Goal: Task Accomplishment & Management: Use online tool/utility

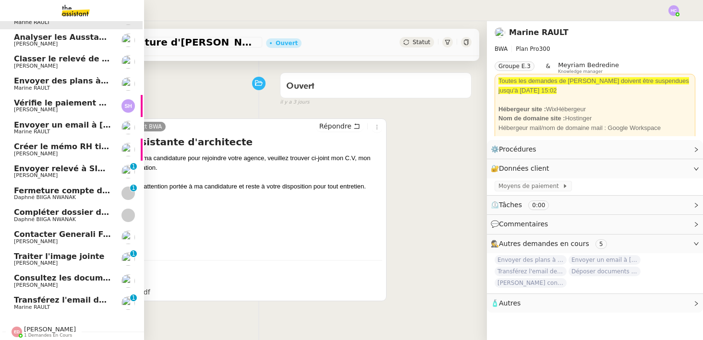
scroll to position [0, 1]
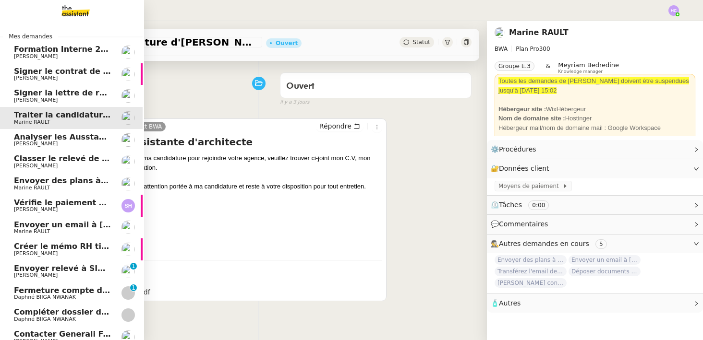
click at [56, 75] on span "Signer le contrat de la mutuelle" at bounding box center [83, 71] width 138 height 9
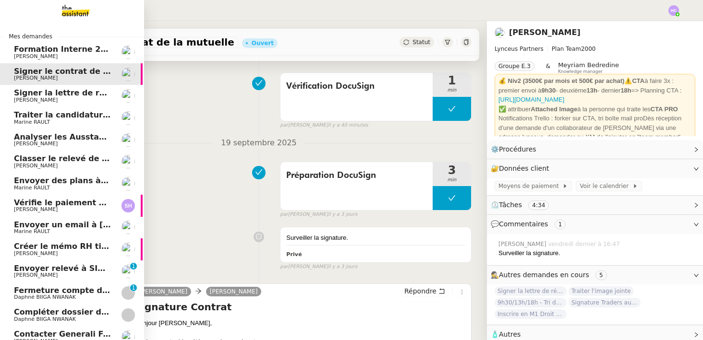
click at [63, 94] on span "Signer la lettre de rémunération" at bounding box center [84, 92] width 141 height 9
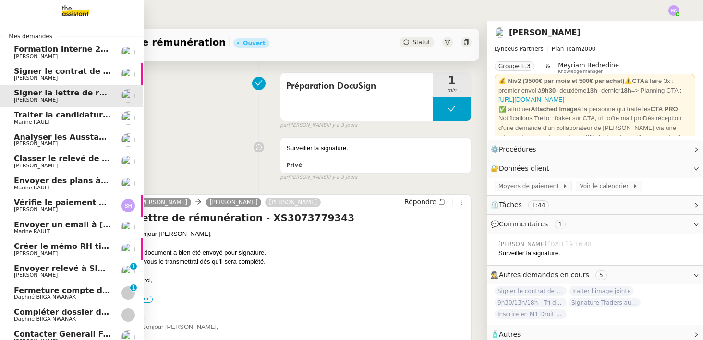
click at [61, 115] on span "Traiter la candidature d'[PERSON_NAME]" at bounding box center [102, 114] width 176 height 9
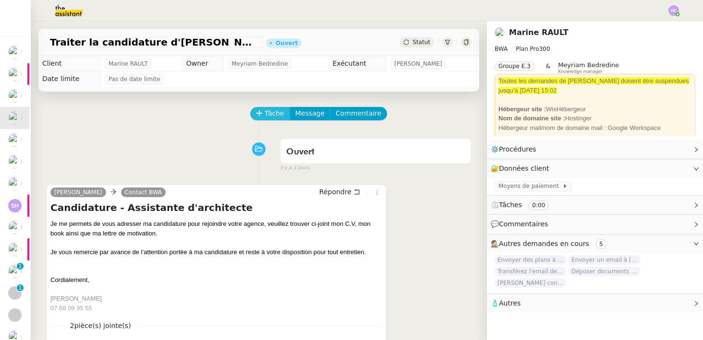
click at [274, 114] on span "Tâche" at bounding box center [275, 113] width 20 height 11
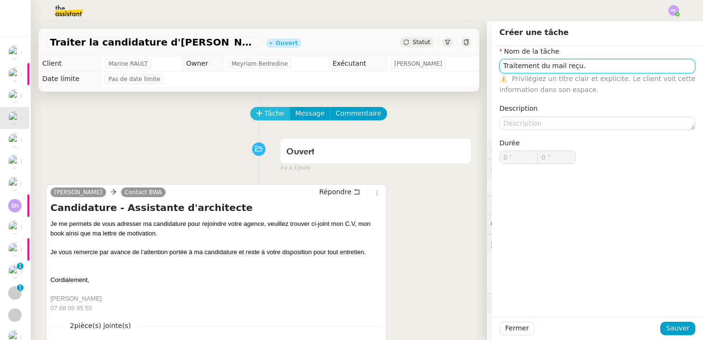
type input "Traitement du mail reçu."
click at [267, 111] on span "Tâche" at bounding box center [275, 113] width 20 height 11
click at [605, 72] on input "Traitement du mail reçu." at bounding box center [597, 66] width 196 height 14
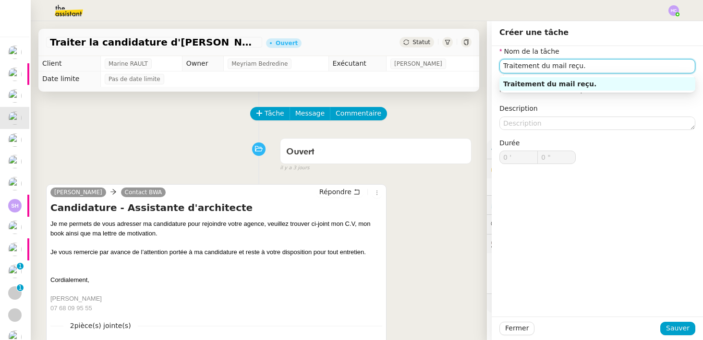
click at [603, 87] on div "Traitement du mail reçu." at bounding box center [597, 84] width 188 height 9
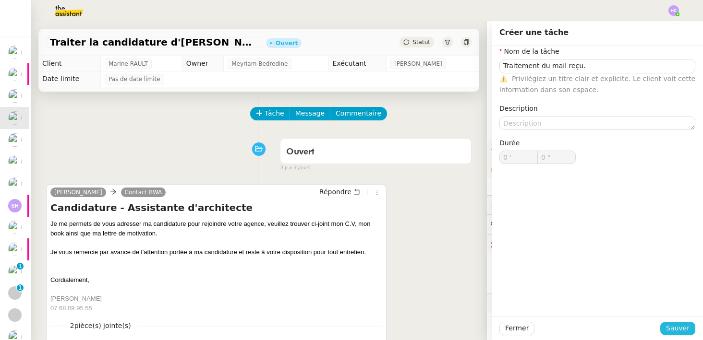
click at [684, 329] on span "Sauver" at bounding box center [678, 328] width 24 height 11
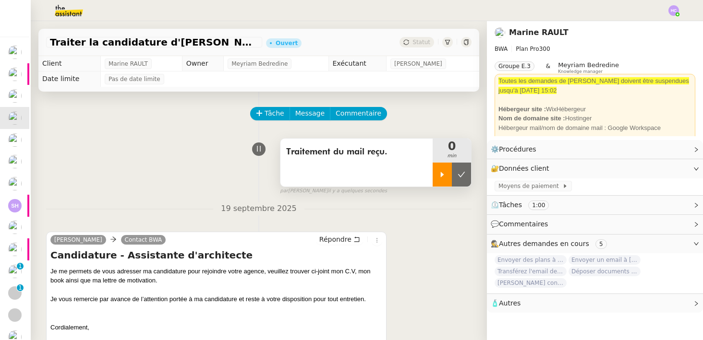
click at [437, 182] on div at bounding box center [442, 175] width 19 height 24
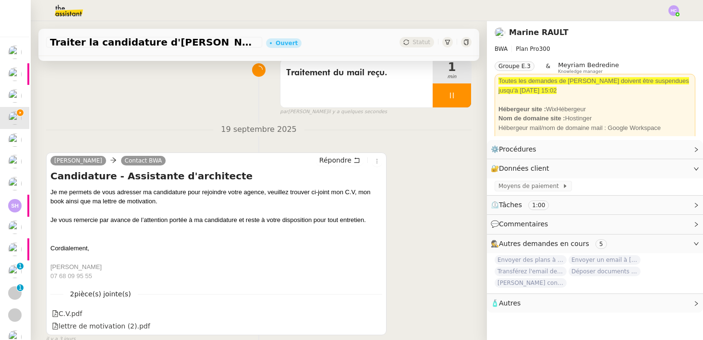
scroll to position [89, 0]
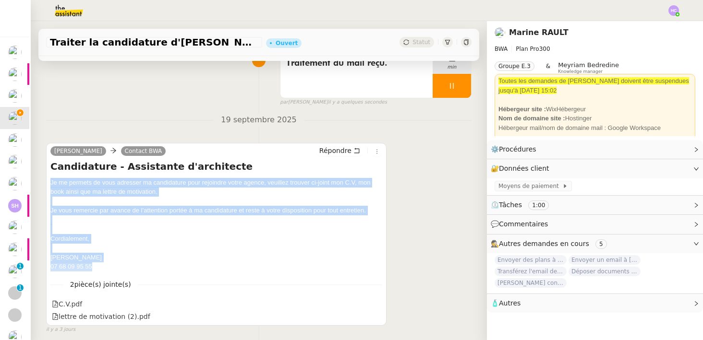
drag, startPoint x: 51, startPoint y: 182, endPoint x: 108, endPoint y: 267, distance: 101.6
click at [108, 267] on div "Je me permets de vous adresser ma candidature pour rejoindre votre agence, veui…" at bounding box center [216, 225] width 332 height 94
copy div "Je me permets de vous adresser ma candidature pour rejoindre votre agence, veui…"
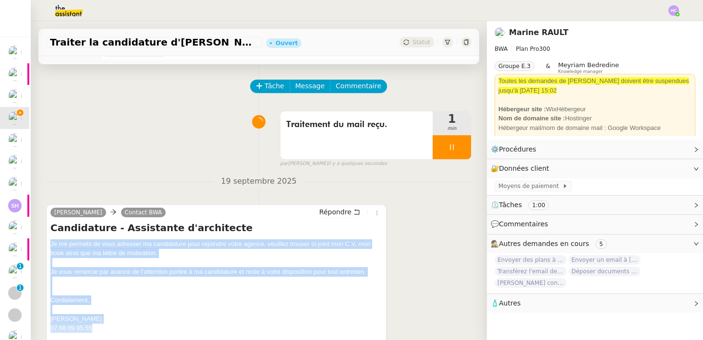
scroll to position [0, 0]
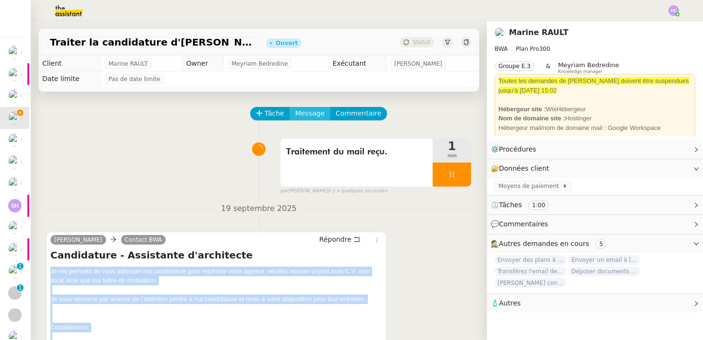
click at [305, 111] on span "Message" at bounding box center [309, 113] width 29 height 11
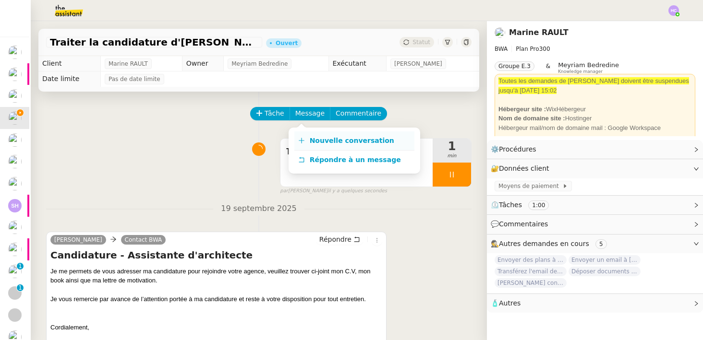
click at [339, 133] on link "Nouvelle conversation" at bounding box center [354, 141] width 120 height 19
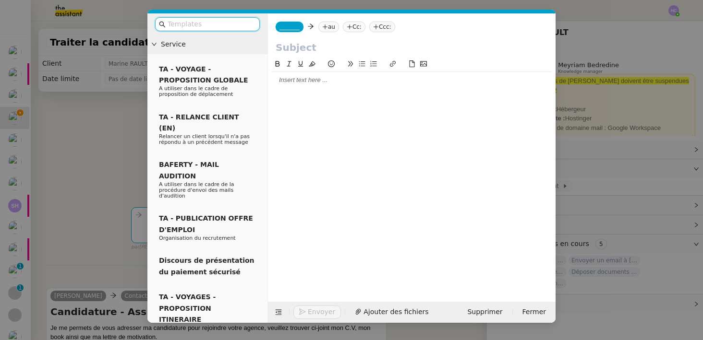
click at [286, 82] on div at bounding box center [412, 80] width 280 height 9
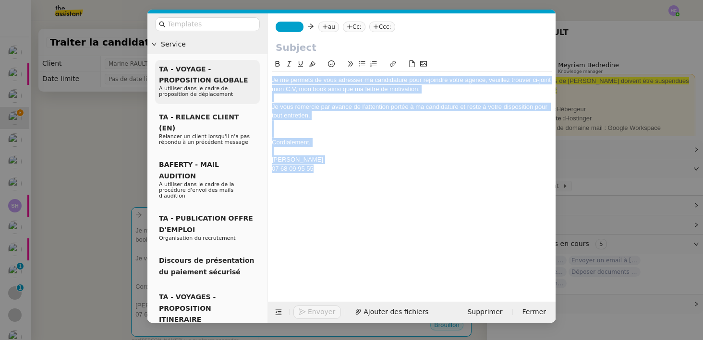
drag, startPoint x: 325, startPoint y: 176, endPoint x: 257, endPoint y: 72, distance: 124.7
click at [257, 72] on nz-layout "Service TA - VOYAGE - PROPOSITION GLOBALE A utiliser dans le cadre de propositi…" at bounding box center [351, 168] width 408 height 310
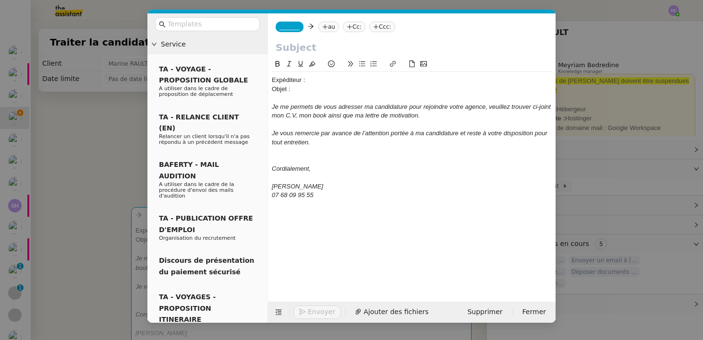
click at [106, 157] on nz-modal-container "Service TA - VOYAGE - PROPOSITION GLOBALE A utiliser dans le cadre de propositi…" at bounding box center [351, 170] width 703 height 340
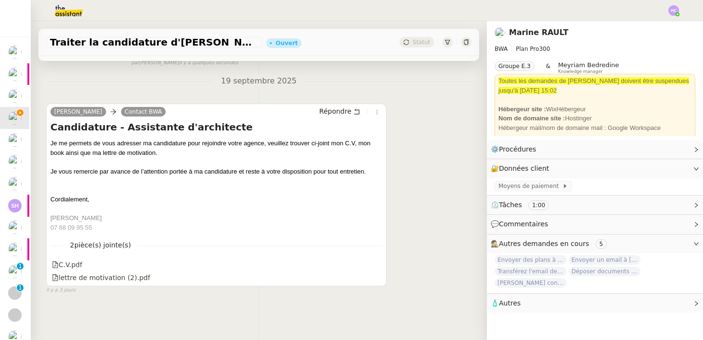
scroll to position [306, 0]
click at [121, 160] on div at bounding box center [216, 162] width 332 height 10
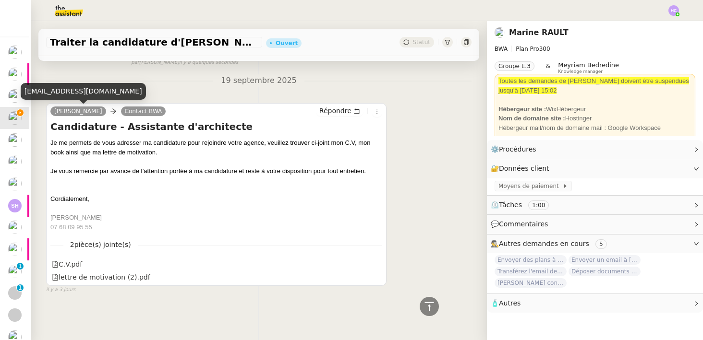
click at [76, 94] on div "[EMAIL_ADDRESS][DOMAIN_NAME]" at bounding box center [83, 91] width 125 height 17
copy div "[EMAIL_ADDRESS][DOMAIN_NAME]"
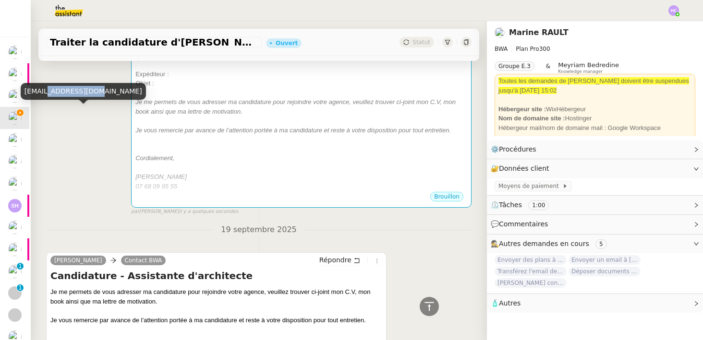
scroll to position [0, 0]
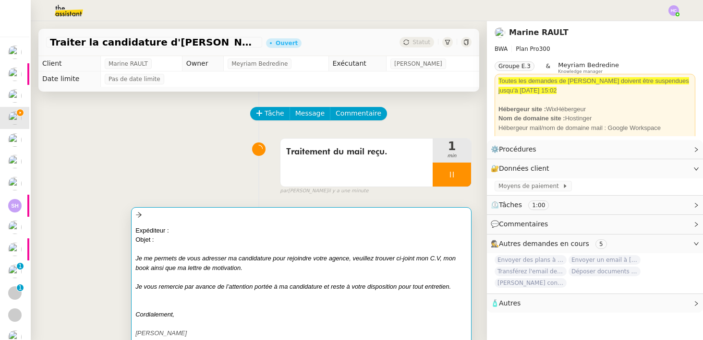
click at [219, 274] on div at bounding box center [301, 278] width 332 height 10
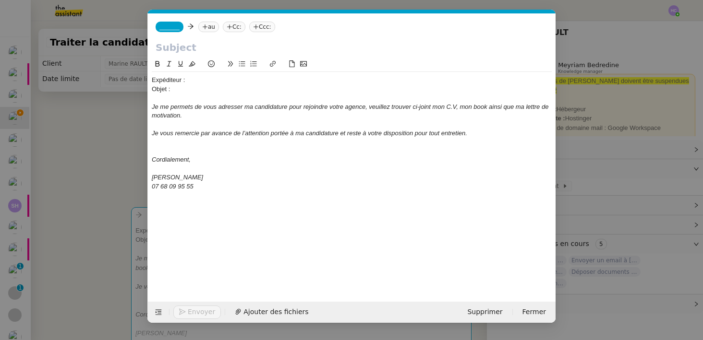
scroll to position [0, 20]
click at [194, 82] on div "Expéditeur :" at bounding box center [352, 80] width 400 height 9
click at [118, 150] on nz-modal-container "Service TA - VOYAGE - PROPOSITION GLOBALE A utiliser dans le cadre de propositi…" at bounding box center [351, 170] width 703 height 340
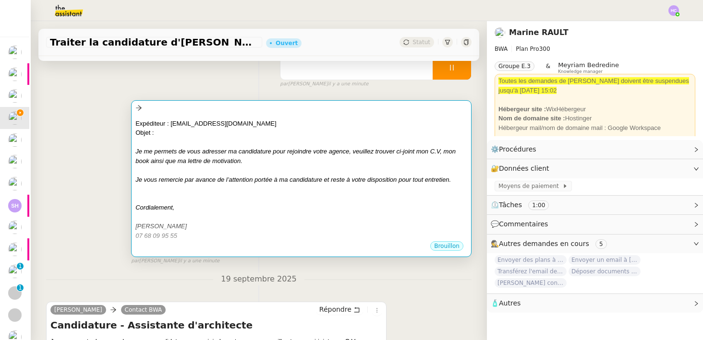
scroll to position [200, 0]
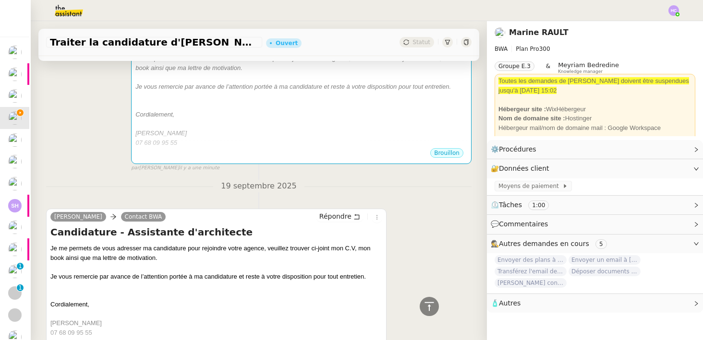
click at [162, 233] on h4 "Candidature - Assistante d'architecte" at bounding box center [216, 232] width 332 height 13
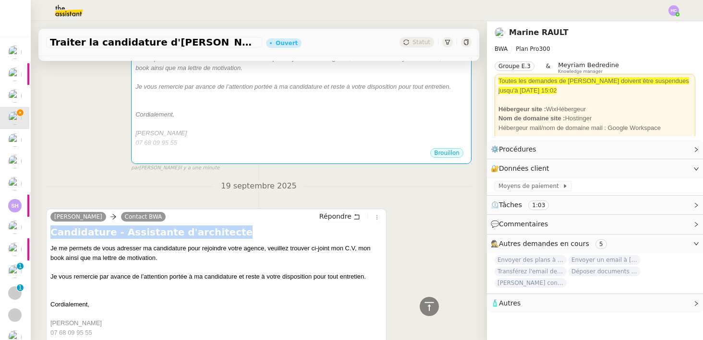
drag, startPoint x: 215, startPoint y: 233, endPoint x: 42, endPoint y: 237, distance: 172.4
click at [42, 237] on div "Tâche Message Commentaire Veuillez patienter une erreur s'est produite 👌👌👌 mess…" at bounding box center [259, 153] width 456 height 524
copy h4 "Candidature - Assistante d'architecte"
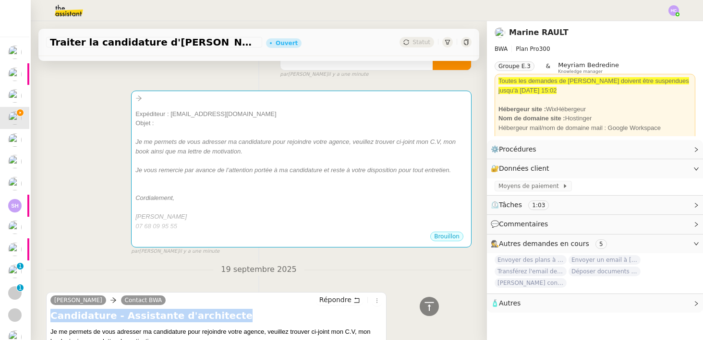
scroll to position [42, 0]
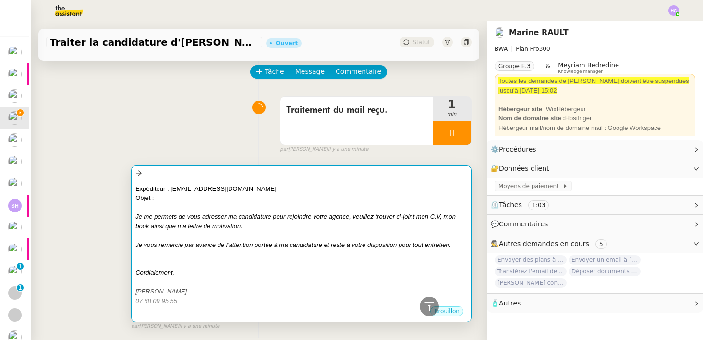
click at [250, 218] on em "Je me permets de vous adresser ma candidature pour rejoindre votre agence, veui…" at bounding box center [295, 221] width 320 height 17
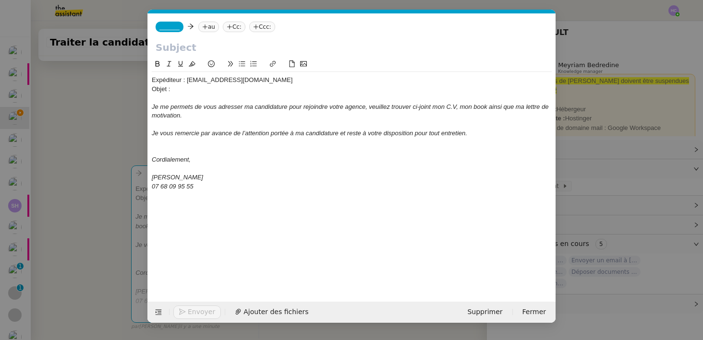
scroll to position [0, 20]
click at [210, 95] on div at bounding box center [352, 98] width 400 height 9
click at [208, 88] on div "Objet :" at bounding box center [352, 89] width 400 height 9
drag, startPoint x: 288, startPoint y: 88, endPoint x: 132, endPoint y: 73, distance: 157.2
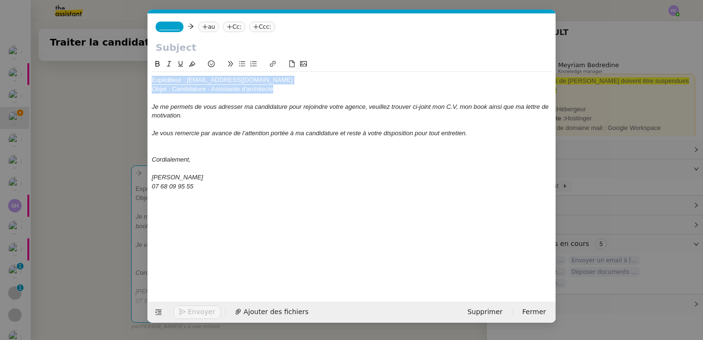
click at [132, 73] on nz-modal-container "Service TA - VOYAGE - PROPOSITION GLOBALE A utiliser dans le cadre de propositi…" at bounding box center [351, 170] width 703 height 340
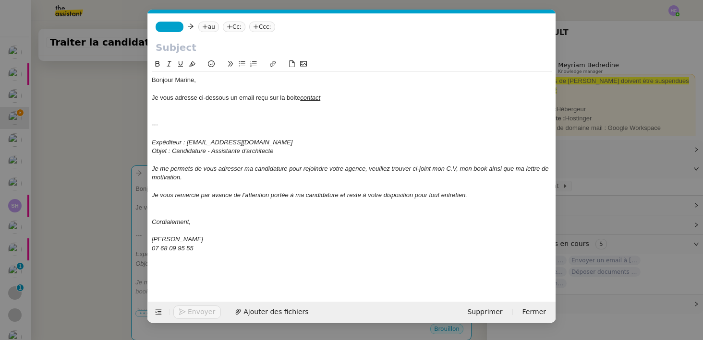
click at [310, 98] on u "contact" at bounding box center [310, 97] width 20 height 7
click at [341, 105] on div at bounding box center [352, 107] width 400 height 9
click at [340, 99] on div "Je vous adresse ci-dessous un email reçu sur la boite contact" at bounding box center [352, 98] width 400 height 9
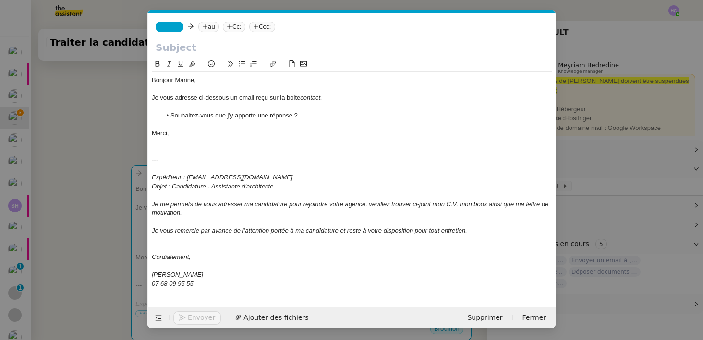
click at [199, 145] on div at bounding box center [352, 142] width 400 height 9
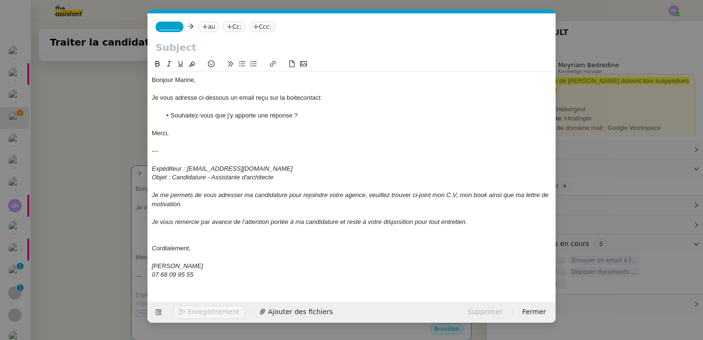
click at [177, 45] on input "text" at bounding box center [352, 47] width 392 height 14
drag, startPoint x: 282, startPoint y: 179, endPoint x: 172, endPoint y: 179, distance: 110.4
click at [172, 179] on div "Objet : Candidature - Assistante d'architecte" at bounding box center [352, 177] width 400 height 9
copy em "Candidature - Assistante d'architecte"
click at [250, 48] on input "Nouveau mail :" at bounding box center [352, 47] width 392 height 14
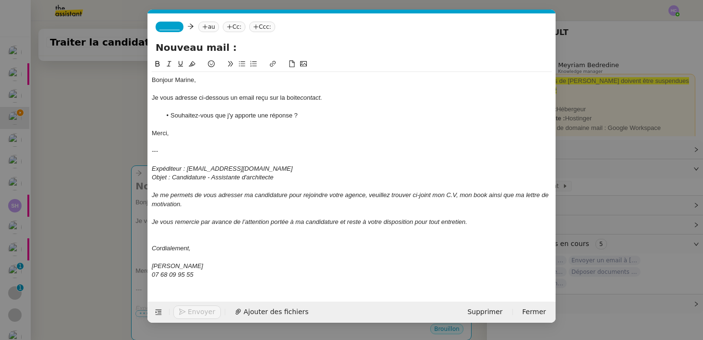
paste input "Candidature - Assistante d'architecte"
type input "Nouveau mail : Candidature - Assistante d'architecte"
click at [228, 82] on div "Bonjour Marine," at bounding box center [352, 80] width 400 height 9
click at [306, 98] on em "contact." at bounding box center [311, 97] width 22 height 7
click at [340, 97] on div "Je vous adresse ci-dessous un email reçu sur la boite Contact." at bounding box center [352, 98] width 400 height 9
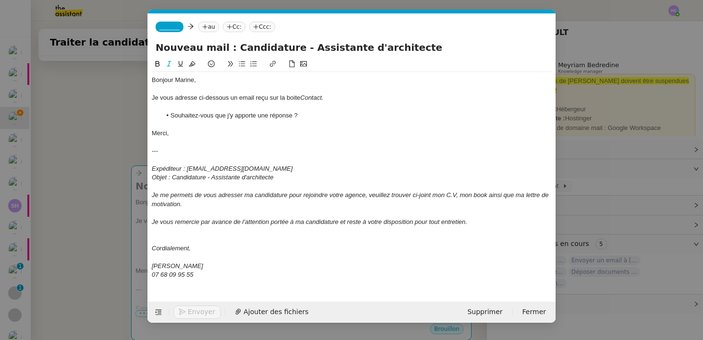
click at [307, 119] on li "Souhaitez-vous que j'y apporte une réponse ?" at bounding box center [356, 115] width 391 height 9
click at [172, 24] on span "_______" at bounding box center [169, 27] width 20 height 7
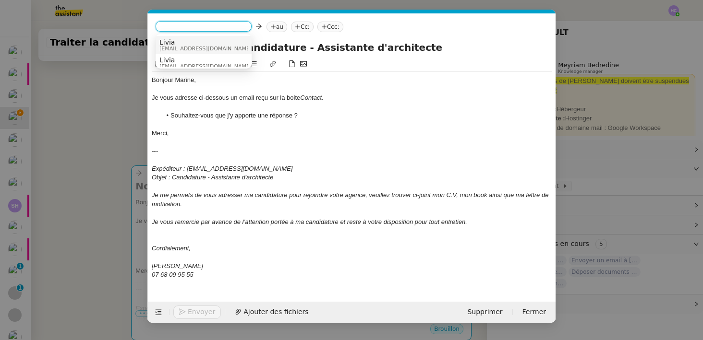
click at [190, 38] on span "Livia" at bounding box center [205, 42] width 92 height 8
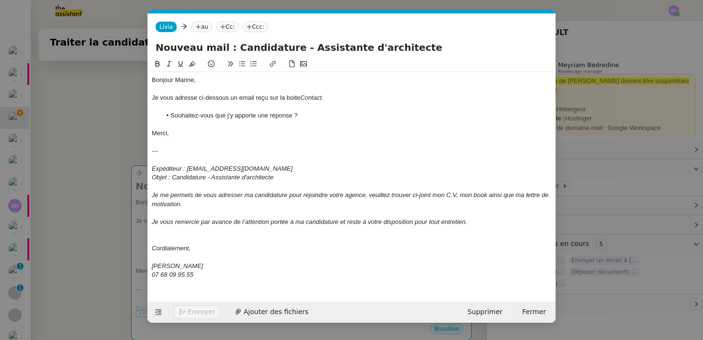
click at [204, 23] on nz-tag "au" at bounding box center [202, 27] width 21 height 11
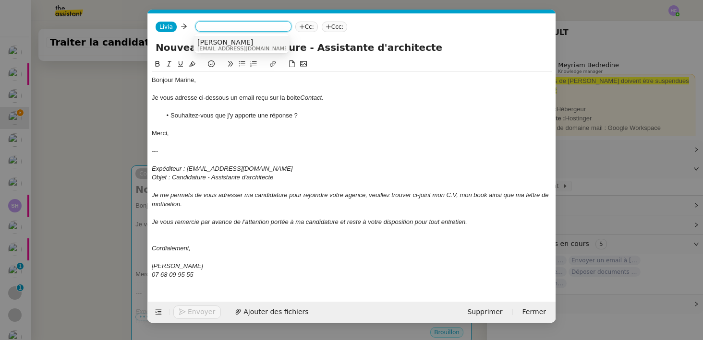
click at [207, 28] on input at bounding box center [243, 28] width 88 height 10
type input "marine rault"
click at [235, 45] on span "Marine RAULT" at bounding box center [265, 42] width 136 height 8
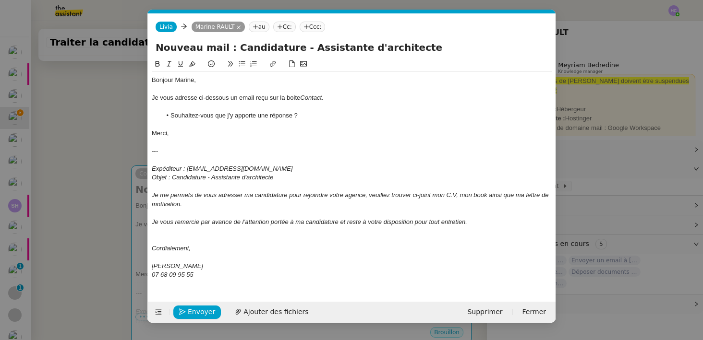
click at [615, 158] on nz-modal-container "Service TA - VOYAGE - PROPOSITION GLOBALE A utiliser dans le cadre de propositi…" at bounding box center [351, 170] width 703 height 340
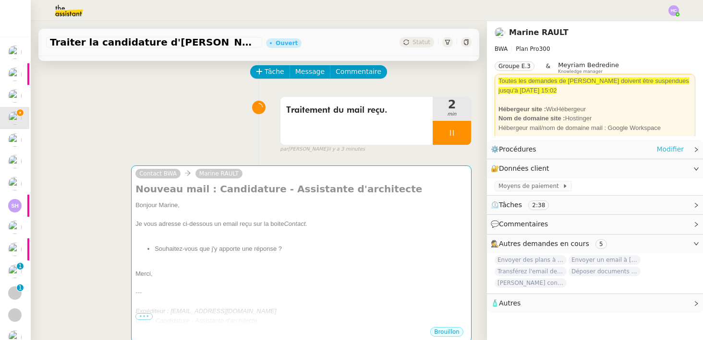
click at [664, 147] on link "Modifier" at bounding box center [669, 149] width 27 height 11
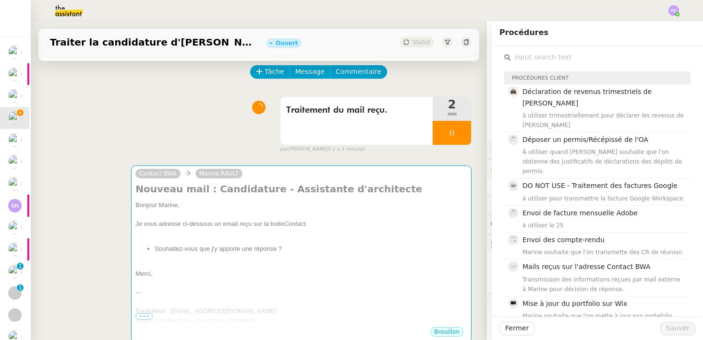
type input "ù"
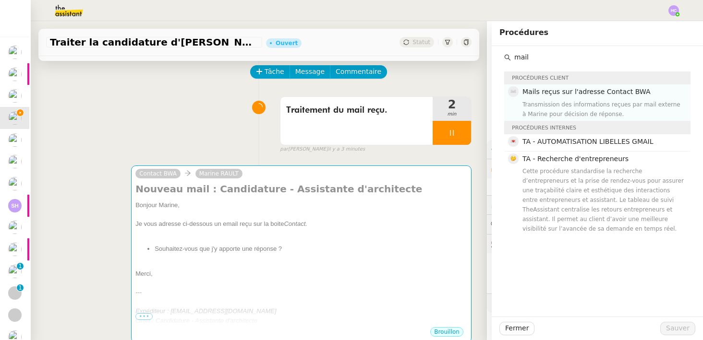
type input "mail"
click at [559, 109] on div "Transmission des informations reçues par mail externe à Marine pour décision de…" at bounding box center [603, 109] width 162 height 19
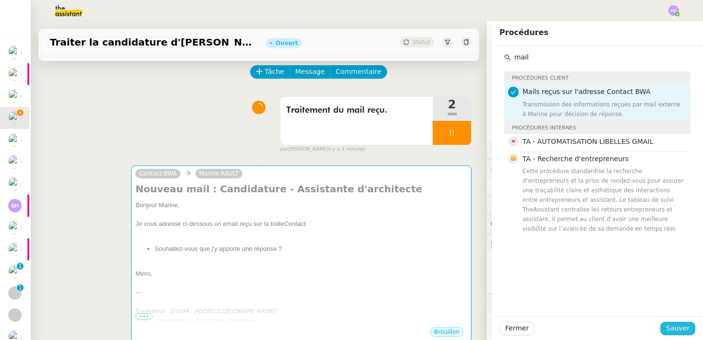
click at [680, 333] on span "Sauver" at bounding box center [678, 328] width 24 height 11
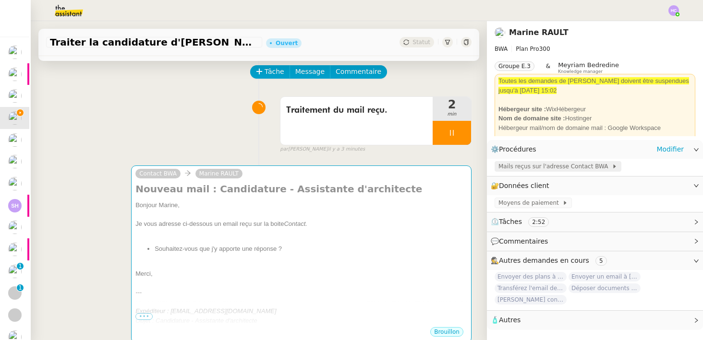
click at [528, 165] on span "Mails reçus sur l'adresse Contact BWA" at bounding box center [554, 167] width 113 height 10
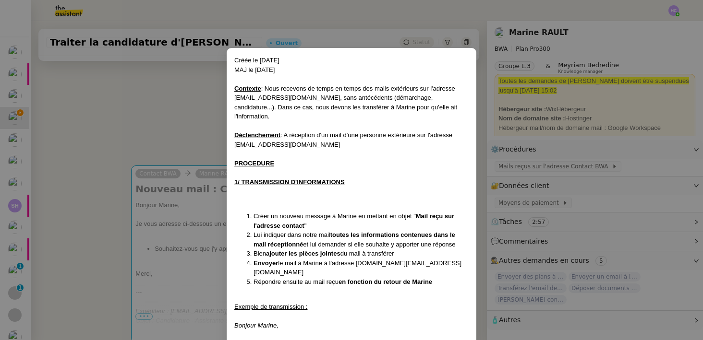
click at [164, 132] on nz-modal-container "Créée le [DATE] MAJ le [DATE] Contexte : Nous recevons de temps en temps des ma…" at bounding box center [351, 170] width 703 height 340
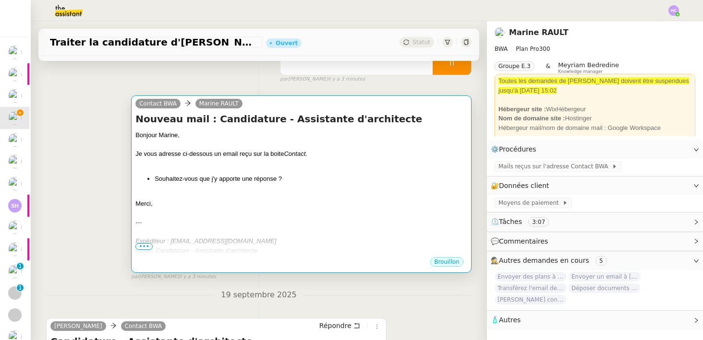
scroll to position [110, 0]
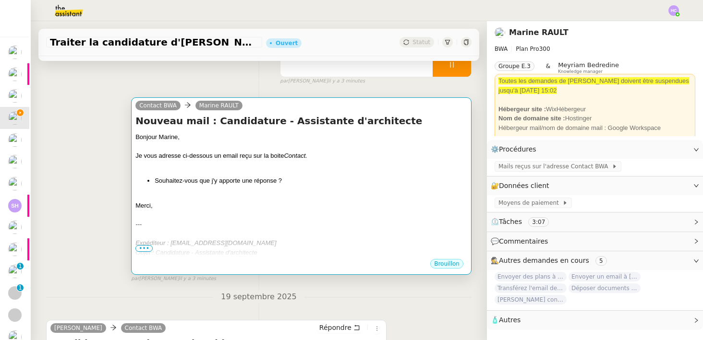
click at [346, 142] on div "Bonjour Marine," at bounding box center [301, 138] width 332 height 10
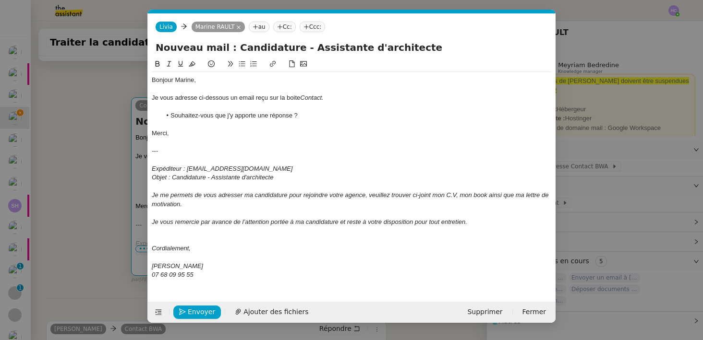
scroll to position [0, 20]
click at [192, 309] on span "Envoyer" at bounding box center [201, 312] width 27 height 11
click at [192, 308] on span "Confirmer l'envoi" at bounding box center [217, 312] width 58 height 11
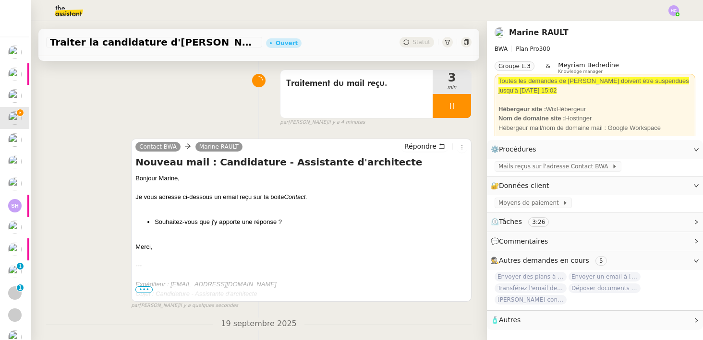
scroll to position [68, 0]
click at [459, 101] on div at bounding box center [452, 107] width 38 height 24
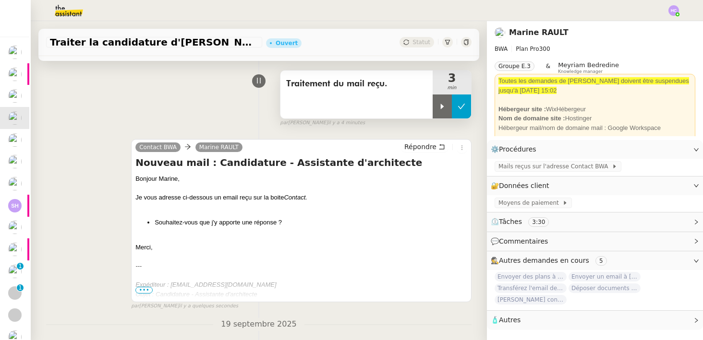
click at [463, 104] on icon at bounding box center [462, 107] width 8 height 8
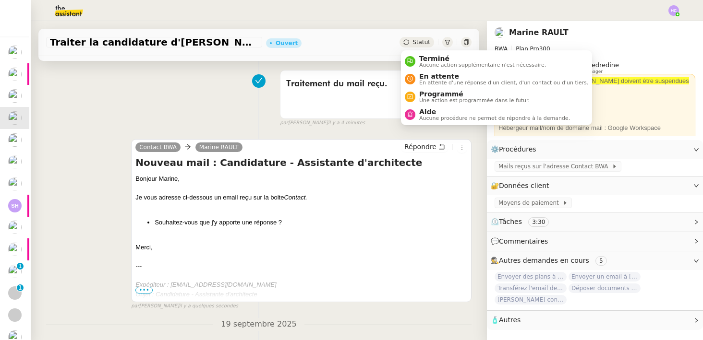
click at [411, 44] on div "Statut" at bounding box center [417, 42] width 35 height 11
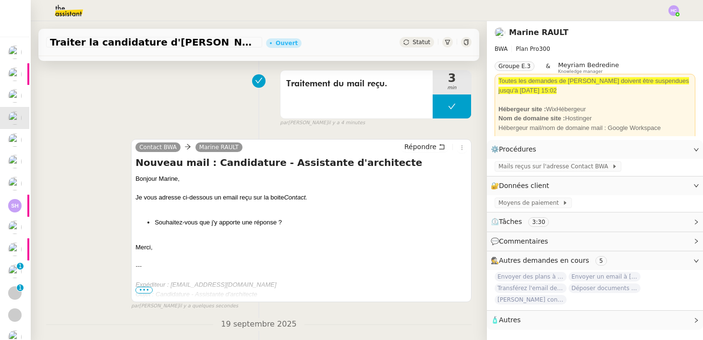
click at [312, 175] on div "Bonjour Marine," at bounding box center [301, 179] width 332 height 10
click at [156, 249] on div "Merci," at bounding box center [301, 248] width 332 height 10
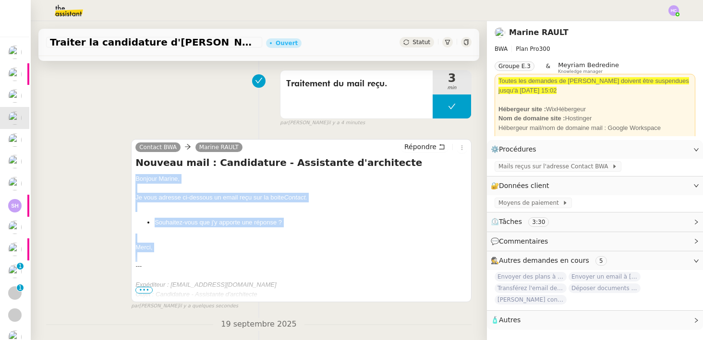
drag, startPoint x: 156, startPoint y: 249, endPoint x: 127, endPoint y: 181, distance: 74.5
click at [127, 181] on div "Contact BWA Marine [PERSON_NAME] Nouveau mail : Candidature - Assistante d'arch…" at bounding box center [258, 221] width 425 height 180
copy div "Bonjour Marine, Je vous adresse ci-dessous un email reçu sur la boite Contact. …"
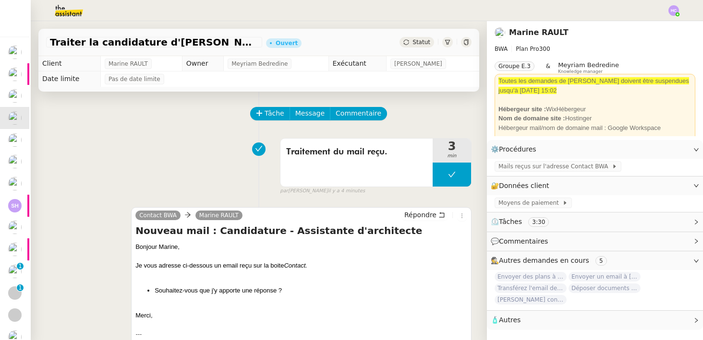
click at [424, 37] on div "Statut" at bounding box center [417, 42] width 35 height 11
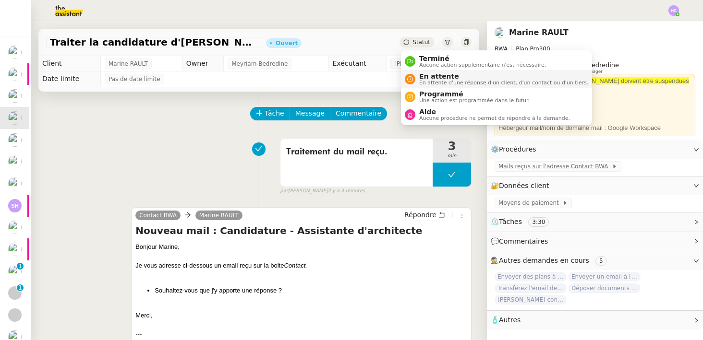
click at [434, 77] on span "En attente" at bounding box center [503, 77] width 169 height 8
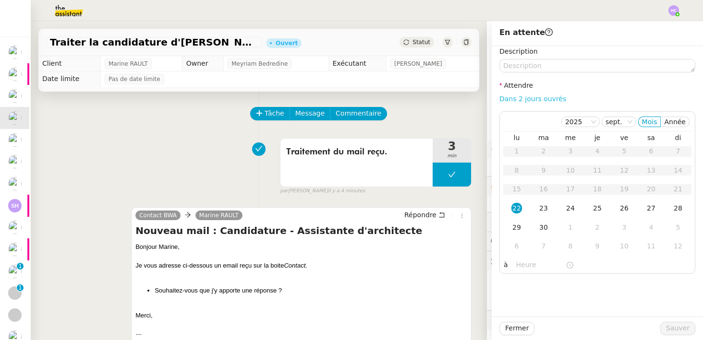
click at [532, 99] on link "Dans 2 jours ouvrés" at bounding box center [532, 99] width 67 height 8
type input "07:00"
click at [686, 325] on span "Sauver" at bounding box center [678, 328] width 24 height 11
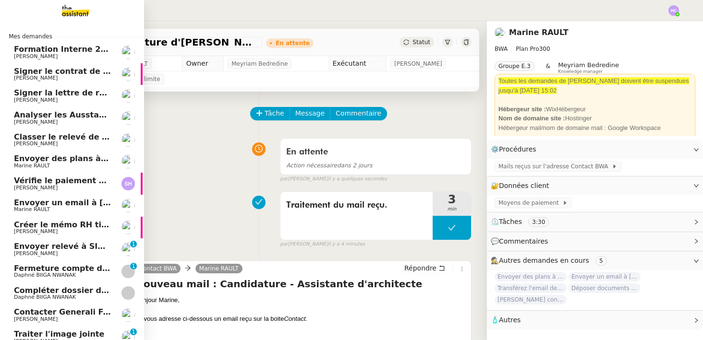
click at [77, 164] on span "Marine RAULT" at bounding box center [62, 166] width 97 height 6
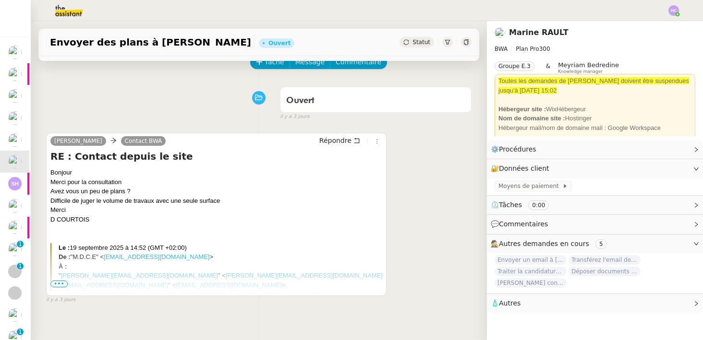
scroll to position [65, 0]
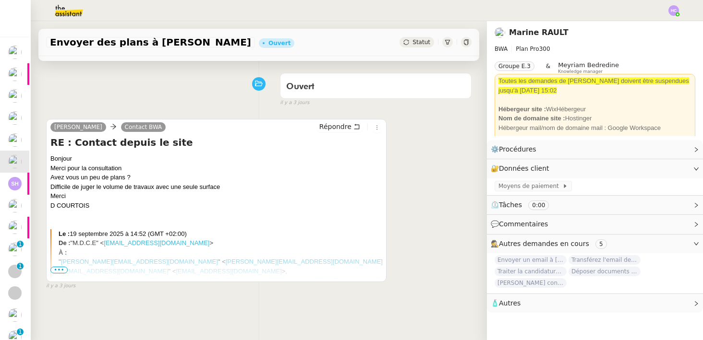
click at [56, 269] on span "•••" at bounding box center [58, 270] width 17 height 7
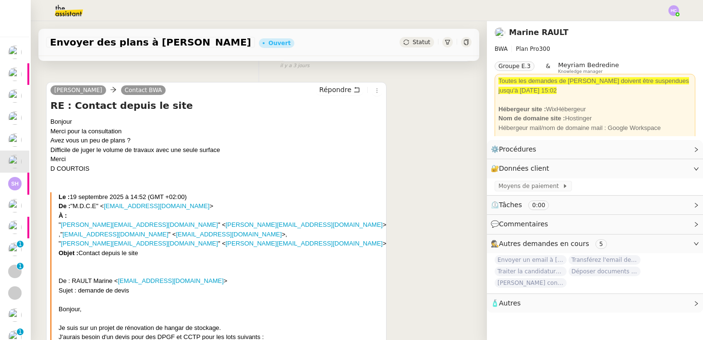
scroll to position [0, 0]
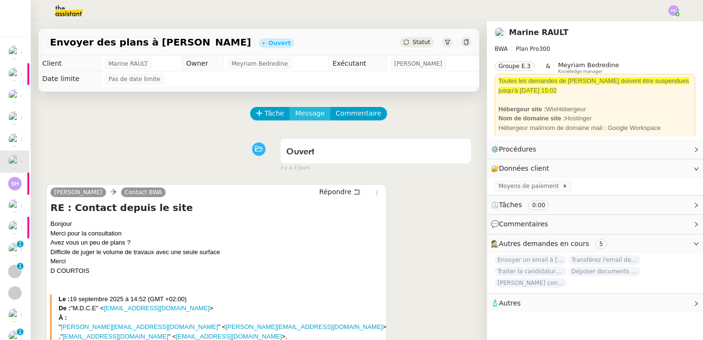
click at [303, 115] on span "Message" at bounding box center [309, 113] width 29 height 11
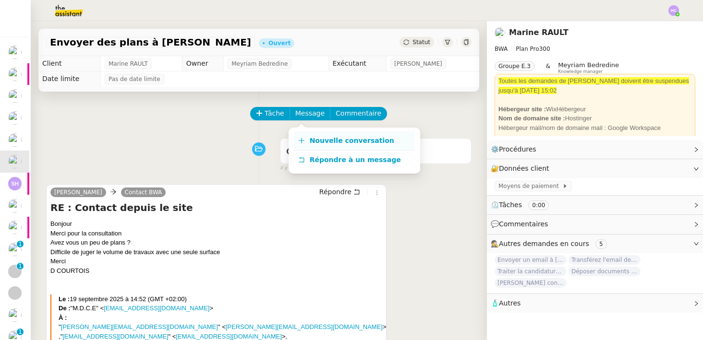
click at [312, 137] on span "Nouvelle conversation" at bounding box center [352, 141] width 85 height 8
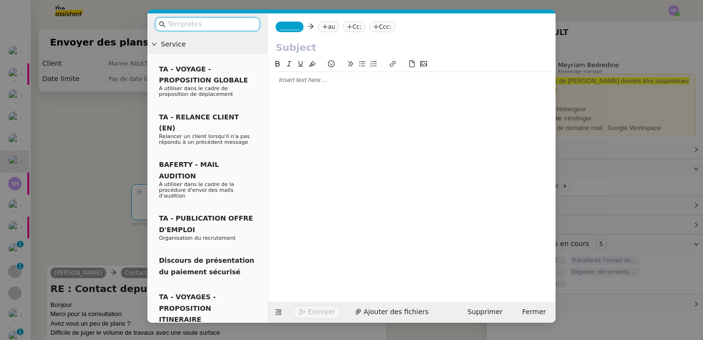
click at [98, 150] on nz-modal-container "Service TA - VOYAGE - PROPOSITION GLOBALE A utiliser dans le cadre de propositi…" at bounding box center [351, 170] width 703 height 340
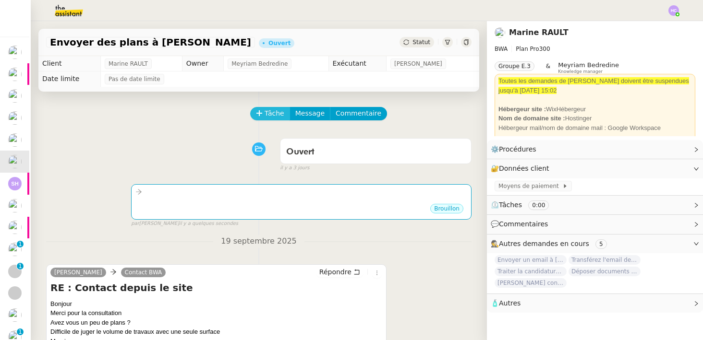
click at [274, 116] on span "Tâche" at bounding box center [275, 113] width 20 height 11
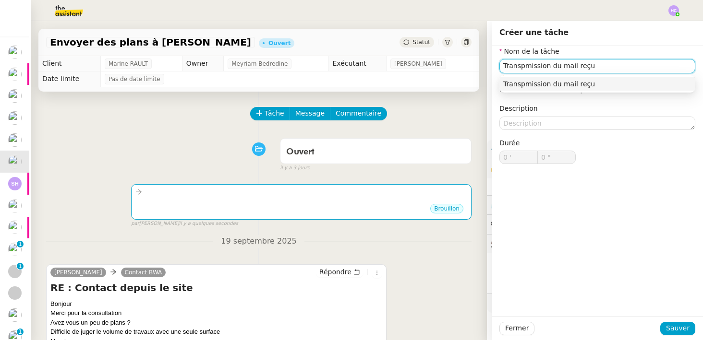
click at [519, 66] on input "Transpmission du mail reçu" at bounding box center [597, 66] width 196 height 14
click at [583, 83] on div "Transmission du mail reçu" at bounding box center [597, 84] width 188 height 9
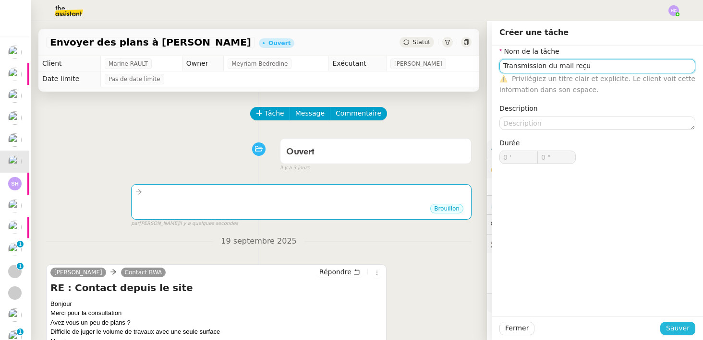
type input "Transmission du mail reçu"
click at [670, 324] on span "Sauver" at bounding box center [678, 328] width 24 height 11
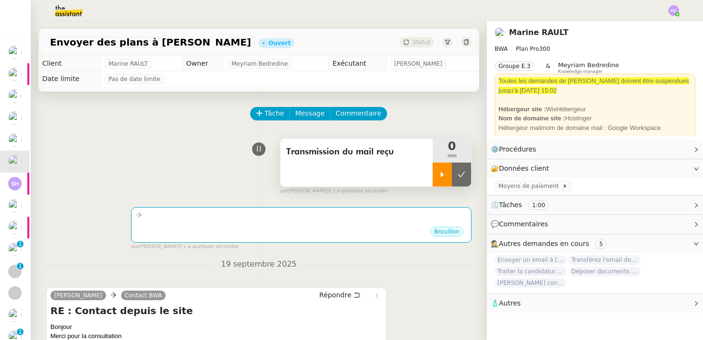
click at [437, 176] on div at bounding box center [442, 175] width 19 height 24
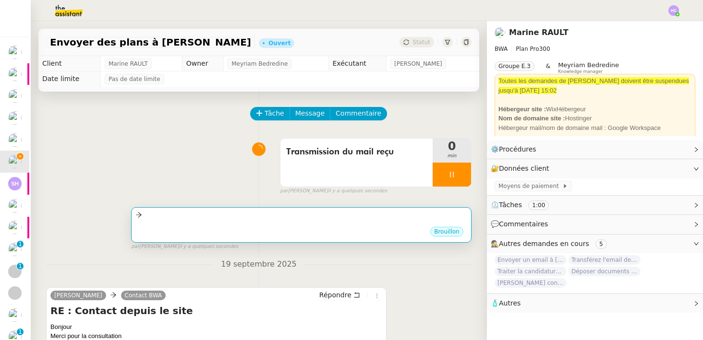
click at [307, 222] on div "•••" at bounding box center [301, 223] width 332 height 5
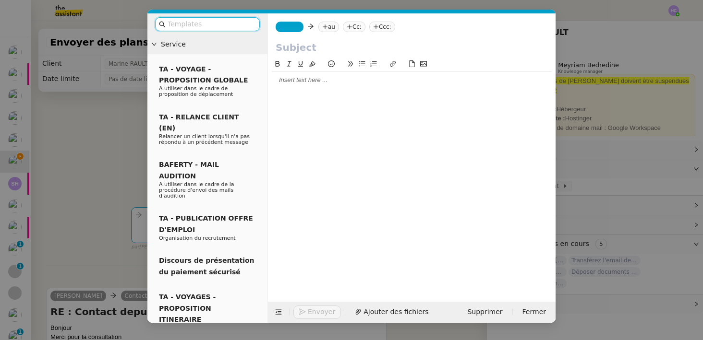
click at [327, 85] on div at bounding box center [412, 80] width 280 height 9
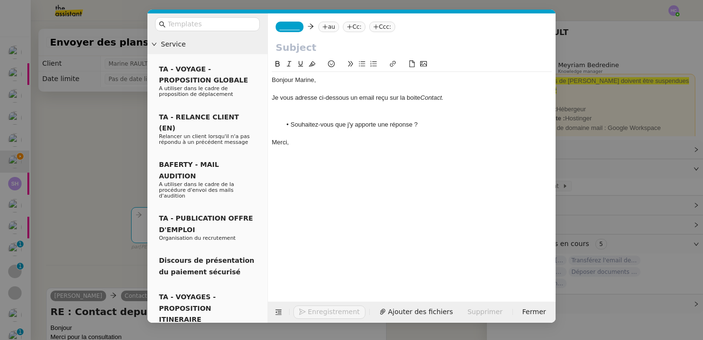
click at [327, 81] on div "Bonjour Marine," at bounding box center [412, 80] width 280 height 9
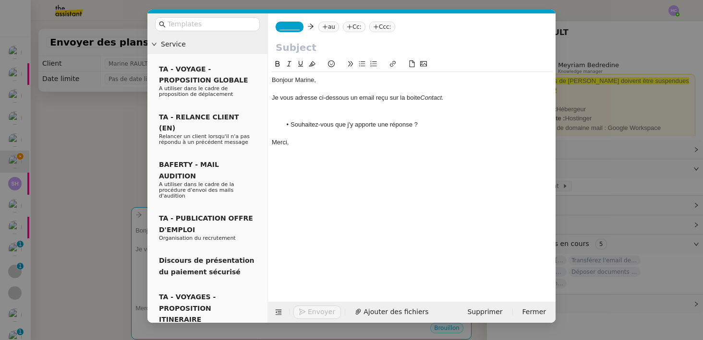
click at [325, 110] on div at bounding box center [412, 107] width 280 height 9
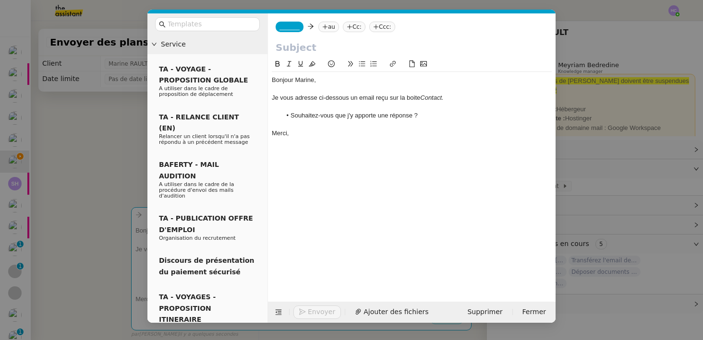
click at [465, 99] on div "Je vous adresse ci-dessous un email reçu sur la boite Contact." at bounding box center [412, 98] width 280 height 9
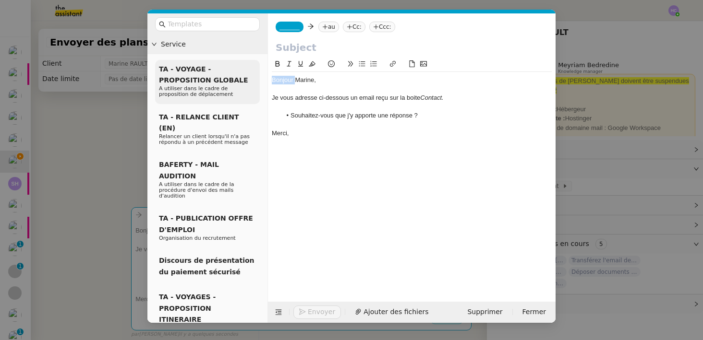
drag, startPoint x: 295, startPoint y: 82, endPoint x: 244, endPoint y: 79, distance: 51.0
click at [244, 79] on nz-layout "Service TA - VOYAGE - PROPOSITION GLOBALE A utiliser dans le cadre de propositi…" at bounding box center [351, 168] width 408 height 310
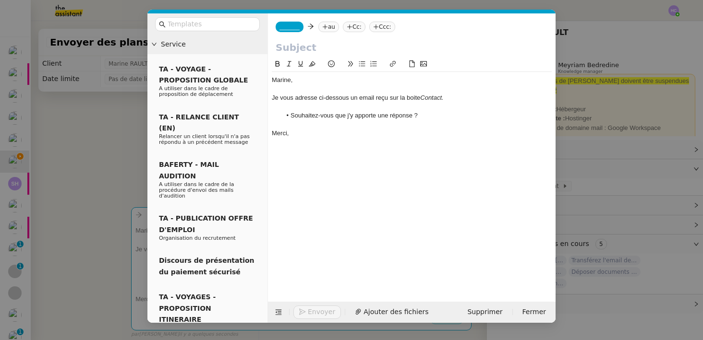
click at [359, 100] on div "Je vous adresse ci-dessous un email reçu sur la boite Contact." at bounding box center [412, 98] width 280 height 9
click at [370, 126] on div at bounding box center [412, 125] width 280 height 9
click at [314, 134] on div "Merci," at bounding box center [412, 133] width 280 height 9
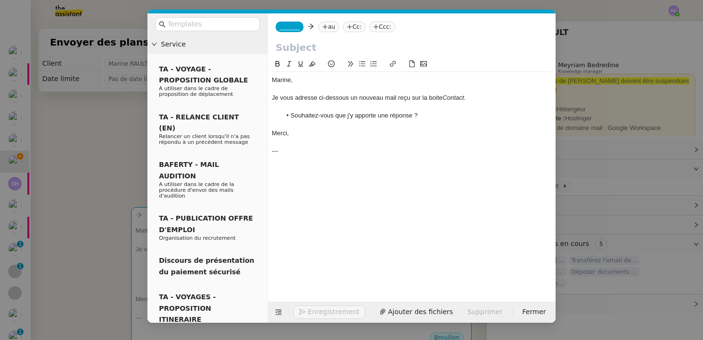
click at [87, 167] on nz-modal-container "Service TA - VOYAGE - PROPOSITION GLOBALE A utiliser dans le cadre de propositi…" at bounding box center [351, 170] width 703 height 340
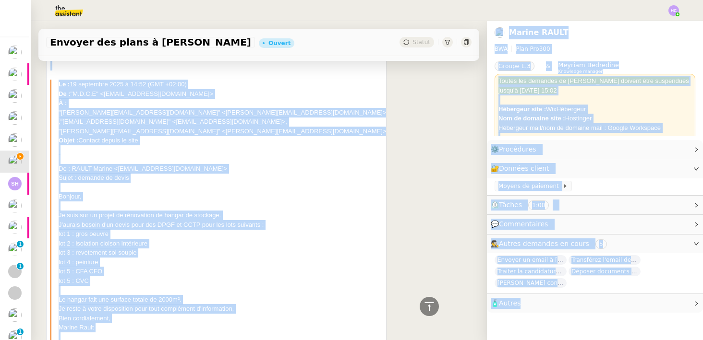
scroll to position [491, 0]
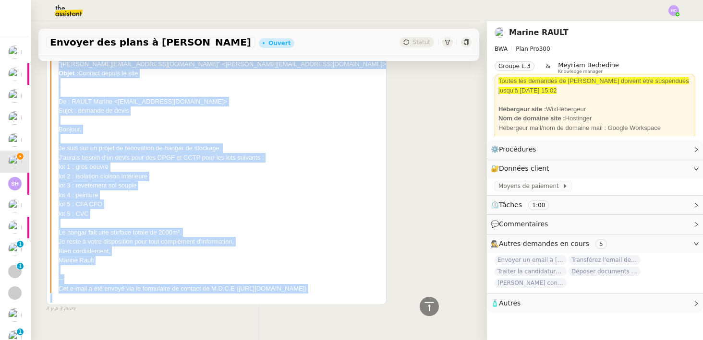
drag, startPoint x: 52, startPoint y: 144, endPoint x: 309, endPoint y: 275, distance: 288.6
click at [309, 275] on div "Bonjour Merci pour la consultation Avez vous un peu de plans ? Difficile de jug…" at bounding box center [216, 120] width 332 height 365
copy div "Loremip Dolor sita co adipiscingel Sedd eius te inc ut labor ? Etdolorem al eni…"
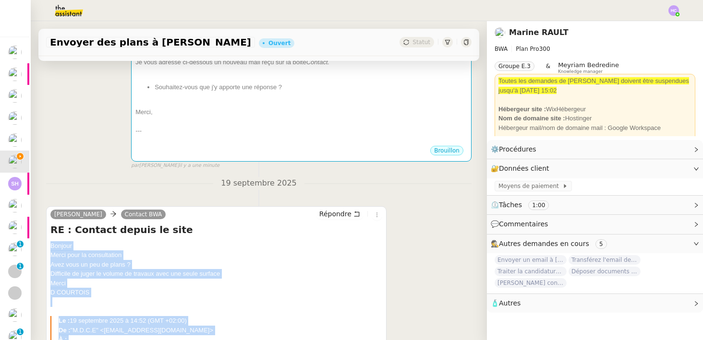
scroll to position [48, 0]
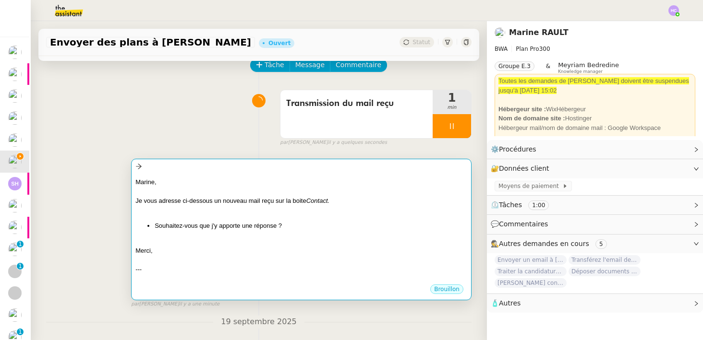
click at [298, 212] on div at bounding box center [301, 211] width 332 height 10
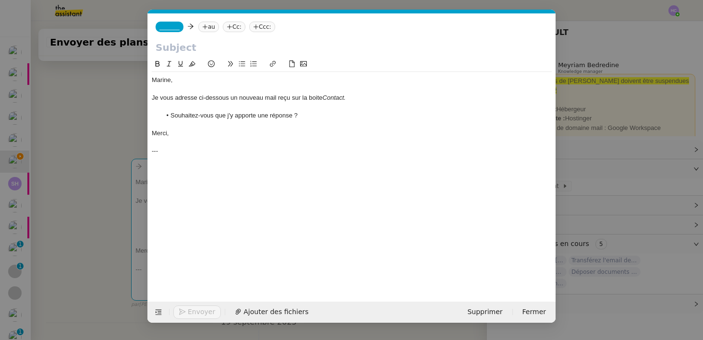
scroll to position [0, 20]
click at [169, 170] on div "Marine, Je vous adresse ci-dessous un nouveau mail reçu sur la boite Contact. S…" at bounding box center [352, 173] width 400 height 229
click at [165, 151] on div "---" at bounding box center [352, 151] width 400 height 9
paste div
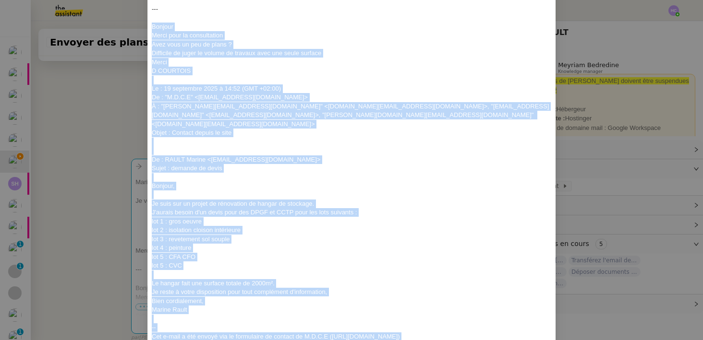
scroll to position [195, 0]
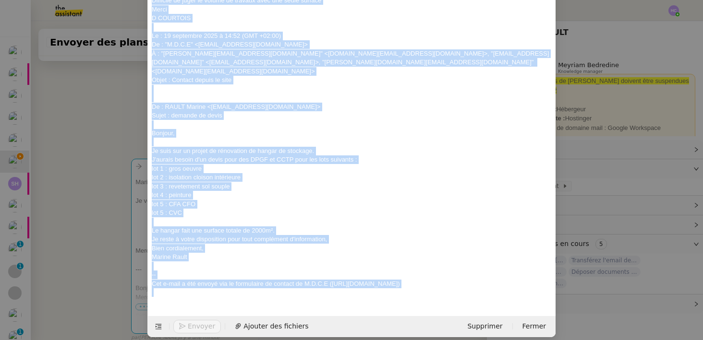
drag, startPoint x: 152, startPoint y: 85, endPoint x: 450, endPoint y: 277, distance: 354.7
click at [450, 277] on div "Marine, Je vous adresse ci-dessous un nouveau mail reçu sur la boite Contact. S…" at bounding box center [352, 89] width 400 height 424
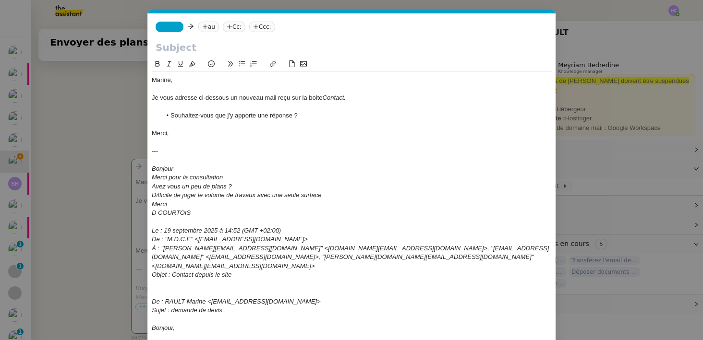
click at [201, 169] on div "Bonjour" at bounding box center [352, 169] width 400 height 9
click at [161, 158] on div at bounding box center [352, 160] width 400 height 9
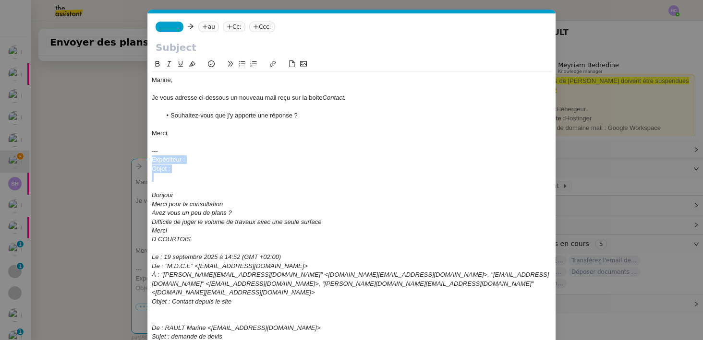
drag, startPoint x: 192, startPoint y: 175, endPoint x: 135, endPoint y: 161, distance: 58.3
click at [135, 161] on nz-modal-container "Service TA - VOYAGE - PROPOSITION GLOBALE A utiliser dans le cadre de propositi…" at bounding box center [351, 170] width 703 height 340
click at [125, 153] on nz-modal-container "Service TA - VOYAGE - PROPOSITION GLOBALE A utiliser dans le cadre de propositi…" at bounding box center [351, 170] width 703 height 340
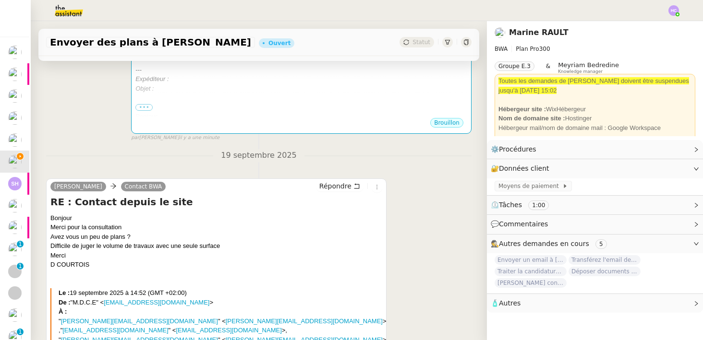
scroll to position [364, 0]
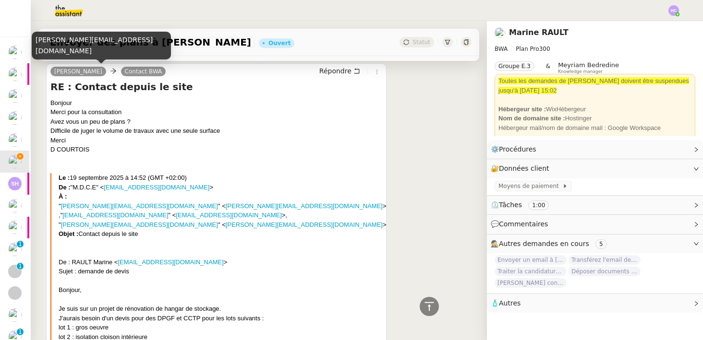
click at [87, 52] on div "[PERSON_NAME][EMAIL_ADDRESS][DOMAIN_NAME]" at bounding box center [101, 46] width 139 height 28
copy div "[PERSON_NAME][EMAIL_ADDRESS][DOMAIN_NAME]"
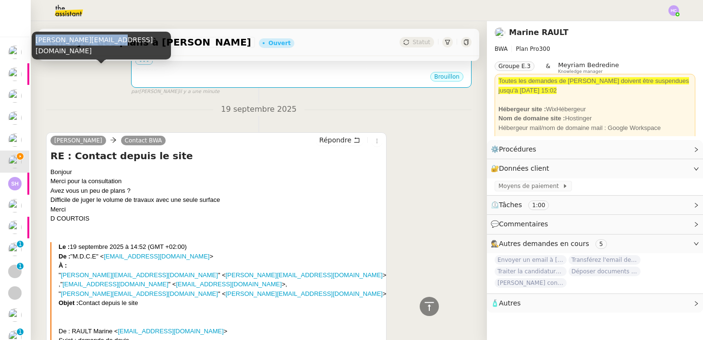
scroll to position [87, 0]
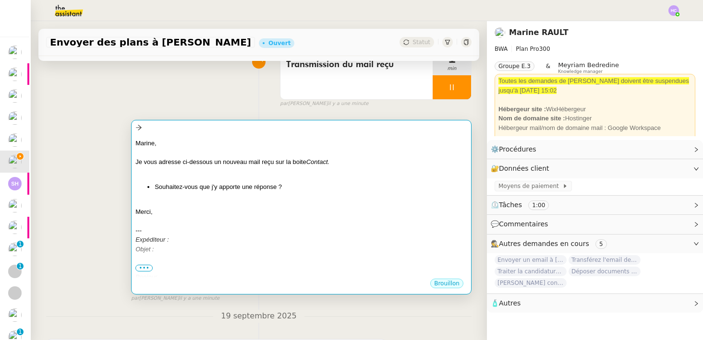
click at [170, 159] on div "Je vous adresse ci-dessous un nouveau mail reçu sur la boite Contact." at bounding box center [301, 163] width 332 height 10
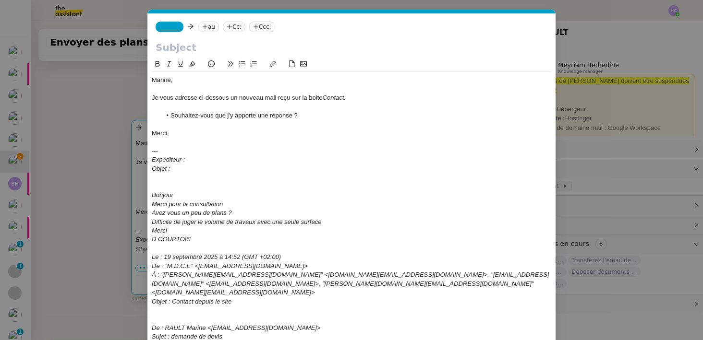
scroll to position [0, 20]
click at [194, 161] on div "Expéditeur :" at bounding box center [352, 160] width 400 height 9
drag, startPoint x: 286, startPoint y: 159, endPoint x: 186, endPoint y: 158, distance: 99.4
click at [186, 158] on div "Expéditeur : [PERSON_NAME][EMAIL_ADDRESS][DOMAIN_NAME]" at bounding box center [352, 160] width 400 height 9
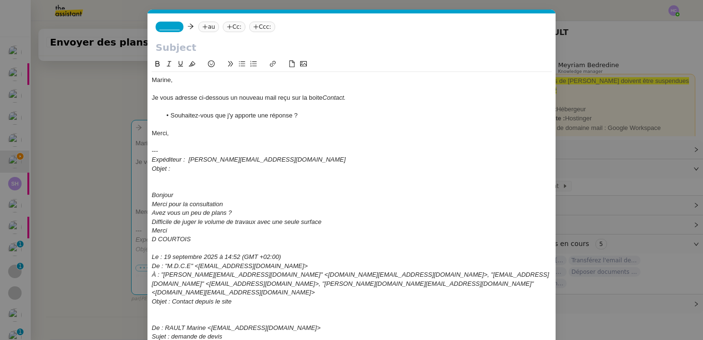
click at [119, 205] on nz-modal-container "Service TA - VOYAGE - PROPOSITION GLOBALE A utiliser dans le cadre de propositi…" at bounding box center [351, 170] width 703 height 340
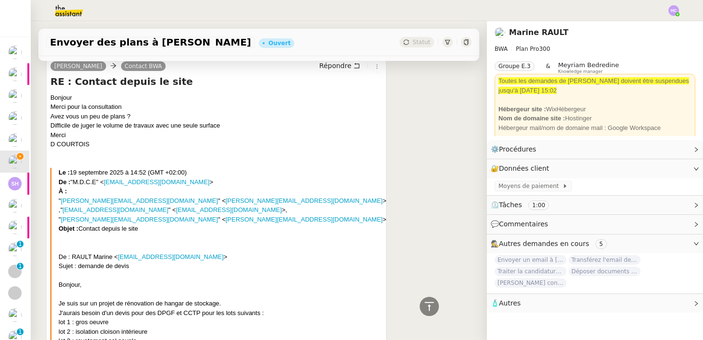
scroll to position [352, 0]
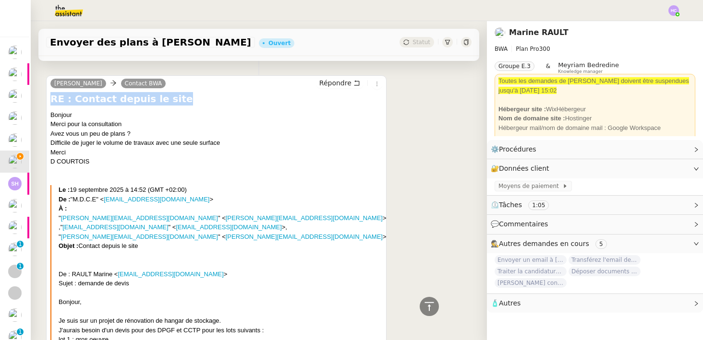
drag, startPoint x: 174, startPoint y: 98, endPoint x: 51, endPoint y: 98, distance: 122.9
click at [51, 98] on h4 "RE : Contact depuis le site" at bounding box center [216, 98] width 332 height 13
copy h4 "RE : Contact depuis le site"
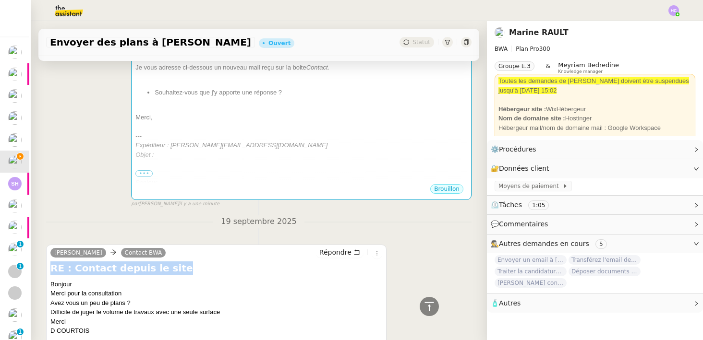
scroll to position [40, 0]
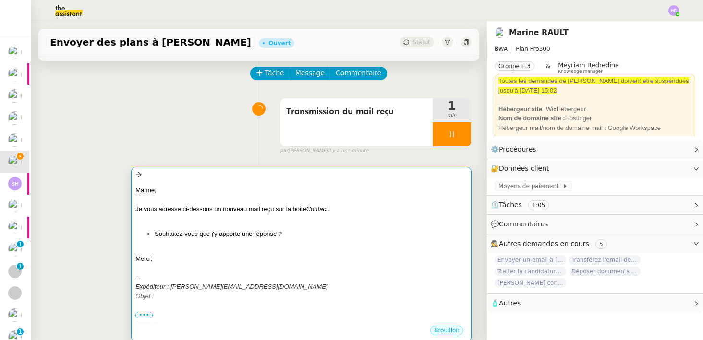
click at [184, 172] on div at bounding box center [301, 175] width 332 height 11
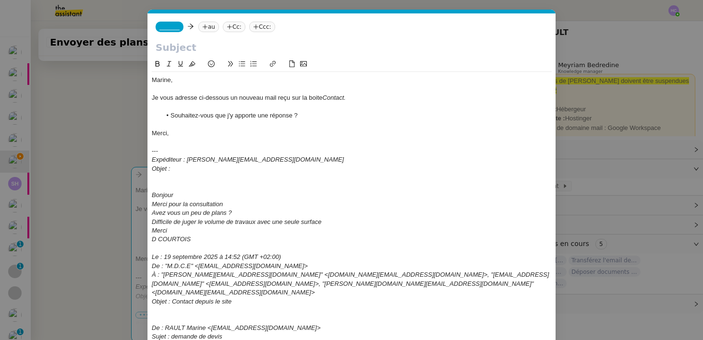
scroll to position [0, 20]
click at [179, 170] on div "Objet :" at bounding box center [352, 169] width 400 height 9
drag, startPoint x: 250, startPoint y: 170, endPoint x: 144, endPoint y: 168, distance: 106.1
click at [144, 168] on nz-modal-container "Service TA - VOYAGE - PROPOSITION GLOBALE A utiliser dans le cadre de propositi…" at bounding box center [351, 170] width 703 height 340
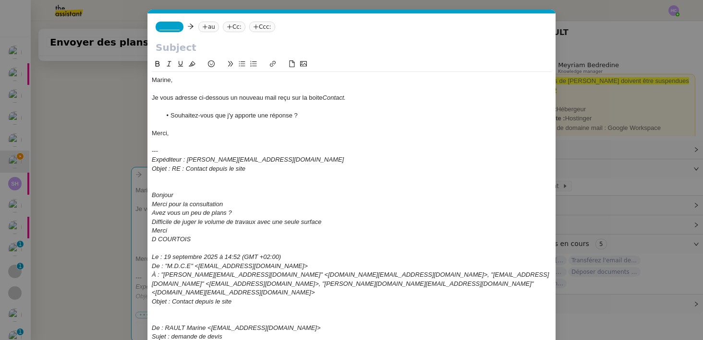
click at [219, 185] on div at bounding box center [352, 186] width 400 height 9
click at [153, 41] on div at bounding box center [352, 49] width 408 height 18
click at [164, 27] on span "_______" at bounding box center [169, 27] width 20 height 7
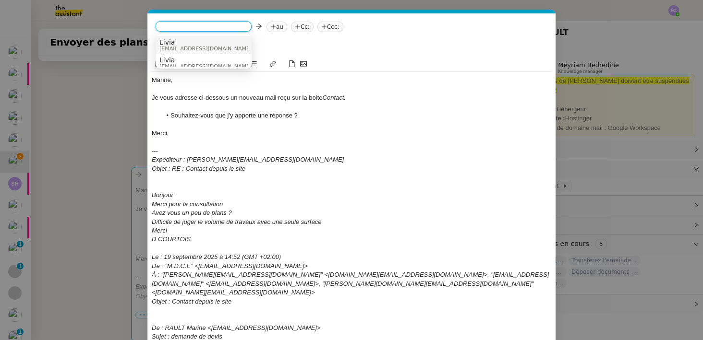
click at [182, 42] on span "Livia" at bounding box center [205, 42] width 92 height 8
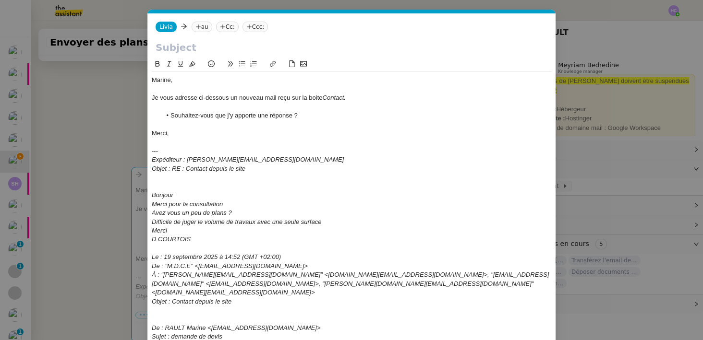
click at [202, 27] on nz-tag "au" at bounding box center [202, 27] width 21 height 11
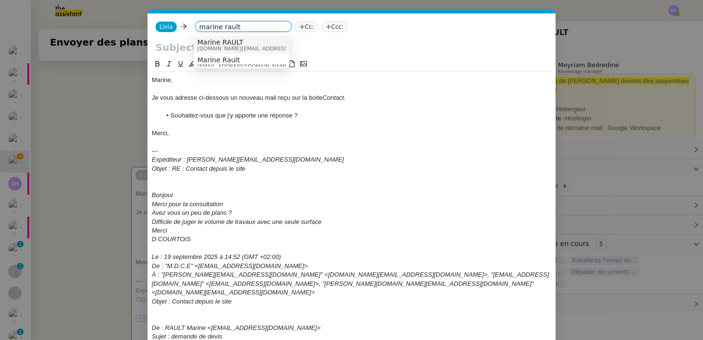
type input "marine rault"
click at [207, 44] on span "Marine RAULT" at bounding box center [265, 42] width 136 height 8
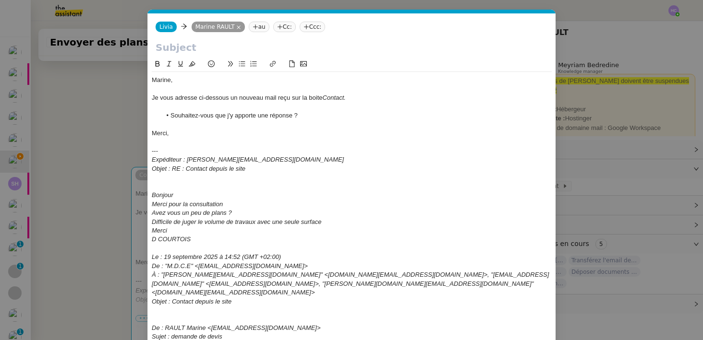
click at [189, 46] on input "text" at bounding box center [352, 47] width 392 height 14
type input "`"
drag, startPoint x: 259, startPoint y: 171, endPoint x: 189, endPoint y: 170, distance: 70.1
click at [189, 170] on div "Objet : RE : Contact depuis le site" at bounding box center [352, 169] width 400 height 9
click at [189, 170] on em "Objet : RE : Contact depuis le site" at bounding box center [199, 168] width 94 height 7
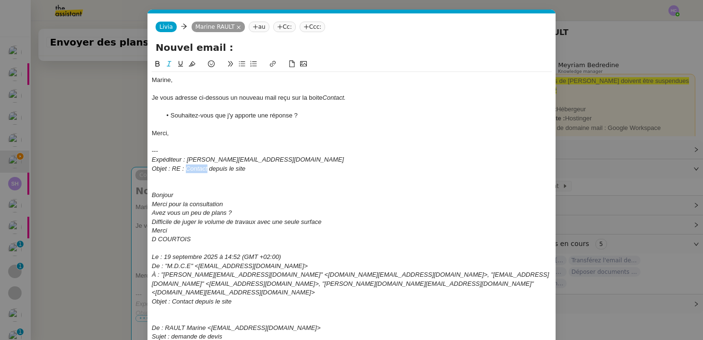
click at [189, 170] on em "Objet : RE : Contact depuis le site" at bounding box center [199, 168] width 94 height 7
drag, startPoint x: 248, startPoint y: 170, endPoint x: 171, endPoint y: 170, distance: 77.3
click at [171, 170] on div "Objet : RE : Contact depuis le site" at bounding box center [352, 169] width 400 height 9
copy em "RE : Contact depuis le site"
click at [241, 46] on input "Nouvel email :" at bounding box center [352, 47] width 392 height 14
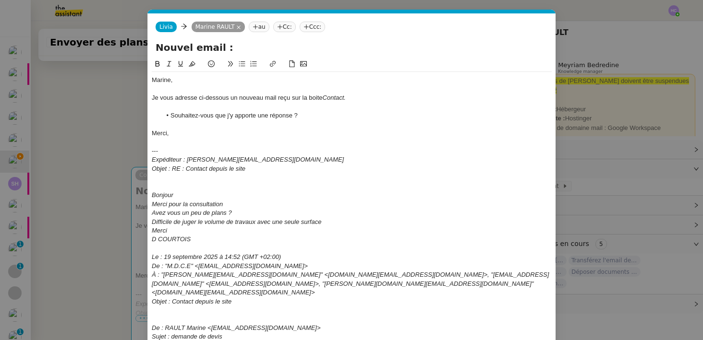
paste input "RE : Contact depuis le site"
click at [186, 47] on input "Nouvel email : RE : Contact depuis le site" at bounding box center [352, 47] width 392 height 14
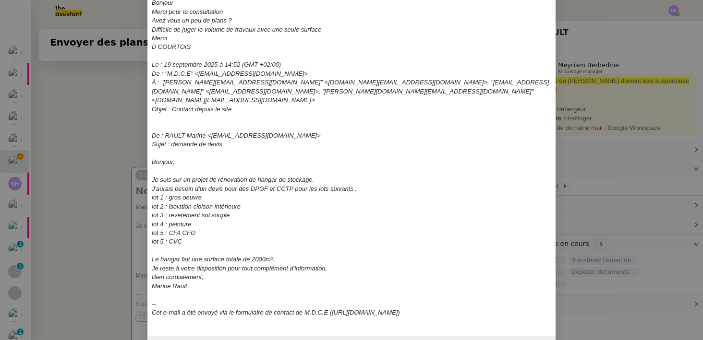
scroll to position [213, 0]
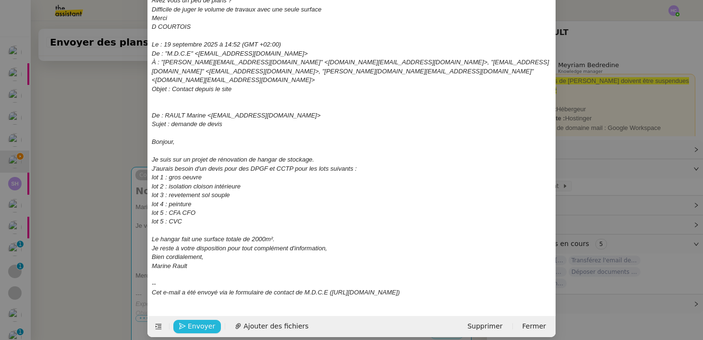
type input "Nouveau mail : RE : Contact depuis le site"
click at [193, 321] on span "Envoyer" at bounding box center [201, 326] width 27 height 11
click at [193, 321] on span "Confirmer l'envoi" at bounding box center [217, 326] width 58 height 11
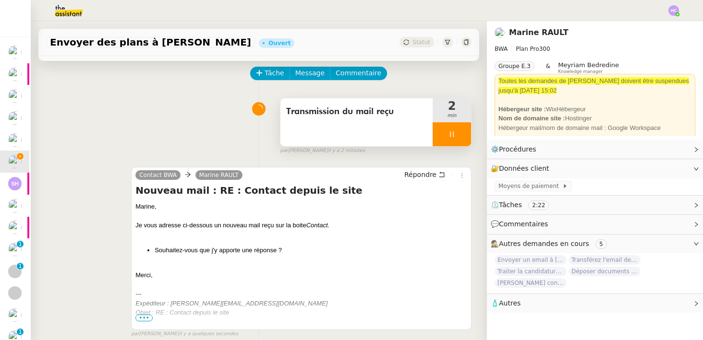
click at [448, 127] on div at bounding box center [452, 134] width 38 height 24
click at [456, 131] on button at bounding box center [461, 134] width 19 height 24
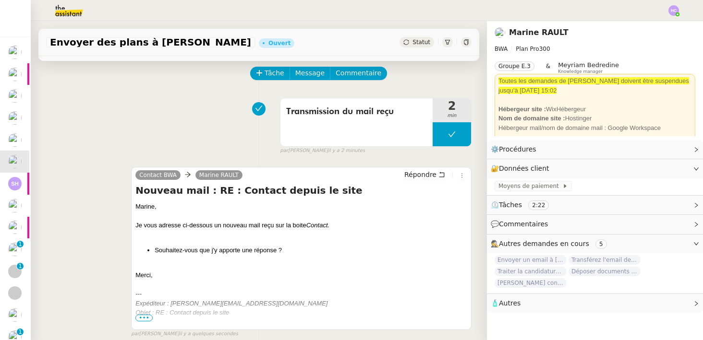
click at [423, 43] on span "Statut" at bounding box center [421, 42] width 18 height 7
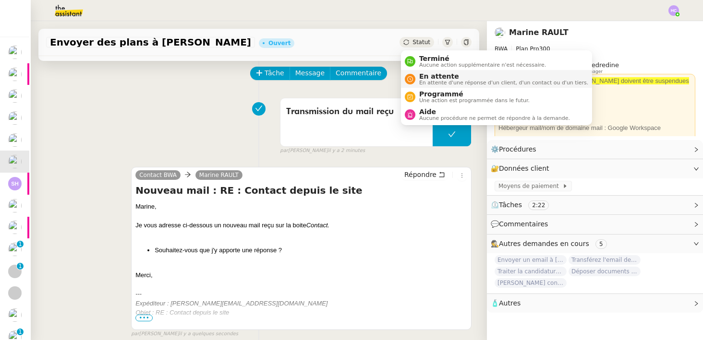
click at [436, 77] on span "En attente" at bounding box center [503, 77] width 169 height 8
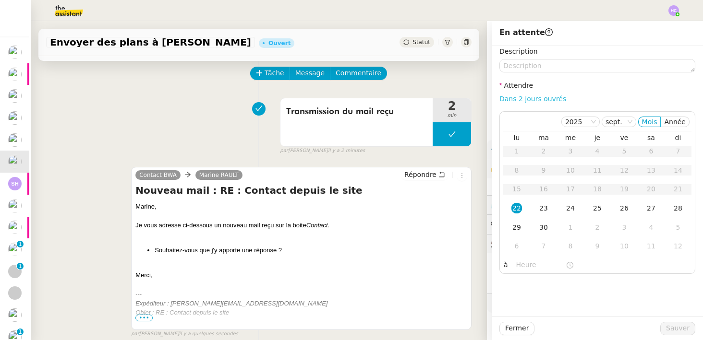
click at [538, 97] on link "Dans 2 jours ouvrés" at bounding box center [532, 99] width 67 height 8
type input "07:00"
click at [691, 330] on button "Sauver" at bounding box center [677, 328] width 35 height 13
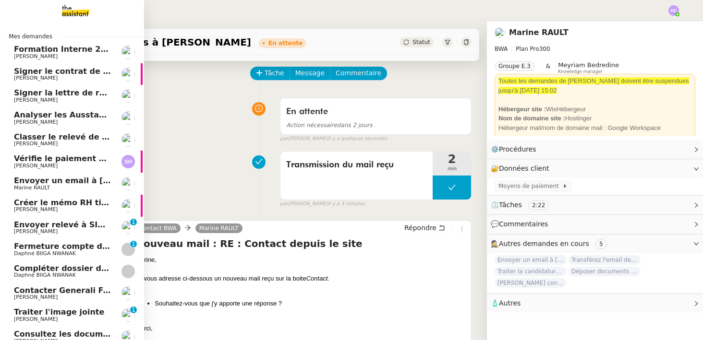
click at [47, 183] on span "Envoyer un email à [EMAIL_ADDRESS][DOMAIN_NAME]" at bounding box center [131, 180] width 235 height 9
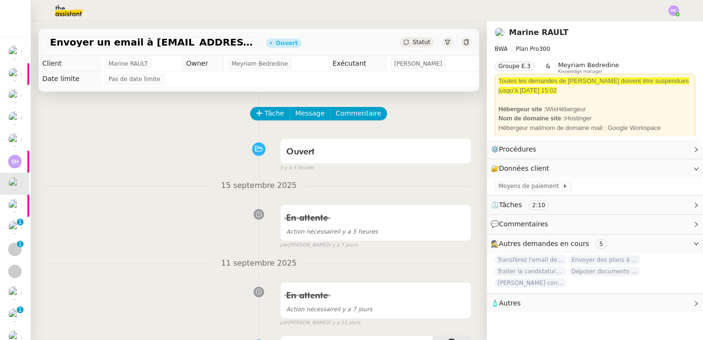
click at [415, 43] on span "Statut" at bounding box center [421, 42] width 18 height 7
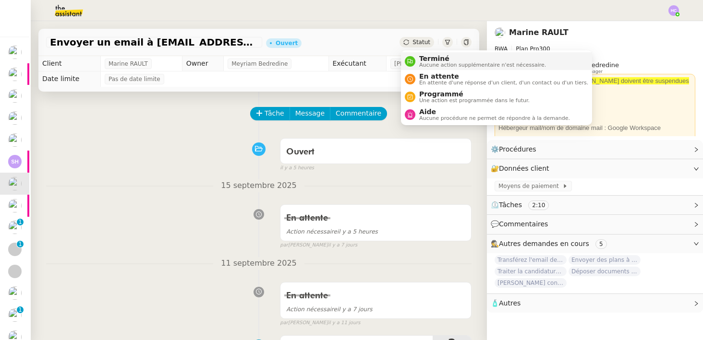
click at [416, 58] on div "Terminé Aucune action supplémentaire n'est nécessaire." at bounding box center [480, 61] width 131 height 13
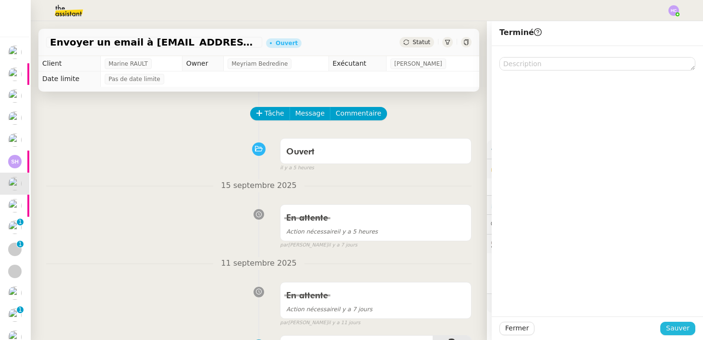
click at [671, 329] on span "Sauver" at bounding box center [678, 328] width 24 height 11
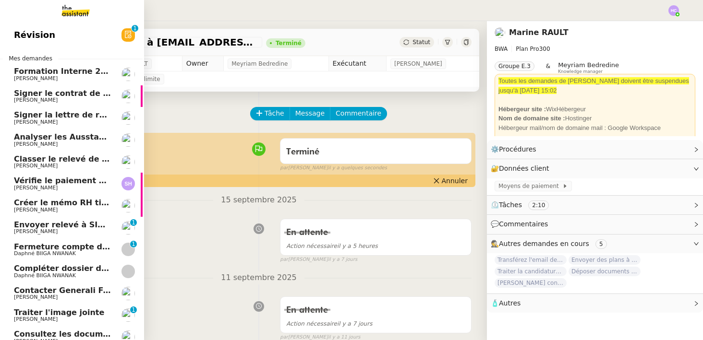
click at [77, 142] on span "[PERSON_NAME]" at bounding box center [62, 145] width 97 height 6
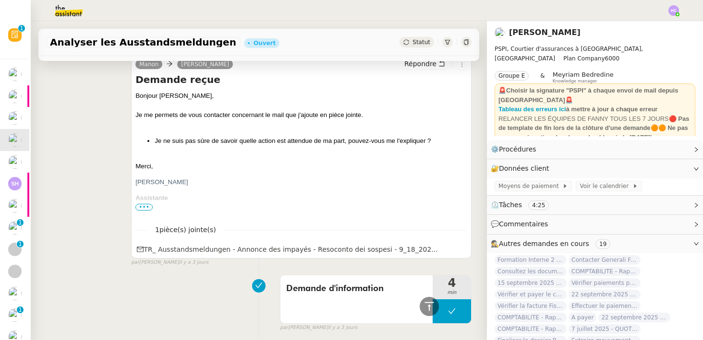
scroll to position [384, 0]
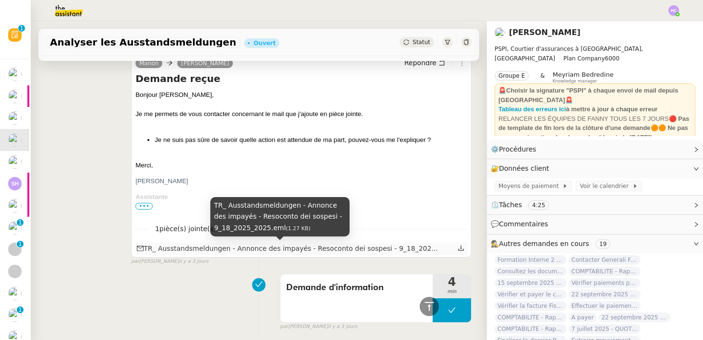
click at [196, 252] on div "TR_ Ausstandsmeldungen - Annonce des impayés - Resoconto dei sospesi - 9_18_20…" at bounding box center [287, 248] width 301 height 11
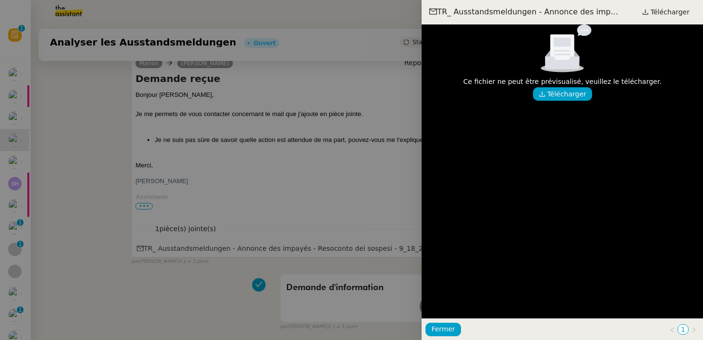
click at [266, 215] on div at bounding box center [351, 170] width 703 height 340
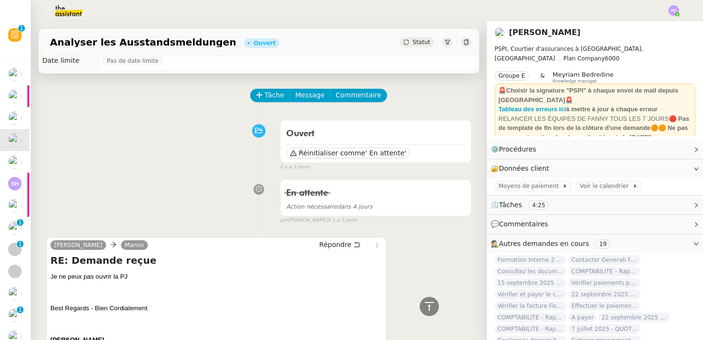
scroll to position [0, 0]
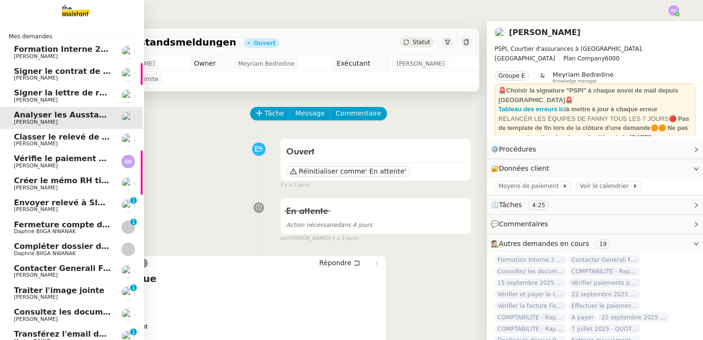
click at [55, 157] on span "Vérifie le paiement de la facture 24513" at bounding box center [99, 158] width 170 height 9
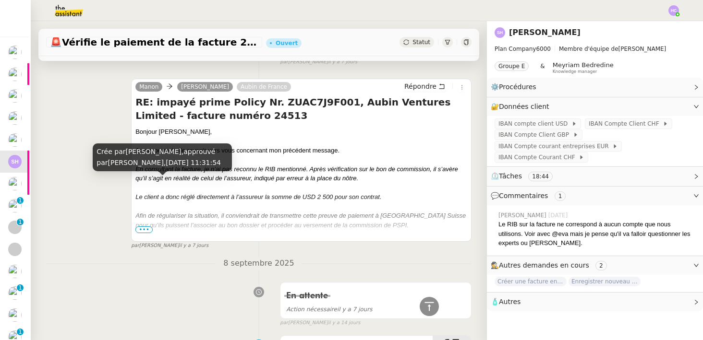
scroll to position [248, 0]
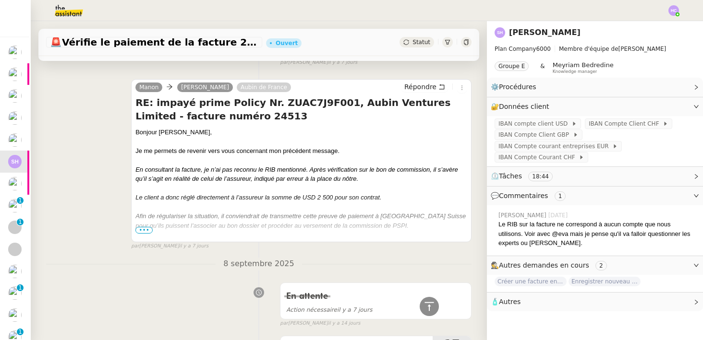
click at [141, 231] on span "•••" at bounding box center [143, 230] width 17 height 7
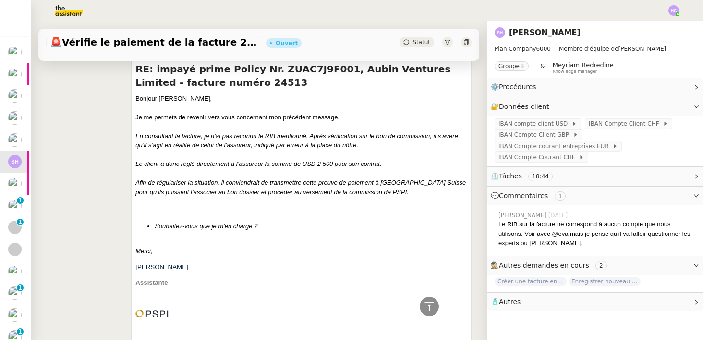
scroll to position [282, 0]
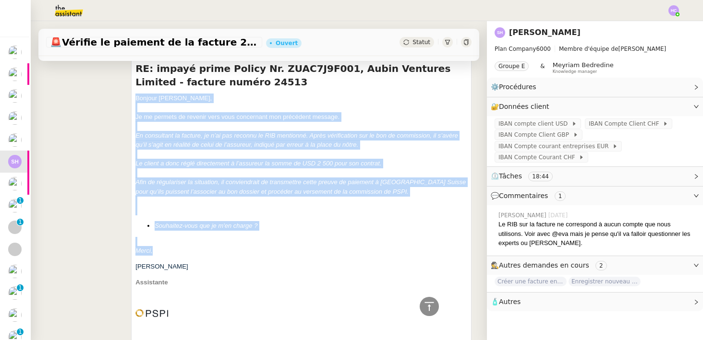
drag, startPoint x: 155, startPoint y: 248, endPoint x: 124, endPoint y: 96, distance: 154.9
copy div "Bonjour ﻿[PERSON_NAME] ﻿, Je me permets de revenir vers vous concernant mon pré…"
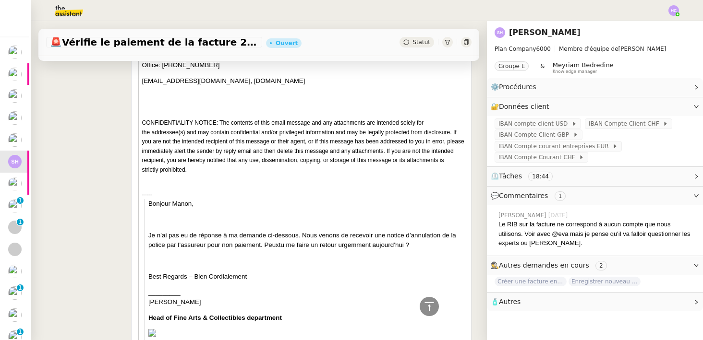
scroll to position [1152, 0]
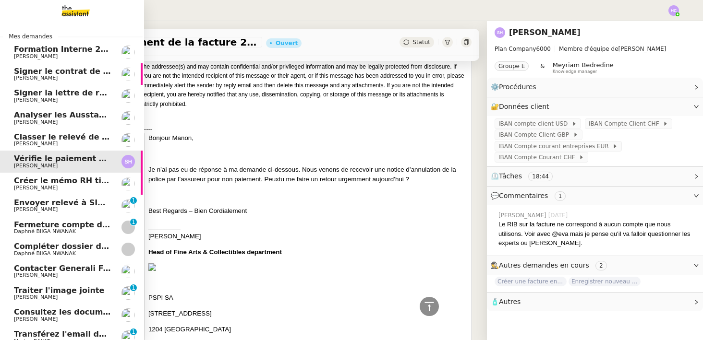
click at [48, 193] on link "Créer le mémo RH tickets restaurant [PERSON_NAME]" at bounding box center [71, 184] width 144 height 22
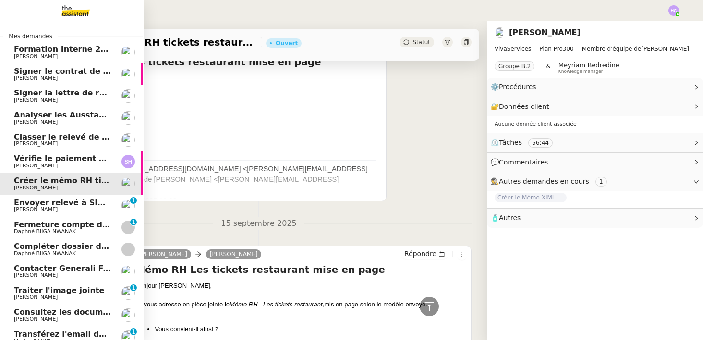
scroll to position [360, 0]
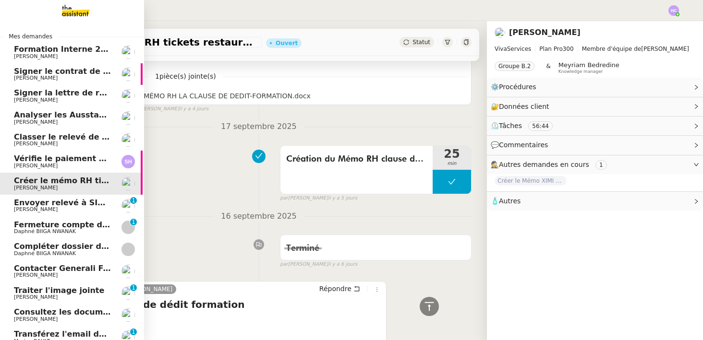
click at [53, 161] on span "Vérifie le paiement de la facture 24513" at bounding box center [99, 158] width 170 height 9
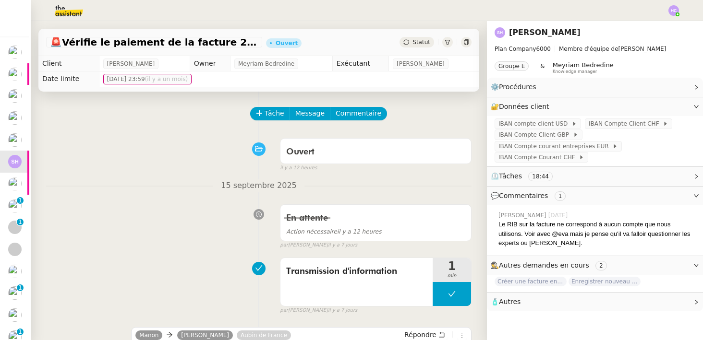
scroll to position [211, 0]
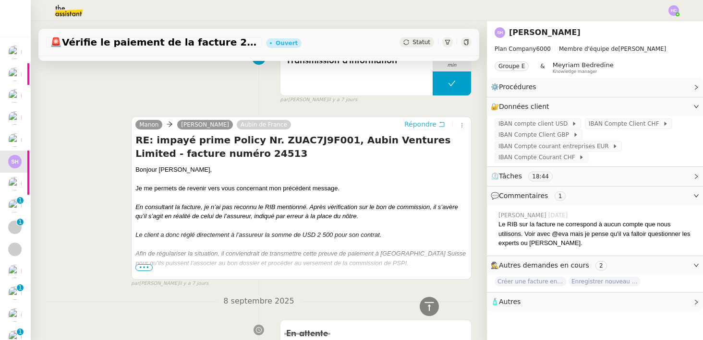
click at [428, 123] on span "Répondre" at bounding box center [420, 125] width 32 height 10
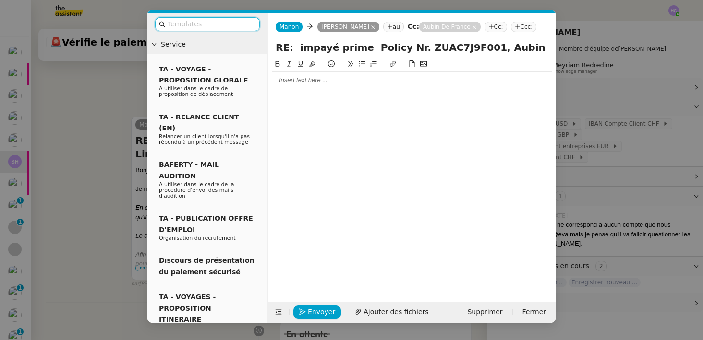
click at [69, 108] on nz-modal-container "Service TA - VOYAGE - PROPOSITION GLOBALE A utiliser dans le cadre de propositi…" at bounding box center [351, 170] width 703 height 340
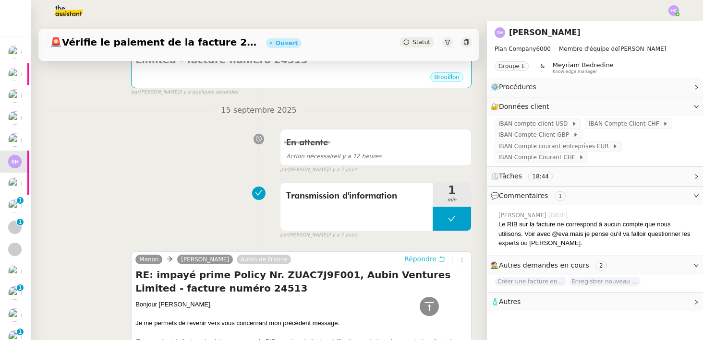
scroll to position [15, 0]
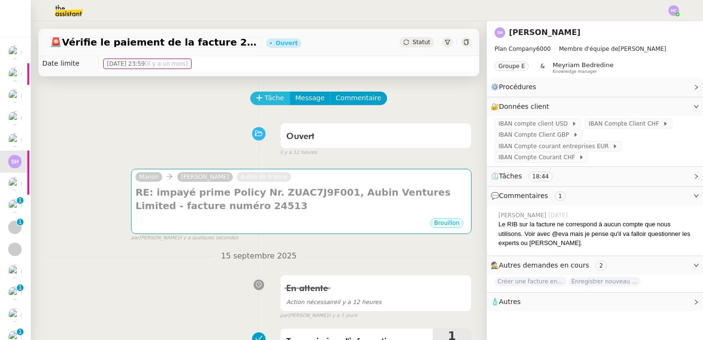
click at [275, 97] on span "Tâche" at bounding box center [275, 98] width 20 height 11
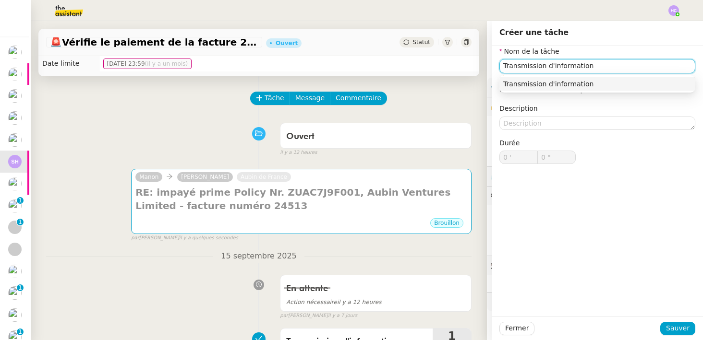
click at [515, 89] on nz-auto-option "Transmission d'information" at bounding box center [597, 83] width 196 height 13
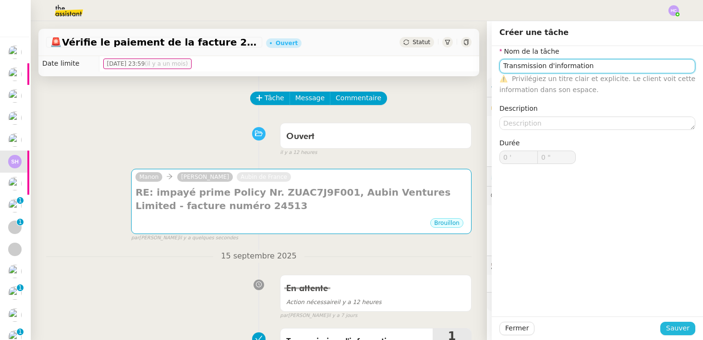
type input "Transmission d'information"
click at [677, 326] on span "Sauver" at bounding box center [678, 328] width 24 height 11
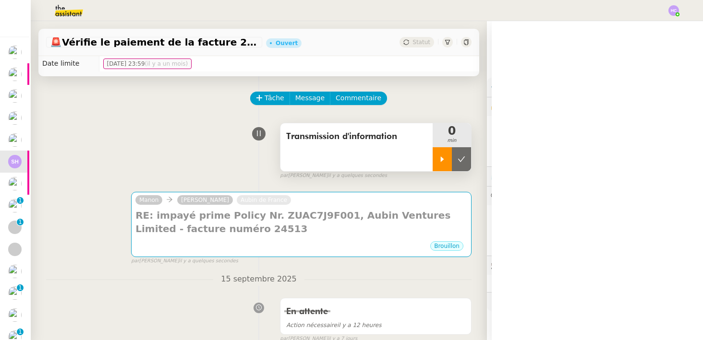
click at [442, 155] on div at bounding box center [442, 159] width 19 height 24
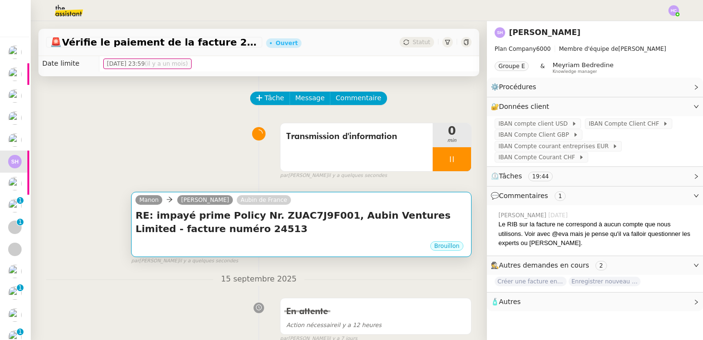
click at [333, 212] on h4 "RE: impayé prime Policy Nr. ZUAC7J9F001, Aubin Ventures Limited - facture numér…" at bounding box center [301, 222] width 332 height 27
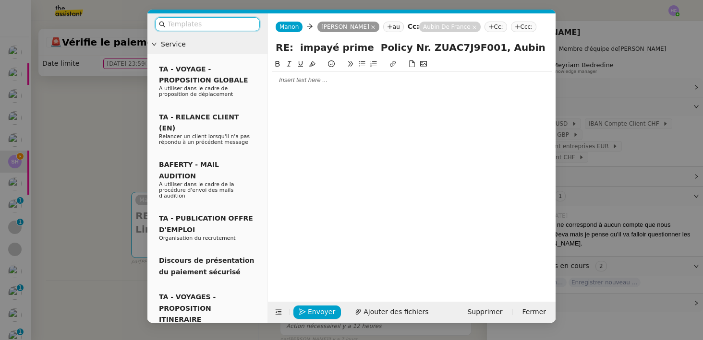
click at [313, 78] on div at bounding box center [412, 80] width 280 height 9
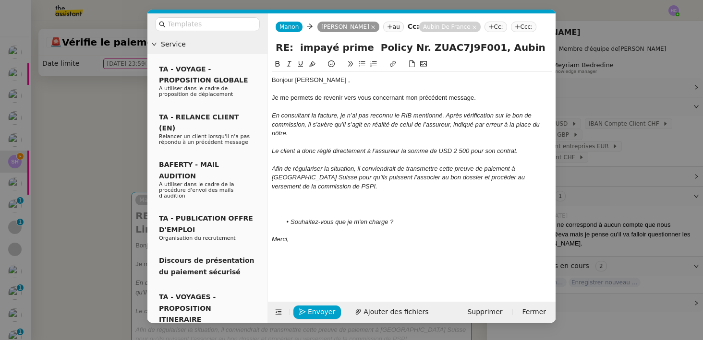
click at [288, 211] on div at bounding box center [412, 213] width 280 height 9
click at [328, 84] on div "Bonjour [PERSON_NAME] ," at bounding box center [412, 80] width 280 height 9
click at [327, 85] on div at bounding box center [412, 89] width 280 height 9
click at [348, 194] on div at bounding box center [412, 195] width 280 height 9
click at [313, 314] on span "Envoyer" at bounding box center [321, 312] width 27 height 11
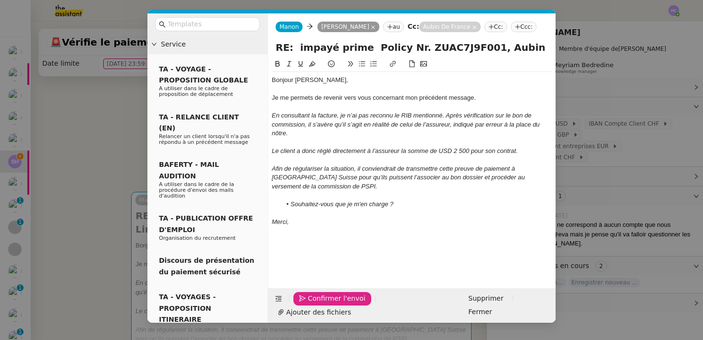
click at [315, 304] on span "Confirmer l'envoi" at bounding box center [337, 298] width 58 height 11
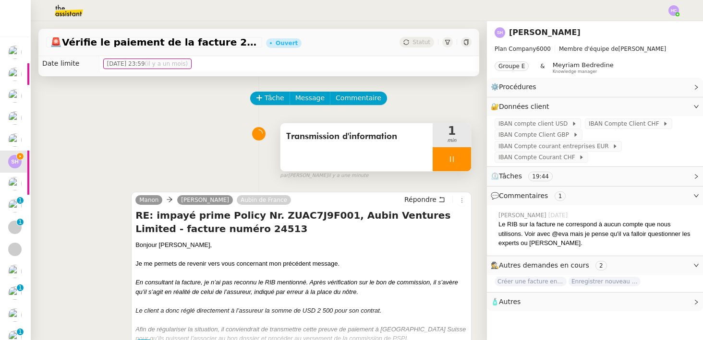
click at [448, 160] on icon at bounding box center [452, 160] width 8 height 8
click at [462, 159] on icon at bounding box center [461, 159] width 7 height 5
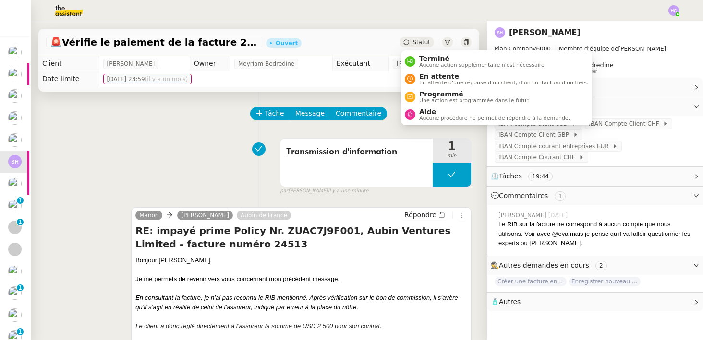
click at [421, 39] on span "Statut" at bounding box center [421, 42] width 18 height 7
click at [444, 80] on span "En attente d'une réponse d'un client, d'un contact ou d'un tiers." at bounding box center [503, 82] width 169 height 5
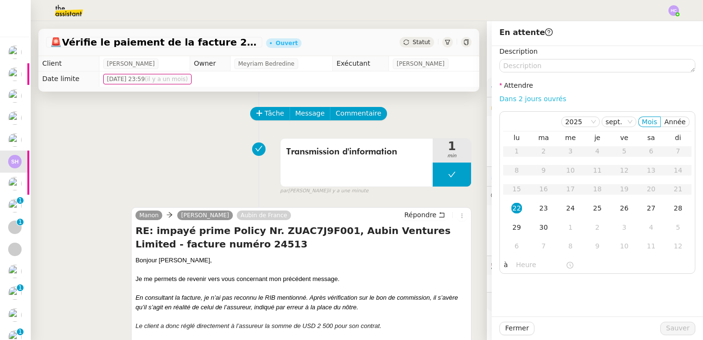
click at [553, 98] on link "Dans 2 jours ouvrés" at bounding box center [532, 99] width 67 height 8
type input "07:00"
click at [516, 229] on div "29" at bounding box center [516, 227] width 11 height 11
click at [672, 330] on span "Sauver" at bounding box center [678, 328] width 24 height 11
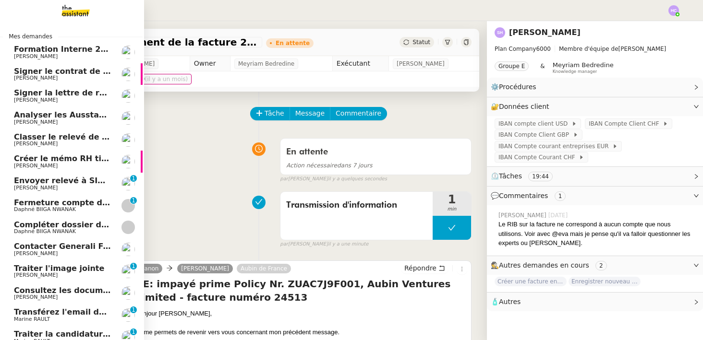
click at [45, 158] on span "Créer le mémo RH tickets restaurant" at bounding box center [93, 158] width 159 height 9
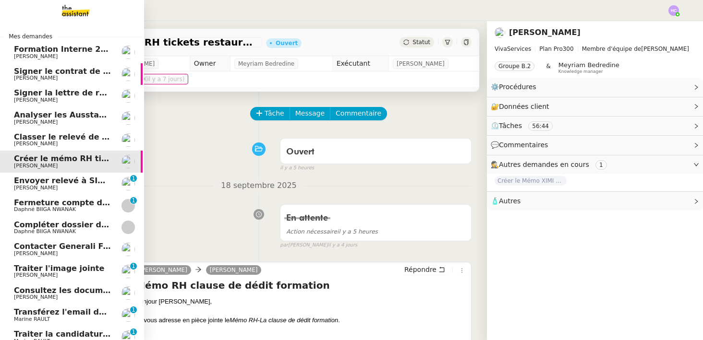
click at [53, 138] on span "Classer le relevé de commissions" at bounding box center [86, 137] width 144 height 9
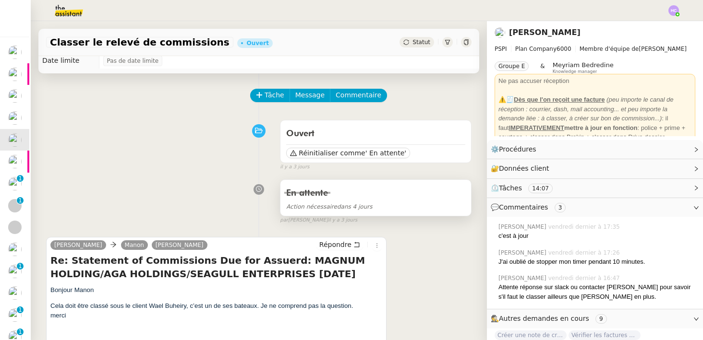
scroll to position [26, 0]
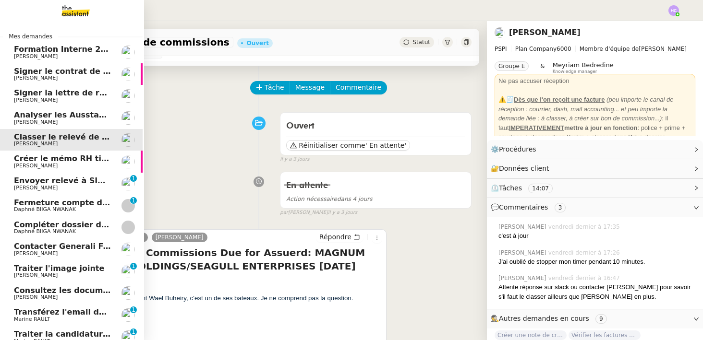
click at [32, 163] on div "Créer le mémo RH tickets restaurant [PERSON_NAME]" at bounding box center [62, 162] width 97 height 14
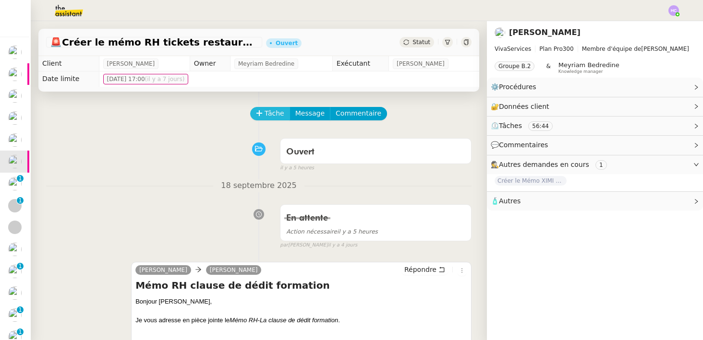
click at [265, 114] on span "Tâche" at bounding box center [275, 113] width 20 height 11
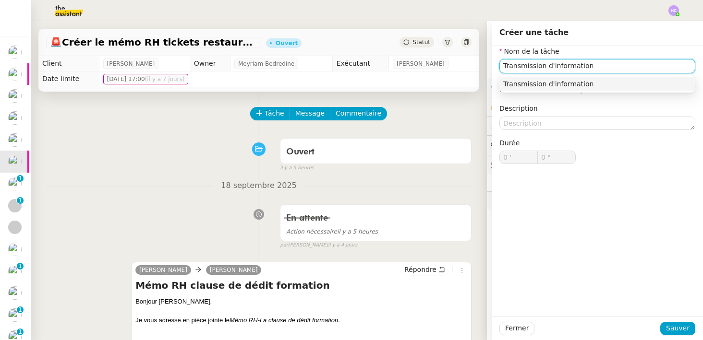
click at [582, 85] on div "Transmission d'information" at bounding box center [597, 84] width 188 height 9
type input "Transmission d'information"
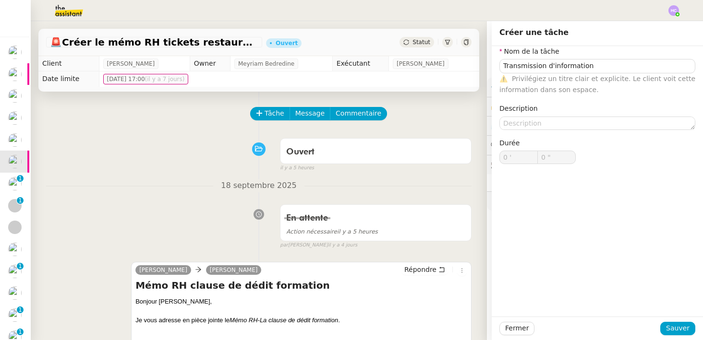
click at [600, 171] on div "Durée 0 ' 0 "" at bounding box center [598, 159] width 204 height 42
click at [684, 326] on span "Sauver" at bounding box center [678, 328] width 24 height 11
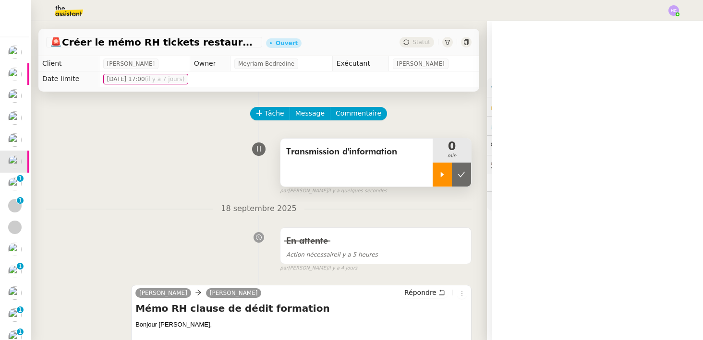
click at [439, 169] on div at bounding box center [442, 175] width 19 height 24
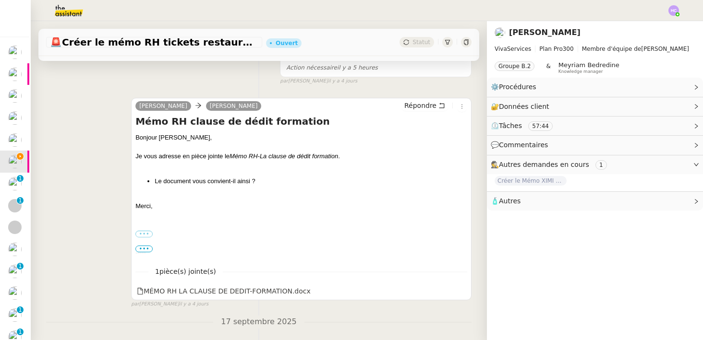
scroll to position [192, 0]
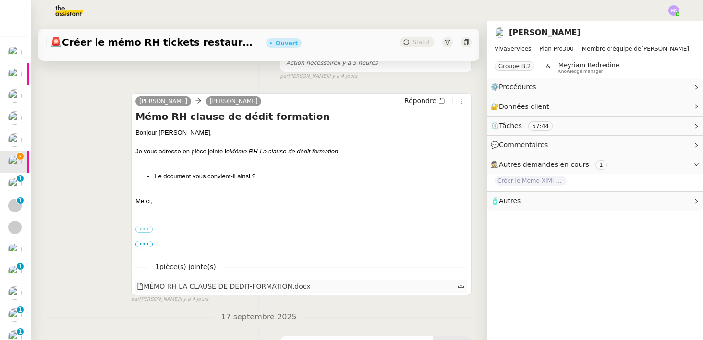
click at [463, 287] on icon at bounding box center [461, 285] width 6 height 5
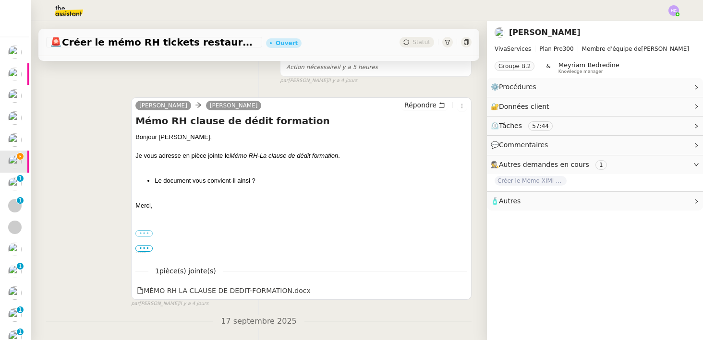
scroll to position [188, 0]
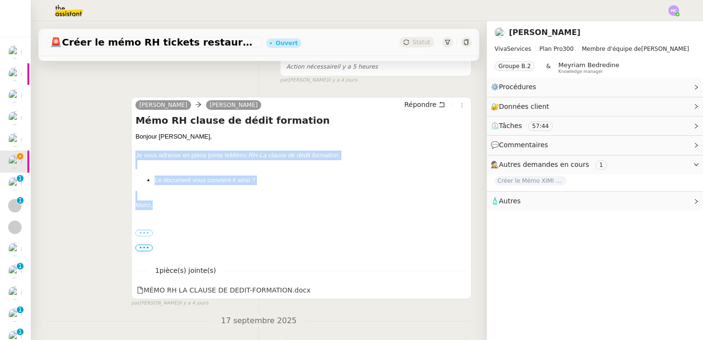
drag, startPoint x: 158, startPoint y: 207, endPoint x: 128, endPoint y: 152, distance: 63.4
click at [128, 152] on div "[PERSON_NAME] Répondre Mémo RH clause de dédit formation Bonjour [PERSON_NAME],…" at bounding box center [258, 197] width 425 height 219
click at [415, 103] on span "Répondre" at bounding box center [420, 105] width 32 height 10
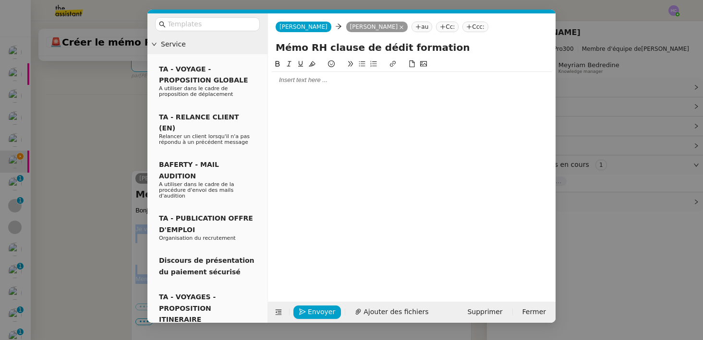
scroll to position [262, 0]
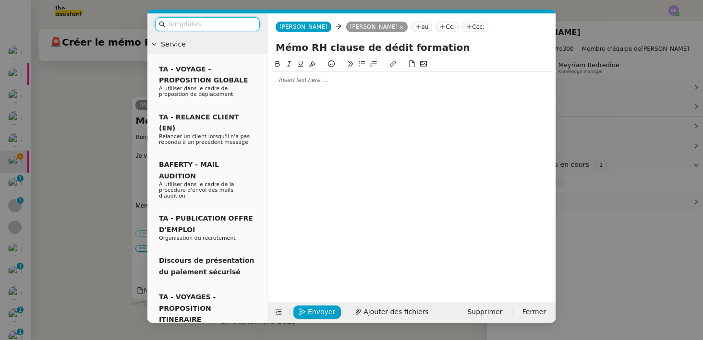
click at [290, 85] on div at bounding box center [412, 80] width 280 height 16
click at [212, 26] on input "text" at bounding box center [211, 24] width 86 height 11
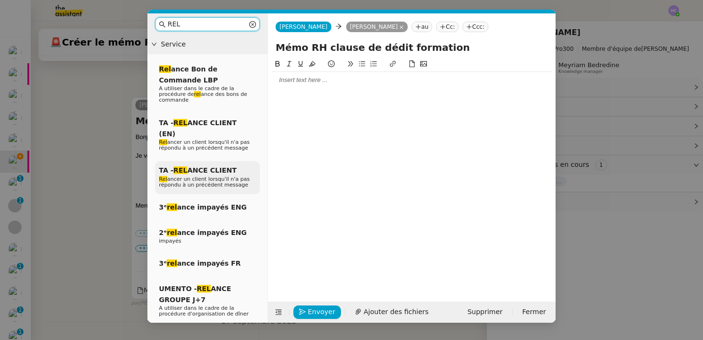
type input "REL"
click at [205, 176] on span "Rel ancer un client lorsqu'il n'a pas répondu à un précédent message" at bounding box center [204, 182] width 91 height 12
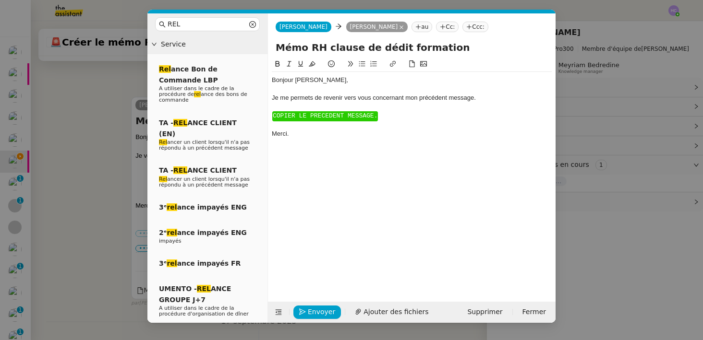
scroll to position [327, 0]
drag, startPoint x: 300, startPoint y: 141, endPoint x: 270, endPoint y: 115, distance: 40.2
click at [270, 115] on nz-spin "Bonjour ﻿[PERSON_NAME], Je me permets de revenir vers vous concernant mon précé…" at bounding box center [412, 175] width 288 height 232
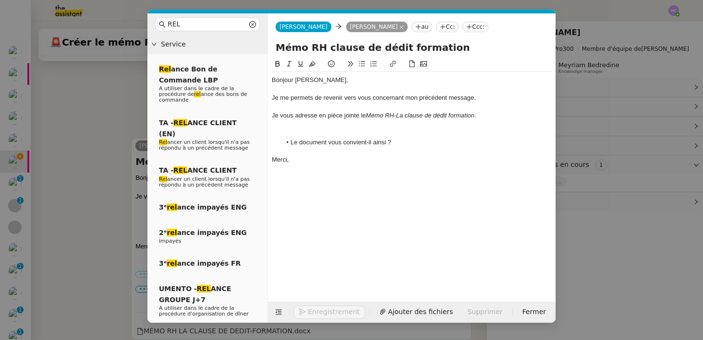
scroll to position [368, 0]
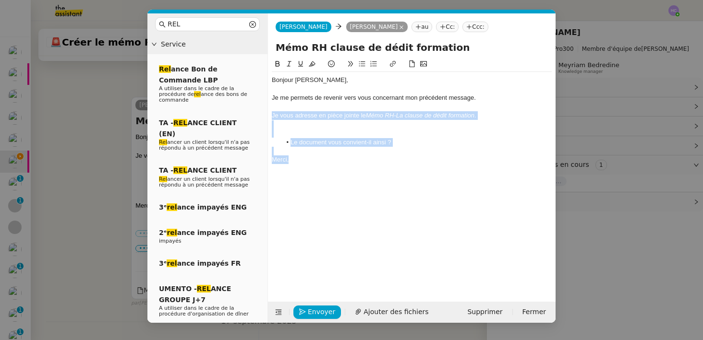
drag, startPoint x: 312, startPoint y: 162, endPoint x: 267, endPoint y: 115, distance: 64.9
click at [267, 115] on nz-layout "REL Service Rel ance Bon de Commande LBP A utiliser dans le cadre de la procédu…" at bounding box center [351, 168] width 408 height 310
click at [347, 139] on em "Le document vous convient-il ainsi ?" at bounding box center [341, 142] width 101 height 7
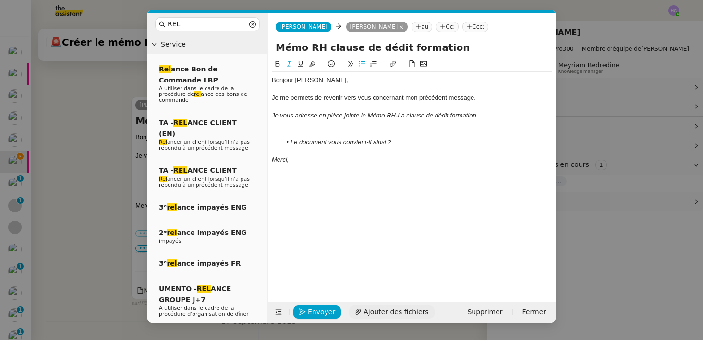
click at [394, 317] on span "Ajouter des fichiers" at bounding box center [396, 312] width 65 height 11
click at [349, 121] on div at bounding box center [412, 125] width 280 height 9
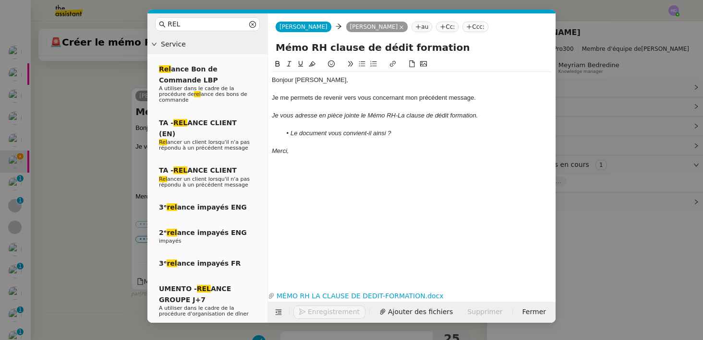
scroll to position [398, 0]
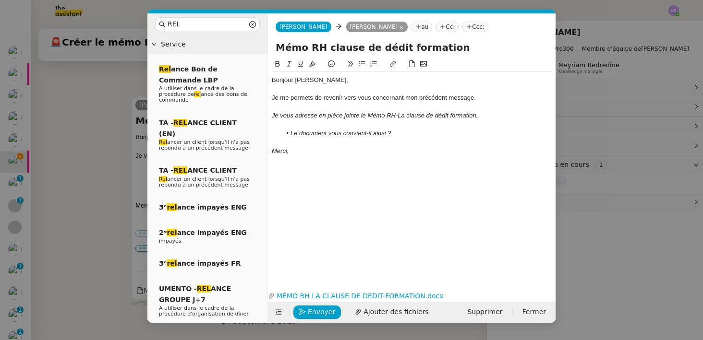
click at [446, 120] on div "Je vous adresse en pièce jointe le Mémo RH-La clause de dédit formation." at bounding box center [412, 115] width 280 height 9
click at [458, 117] on em "Je vous adresse en pièce jointe le Mémo RH-La clause de dédit formation." at bounding box center [375, 115] width 206 height 7
click at [402, 141] on div at bounding box center [412, 142] width 280 height 9
click at [313, 314] on span "Envoyer" at bounding box center [321, 312] width 27 height 11
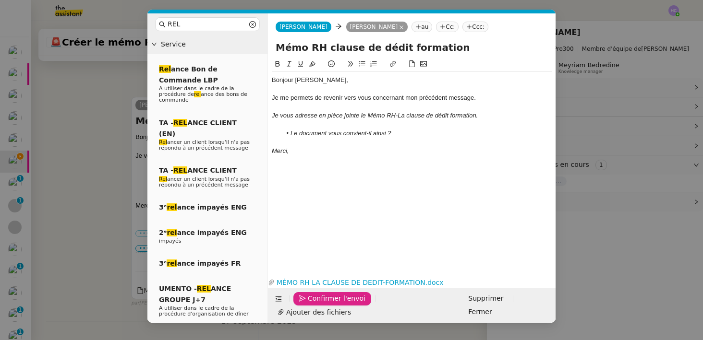
click at [313, 304] on span "Confirmer l'envoi" at bounding box center [337, 298] width 58 height 11
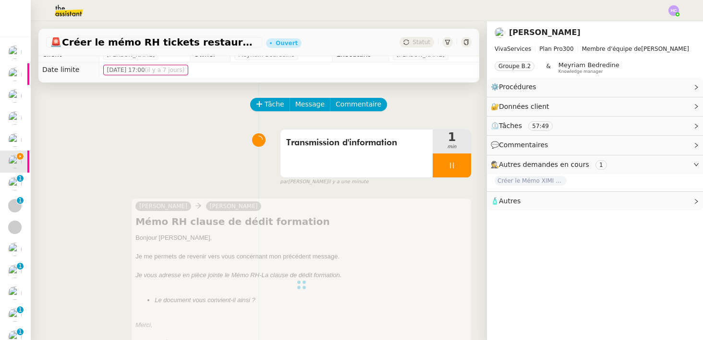
scroll to position [0, 0]
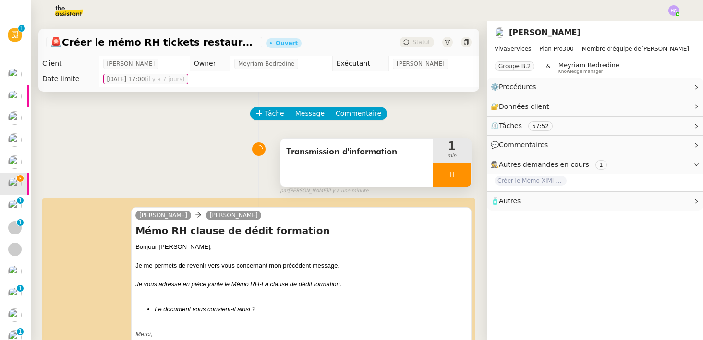
click at [460, 173] on div at bounding box center [452, 175] width 38 height 24
click at [460, 173] on icon at bounding box center [462, 175] width 8 height 8
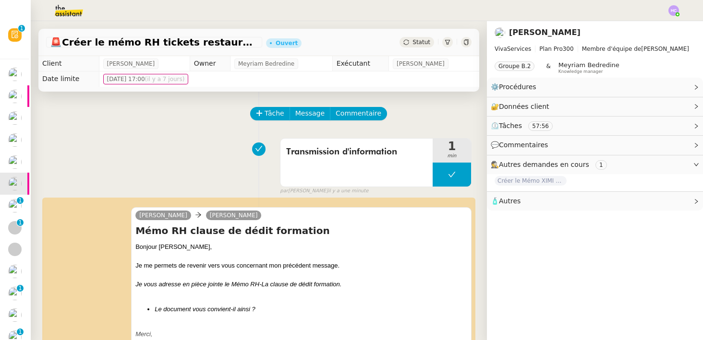
click at [418, 43] on span "Statut" at bounding box center [421, 42] width 18 height 7
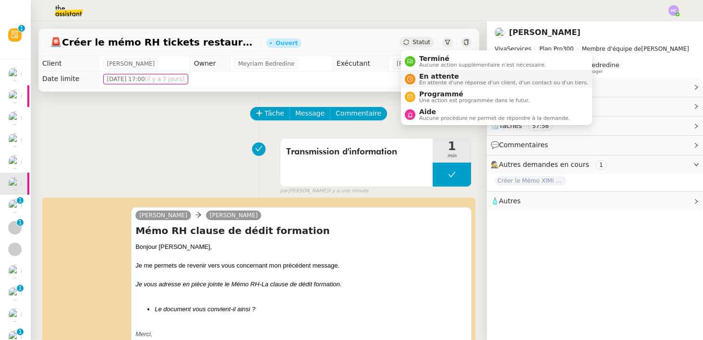
click at [429, 82] on span "En attente d'une réponse d'un client, d'un contact ou d'un tiers." at bounding box center [503, 82] width 169 height 5
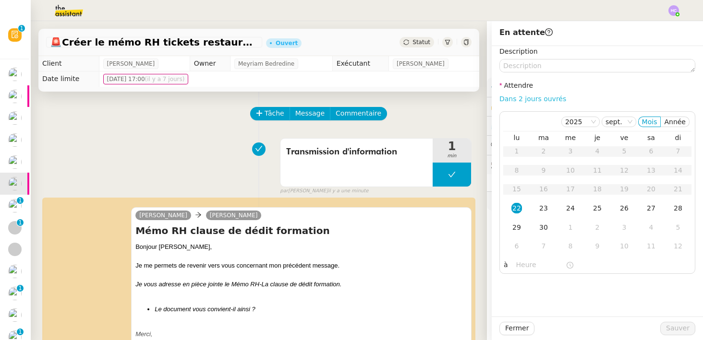
click at [528, 98] on link "Dans 2 jours ouvrés" at bounding box center [532, 99] width 67 height 8
type input "07:00"
click at [680, 327] on span "Sauver" at bounding box center [678, 328] width 24 height 11
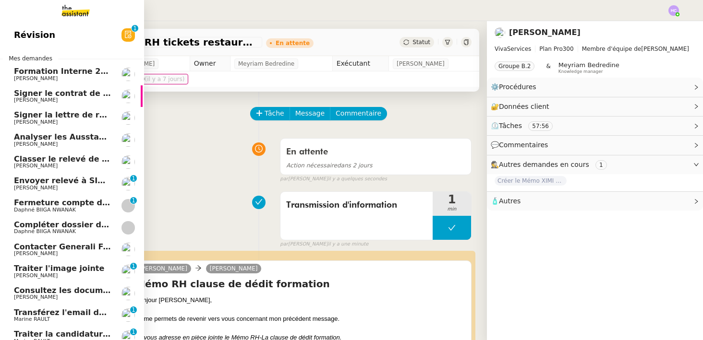
click at [71, 184] on span "Envoyer relevé à SIP pour [PERSON_NAME]" at bounding box center [107, 180] width 186 height 9
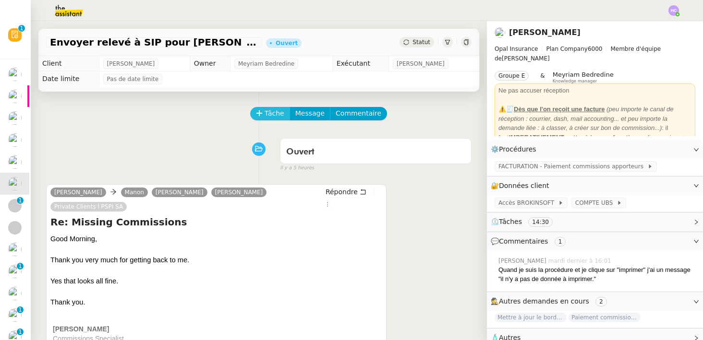
click at [274, 110] on span "Tâche" at bounding box center [275, 113] width 20 height 11
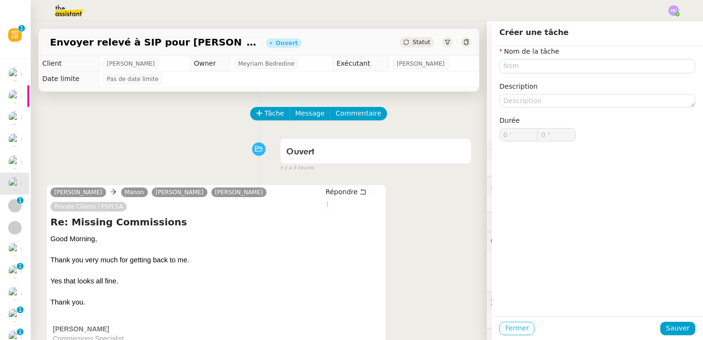
click at [510, 330] on span "Fermer" at bounding box center [517, 328] width 24 height 11
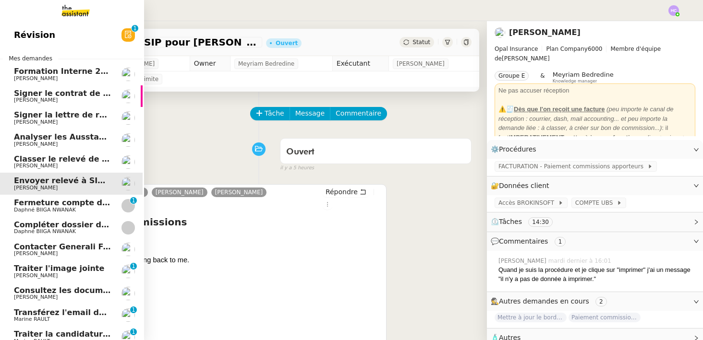
click at [31, 206] on span "Fermeture compte domiciliation Kandbaz" at bounding box center [103, 202] width 179 height 9
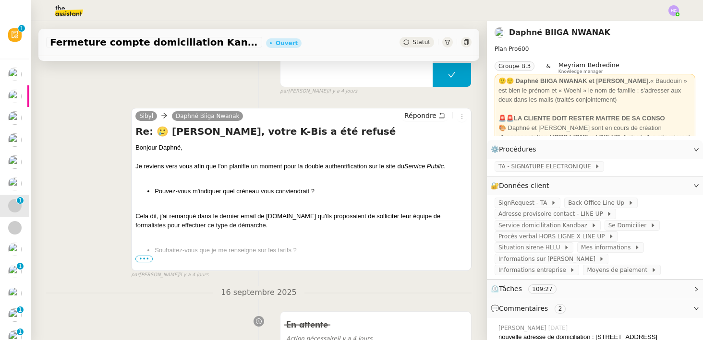
scroll to position [240, 0]
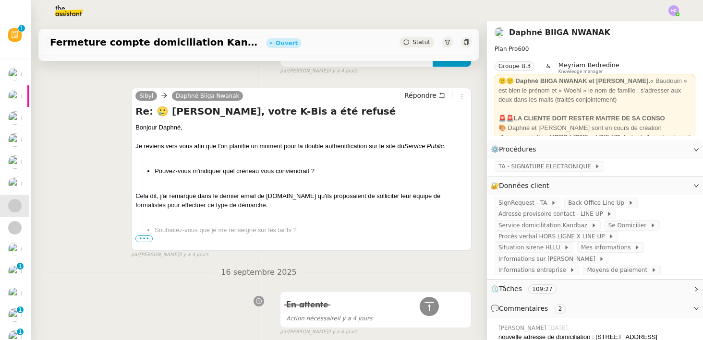
click at [142, 241] on span "•••" at bounding box center [143, 239] width 17 height 7
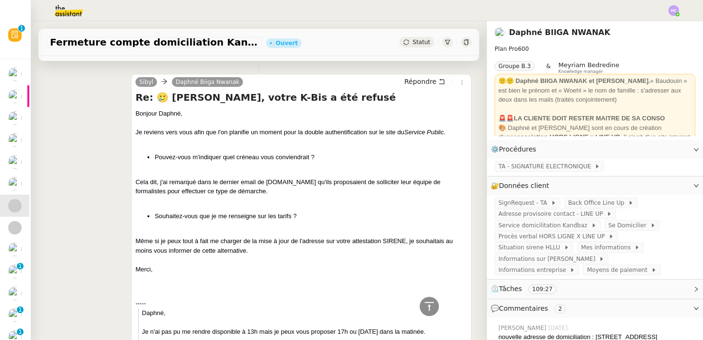
scroll to position [254, 0]
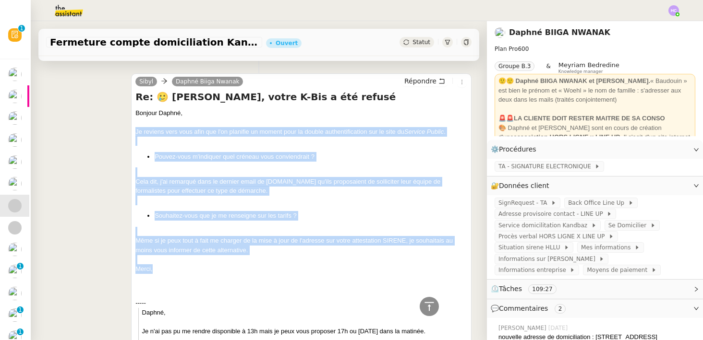
drag, startPoint x: 155, startPoint y: 269, endPoint x: 133, endPoint y: 131, distance: 139.6
click at [133, 131] on div "Sibyl Daphné Biiga Nwanak Répondre Re: 🥲 [PERSON_NAME], votre K-Bis a été refus…" at bounding box center [301, 299] width 340 height 452
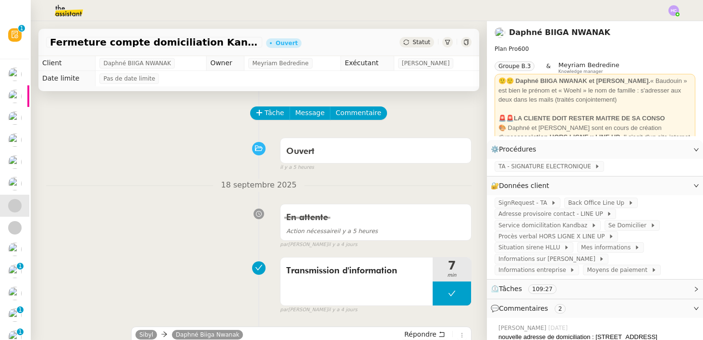
scroll to position [0, 0]
click at [275, 112] on span "Tâche" at bounding box center [275, 113] width 20 height 11
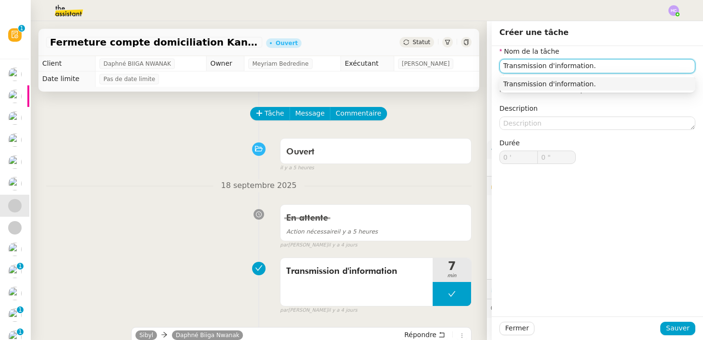
click at [532, 82] on div "Transmission d'information." at bounding box center [597, 84] width 188 height 9
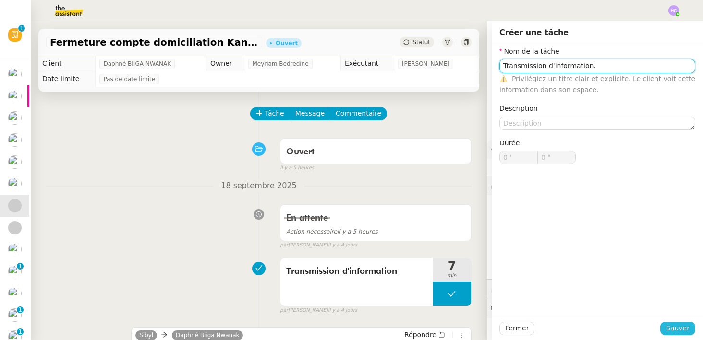
type input "Transmission d'information."
click at [676, 327] on span "Sauver" at bounding box center [678, 328] width 24 height 11
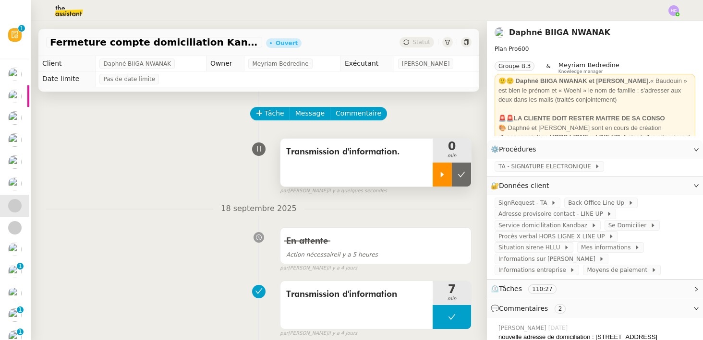
click at [438, 178] on icon at bounding box center [442, 175] width 8 height 8
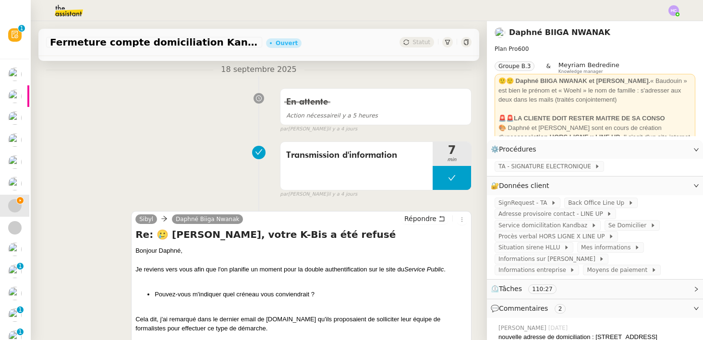
scroll to position [233, 0]
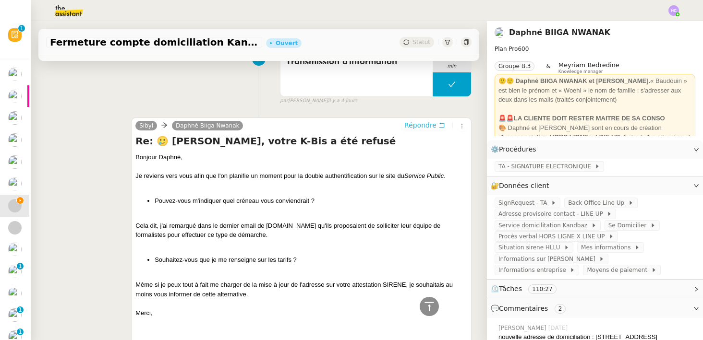
click at [420, 125] on span "Répondre" at bounding box center [420, 126] width 32 height 10
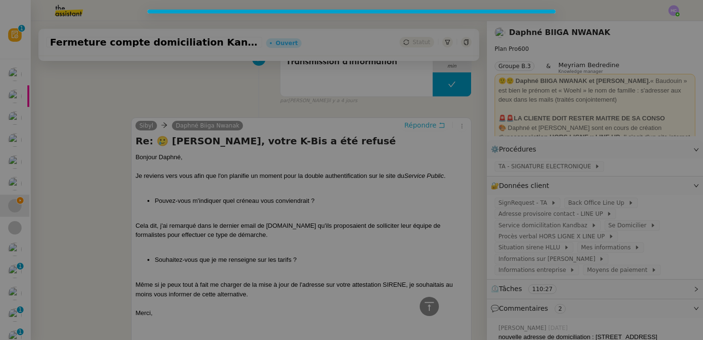
scroll to position [306, 0]
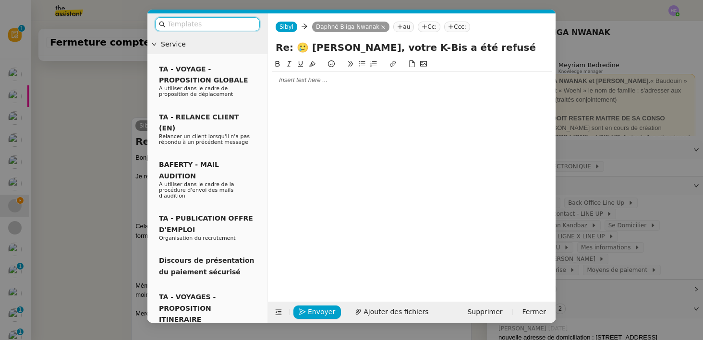
click at [208, 27] on input "text" at bounding box center [211, 24] width 86 height 11
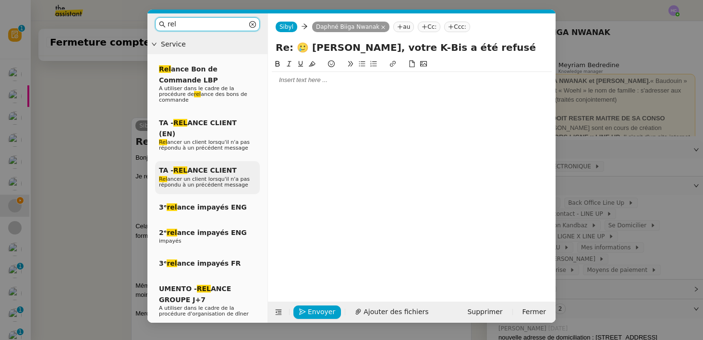
type input "rel"
click at [194, 167] on span "TA - REL ANCE CLIENT" at bounding box center [198, 171] width 78 height 8
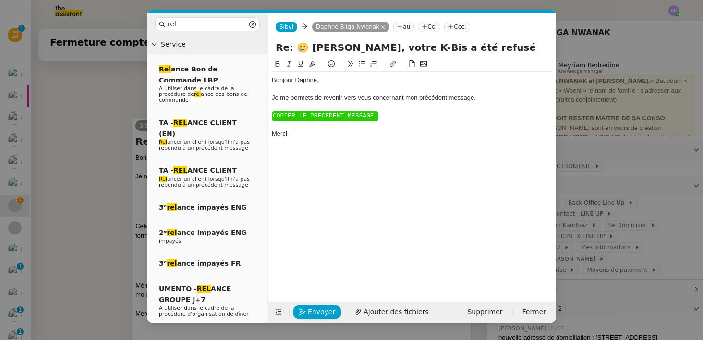
scroll to position [372, 0]
drag, startPoint x: 286, startPoint y: 133, endPoint x: 270, endPoint y: 114, distance: 24.8
click at [270, 115] on nz-spin "Bonjour ﻿Daphné﻿, Je me permets de revenir vers vous concernant mon précédent m…" at bounding box center [412, 175] width 288 height 232
drag, startPoint x: 301, startPoint y: 145, endPoint x: 267, endPoint y: 114, distance: 45.9
click at [267, 115] on form "[PERSON_NAME] Biiga Nwanak au Cc: Ccc: Re: 🥲 [PERSON_NAME], votre K-Bis a été r…" at bounding box center [411, 168] width 288 height 310
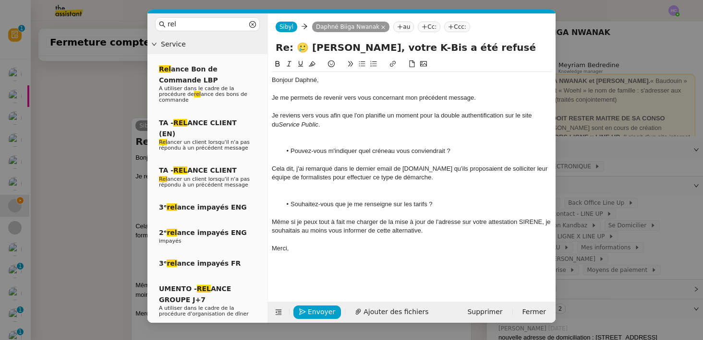
scroll to position [432, 0]
click at [280, 136] on div at bounding box center [412, 133] width 280 height 9
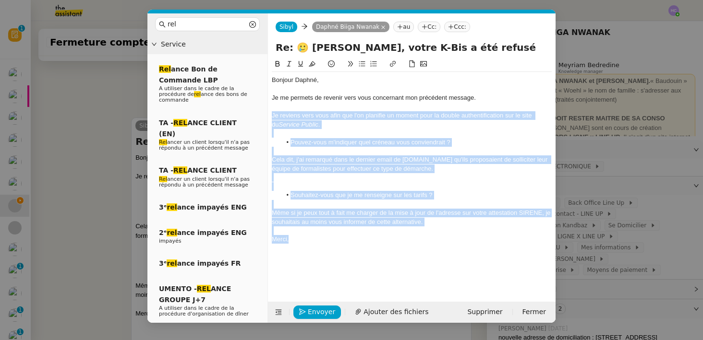
drag, startPoint x: 273, startPoint y: 115, endPoint x: 308, endPoint y: 238, distance: 127.5
click at [308, 238] on div "Bonjour ﻿Daphné﻿, Je me permets de revenir vers vous concernant mon précédent m…" at bounding box center [412, 160] width 280 height 176
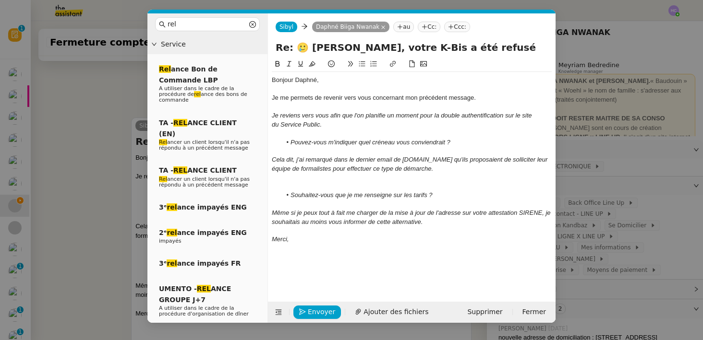
click at [300, 187] on div at bounding box center [412, 186] width 280 height 9
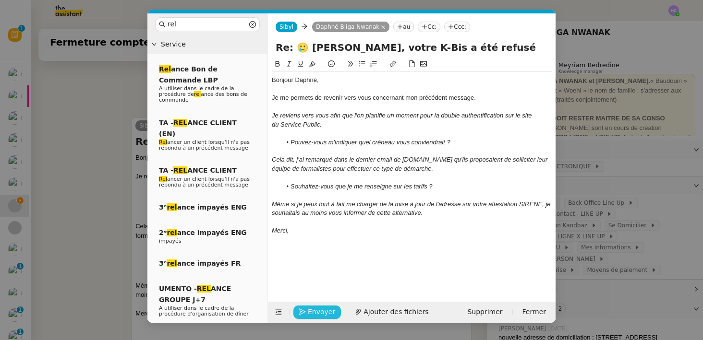
click at [322, 315] on span "Envoyer" at bounding box center [321, 312] width 27 height 11
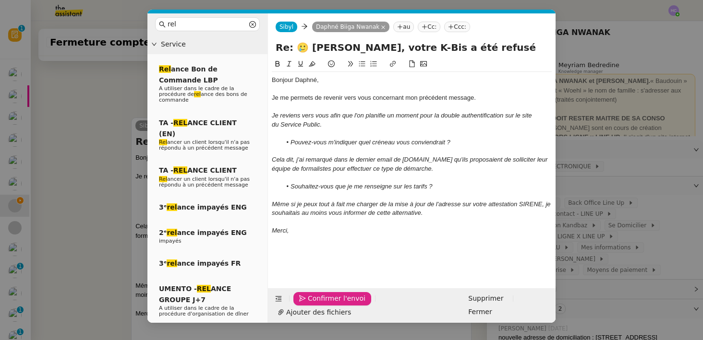
click at [323, 304] on span "Confirmer l'envoi" at bounding box center [337, 298] width 58 height 11
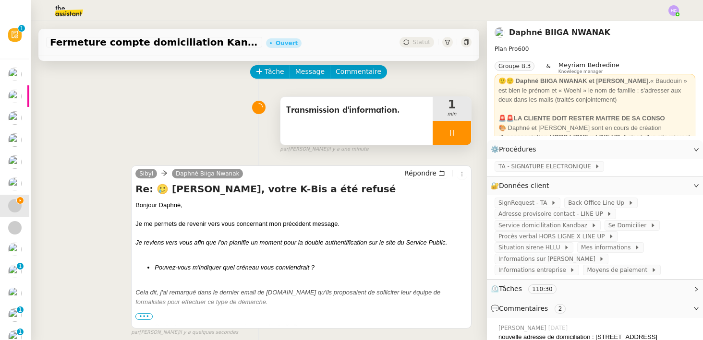
scroll to position [41, 0]
click at [457, 128] on div at bounding box center [452, 133] width 38 height 24
click at [466, 131] on button at bounding box center [461, 133] width 19 height 24
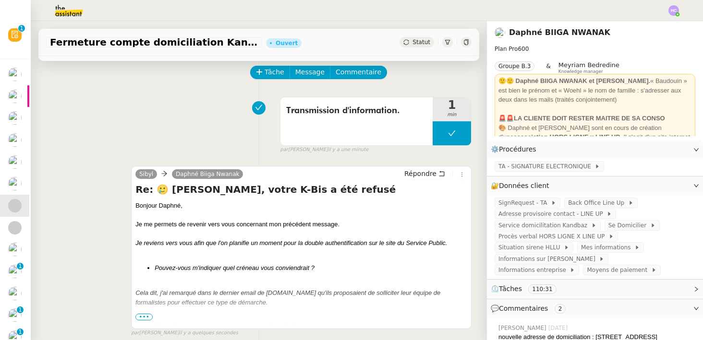
click at [415, 42] on span "Statut" at bounding box center [421, 42] width 18 height 7
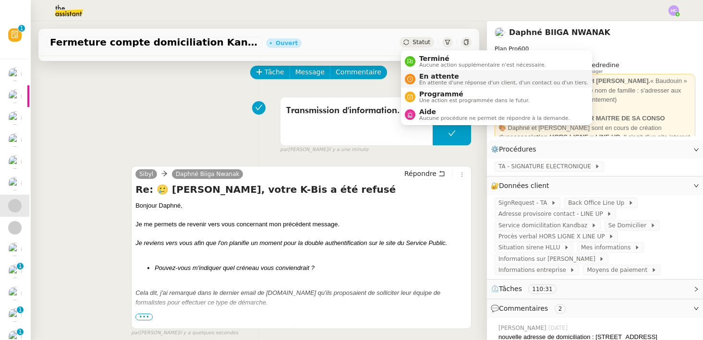
click at [437, 74] on span "En attente" at bounding box center [503, 77] width 169 height 8
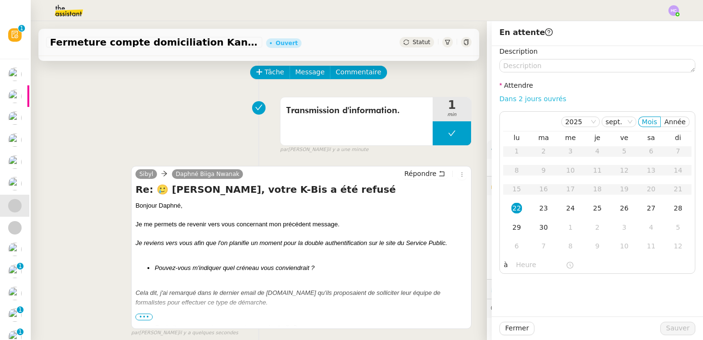
click at [512, 96] on link "Dans 2 jours ouvrés" at bounding box center [532, 99] width 67 height 8
type input "07:00"
click at [684, 328] on span "Sauver" at bounding box center [678, 328] width 24 height 11
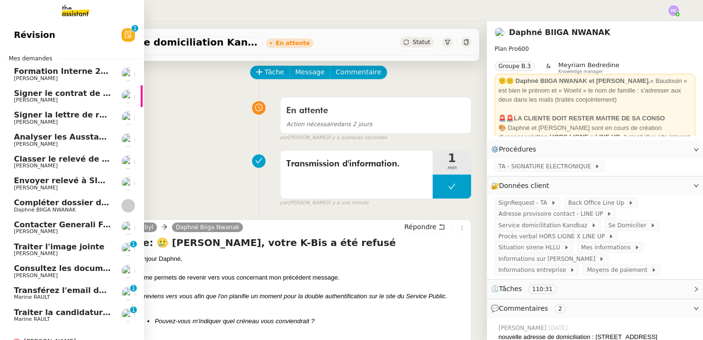
click at [60, 206] on span "Compléter dossier domiciliation asso sur Se Domicilier" at bounding box center [132, 202] width 237 height 9
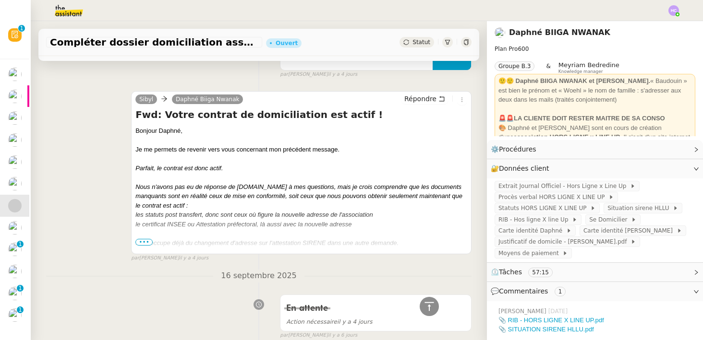
scroll to position [243, 0]
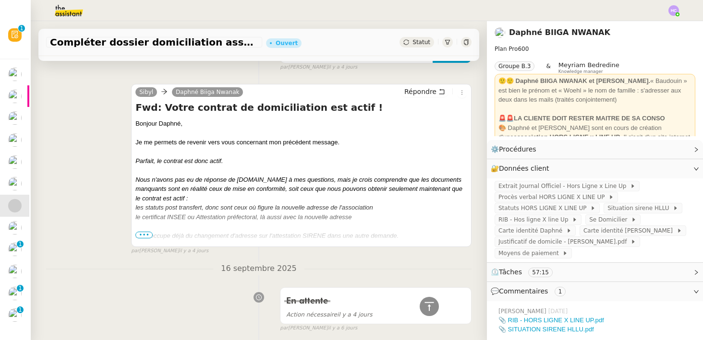
click at [144, 234] on span "•••" at bounding box center [143, 235] width 17 height 7
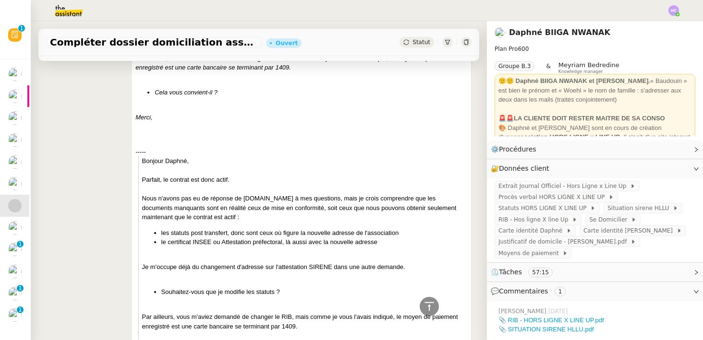
scroll to position [465, 0]
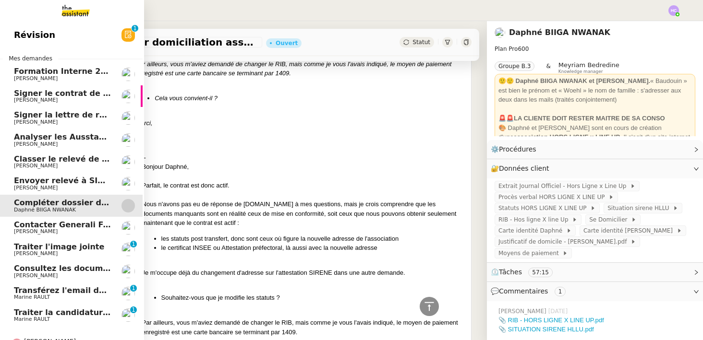
click at [24, 227] on span "Contacter Generali France pour demande AU094424" at bounding box center [126, 224] width 225 height 9
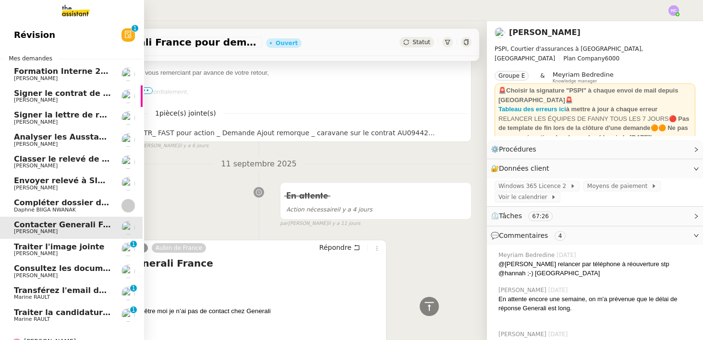
click at [36, 199] on span "Compléter dossier domiciliation asso sur Se Domicilier" at bounding box center [132, 202] width 237 height 9
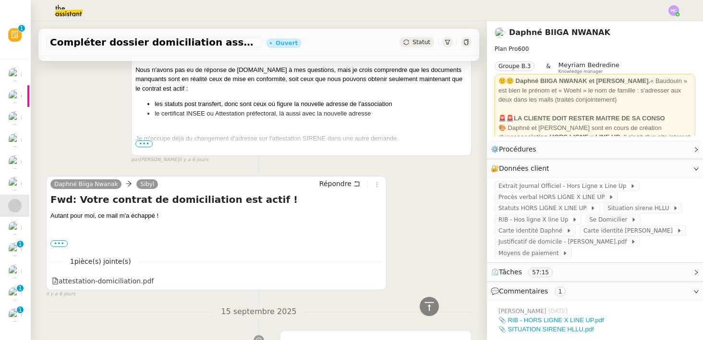
scroll to position [548, 0]
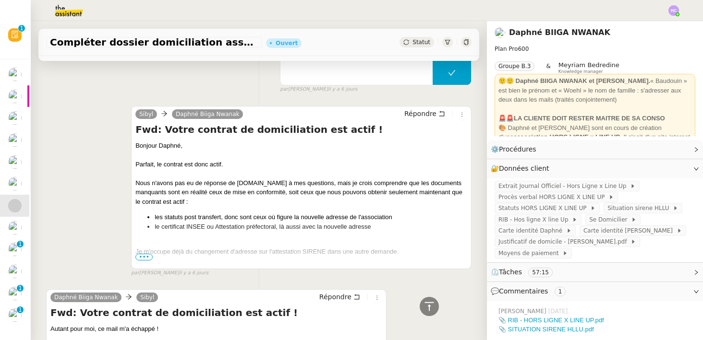
click at [138, 257] on span "•••" at bounding box center [143, 257] width 17 height 7
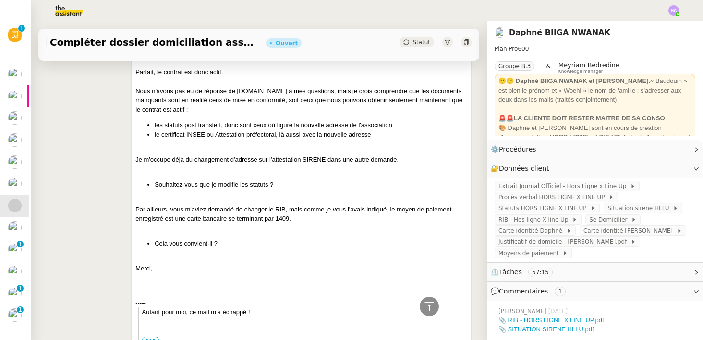
scroll to position [661, 0]
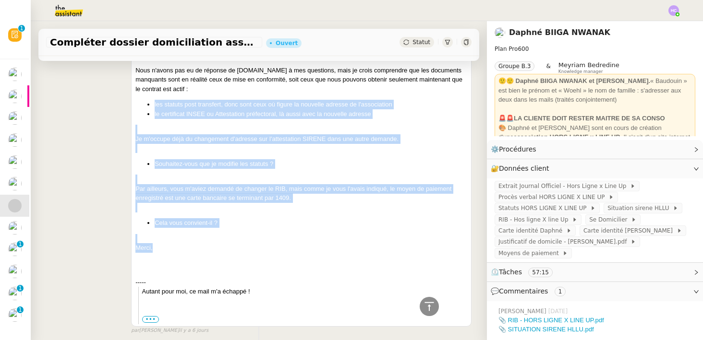
drag, startPoint x: 159, startPoint y: 249, endPoint x: 137, endPoint y: 106, distance: 145.3
click at [137, 106] on div "Bonjour Daphné, Parfait, le contrat est donc actif. Nous n'avons pas eu de répo…" at bounding box center [301, 176] width 332 height 296
click at [137, 106] on ul "les statuts post transfert, donc sont ceux où figure la nouvelle adresse de l'a…" at bounding box center [301, 109] width 332 height 19
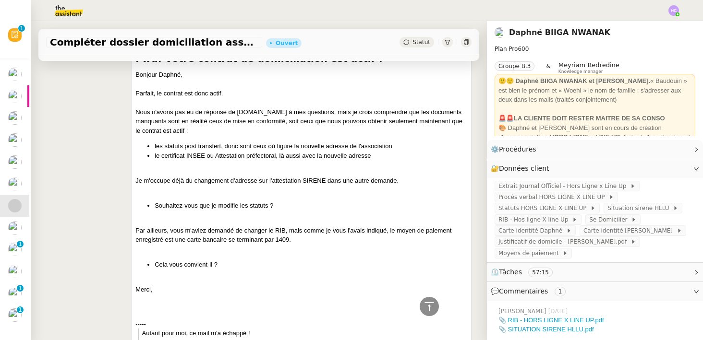
scroll to position [619, 0]
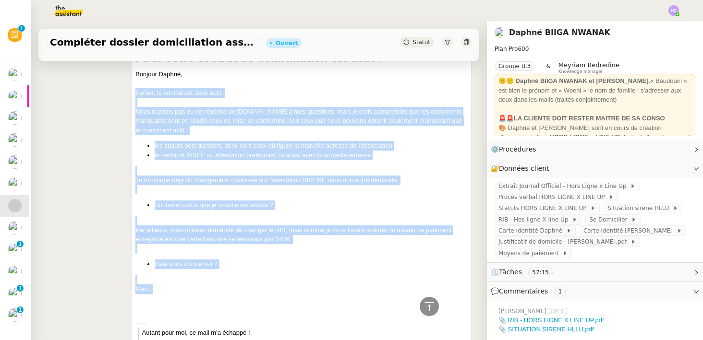
drag, startPoint x: 135, startPoint y: 92, endPoint x: 158, endPoint y: 284, distance: 193.9
click at [158, 284] on div "Bonjour Daphné, Parfait, le contrat est donc actif. Nous n'avons pas eu de répo…" at bounding box center [301, 218] width 332 height 296
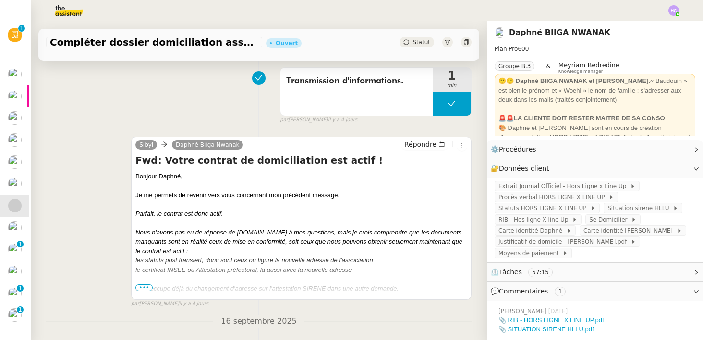
scroll to position [264, 0]
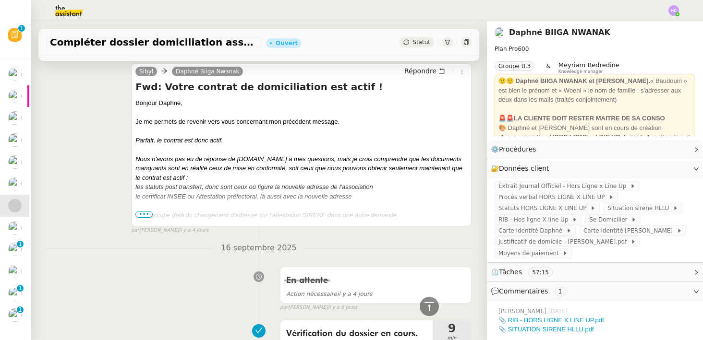
click at [279, 167] on em "Nous n'avons pas eu de réponse de [DOMAIN_NAME] à mes questions, mais je crois …" at bounding box center [298, 169] width 327 height 26
click at [146, 213] on span "•••" at bounding box center [143, 214] width 17 height 7
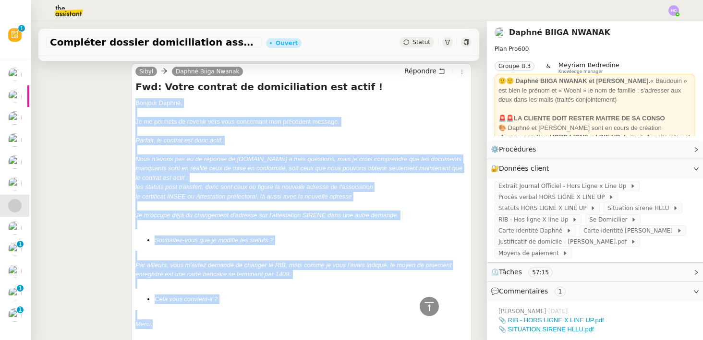
drag, startPoint x: 136, startPoint y: 102, endPoint x: 168, endPoint y: 326, distance: 225.9
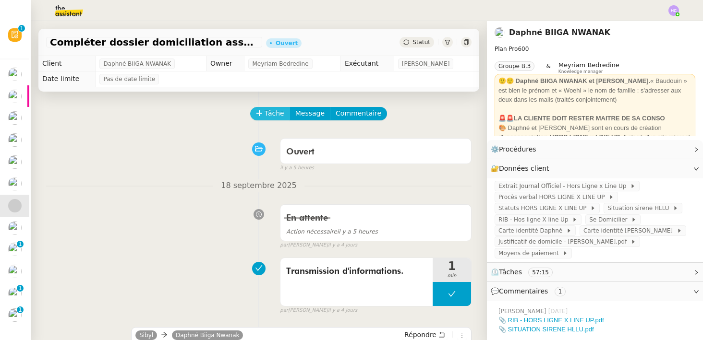
click at [265, 116] on span "Tâche" at bounding box center [275, 113] width 20 height 11
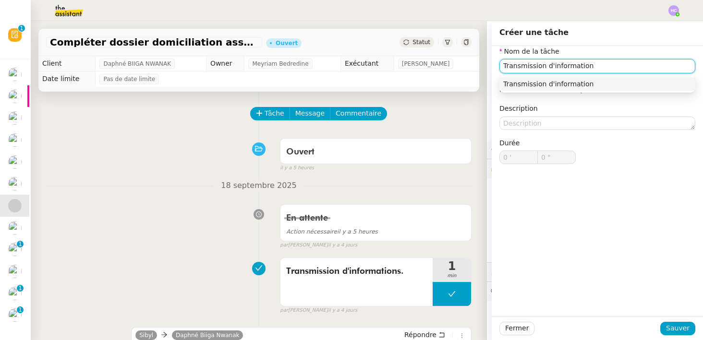
click at [533, 86] on div "Transmission d'information" at bounding box center [597, 84] width 188 height 9
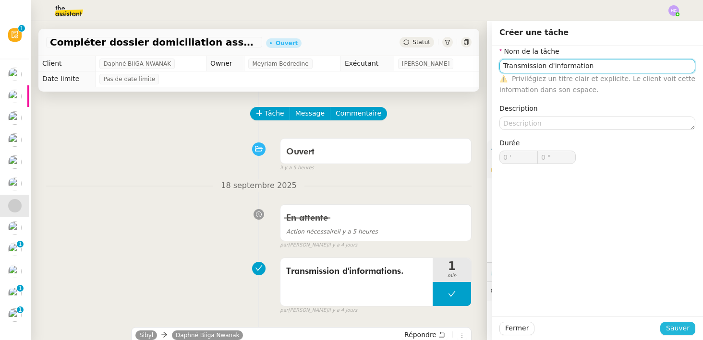
type input "Transmission d'information"
click at [681, 330] on span "Sauver" at bounding box center [678, 328] width 24 height 11
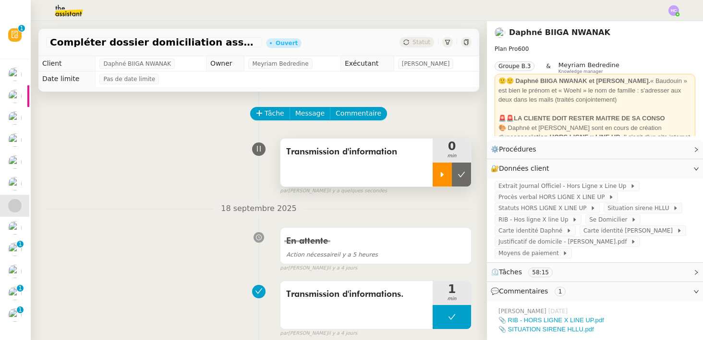
click at [439, 167] on div at bounding box center [442, 175] width 19 height 24
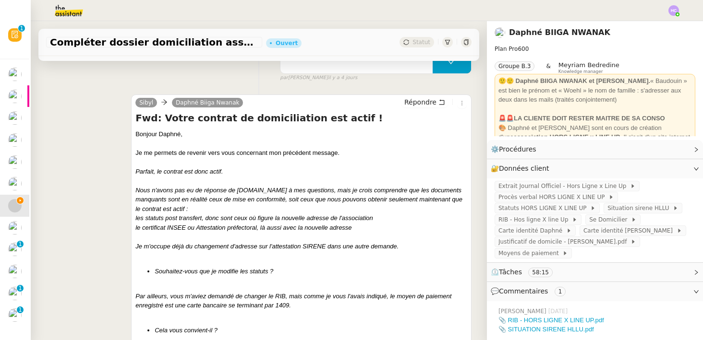
scroll to position [282, 0]
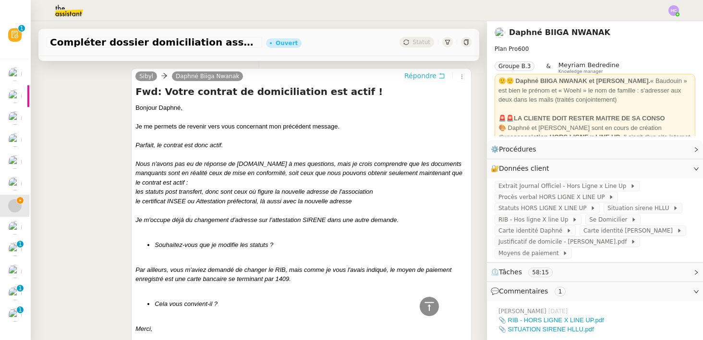
click at [422, 74] on span "Répondre" at bounding box center [420, 76] width 32 height 10
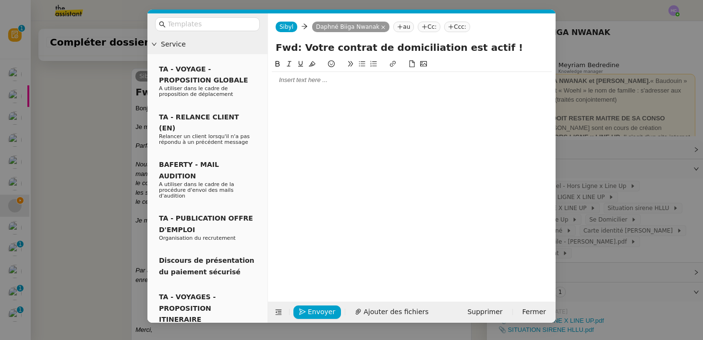
click at [287, 76] on div at bounding box center [412, 80] width 280 height 9
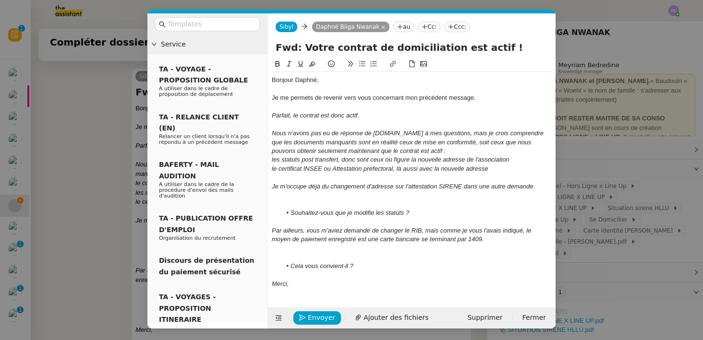
scroll to position [0, 0]
click at [285, 255] on div at bounding box center [412, 257] width 280 height 9
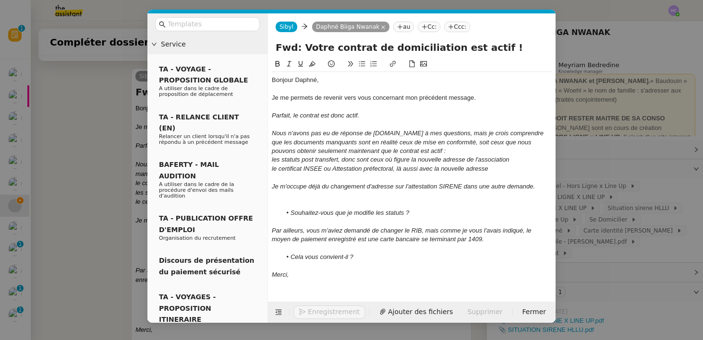
click at [279, 209] on ul "Souhaitez-vous que je modifie les statuts ?" at bounding box center [412, 213] width 280 height 9
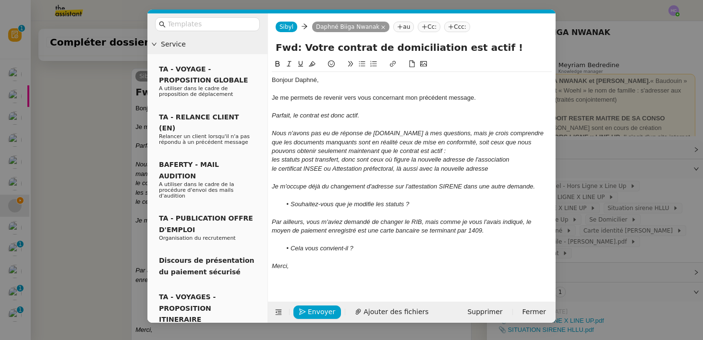
click at [272, 161] on em "les statuts post transfert, donc sont ceux où figure la nouvelle adresse de l'a…" at bounding box center [391, 159] width 238 height 7
click at [316, 307] on span "Envoyer" at bounding box center [321, 312] width 27 height 11
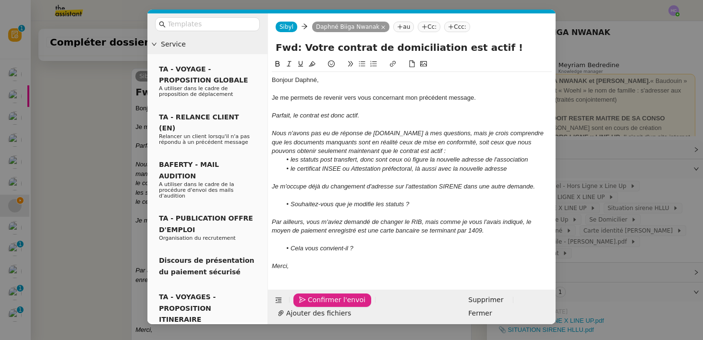
click at [316, 306] on span "Confirmer l'envoi" at bounding box center [337, 300] width 58 height 11
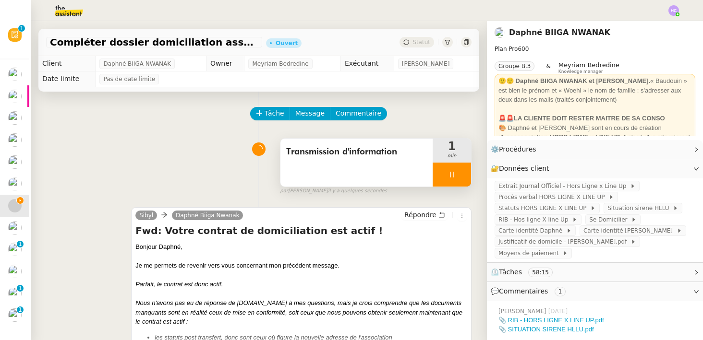
click at [459, 172] on div at bounding box center [452, 175] width 38 height 24
click at [459, 172] on icon at bounding box center [462, 175] width 8 height 8
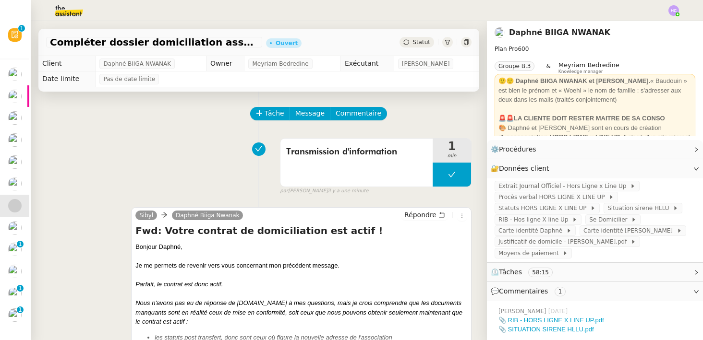
click at [424, 39] on span "Statut" at bounding box center [421, 42] width 18 height 7
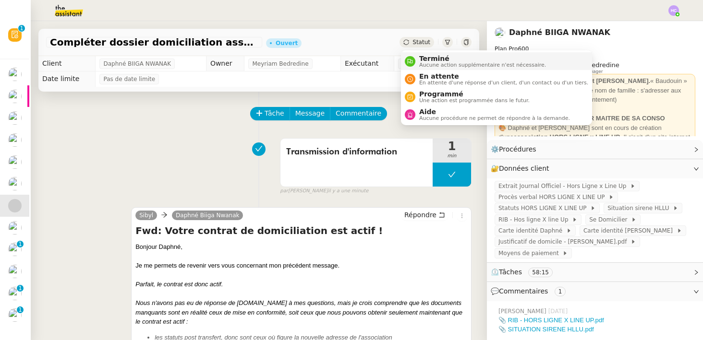
click at [428, 61] on span "Terminé" at bounding box center [482, 59] width 127 height 8
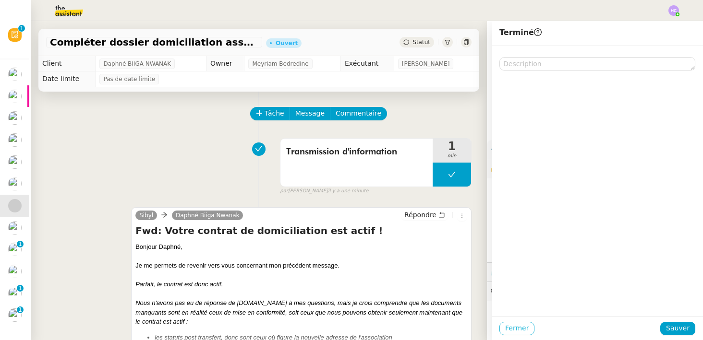
click at [526, 325] on span "Fermer" at bounding box center [517, 328] width 24 height 11
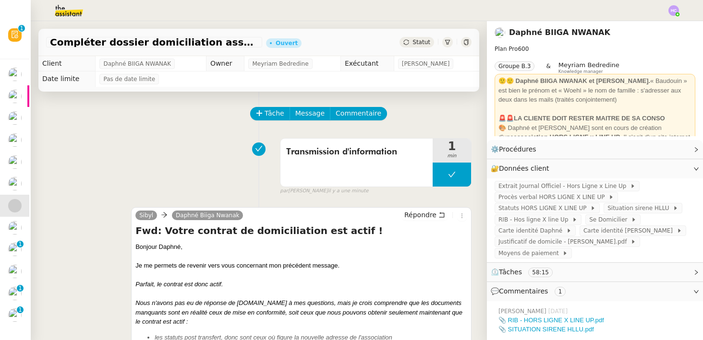
click at [414, 42] on span "Statut" at bounding box center [421, 42] width 18 height 7
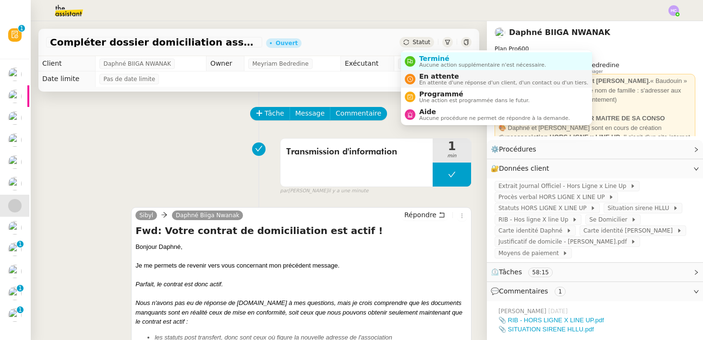
click at [418, 80] on div "En attente En attente d'une réponse d'un client, d'un contact ou d'un tiers." at bounding box center [501, 79] width 173 height 13
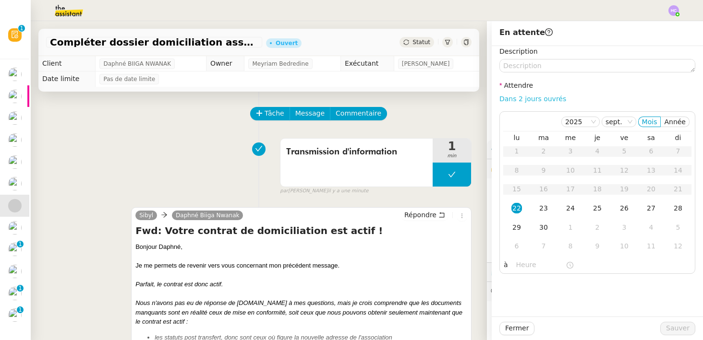
click at [544, 99] on link "Dans 2 jours ouvrés" at bounding box center [532, 99] width 67 height 8
type input "07:00"
click at [678, 328] on span "Sauver" at bounding box center [678, 328] width 24 height 11
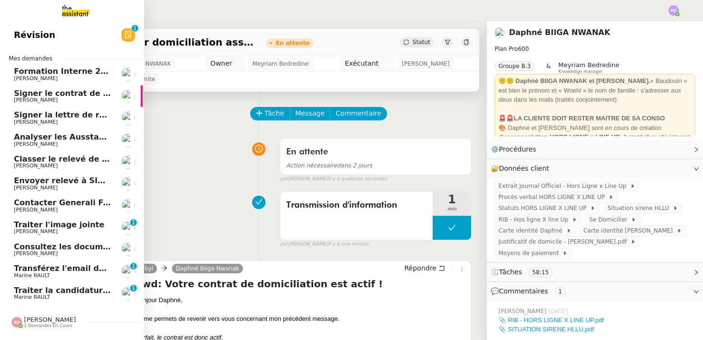
click at [61, 203] on span "Contacter Generali France pour demande AU094424" at bounding box center [126, 202] width 225 height 9
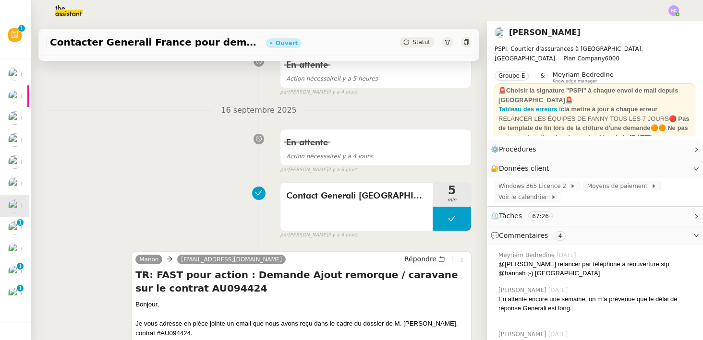
scroll to position [377, 0]
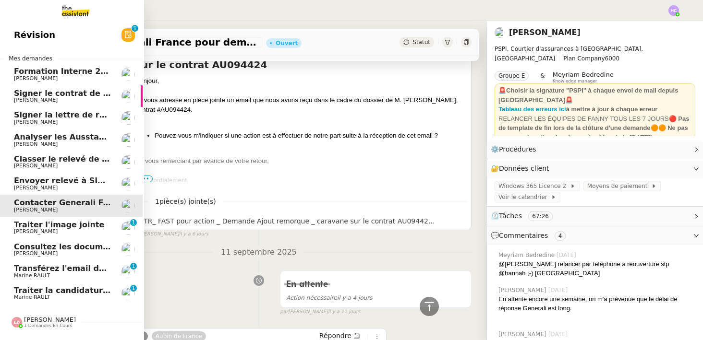
click at [38, 227] on span "Traiter l'image jointe" at bounding box center [59, 224] width 90 height 9
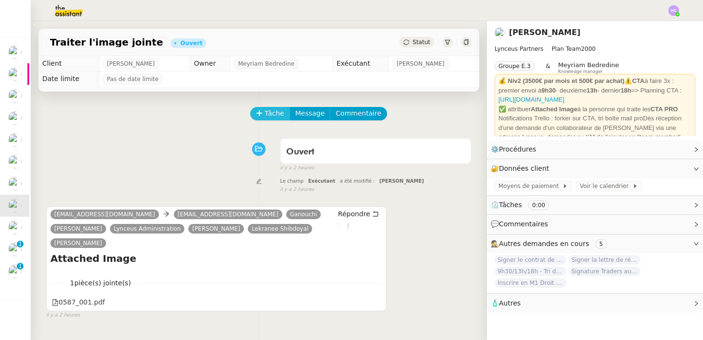
click at [278, 115] on span "Tâche" at bounding box center [275, 113] width 20 height 11
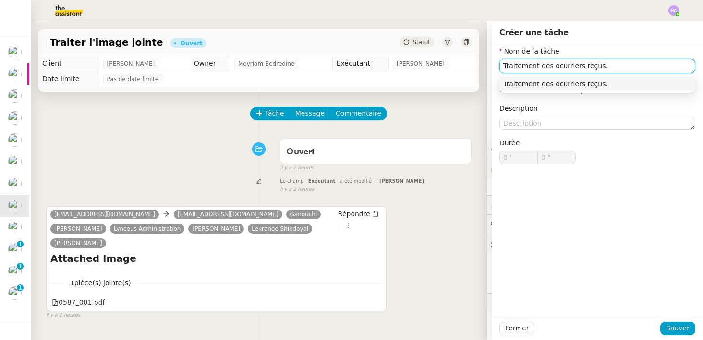
click at [557, 69] on input "Traitement des ocurriers reçus." at bounding box center [597, 66] width 196 height 14
click at [600, 83] on div "Traitement des courriers reçus." at bounding box center [597, 84] width 188 height 9
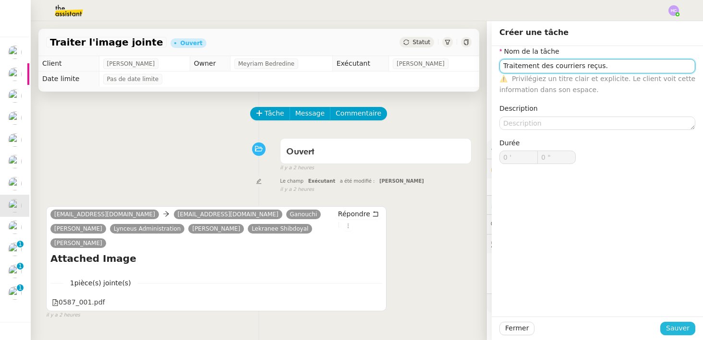
type input "Traitement des courriers reçus."
click at [671, 329] on span "Sauver" at bounding box center [678, 328] width 24 height 11
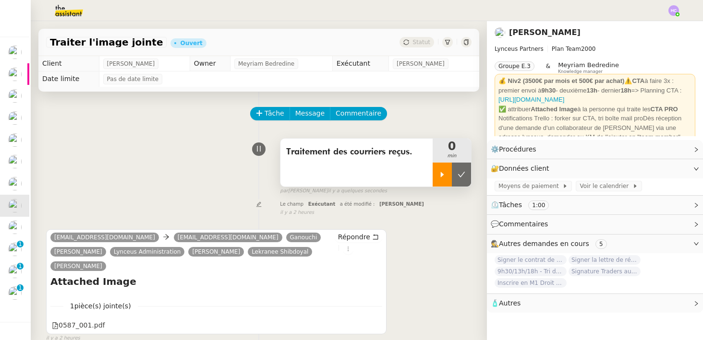
click at [433, 174] on div at bounding box center [442, 175] width 19 height 24
click at [448, 175] on icon at bounding box center [452, 175] width 8 height 8
click at [466, 177] on button at bounding box center [461, 175] width 19 height 24
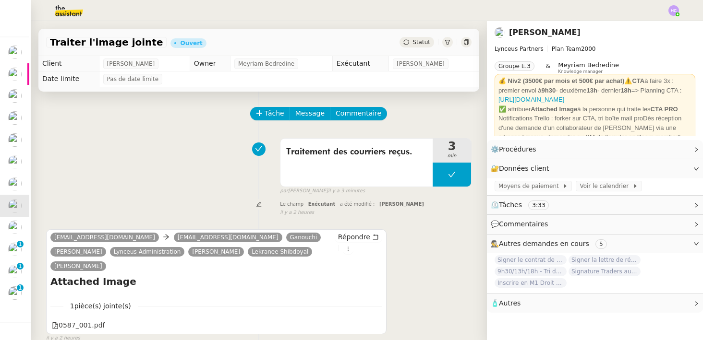
click at [414, 42] on span "Statut" at bounding box center [421, 42] width 18 height 7
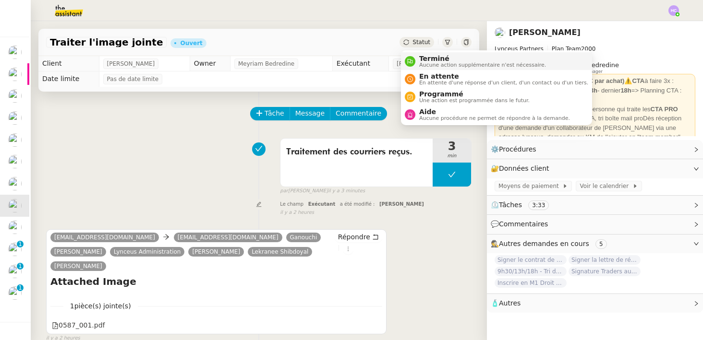
click at [424, 58] on span "Terminé" at bounding box center [482, 59] width 127 height 8
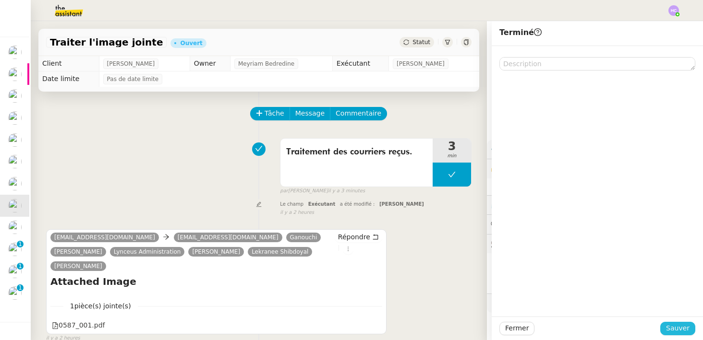
click at [674, 329] on span "Sauver" at bounding box center [678, 328] width 24 height 11
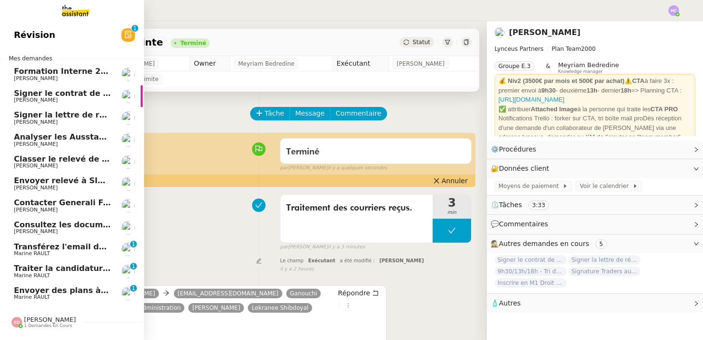
click at [52, 225] on span "Consultez les documents de M. Costes" at bounding box center [97, 224] width 166 height 9
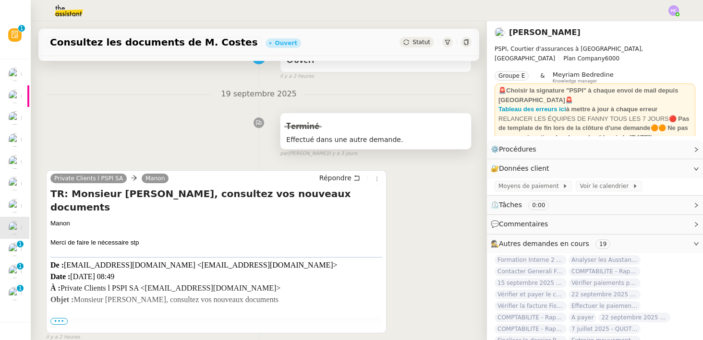
scroll to position [109, 0]
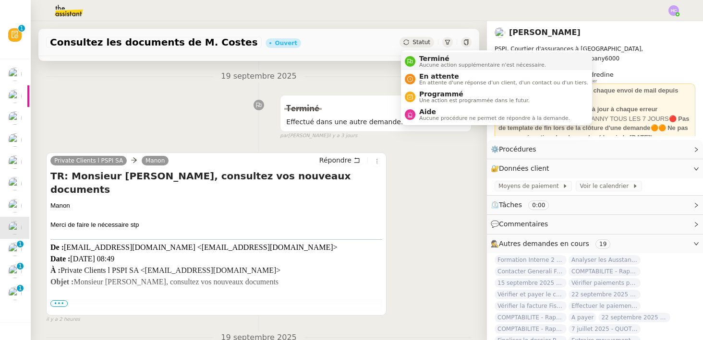
click at [424, 62] on span "Aucune action supplémentaire n'est nécessaire." at bounding box center [482, 64] width 127 height 5
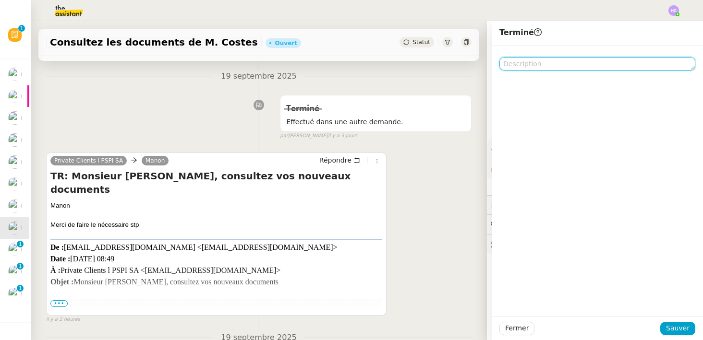
click at [519, 65] on textarea at bounding box center [597, 63] width 196 height 13
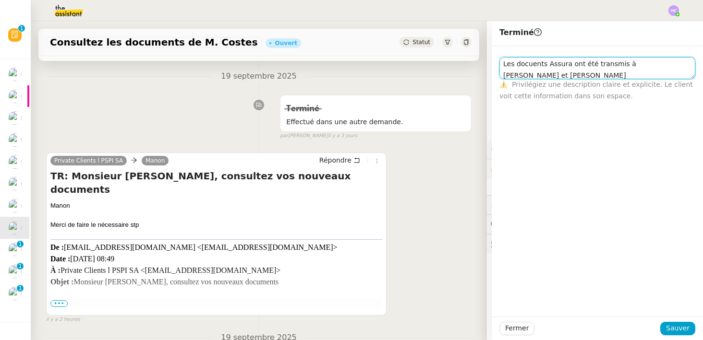
scroll to position [0, 0]
click at [532, 66] on textarea "Les docuents Assura ont été transmis à [PERSON_NAME] et [PERSON_NAME] dans une …" at bounding box center [597, 68] width 196 height 22
click at [641, 76] on textarea "Les documents Assura ont été transmis à [PERSON_NAME] et [PERSON_NAME] dans une…" at bounding box center [597, 68] width 196 height 22
type textarea "Les documents Assura ont été transmis à [PERSON_NAME] et [PERSON_NAME] dans une…"
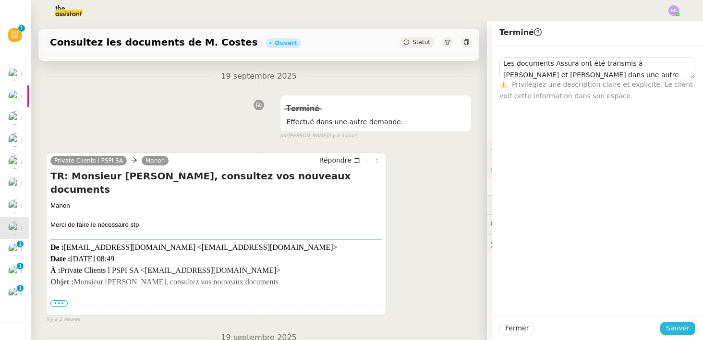
click at [684, 326] on span "Sauver" at bounding box center [678, 328] width 24 height 11
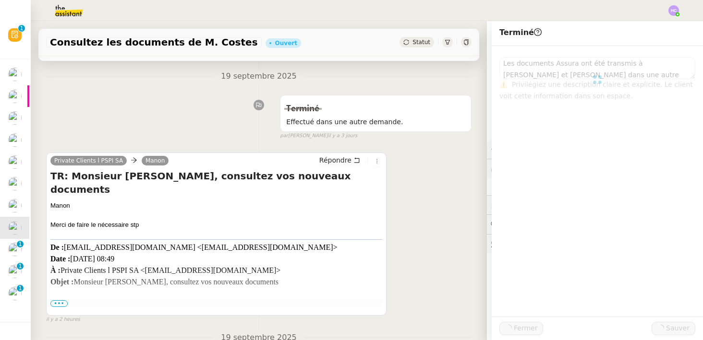
scroll to position [135, 0]
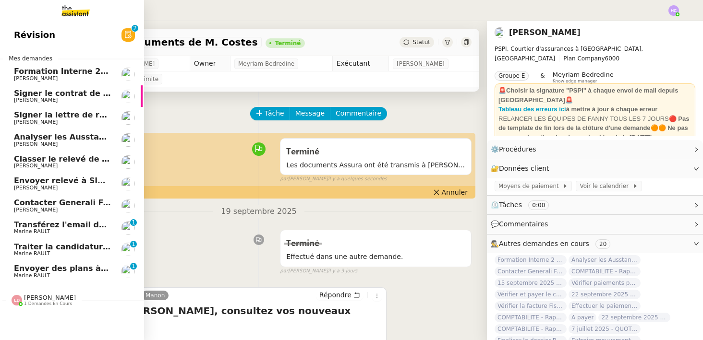
click at [50, 223] on span "Transférez l'email de [PERSON_NAME]" at bounding box center [96, 224] width 164 height 9
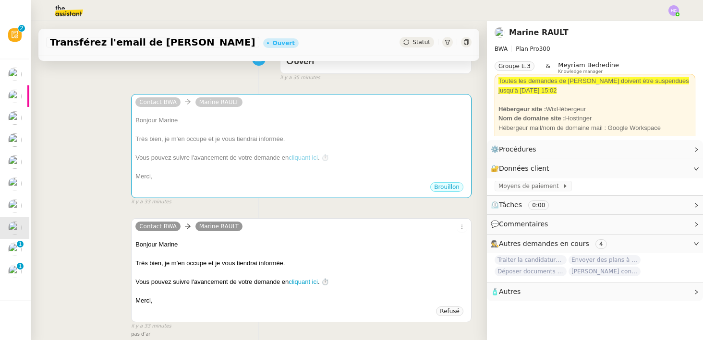
scroll to position [303, 0]
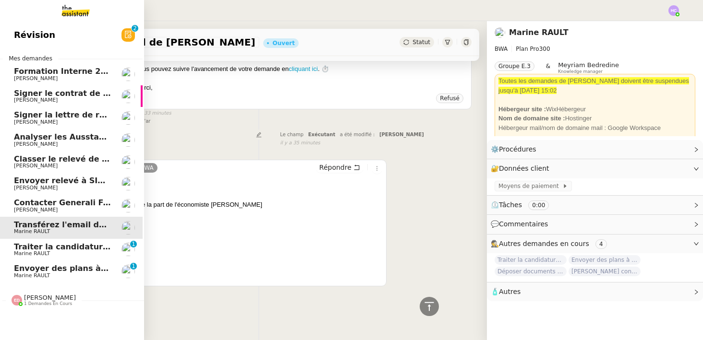
click at [33, 248] on span "Traiter la candidature d'[PERSON_NAME]" at bounding box center [102, 246] width 176 height 9
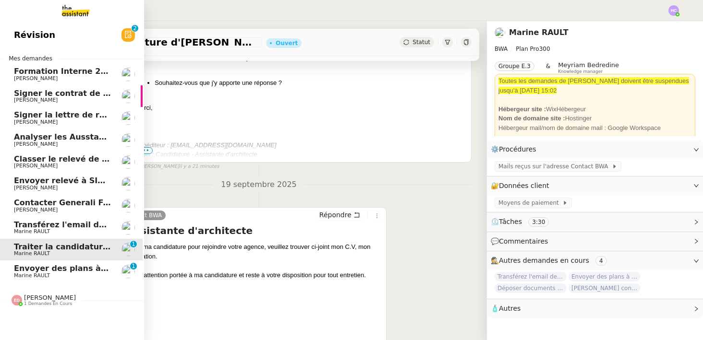
scroll to position [122, 0]
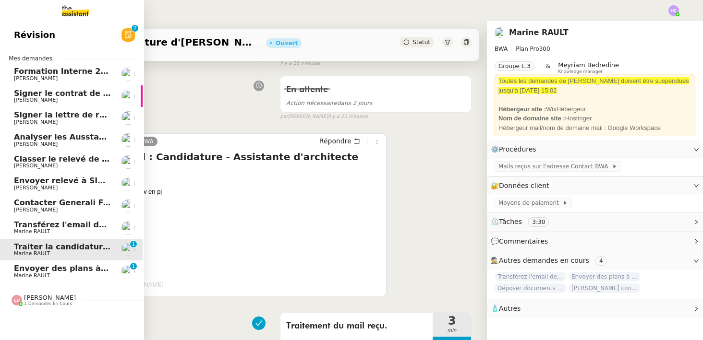
click at [49, 267] on span "Envoyer des plans à [PERSON_NAME]" at bounding box center [94, 268] width 161 height 9
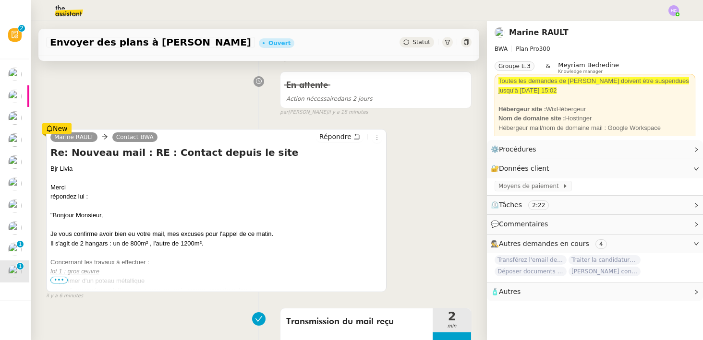
scroll to position [128, 0]
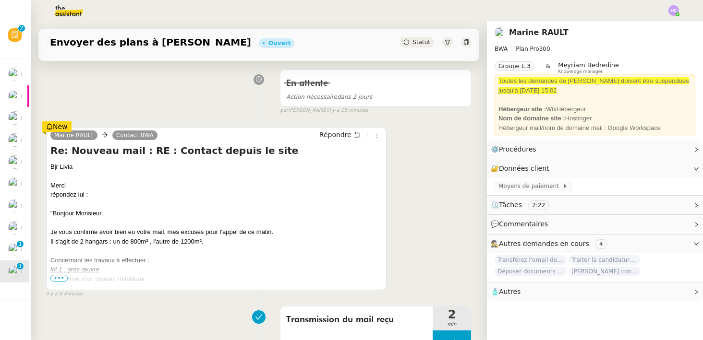
click at [58, 277] on span "•••" at bounding box center [58, 278] width 17 height 7
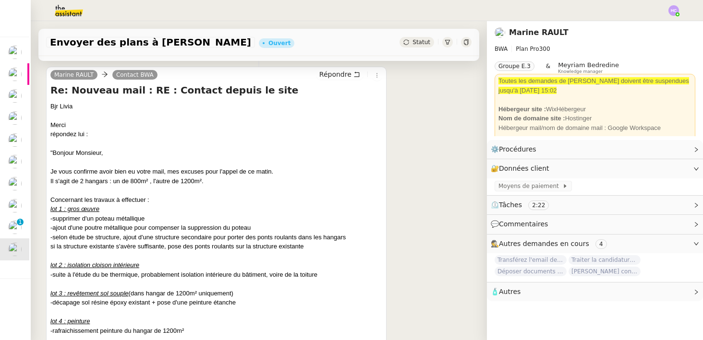
scroll to position [188, 0]
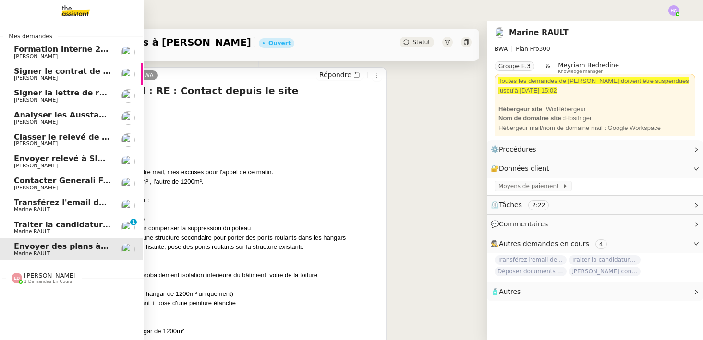
click at [72, 224] on span "Traiter la candidature d'[PERSON_NAME]" at bounding box center [102, 224] width 176 height 9
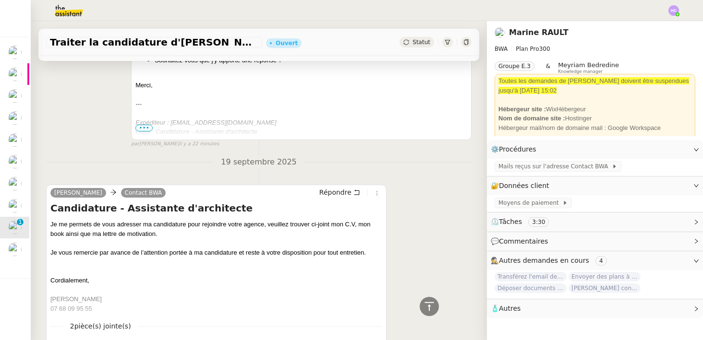
scroll to position [609, 0]
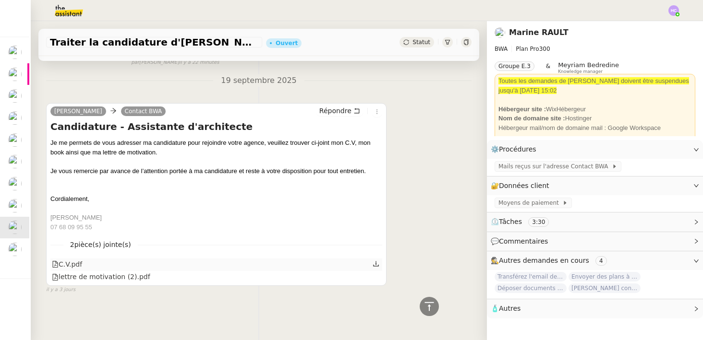
click at [376, 261] on icon at bounding box center [376, 264] width 7 height 7
click at [377, 278] on icon at bounding box center [376, 276] width 7 height 7
click at [73, 257] on div "2 pièce(s) jointe(s) C.V.pdf lettre de motivation (2).pdf" at bounding box center [216, 258] width 332 height 52
click at [73, 265] on div "C.V.pdf" at bounding box center [67, 264] width 30 height 11
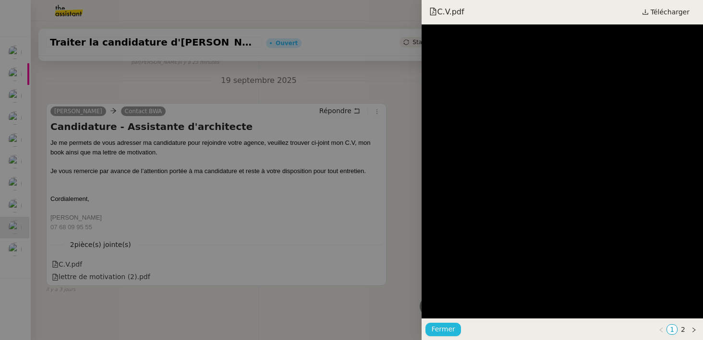
click at [448, 330] on span "Fermer" at bounding box center [443, 329] width 24 height 11
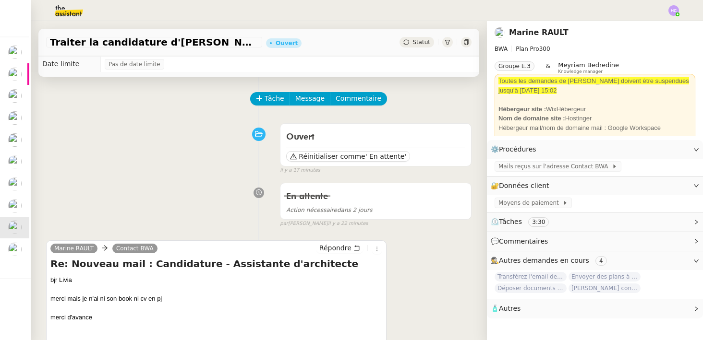
scroll to position [15, 0]
click at [340, 246] on span "Répondre" at bounding box center [335, 248] width 32 height 10
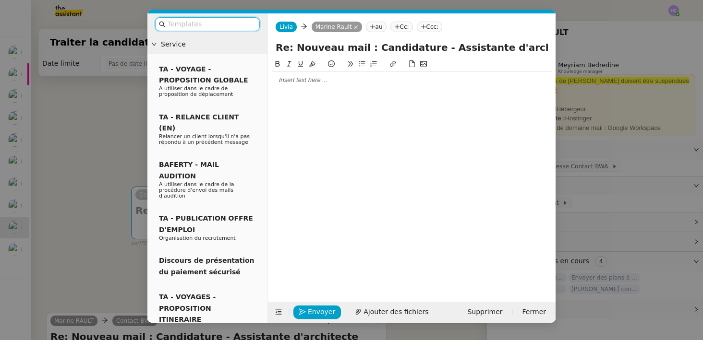
click at [311, 81] on div at bounding box center [412, 80] width 280 height 9
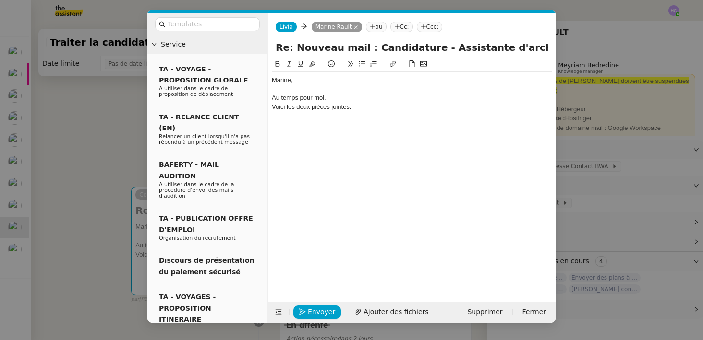
click at [309, 104] on div "Voici les deux pièces jointes." at bounding box center [412, 107] width 280 height 9
click at [304, 107] on div "Voici les deux pièces jointes." at bounding box center [412, 107] width 280 height 9
click at [342, 109] on div "Voici les pièces jointes." at bounding box center [412, 107] width 280 height 9
click at [102, 223] on nz-modal-container "Service TA - VOYAGE - PROPOSITION GLOBALE A utiliser dans le cadre de propositi…" at bounding box center [351, 170] width 703 height 340
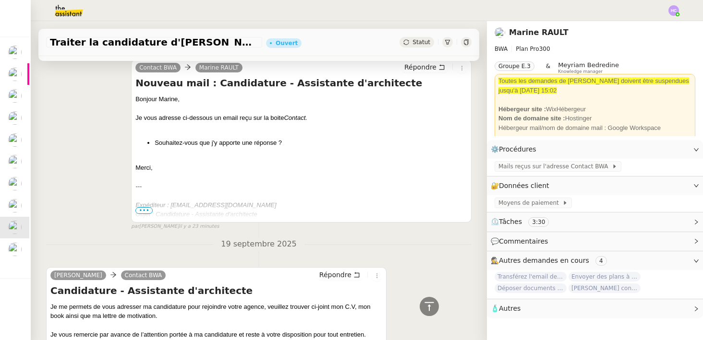
scroll to position [737, 0]
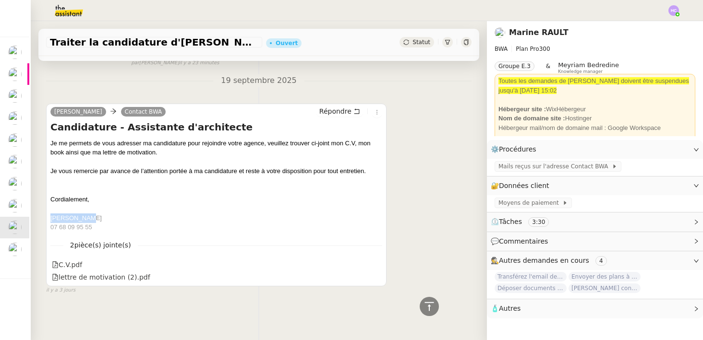
drag, startPoint x: 90, startPoint y: 219, endPoint x: 41, endPoint y: 219, distance: 49.5
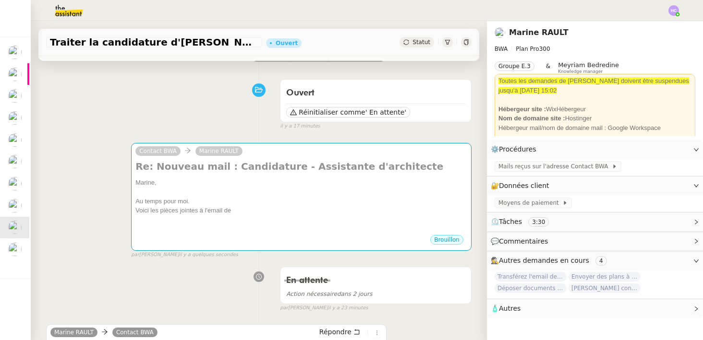
scroll to position [0, 0]
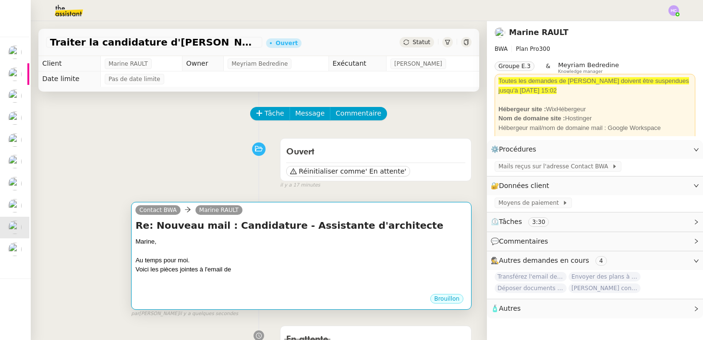
click at [240, 250] on div at bounding box center [301, 251] width 332 height 10
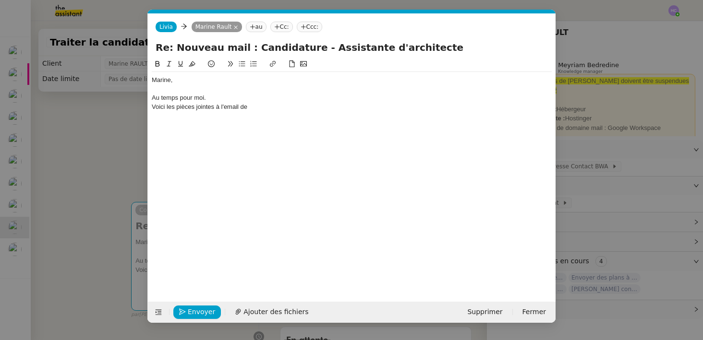
scroll to position [0, 20]
click at [279, 103] on div "Voici les pièces jointes à l'email de" at bounding box center [352, 107] width 400 height 9
click at [250, 315] on span "Ajouter des fichiers" at bounding box center [275, 312] width 65 height 11
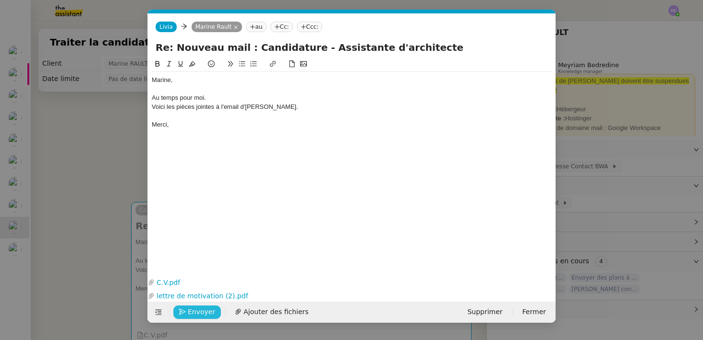
click at [192, 311] on span "Envoyer" at bounding box center [201, 312] width 27 height 11
click at [192, 311] on span "Confirmer l'envoi" at bounding box center [217, 312] width 58 height 11
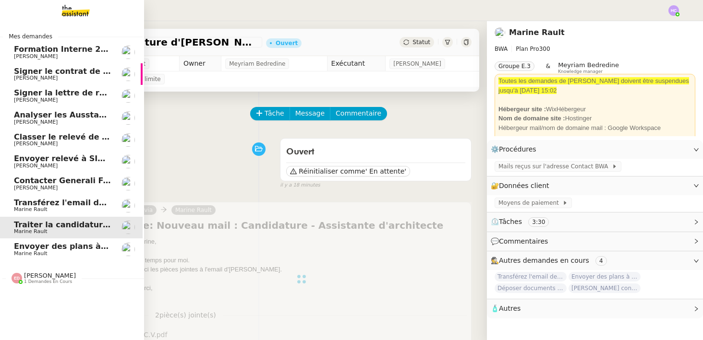
click at [38, 204] on span "Transférez l'email de [PERSON_NAME]" at bounding box center [96, 202] width 164 height 9
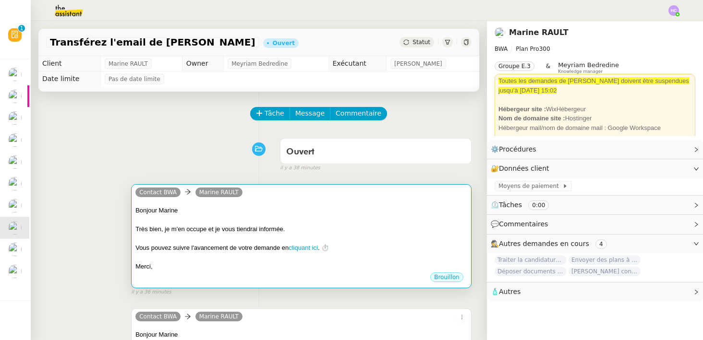
click at [315, 227] on div "Très bien, je m'en occupe et je vous tiendrai informée." at bounding box center [301, 230] width 332 height 10
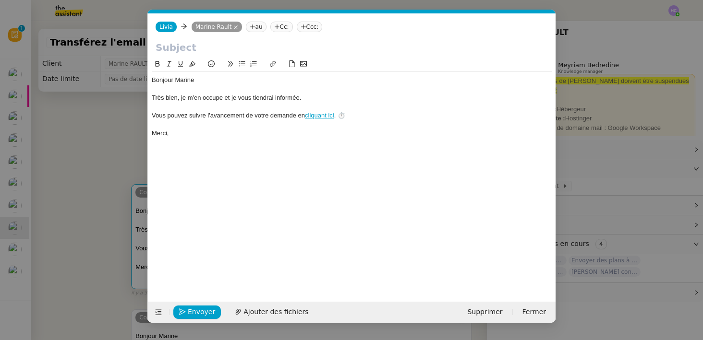
scroll to position [0, 20]
click at [481, 310] on span "Supprimer" at bounding box center [484, 312] width 35 height 11
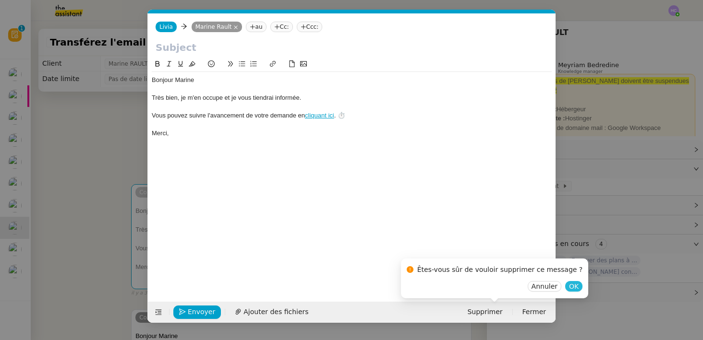
click at [569, 288] on span "OK" at bounding box center [574, 287] width 10 height 10
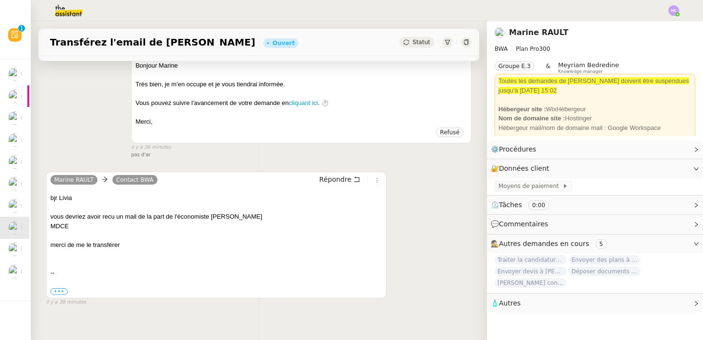
scroll to position [0, 0]
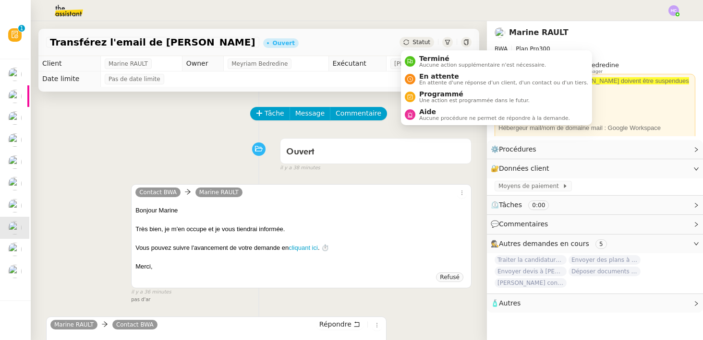
click at [418, 42] on span "Statut" at bounding box center [421, 42] width 18 height 7
click at [432, 65] on span "Aucune action supplémentaire n'est nécessaire." at bounding box center [482, 64] width 127 height 5
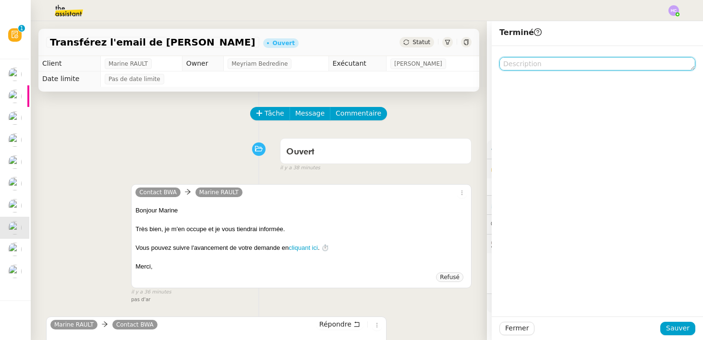
click at [514, 67] on textarea at bounding box center [597, 63] width 196 height 13
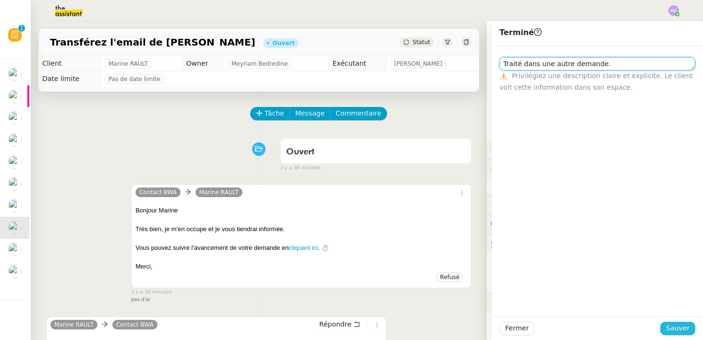
type textarea "Traité dans une autre demande."
click at [670, 329] on span "Sauver" at bounding box center [678, 328] width 24 height 11
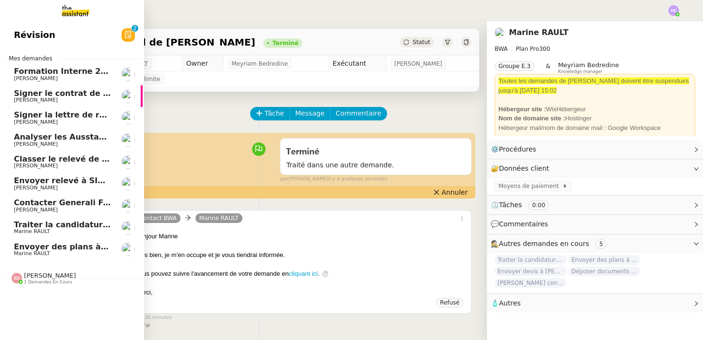
click at [55, 229] on span "Traiter la candidature d'[PERSON_NAME]" at bounding box center [102, 224] width 176 height 9
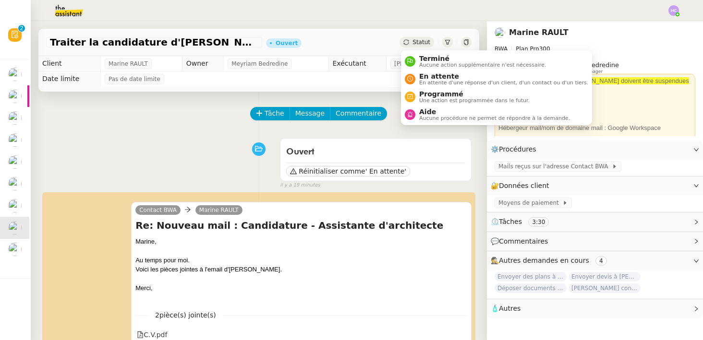
click at [419, 43] on span "Statut" at bounding box center [421, 42] width 18 height 7
click at [429, 83] on span "En attente d'une réponse d'un client, d'un contact ou d'un tiers." at bounding box center [503, 82] width 169 height 5
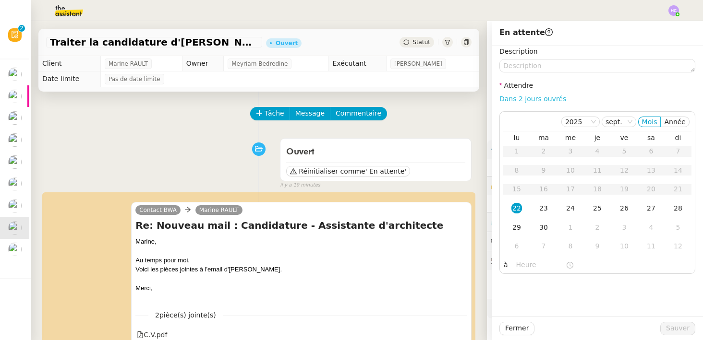
click at [552, 95] on link "Dans 2 jours ouvrés" at bounding box center [532, 99] width 67 height 8
type input "07:00"
click at [672, 326] on span "Sauver" at bounding box center [678, 328] width 24 height 11
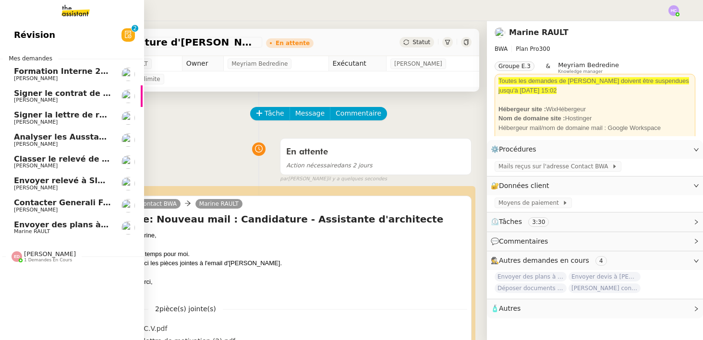
click at [61, 226] on span "Envoyer des plans à [PERSON_NAME]" at bounding box center [94, 224] width 161 height 9
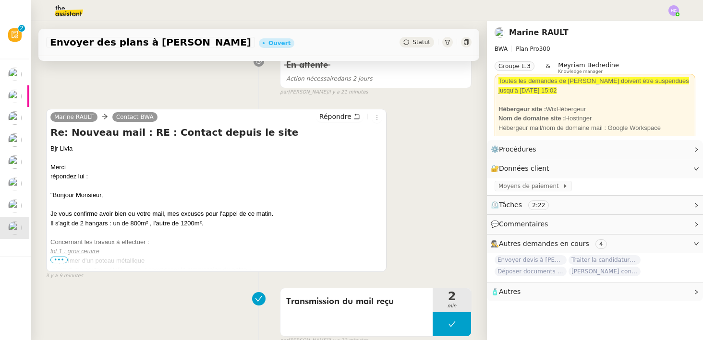
scroll to position [148, 0]
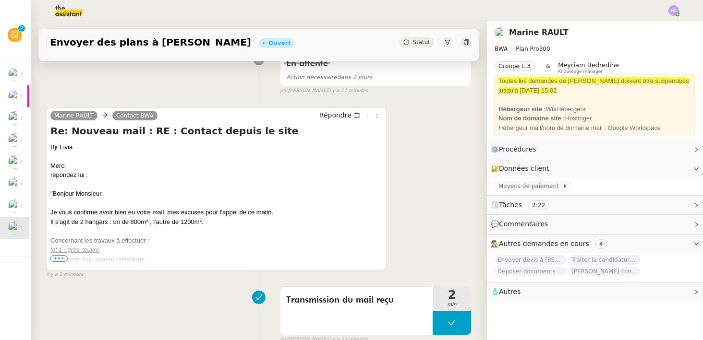
click at [61, 257] on span "•••" at bounding box center [58, 258] width 17 height 7
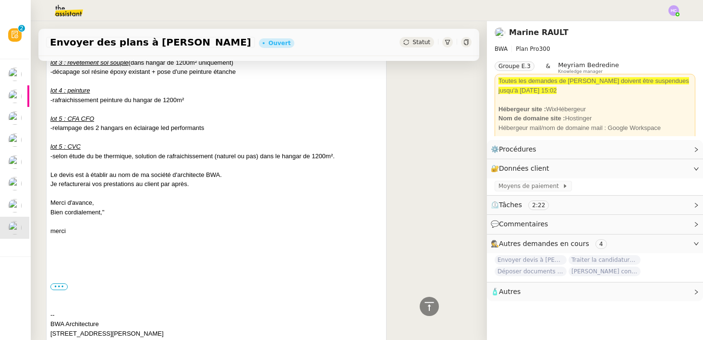
scroll to position [424, 0]
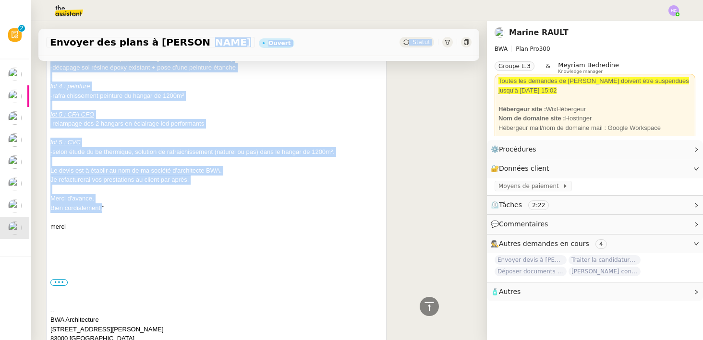
drag, startPoint x: 102, startPoint y: 210, endPoint x: 35, endPoint y: 88, distance: 139.5
click at [48, 51] on div "Envoyer des plans à [PERSON_NAME] Statut Client Marine RAULT Owner Meyriam Bedr…" at bounding box center [259, 180] width 456 height 319
click at [96, 171] on div "Le devis est à établir au nom de ma société d'architecte BWA." at bounding box center [216, 171] width 332 height 10
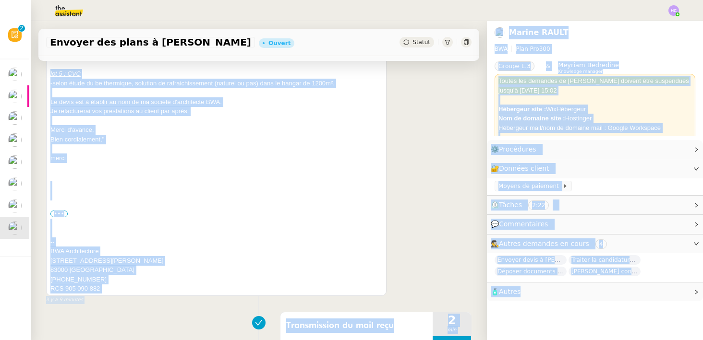
scroll to position [517, 0]
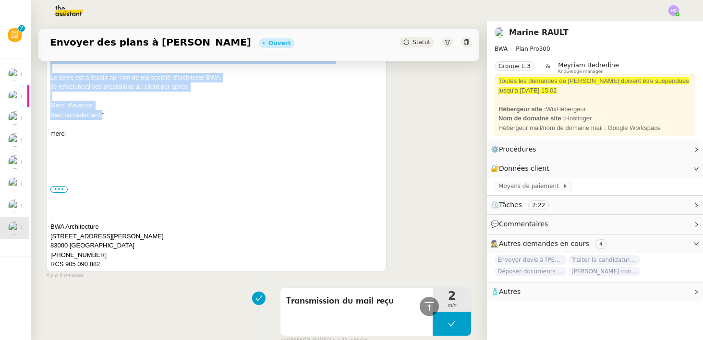
drag, startPoint x: 54, startPoint y: 175, endPoint x: 100, endPoint y: 114, distance: 76.7
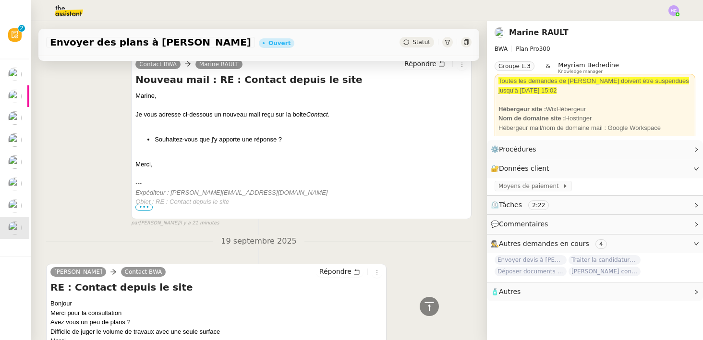
scroll to position [945, 0]
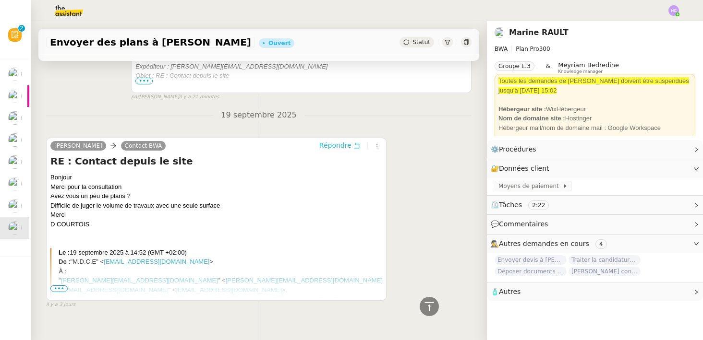
click at [336, 145] on span "Répondre" at bounding box center [335, 146] width 32 height 10
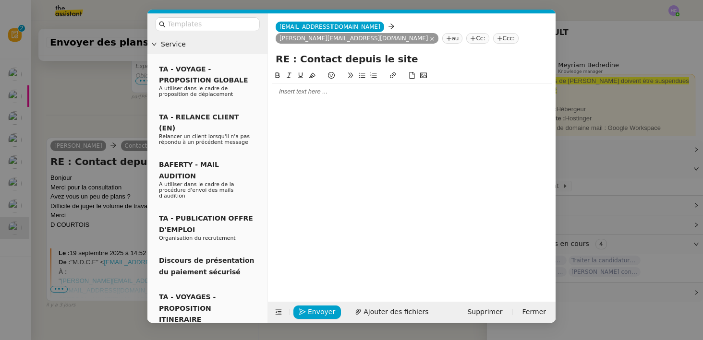
scroll to position [1019, 0]
click at [289, 85] on div at bounding box center [412, 92] width 280 height 16
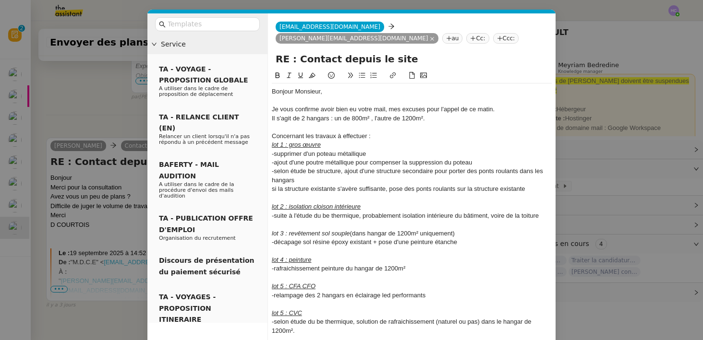
scroll to position [89, 0]
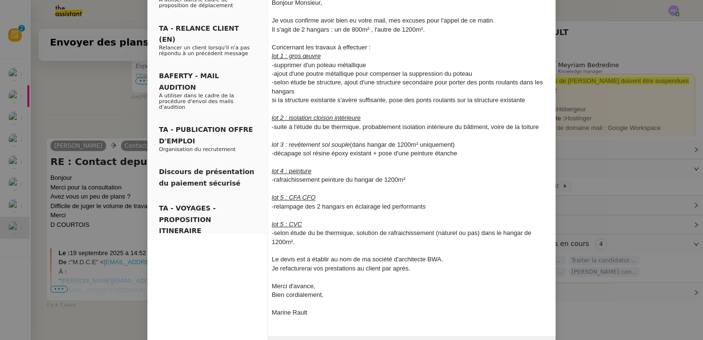
click at [66, 109] on nz-modal-container "Service TA - VOYAGE - PROPOSITION GLOBALE A utiliser dans le cadre de propositi…" at bounding box center [351, 170] width 703 height 340
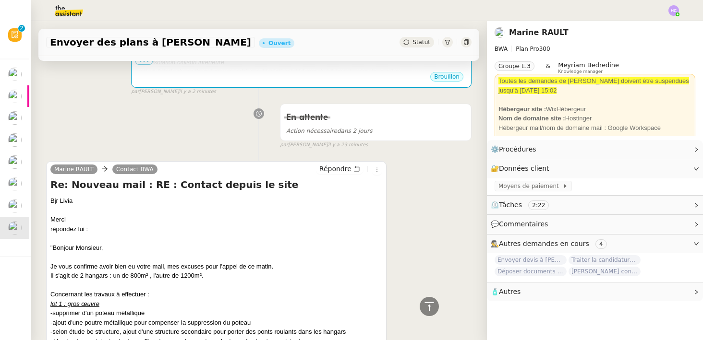
scroll to position [0, 0]
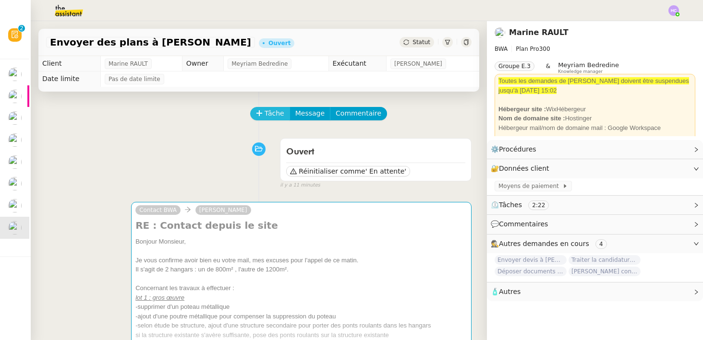
click at [265, 114] on span "Tâche" at bounding box center [275, 113] width 20 height 11
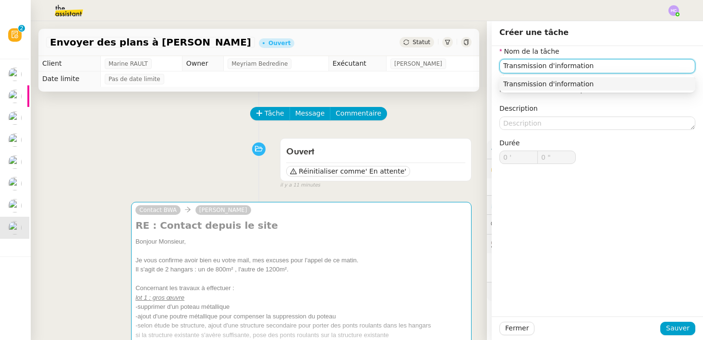
click at [525, 83] on div "Transmission d'information" at bounding box center [597, 84] width 188 height 9
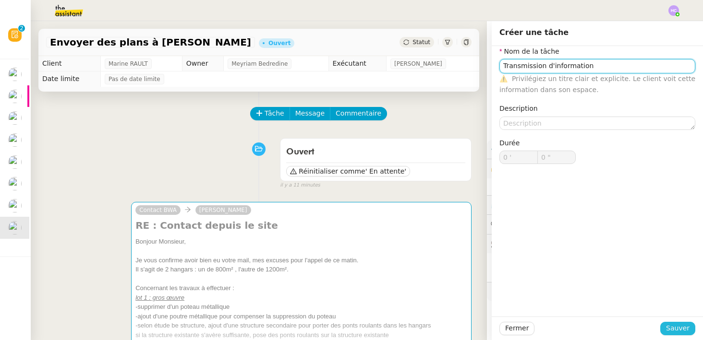
type input "Transmission d'information"
click at [669, 330] on span "Sauver" at bounding box center [678, 328] width 24 height 11
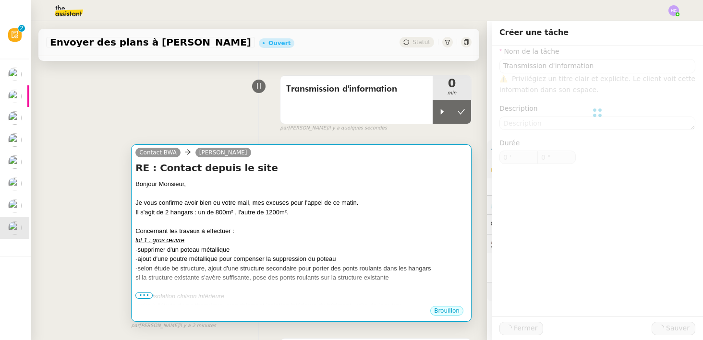
scroll to position [85, 0]
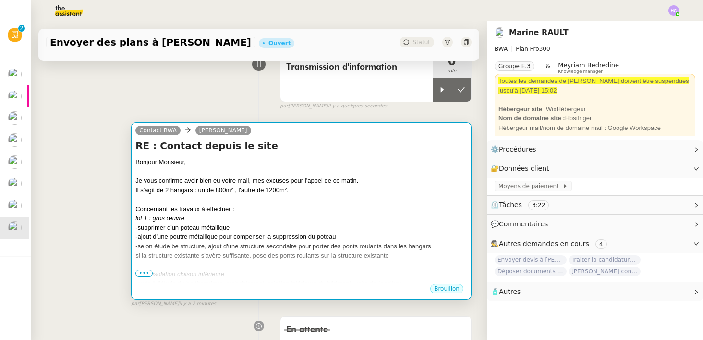
click at [147, 273] on span "•••" at bounding box center [143, 273] width 17 height 7
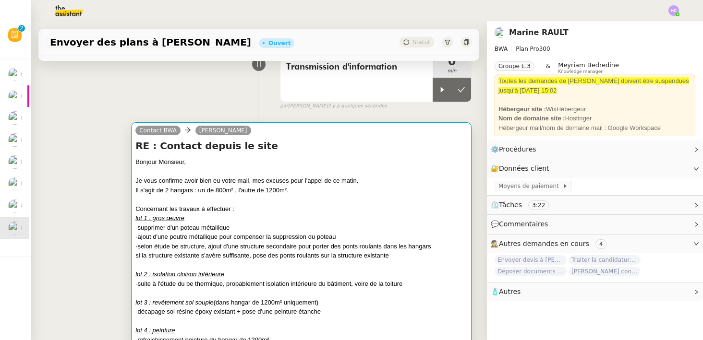
click at [204, 169] on div at bounding box center [301, 172] width 332 height 10
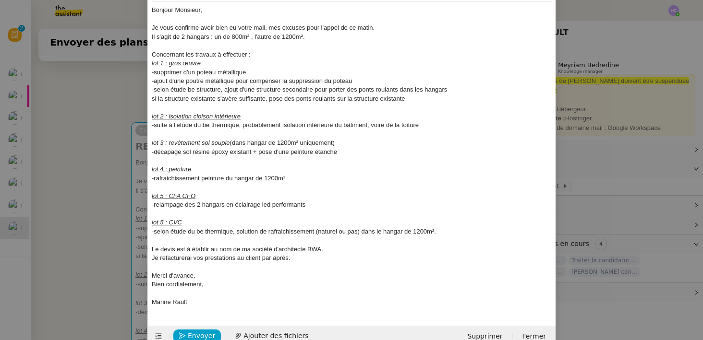
scroll to position [69, 0]
click at [73, 167] on nz-modal-container "Service TA - VOYAGE - PROPOSITION GLOBALE A utiliser dans le cadre de propositi…" at bounding box center [351, 170] width 703 height 340
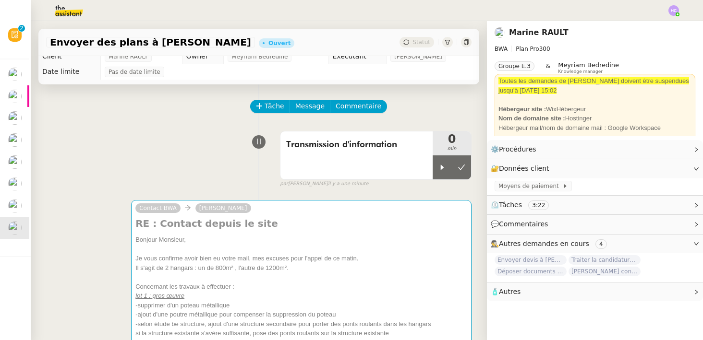
scroll to position [9, 0]
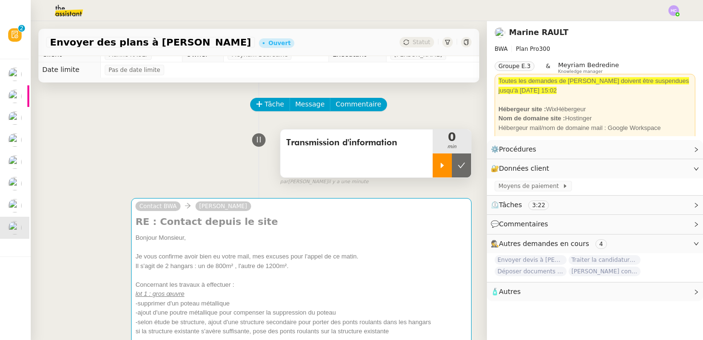
click at [438, 160] on div at bounding box center [442, 166] width 19 height 24
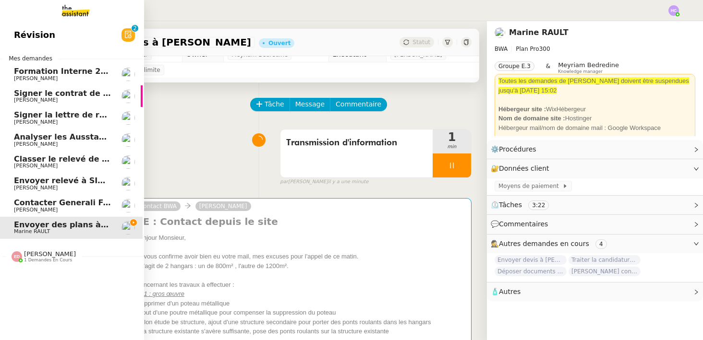
click at [57, 253] on div "[PERSON_NAME] 1 demandes en cours" at bounding box center [50, 257] width 52 height 12
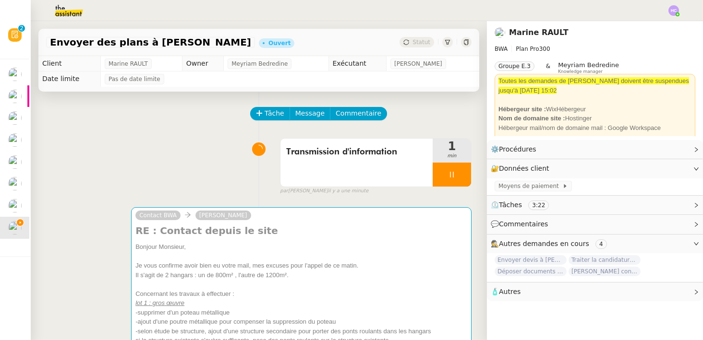
scroll to position [166, 0]
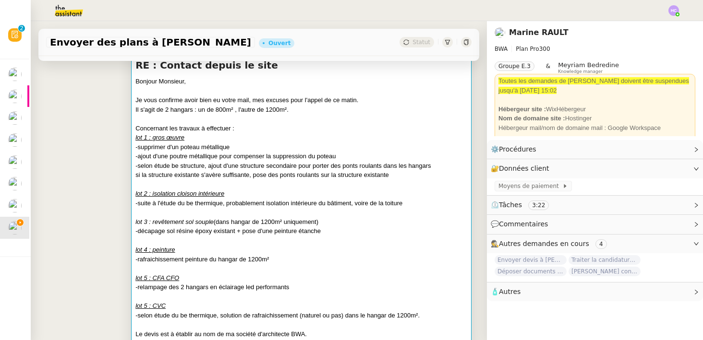
click at [223, 93] on div at bounding box center [301, 91] width 332 height 10
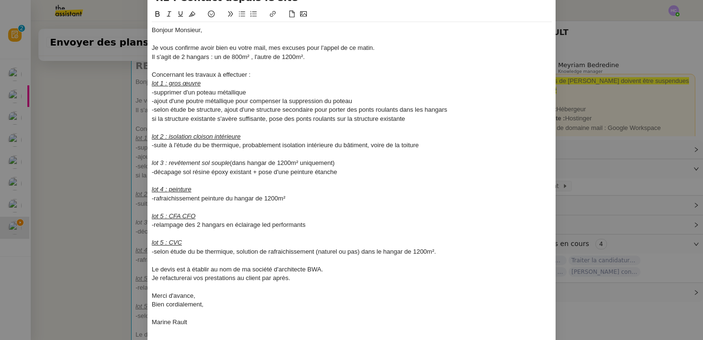
scroll to position [89, 0]
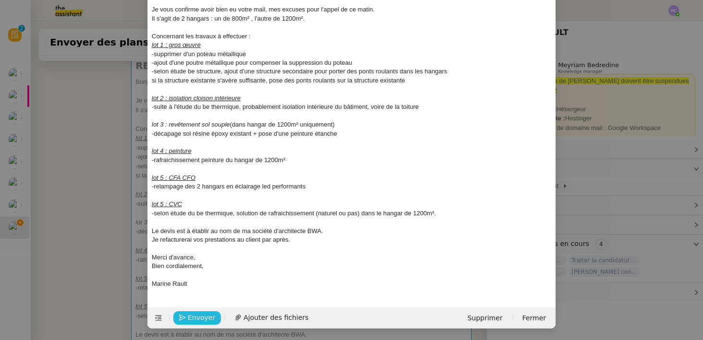
click at [205, 317] on span "Envoyer" at bounding box center [201, 318] width 27 height 11
click at [204, 316] on span "Confirmer l'envoi" at bounding box center [217, 318] width 58 height 11
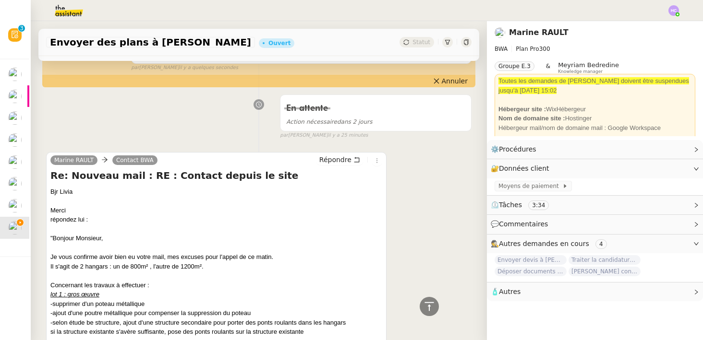
scroll to position [514, 0]
click at [342, 161] on span "Répondre" at bounding box center [335, 160] width 32 height 10
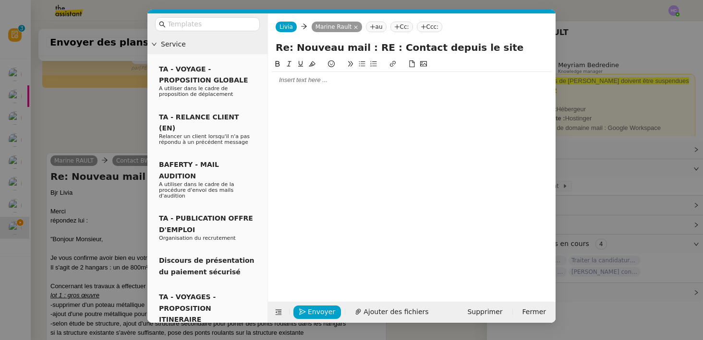
scroll to position [588, 0]
click at [321, 83] on div at bounding box center [412, 80] width 280 height 9
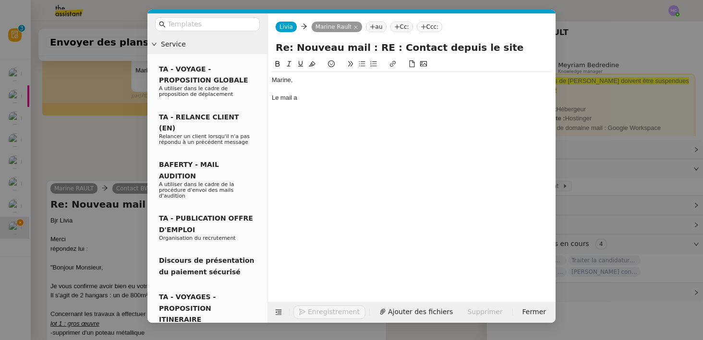
scroll to position [616, 0]
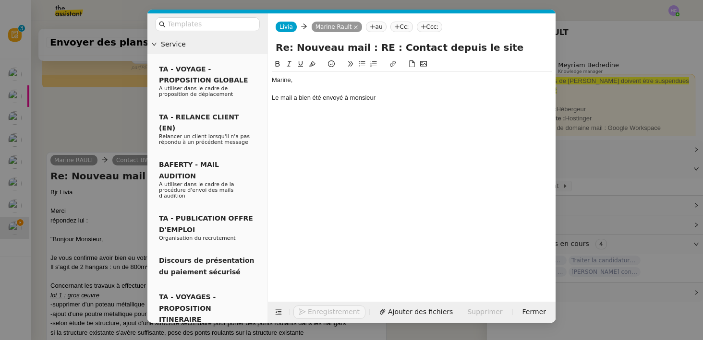
click at [98, 204] on nz-modal-container "Service TA - VOYAGE - PROPOSITION GLOBALE A utiliser dans le cadre de propositi…" at bounding box center [351, 170] width 703 height 340
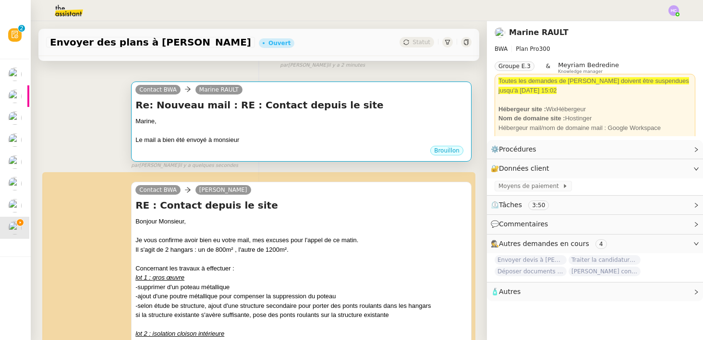
scroll to position [82, 0]
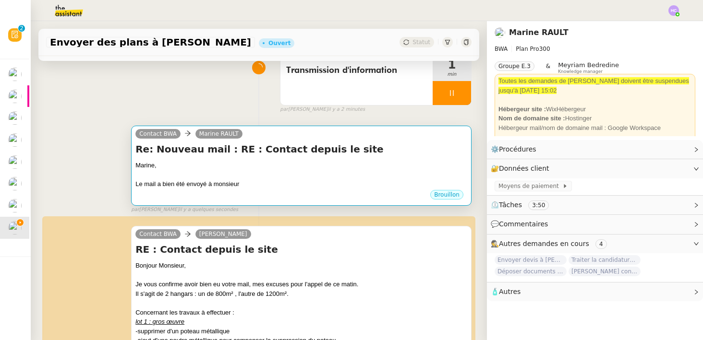
click at [226, 140] on div "Contact BWA Marine RAULT" at bounding box center [190, 135] width 111 height 14
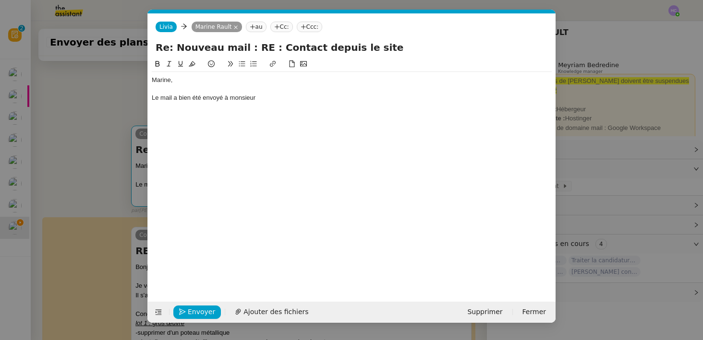
scroll to position [0, 20]
click at [270, 100] on div "Le mail a bien été envoyé à monsieur" at bounding box center [352, 98] width 400 height 9
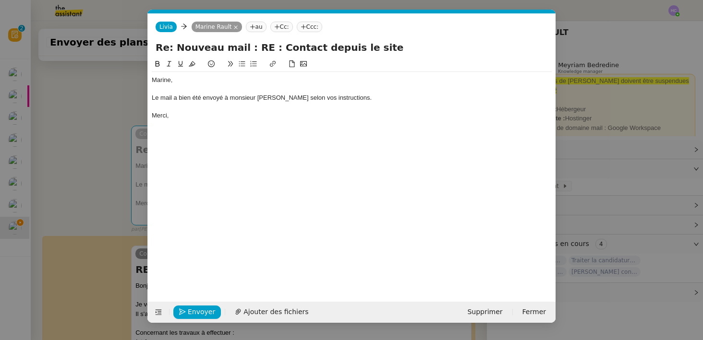
click at [362, 101] on div "Le mail a bien été envoyé à monsieur [PERSON_NAME] selon vos instructions." at bounding box center [352, 98] width 400 height 9
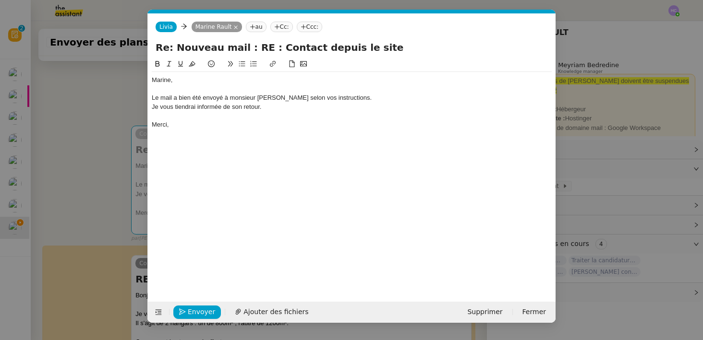
click at [222, 96] on div "Le mail a bien été envoyé à monsieur [PERSON_NAME] selon vos instructions." at bounding box center [352, 98] width 400 height 9
click at [352, 101] on div "Le mail a bien été envoyé à monsieur [PERSON_NAME] selon vos instructions." at bounding box center [352, 98] width 400 height 9
click at [203, 119] on div at bounding box center [352, 115] width 400 height 9
click at [106, 235] on nz-modal-container "Service TA - VOYAGE - PROPOSITION GLOBALE A utiliser dans le cadre de propositi…" at bounding box center [351, 170] width 703 height 340
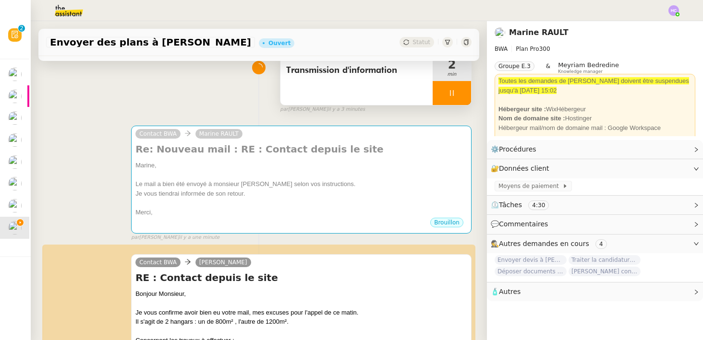
click at [459, 87] on div at bounding box center [452, 93] width 38 height 24
click at [463, 91] on icon at bounding box center [462, 93] width 8 height 8
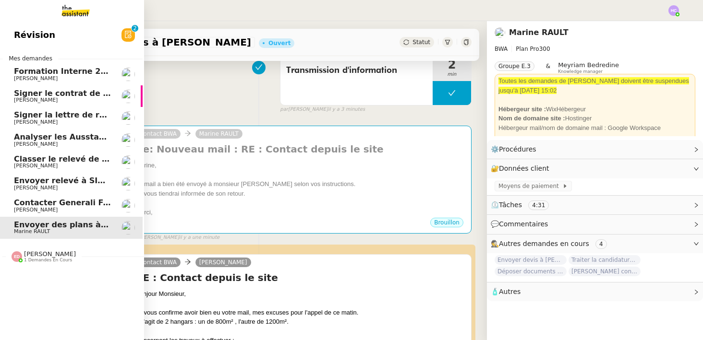
click at [82, 92] on span "Signer le contrat de la mutuelle" at bounding box center [83, 93] width 138 height 9
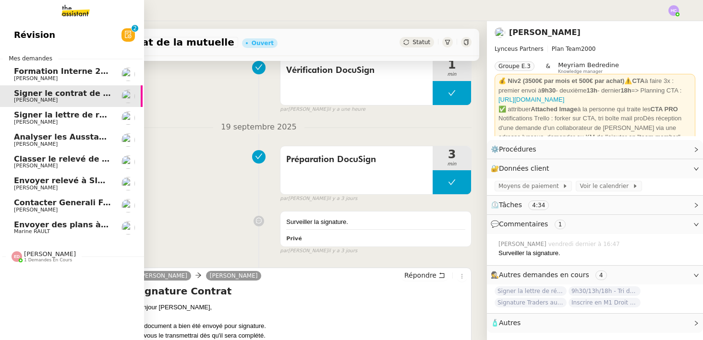
click at [76, 118] on span "Signer la lettre de rémunération" at bounding box center [84, 114] width 141 height 9
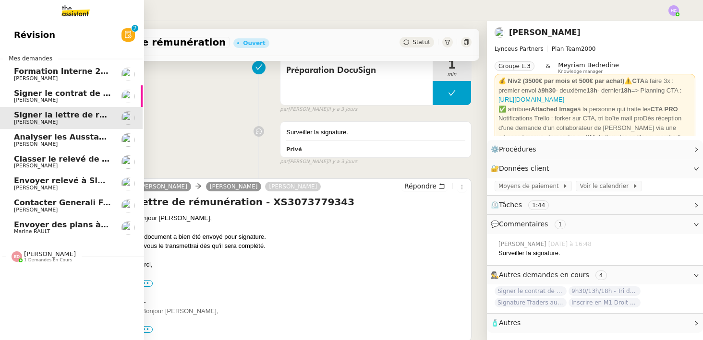
click at [75, 136] on span "Analyser les Ausstandsmeldungen" at bounding box center [88, 137] width 149 height 9
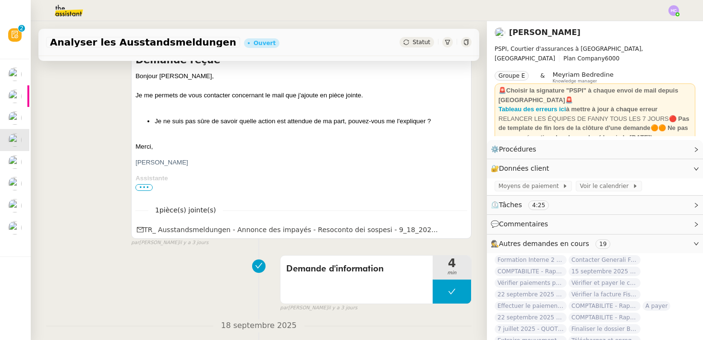
scroll to position [407, 0]
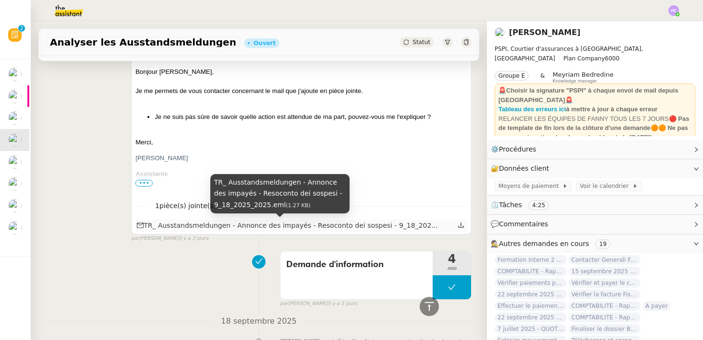
click at [197, 229] on div "TR_ Ausstandsmeldungen - Annonce des impayés - Resoconto dei sospesi - 9_18_20…" at bounding box center [287, 225] width 301 height 11
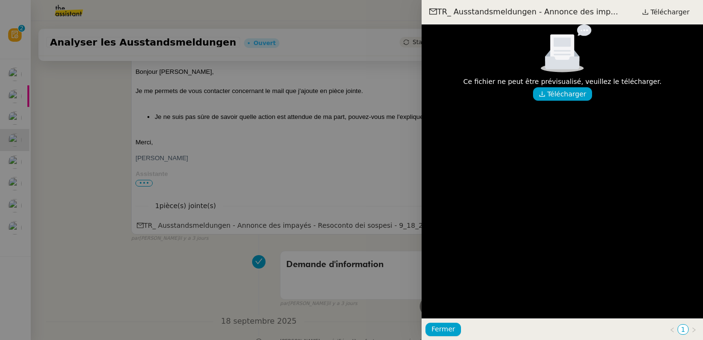
click at [265, 261] on div at bounding box center [351, 170] width 703 height 340
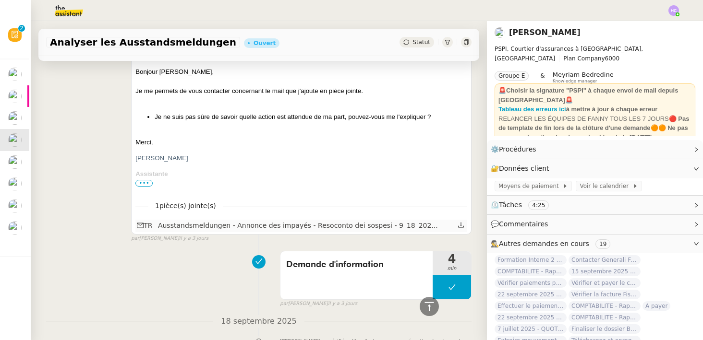
click at [462, 226] on icon at bounding box center [461, 225] width 7 height 7
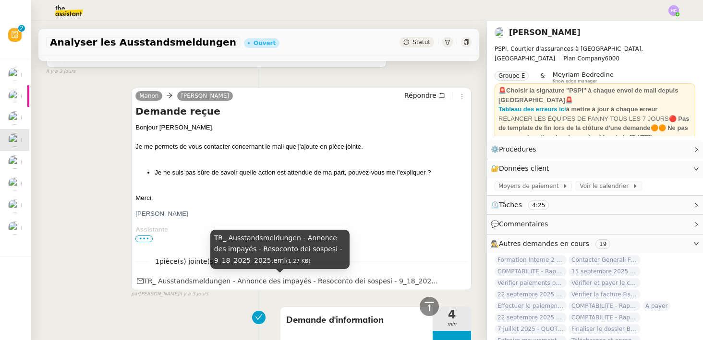
scroll to position [169, 0]
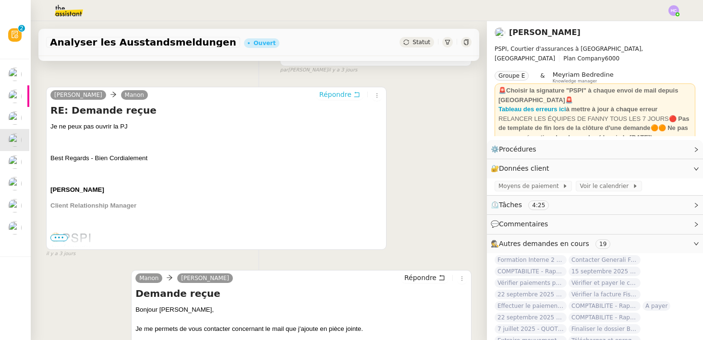
click at [343, 90] on span "Répondre" at bounding box center [335, 95] width 32 height 10
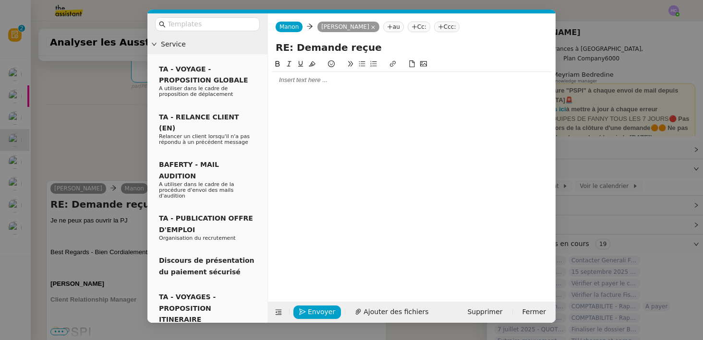
scroll to position [246, 0]
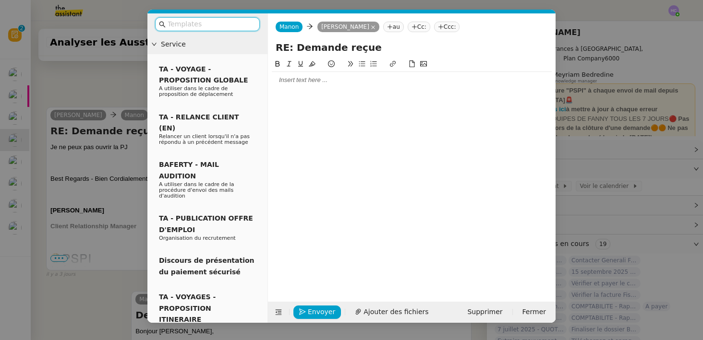
click at [301, 80] on div at bounding box center [412, 80] width 280 height 9
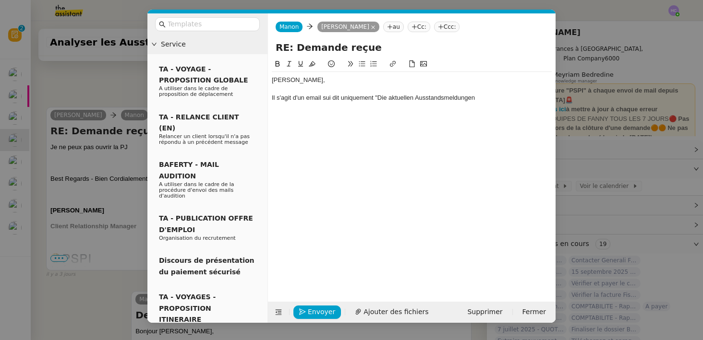
scroll to position [0, 0]
click at [76, 209] on nz-modal-container "Service TA - VOYAGE - PROPOSITION GLOBALE A utiliser dans le cadre de propositi…" at bounding box center [351, 170] width 703 height 340
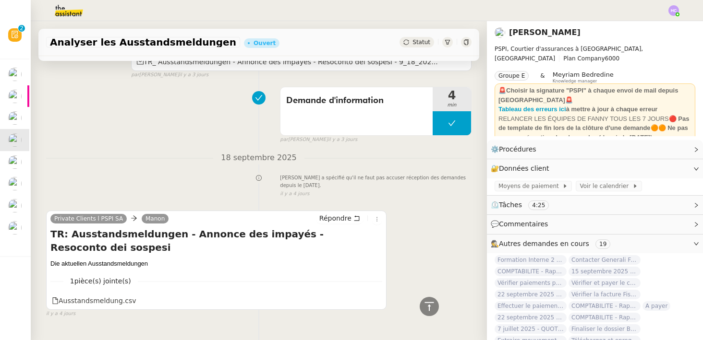
scroll to position [705, 0]
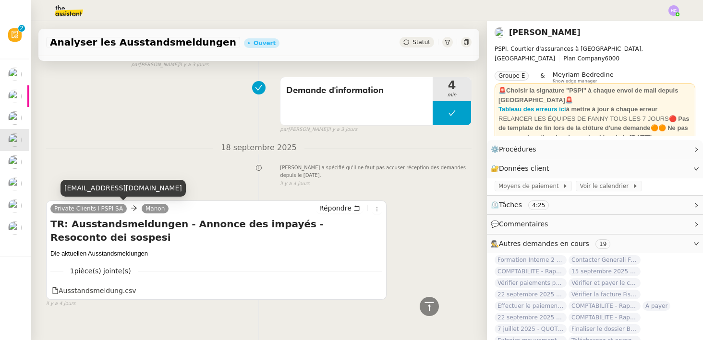
click at [78, 189] on div "[EMAIL_ADDRESS][DOMAIN_NAME]" at bounding box center [123, 188] width 125 height 17
click at [101, 208] on link "Private Clients l PSPI SA" at bounding box center [88, 209] width 76 height 9
click at [97, 186] on div "[EMAIL_ADDRESS][DOMAIN_NAME]" at bounding box center [123, 188] width 125 height 17
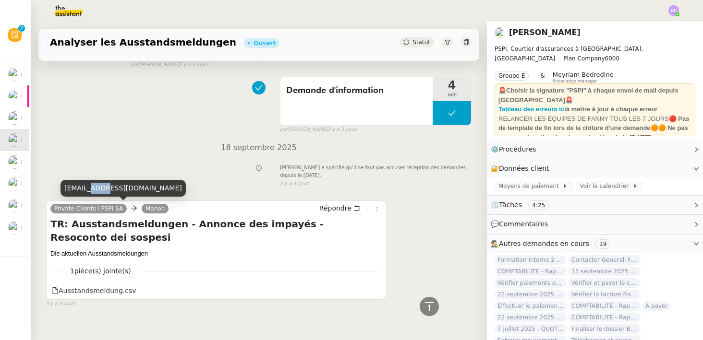
click at [97, 186] on div "[EMAIL_ADDRESS][DOMAIN_NAME]" at bounding box center [123, 188] width 125 height 17
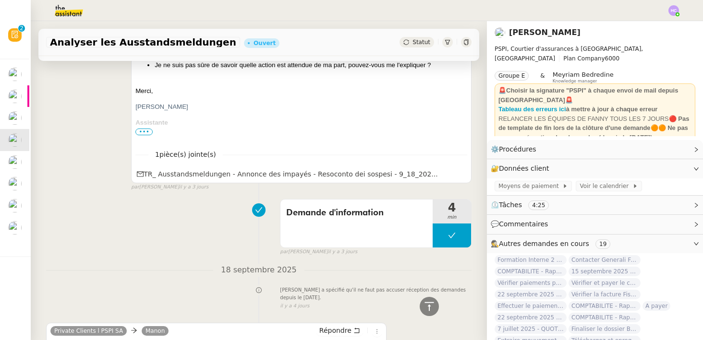
scroll to position [308, 0]
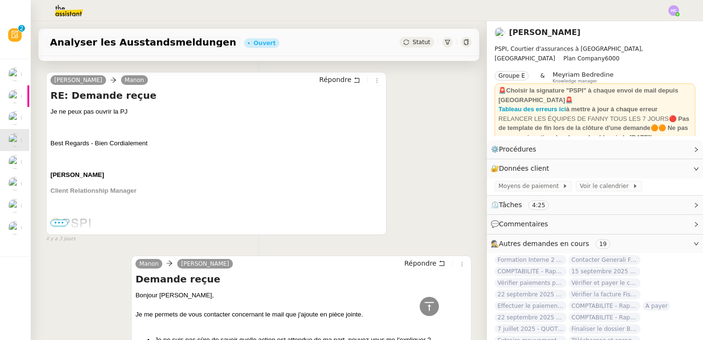
click at [134, 158] on p at bounding box center [216, 160] width 332 height 10
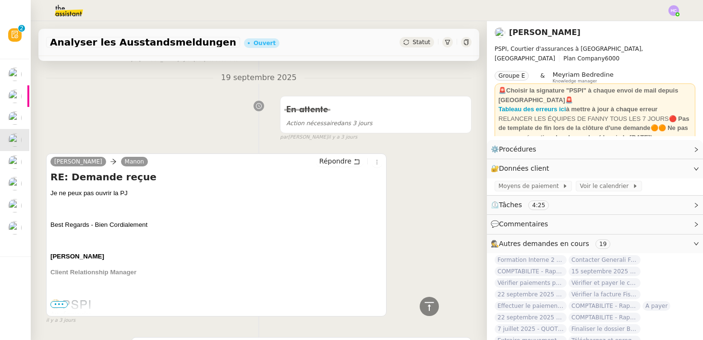
scroll to position [86, 0]
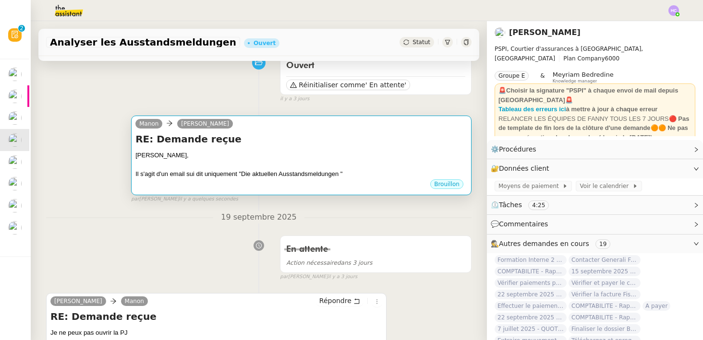
click at [328, 154] on div "[PERSON_NAME]," at bounding box center [301, 156] width 332 height 10
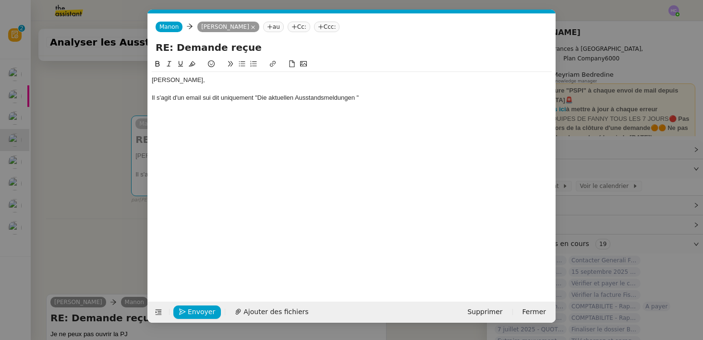
scroll to position [0, 20]
click at [204, 98] on div "Il s'agit d'un email sui dit uniquement "Die aktuellen Ausstandsmeldungen "" at bounding box center [352, 98] width 400 height 9
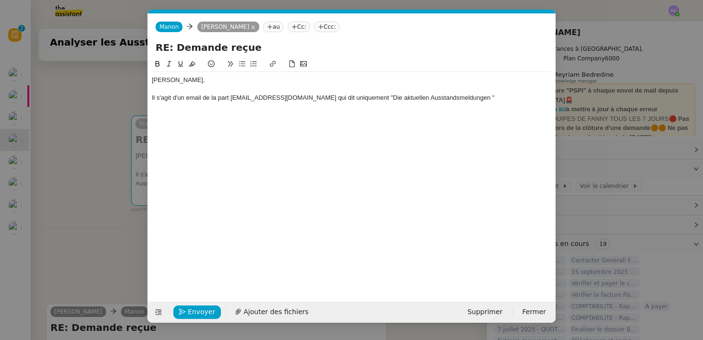
click at [458, 99] on div "Il s'agit d'un email de la part [EMAIL_ADDRESS][DOMAIN_NAME] qui dit uniquement…" at bounding box center [352, 98] width 400 height 9
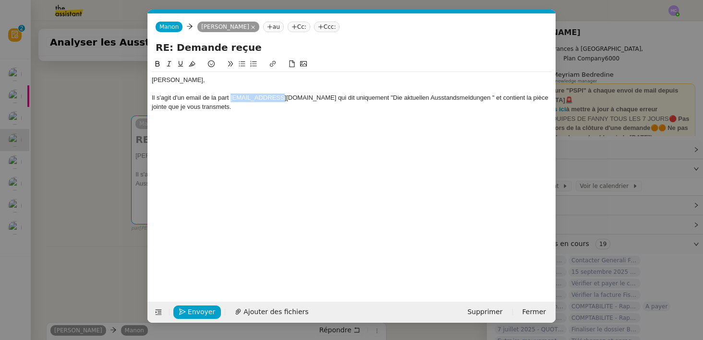
drag, startPoint x: 271, startPoint y: 100, endPoint x: 231, endPoint y: 101, distance: 39.9
click at [231, 101] on div "Il s'agit d'un email de la part [EMAIL_ADDRESS][DOMAIN_NAME] qui dit uniquement…" at bounding box center [352, 103] width 400 height 18
click at [267, 100] on em "[EMAIL_ADDRESS][DOMAIN_NAME]" at bounding box center [282, 97] width 106 height 7
click at [270, 99] on em "[EMAIL_ADDRESS][DOMAIN_NAME]" at bounding box center [282, 97] width 106 height 7
click at [234, 108] on div "Il s'agit d'un email de la part [EMAIL_ADDRESS][DOMAIN_NAME] et qui dit uniquem…" at bounding box center [352, 103] width 400 height 18
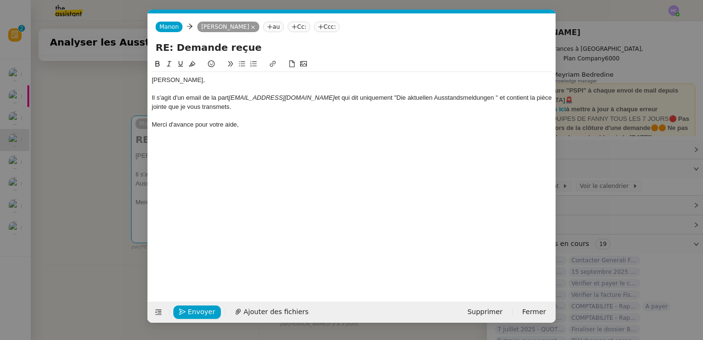
click at [109, 277] on nz-modal-container "Service TA - VOYAGE - PROPOSITION GLOBALE A utiliser dans le cadre de propositi…" at bounding box center [351, 170] width 703 height 340
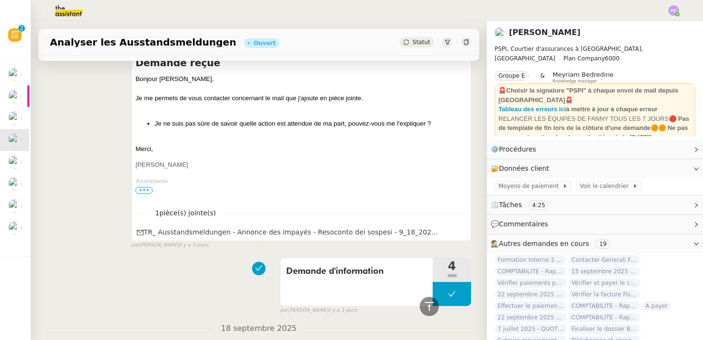
scroll to position [752, 0]
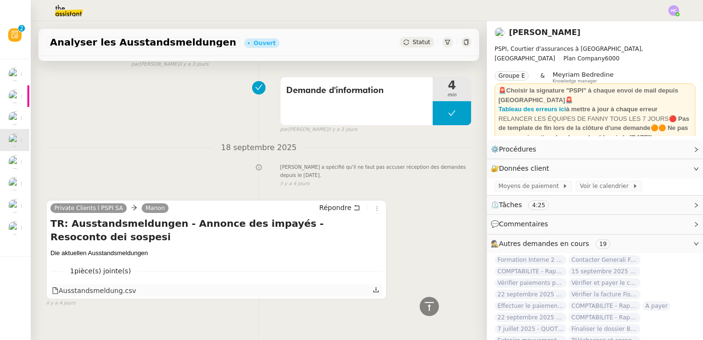
click at [380, 285] on div at bounding box center [377, 291] width 8 height 12
click at [376, 287] on icon at bounding box center [376, 290] width 7 height 7
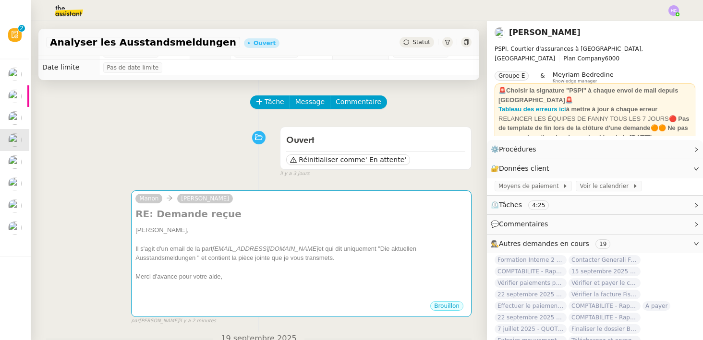
scroll to position [0, 0]
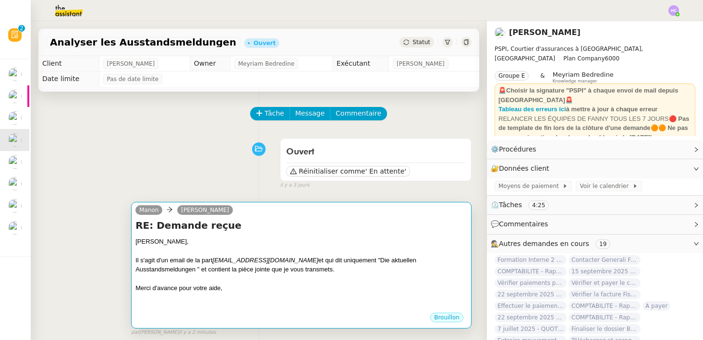
click at [226, 266] on div "Il s'agit d'un email de la part [EMAIL_ADDRESS][DOMAIN_NAME] et qui dit uniquem…" at bounding box center [301, 265] width 332 height 19
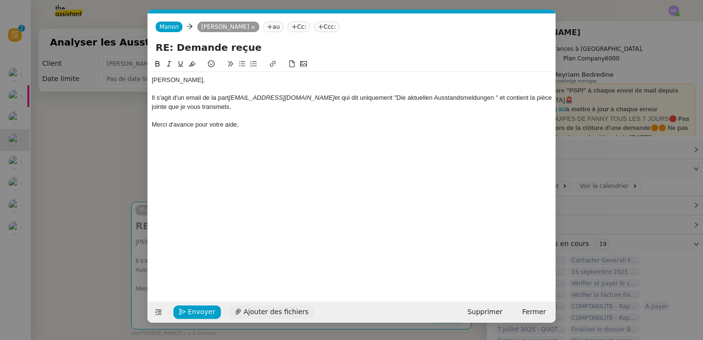
click at [252, 306] on button "Ajouter des fichiers" at bounding box center [271, 312] width 85 height 13
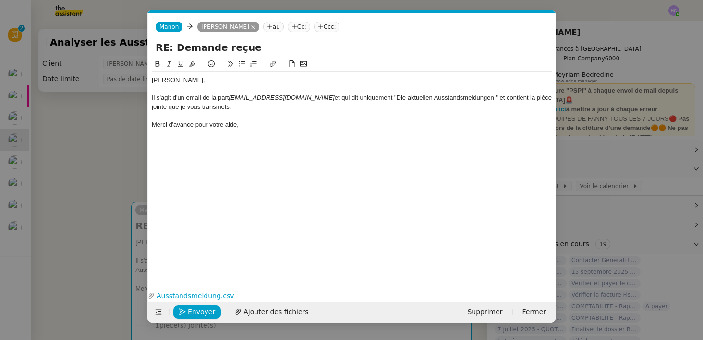
click at [438, 100] on div "Il s'agit d'un email de la part [EMAIL_ADDRESS][DOMAIN_NAME] et qui dit uniquem…" at bounding box center [352, 103] width 400 height 18
click at [447, 102] on div "Il s'agit d'un email de la part [EMAIL_ADDRESS][DOMAIN_NAME] et qui dit uniquem…" at bounding box center [352, 103] width 400 height 18
click at [184, 312] on icon "button" at bounding box center [182, 312] width 7 height 7
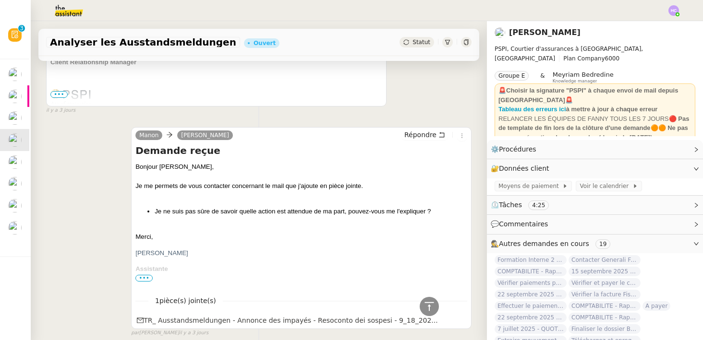
scroll to position [0, 0]
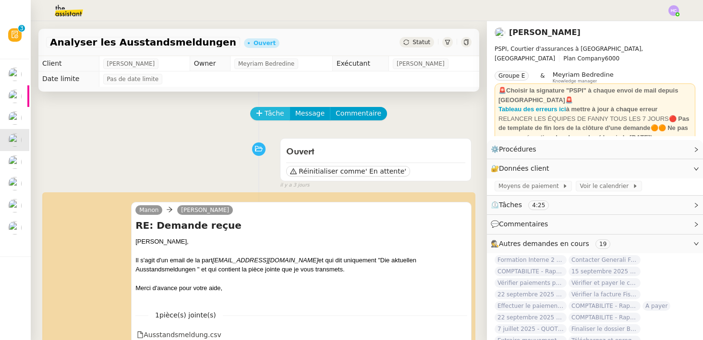
click at [266, 115] on span "Tâche" at bounding box center [275, 113] width 20 height 11
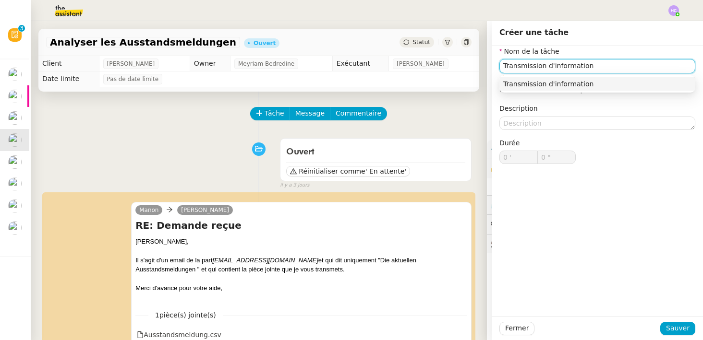
click at [519, 79] on nz-auto-option "Transmission d'information" at bounding box center [597, 83] width 196 height 13
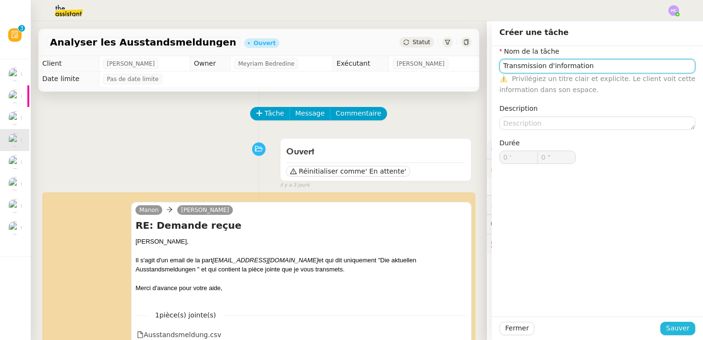
type input "Transmission d'information"
click at [681, 331] on span "Sauver" at bounding box center [678, 328] width 24 height 11
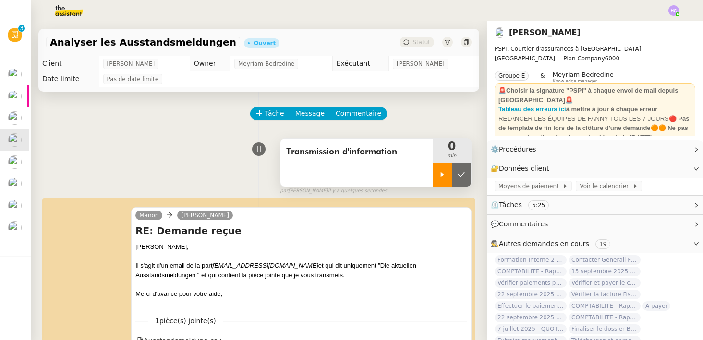
click at [440, 172] on icon at bounding box center [442, 175] width 8 height 8
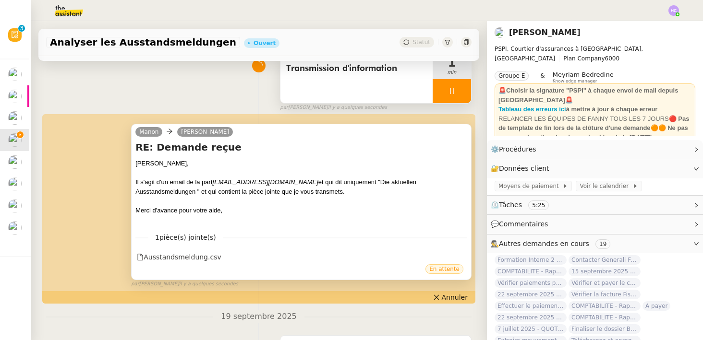
scroll to position [90, 0]
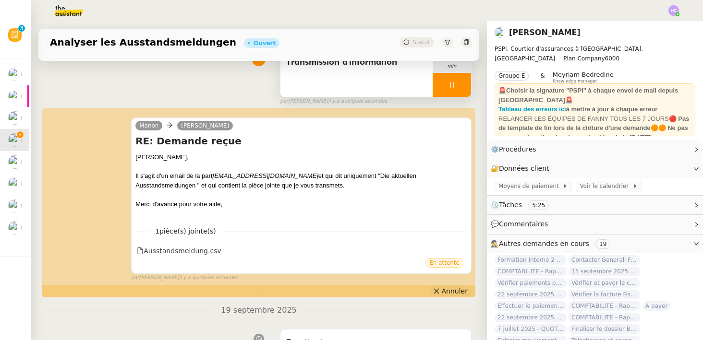
click at [440, 292] on icon at bounding box center [436, 291] width 7 height 7
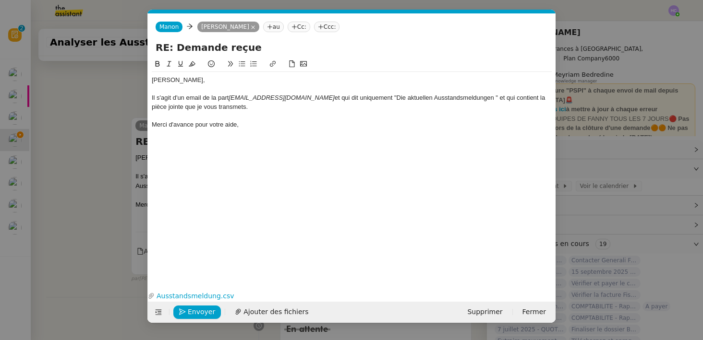
scroll to position [0, 20]
click at [276, 97] on div "Il s'agit d'un email de la part [EMAIL_ADDRESS][DOMAIN_NAME] et qui dit uniquem…" at bounding box center [352, 103] width 400 height 18
click at [279, 99] on em "[EMAIL_ADDRESS][DOMAIN_NAME], qui" at bounding box center [288, 97] width 118 height 7
click at [329, 137] on div "[PERSON_NAME], Il s'agit d'un email de la part [EMAIL_ADDRESS][DOMAIN_NAME], qu…" at bounding box center [352, 166] width 400 height 215
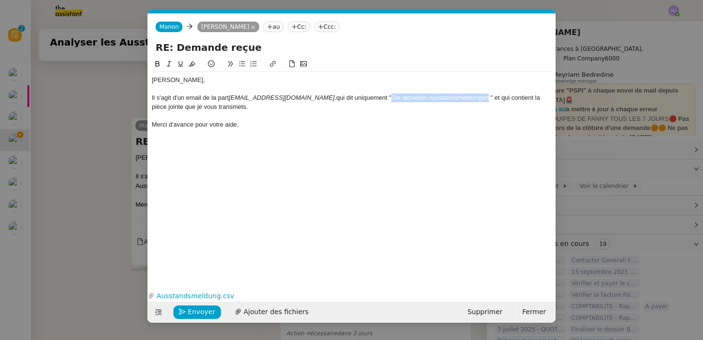
drag, startPoint x: 427, startPoint y: 100, endPoint x: 331, endPoint y: 101, distance: 96.0
click at [331, 101] on div "Il s'agit d'un email de la part [EMAIL_ADDRESS][DOMAIN_NAME], qui dit uniquemen…" at bounding box center [352, 103] width 400 height 18
click at [417, 129] on div "[PERSON_NAME], Il s'agit d'un email de la part [EMAIL_ADDRESS][DOMAIN_NAME], qu…" at bounding box center [352, 102] width 400 height 61
click at [248, 101] on em "[EMAIL_ADDRESS][DOMAIN_NAME]," at bounding box center [283, 97] width 108 height 7
click at [221, 107] on div "Il s'agit d'un email de la part [EMAIL_ADDRESS][DOMAIN_NAME], qui dit uniquemen…" at bounding box center [352, 103] width 400 height 18
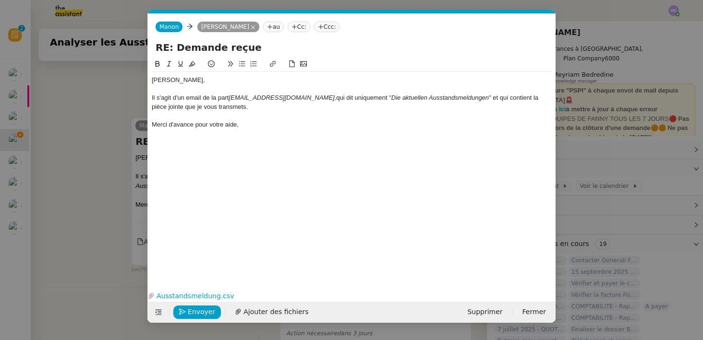
click at [229, 101] on div "Il s'agit d'un email de la part [EMAIL_ADDRESS][DOMAIN_NAME], qui dit uniquemen…" at bounding box center [352, 103] width 400 height 18
click at [232, 108] on div "Il s'agit d'un email de la part de l'adresse [EMAIL_ADDRESS][DOMAIN_NAME], qui …" at bounding box center [352, 103] width 400 height 18
click at [260, 125] on div "Merci d'avance pour votre aide," at bounding box center [352, 125] width 400 height 9
click at [182, 310] on icon "button" at bounding box center [182, 312] width 7 height 7
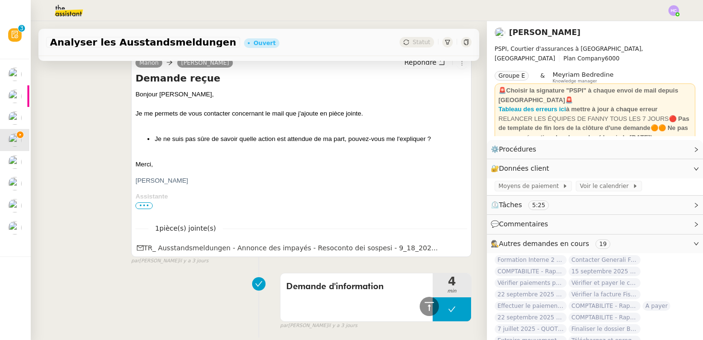
scroll to position [0, 0]
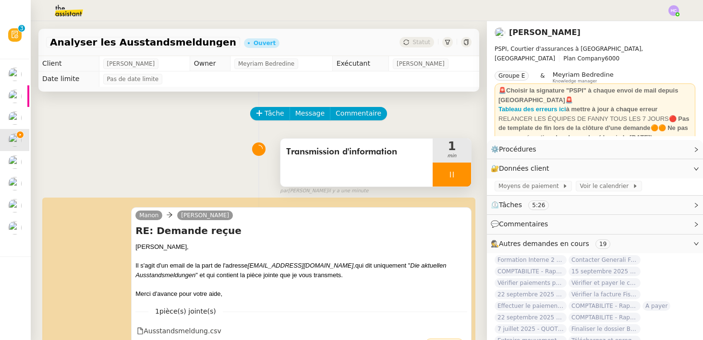
click at [453, 174] on icon at bounding box center [451, 175] width 3 height 6
click at [460, 175] on icon at bounding box center [462, 175] width 8 height 8
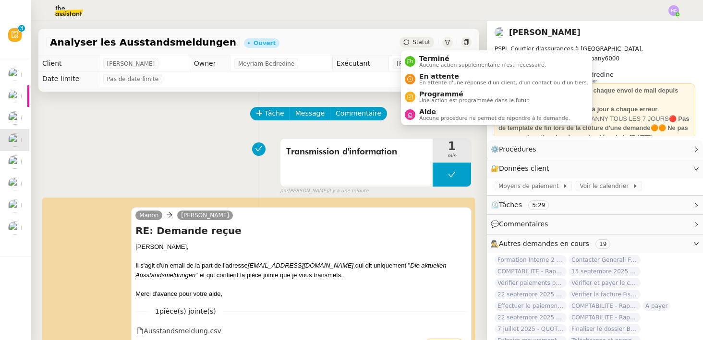
click at [406, 42] on icon at bounding box center [406, 42] width 6 height 6
click at [420, 75] on span "En attente" at bounding box center [503, 77] width 169 height 8
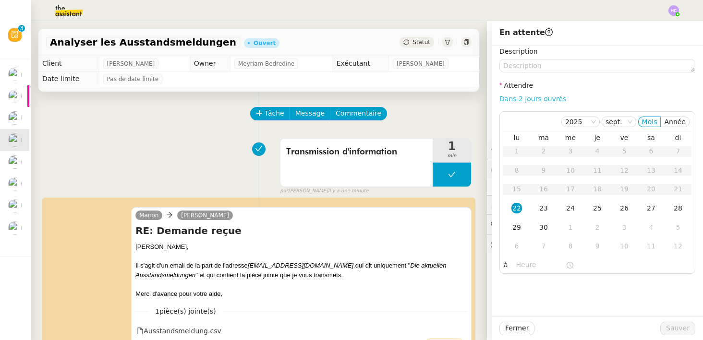
click at [505, 99] on link "Dans 2 jours ouvrés" at bounding box center [532, 99] width 67 height 8
type input "07:00"
click at [518, 225] on div "29" at bounding box center [516, 227] width 11 height 11
click at [669, 328] on span "Sauver" at bounding box center [678, 328] width 24 height 11
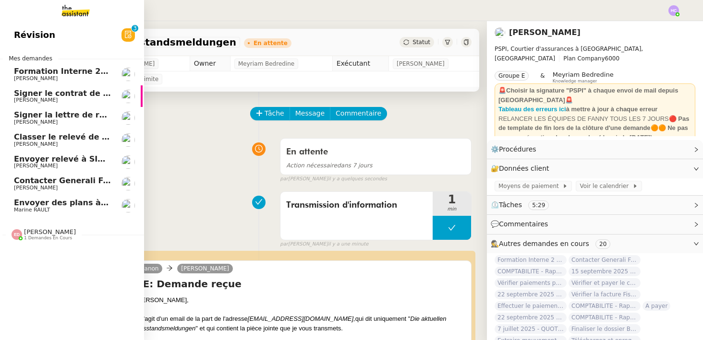
click at [31, 207] on span "Marine RAULT" at bounding box center [32, 210] width 36 height 6
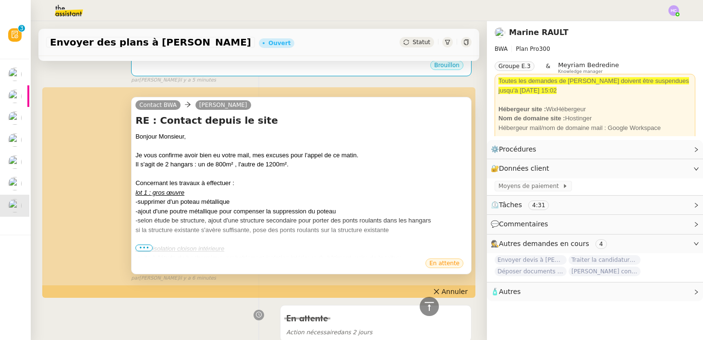
scroll to position [241, 0]
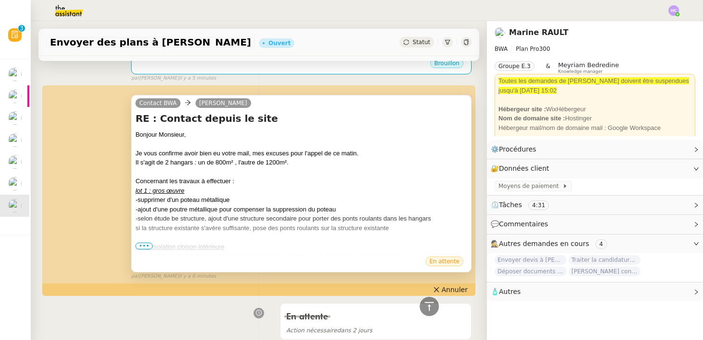
click at [139, 246] on span "•••" at bounding box center [143, 246] width 17 height 7
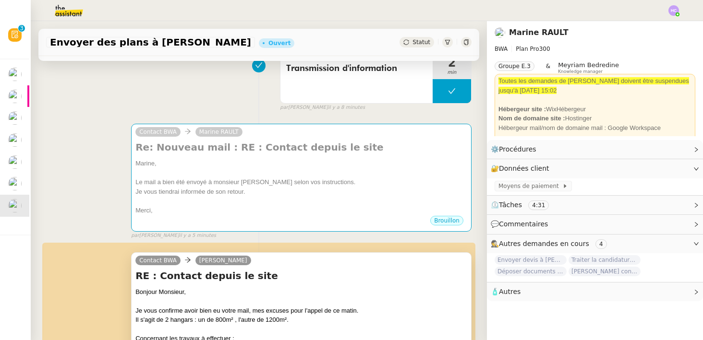
scroll to position [0, 0]
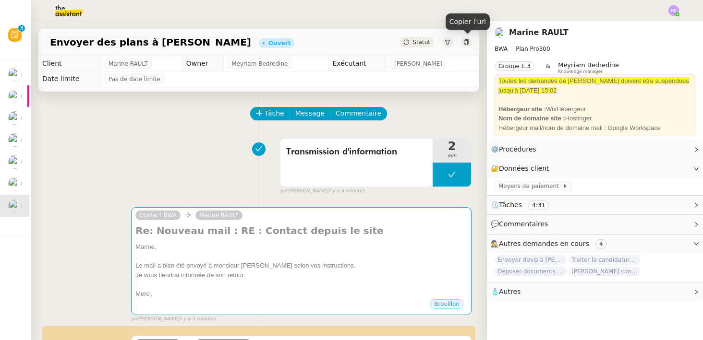
click at [469, 42] on icon at bounding box center [466, 42] width 6 height 6
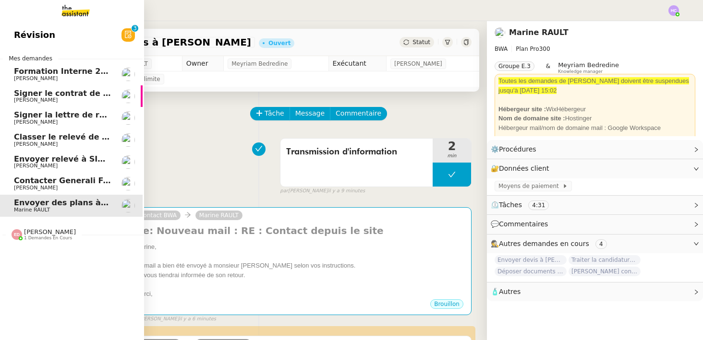
click at [69, 144] on span "[PERSON_NAME]" at bounding box center [62, 145] width 97 height 6
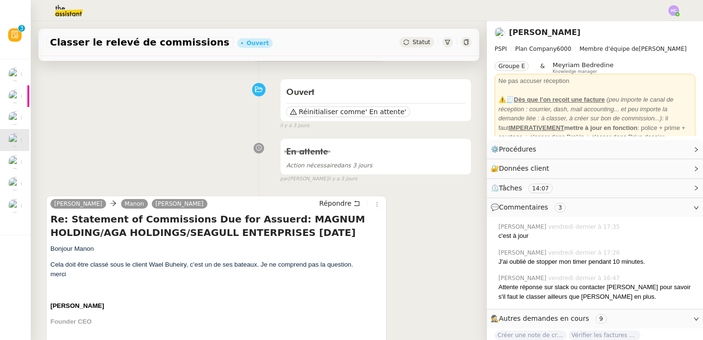
scroll to position [76, 0]
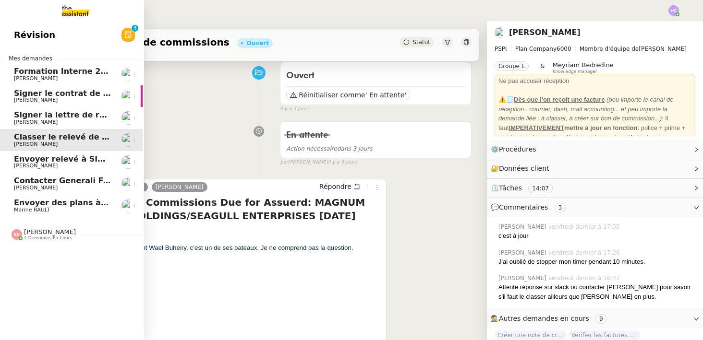
click at [26, 160] on span "Envoyer relevé à SIP pour [PERSON_NAME]" at bounding box center [107, 159] width 186 height 9
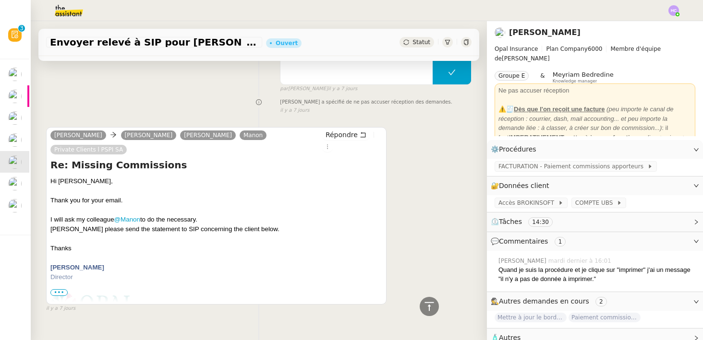
scroll to position [1686, 0]
click at [62, 289] on span "•••" at bounding box center [58, 292] width 17 height 7
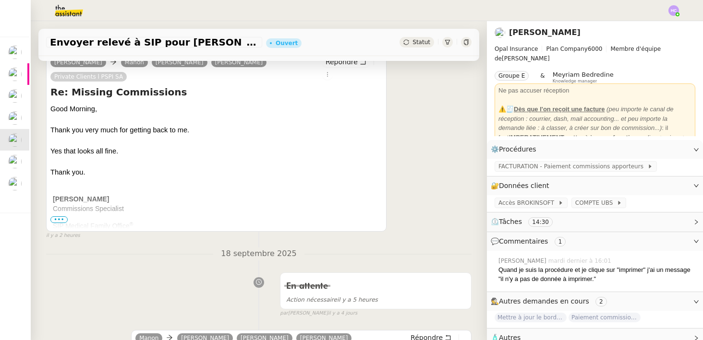
scroll to position [131, 0]
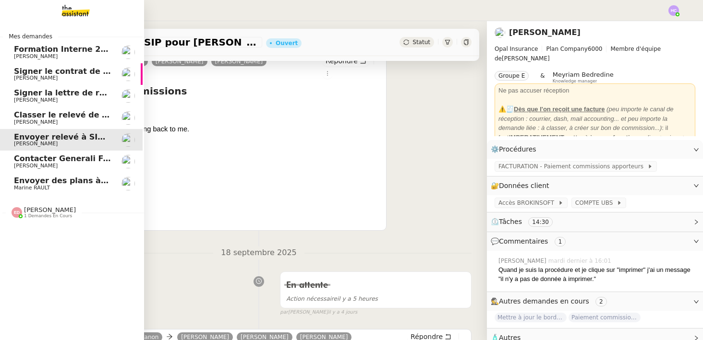
click at [48, 182] on span "Envoyer des plans à [PERSON_NAME]" at bounding box center [94, 180] width 161 height 9
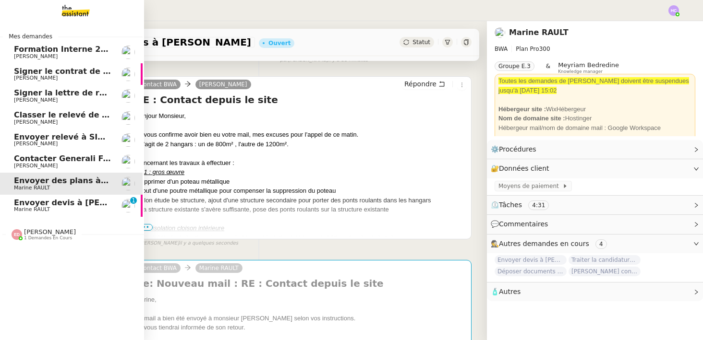
click at [73, 137] on span "Envoyer relevé à SIP pour [PERSON_NAME]" at bounding box center [107, 137] width 186 height 9
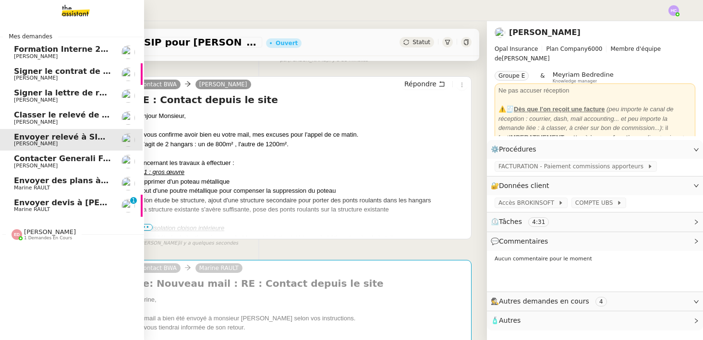
scroll to position [131, 0]
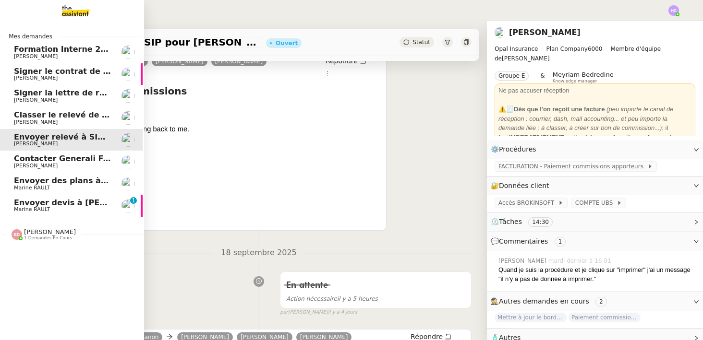
click at [76, 121] on span "[PERSON_NAME]" at bounding box center [62, 123] width 97 height 6
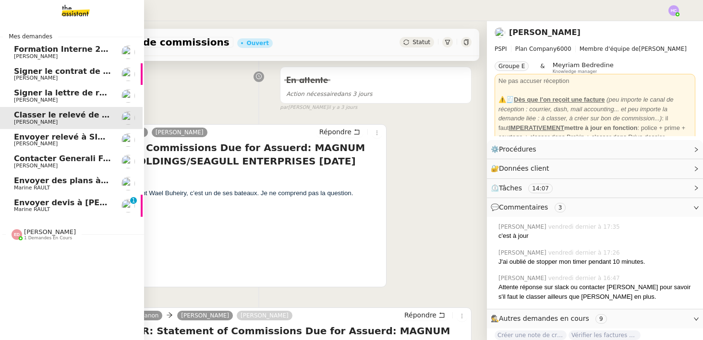
click at [45, 207] on span "Marine RAULT" at bounding box center [32, 209] width 36 height 6
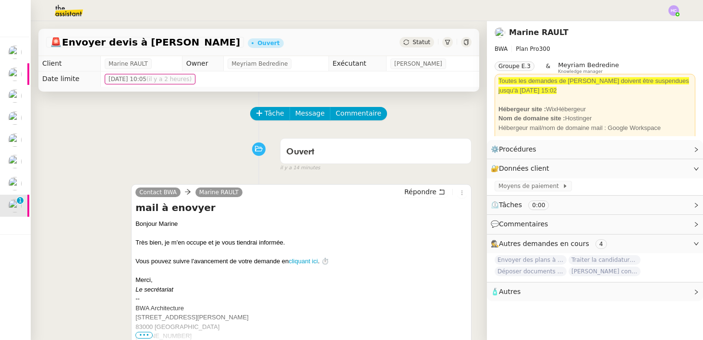
scroll to position [267, 0]
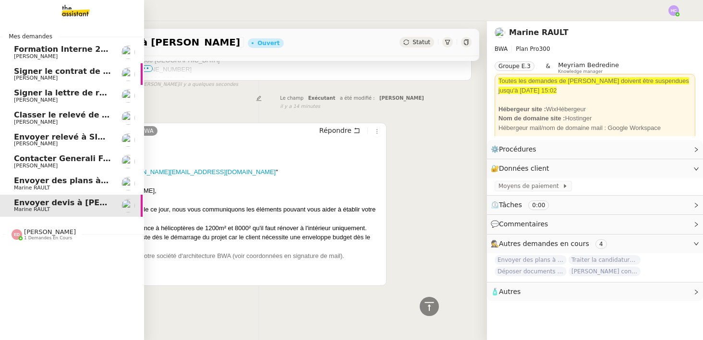
click at [33, 181] on span "Envoyer des plans à [PERSON_NAME]" at bounding box center [94, 180] width 161 height 9
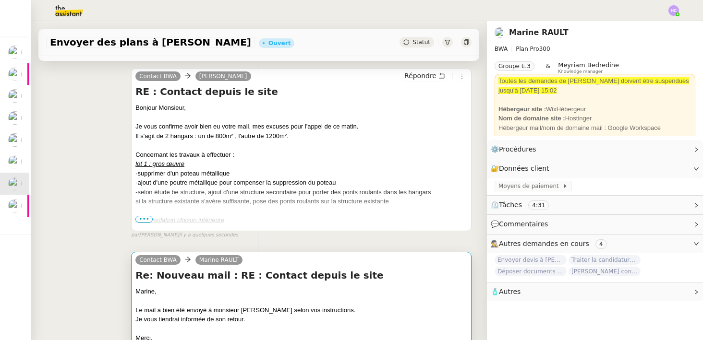
scroll to position [111, 0]
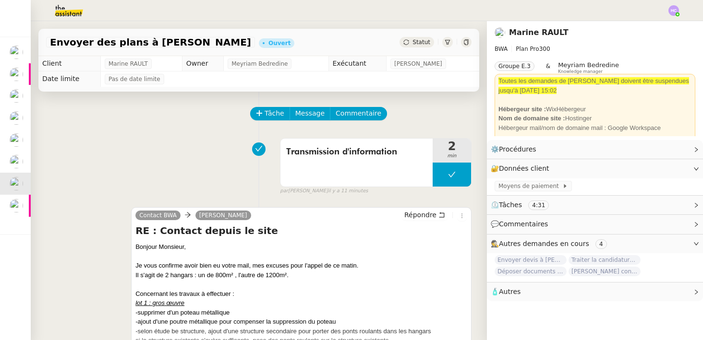
scroll to position [0, 1]
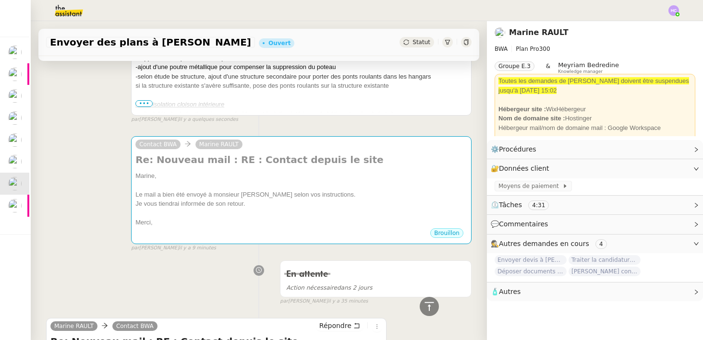
click at [236, 224] on div "Merci," at bounding box center [301, 223] width 332 height 10
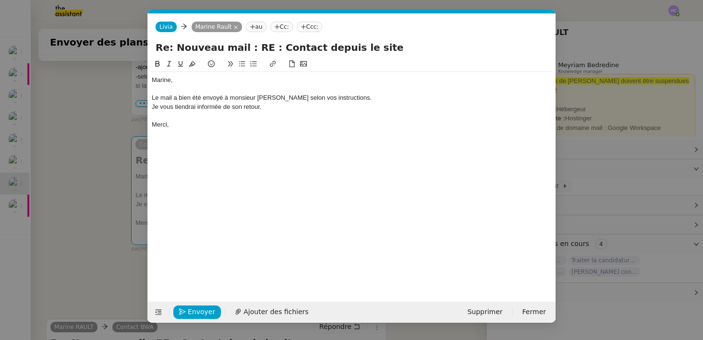
scroll to position [255, 0]
click at [192, 313] on span "Envoyer" at bounding box center [201, 312] width 27 height 11
click at [192, 313] on span "Confirmer l'envoi" at bounding box center [217, 312] width 58 height 11
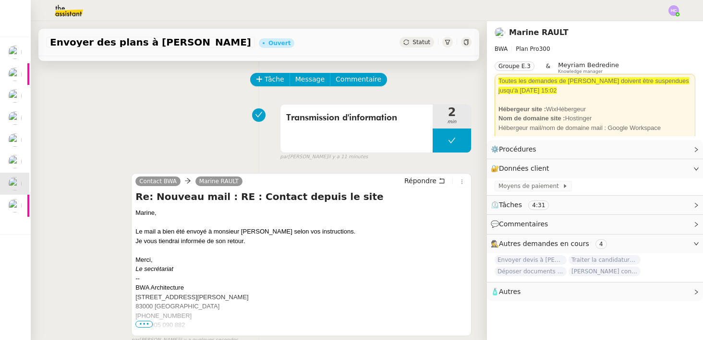
scroll to position [34, 0]
click at [424, 38] on div "Statut" at bounding box center [417, 42] width 35 height 11
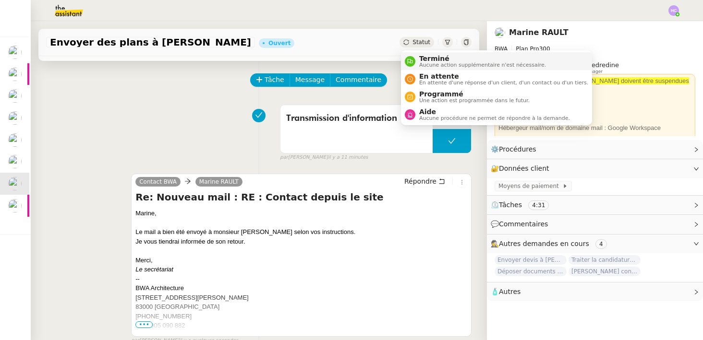
click at [432, 59] on span "Terminé" at bounding box center [482, 59] width 127 height 8
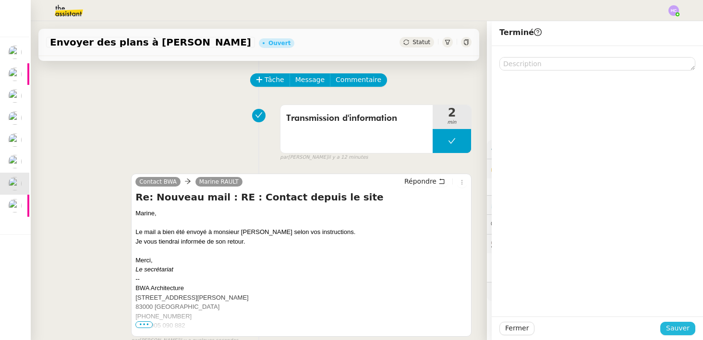
click at [670, 329] on span "Sauver" at bounding box center [678, 328] width 24 height 11
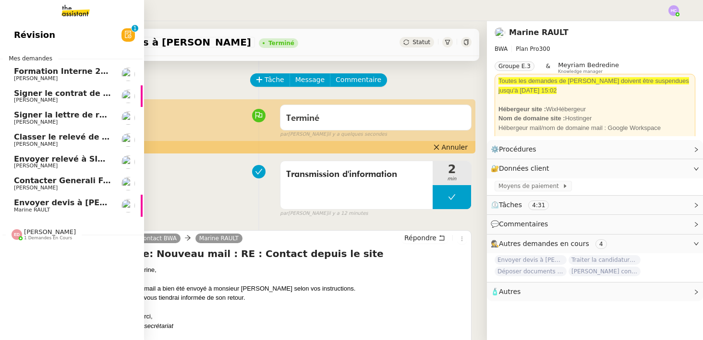
click at [58, 206] on span "Envoyer devis à [PERSON_NAME]" at bounding box center [85, 202] width 143 height 9
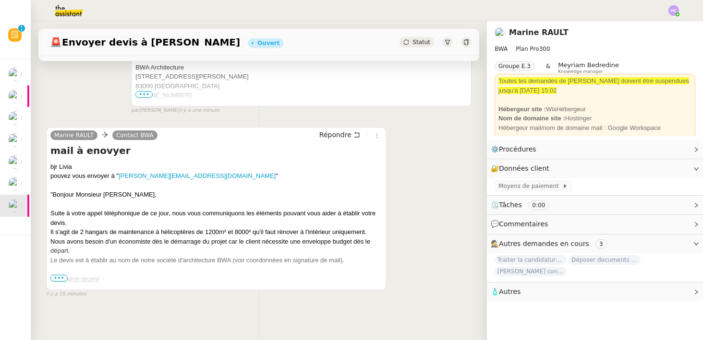
scroll to position [245, 0]
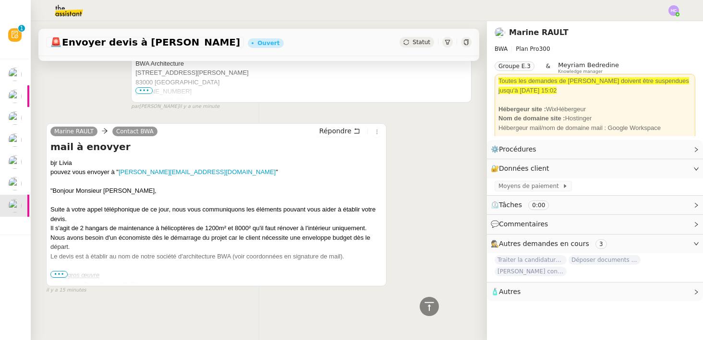
click at [60, 271] on span "•••" at bounding box center [58, 274] width 17 height 7
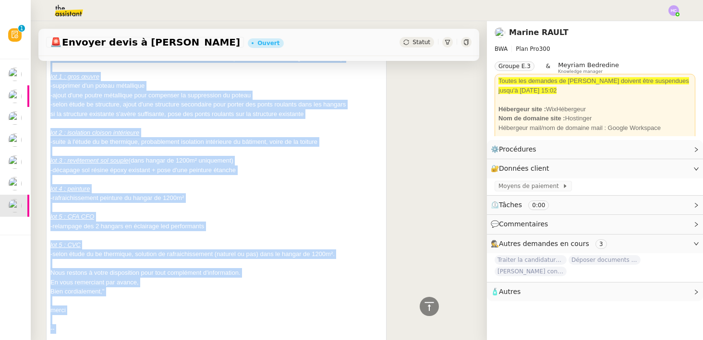
scroll to position [446, 0]
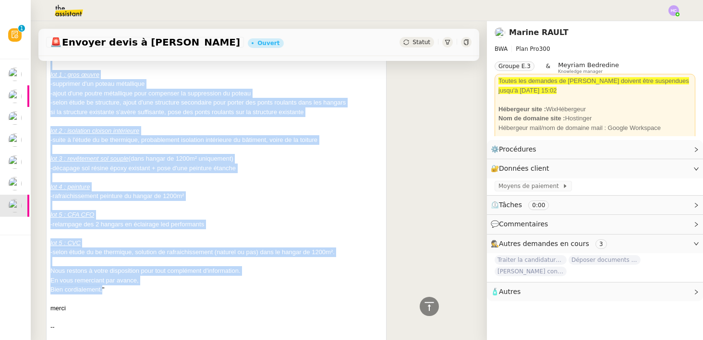
drag, startPoint x: 53, startPoint y: 115, endPoint x: 101, endPoint y: 294, distance: 185.6
click at [101, 294] on div "bjr Livia pouvez vous envoyer à " didier.ravasco@outlook.fr " "Bonjour Monsieur…" at bounding box center [216, 154] width 332 height 393
copy div "Bonjour Monsieur Ravasco, Suite à votre appel téléphonique de ce jour, nous vou…"
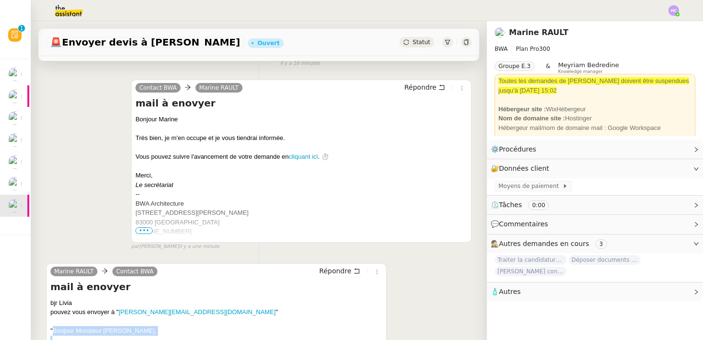
scroll to position [0, 0]
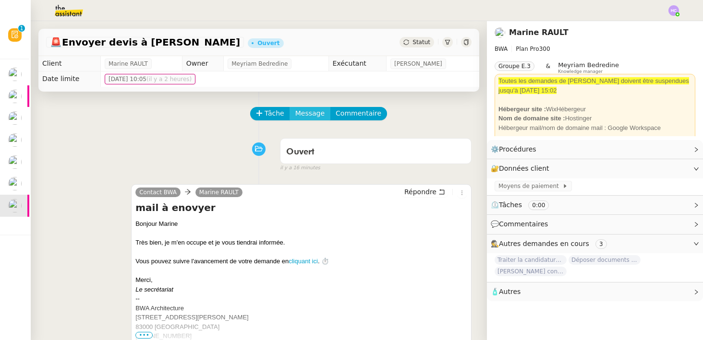
click at [300, 114] on span "Message" at bounding box center [309, 113] width 29 height 11
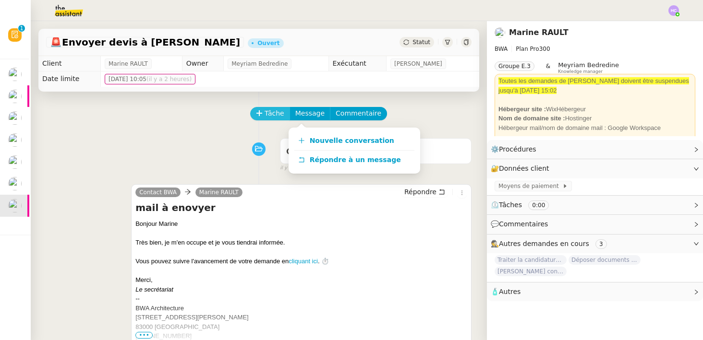
click at [271, 117] on span "Tâche" at bounding box center [275, 113] width 20 height 11
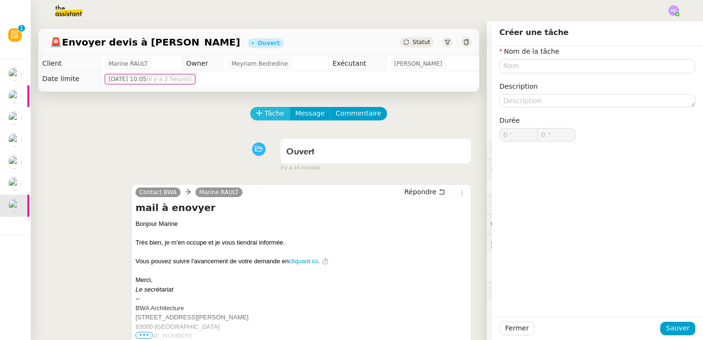
click at [271, 117] on span "Tâche" at bounding box center [275, 113] width 20 height 11
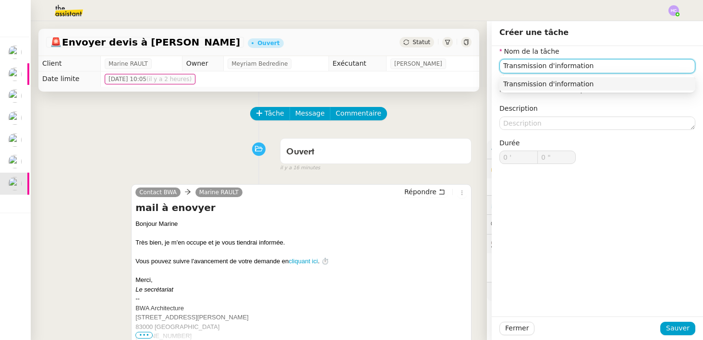
click at [549, 86] on div "Transmission d'information" at bounding box center [597, 84] width 188 height 9
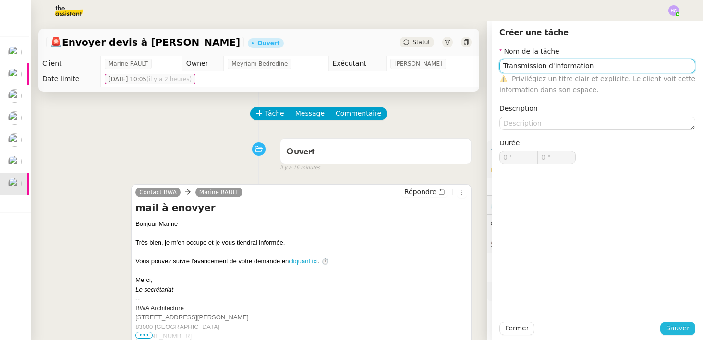
type input "Transmission d'information"
click at [677, 327] on span "Sauver" at bounding box center [678, 328] width 24 height 11
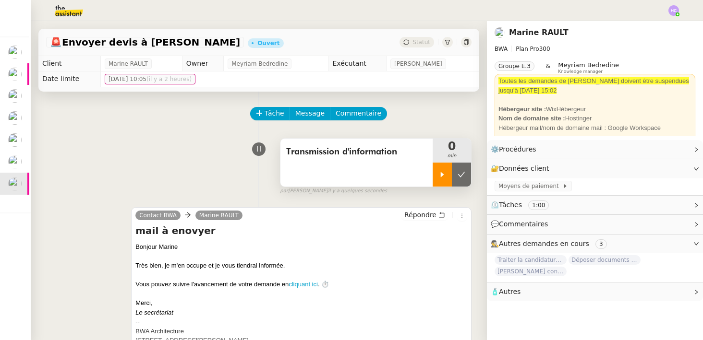
click at [438, 173] on icon at bounding box center [442, 175] width 8 height 8
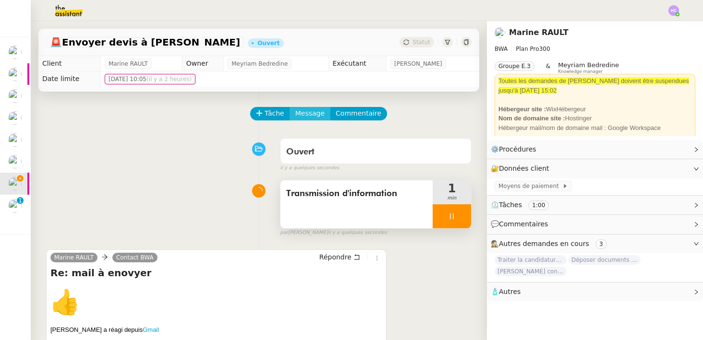
click at [299, 113] on span "Message" at bounding box center [309, 113] width 29 height 11
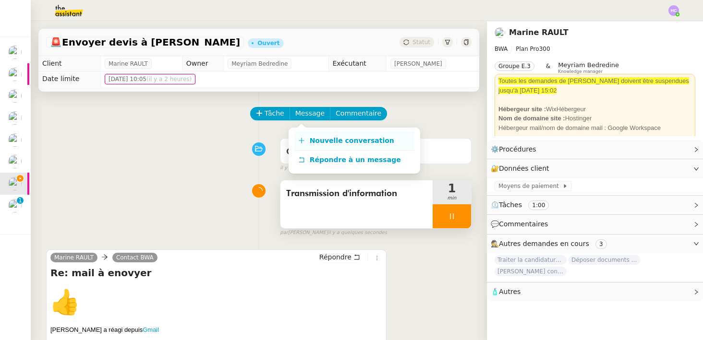
click at [318, 143] on span "Nouvelle conversation" at bounding box center [352, 141] width 85 height 8
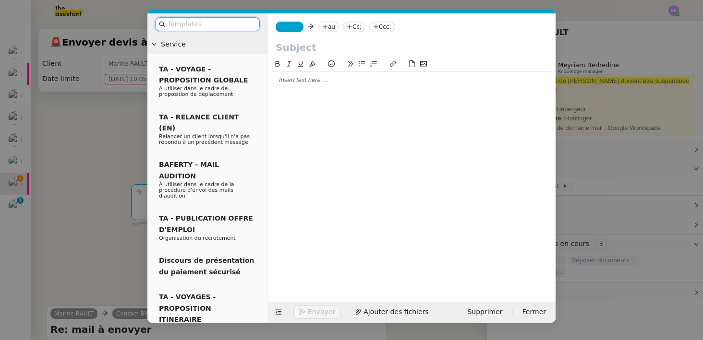
click at [291, 83] on div at bounding box center [412, 80] width 280 height 9
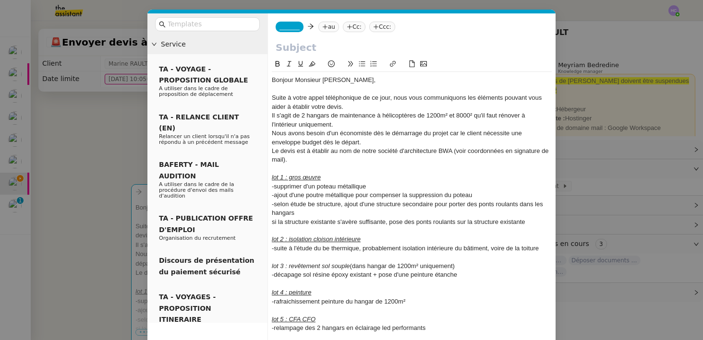
scroll to position [115, 0]
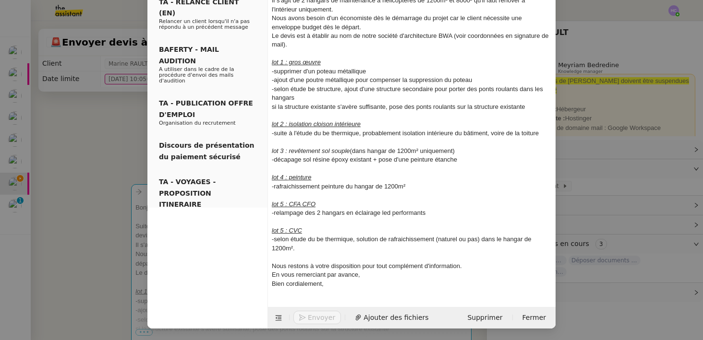
click at [93, 206] on nz-modal-container "Service TA - VOYAGE - PROPOSITION GLOBALE A utiliser dans le cadre de propositi…" at bounding box center [351, 170] width 703 height 340
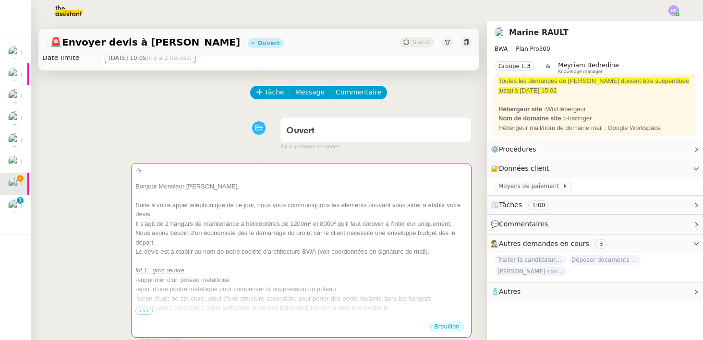
scroll to position [0, 0]
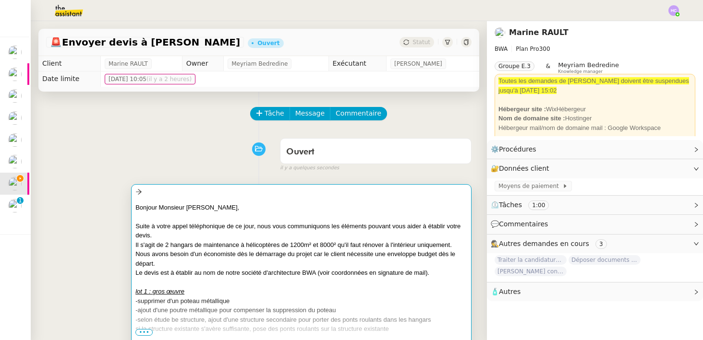
click at [200, 242] on div "Il s'agit de 2 hangars de maintenance à hélicoptères de 1200m² et 8000² qu'il f…" at bounding box center [301, 246] width 332 height 10
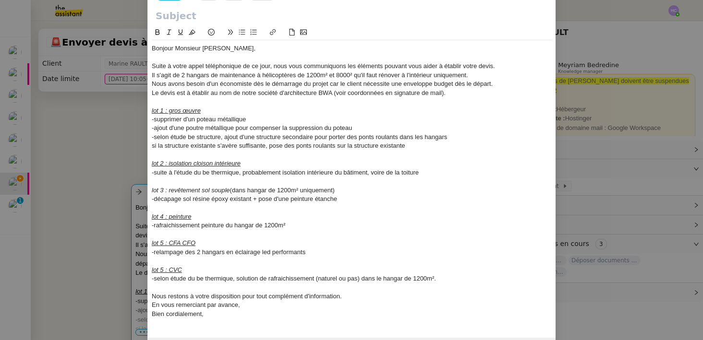
scroll to position [62, 0]
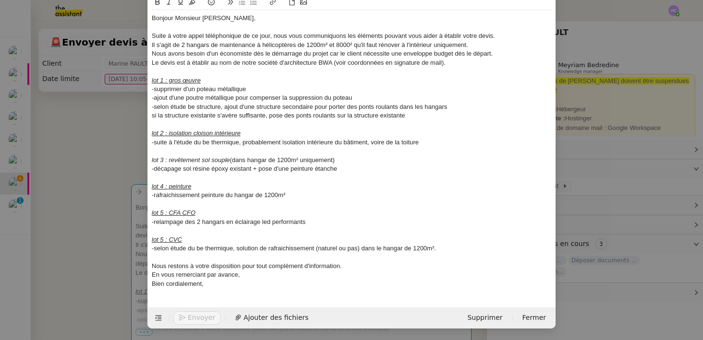
click at [211, 288] on div "Bien cordialement," at bounding box center [352, 284] width 400 height 9
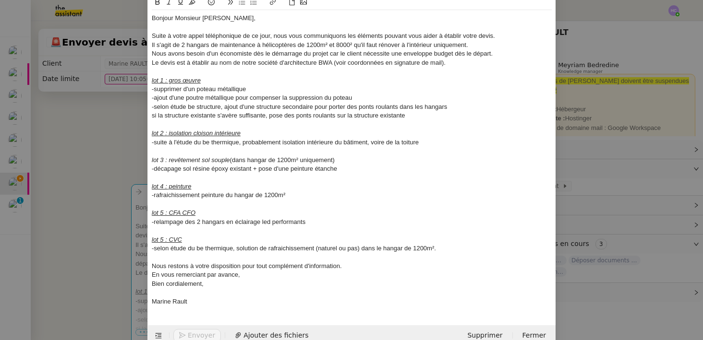
click at [33, 197] on nz-modal-container "Service TA - VOYAGE - PROPOSITION GLOBALE A utiliser dans le cadre de propositi…" at bounding box center [351, 170] width 703 height 340
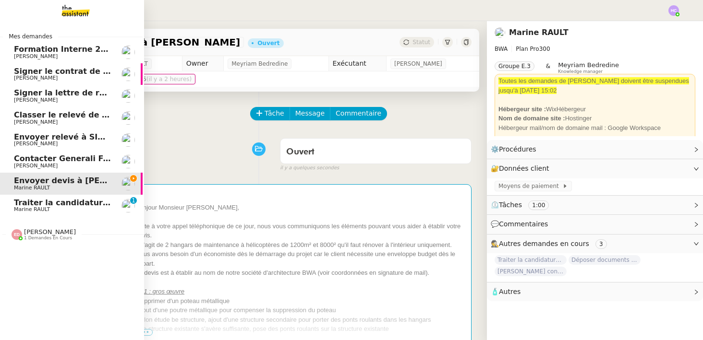
click at [29, 206] on span "Traiter la candidature d'[PERSON_NAME]" at bounding box center [102, 202] width 176 height 9
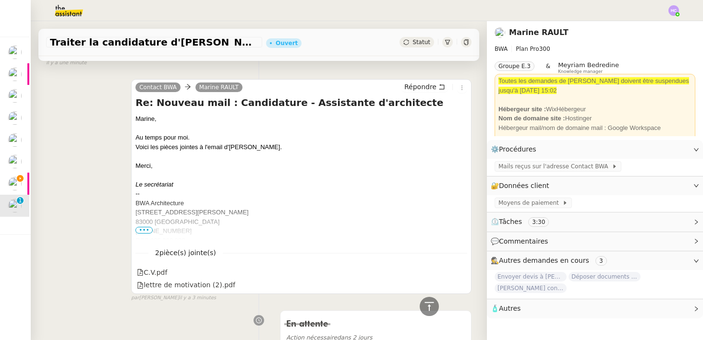
scroll to position [420, 0]
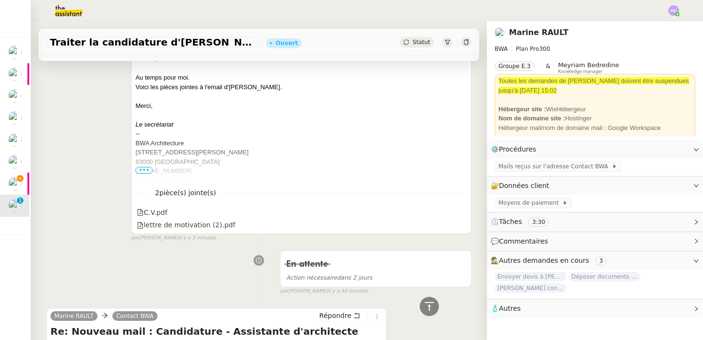
click at [148, 169] on span "•••" at bounding box center [143, 170] width 17 height 7
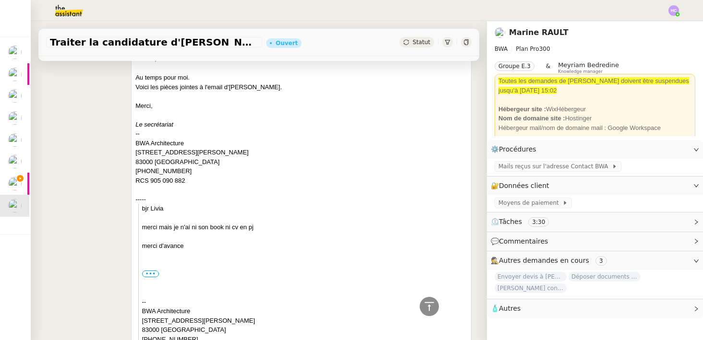
click at [82, 252] on div "Contact BWA Marine RAULT Répondre Re: Nouveau mail : Candidature - Assistante d…" at bounding box center [258, 213] width 425 height 405
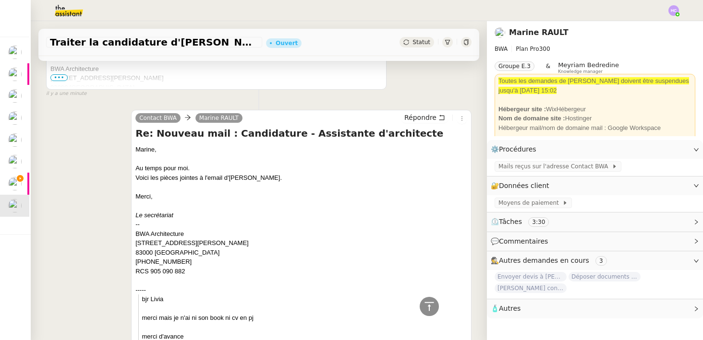
scroll to position [0, 0]
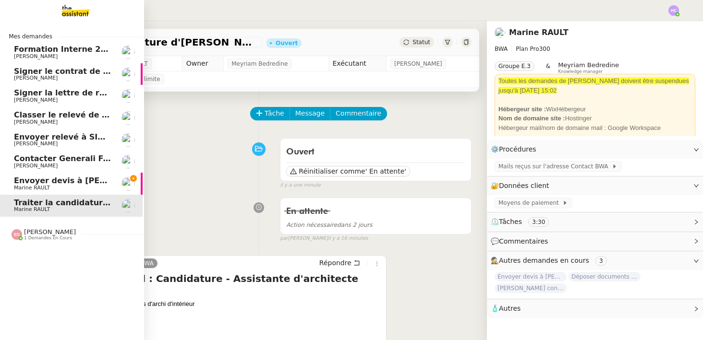
click at [61, 184] on span "Envoyer devis à [PERSON_NAME]" at bounding box center [85, 180] width 143 height 9
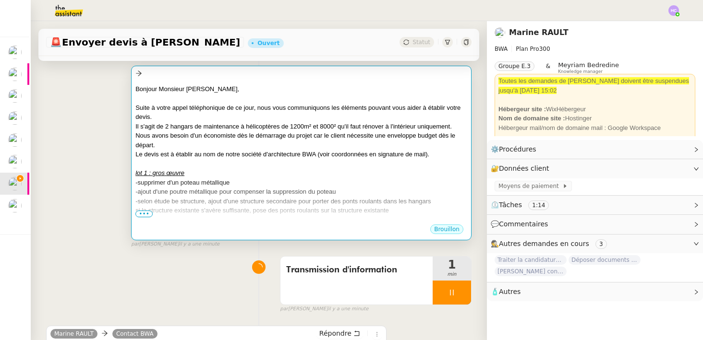
scroll to position [162, 0]
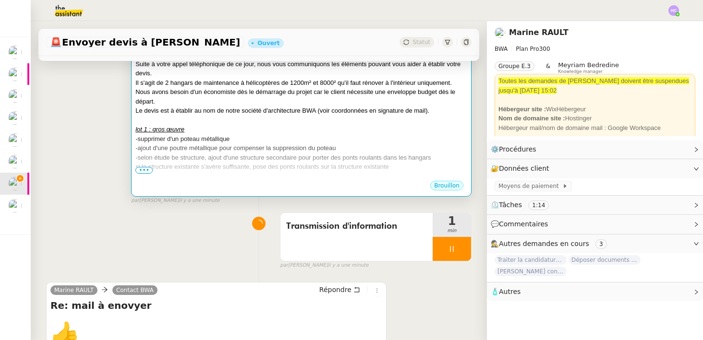
click at [264, 126] on div "lot 1 : gros œuvre" at bounding box center [301, 130] width 332 height 10
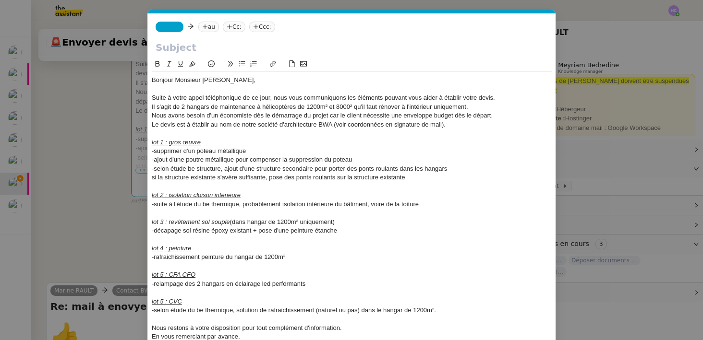
scroll to position [80, 0]
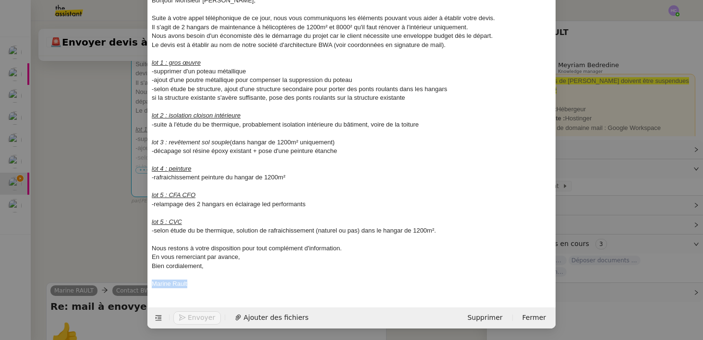
drag, startPoint x: 199, startPoint y: 283, endPoint x: 153, endPoint y: 280, distance: 46.6
click at [153, 280] on div "Marine Rault" at bounding box center [352, 284] width 400 height 9
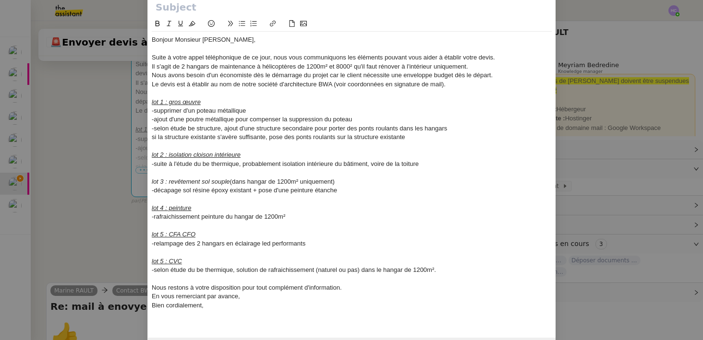
scroll to position [0, 0]
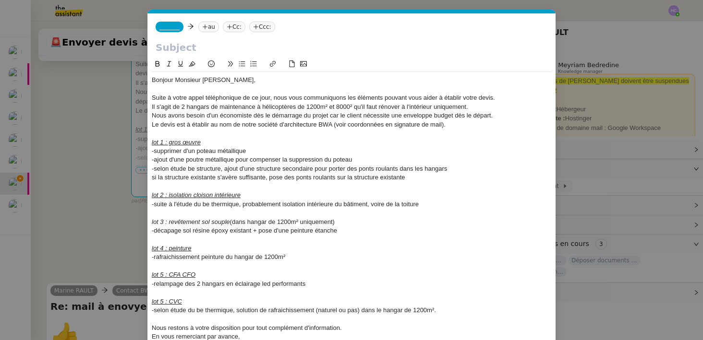
click at [177, 27] on span "_______" at bounding box center [169, 27] width 20 height 7
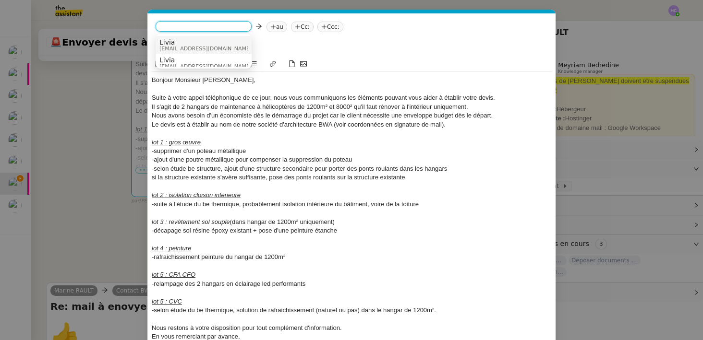
click at [181, 39] on span "Livia" at bounding box center [205, 42] width 92 height 8
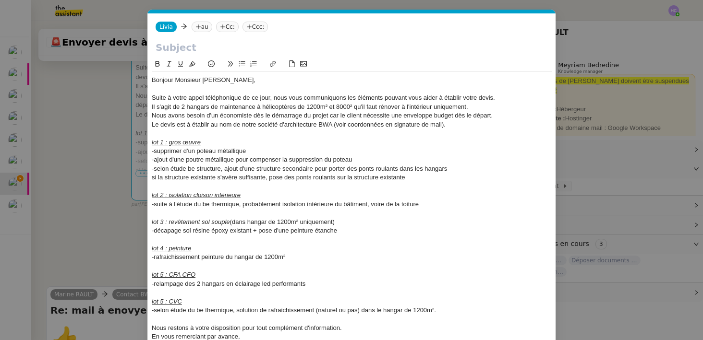
click at [206, 23] on nz-tag "au" at bounding box center [202, 27] width 21 height 11
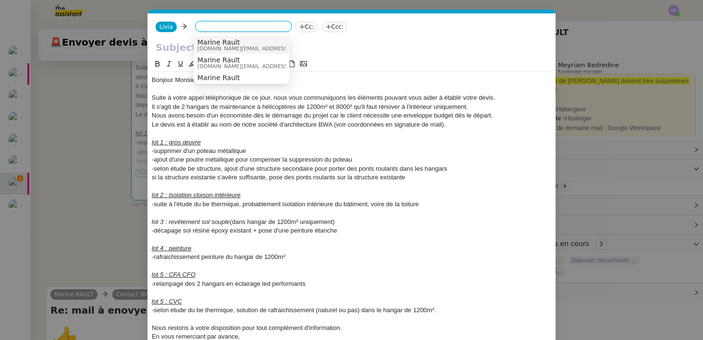
paste input "[PERSON_NAME][EMAIL_ADDRESS][DOMAIN_NAME]"
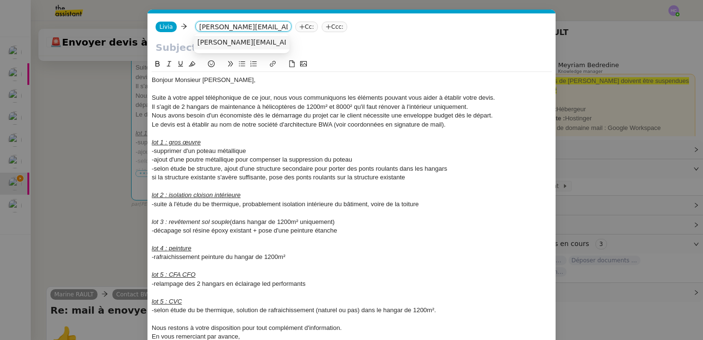
type input "[PERSON_NAME][EMAIL_ADDRESS][DOMAIN_NAME]"
click at [252, 41] on span "[PERSON_NAME][EMAIL_ADDRESS][DOMAIN_NAME]" at bounding box center [283, 42] width 173 height 8
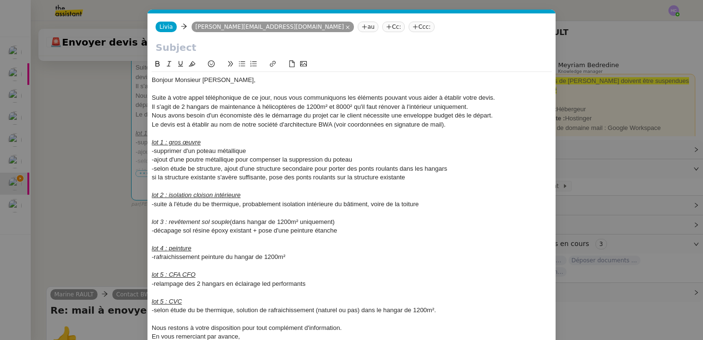
click at [96, 167] on nz-modal-container "Service TA - VOYAGE - PROPOSITION GLOBALE A utiliser dans le cadre de propositi…" at bounding box center [351, 170] width 703 height 340
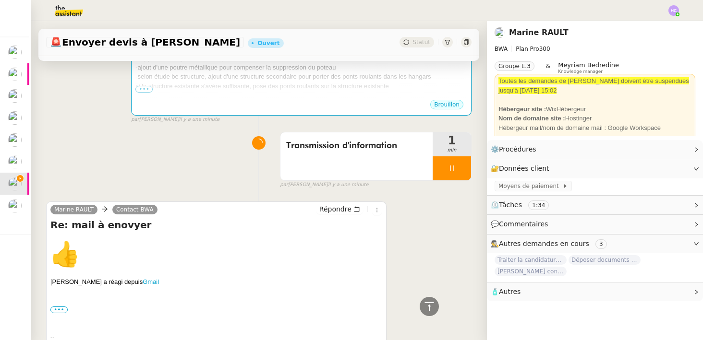
scroll to position [236, 0]
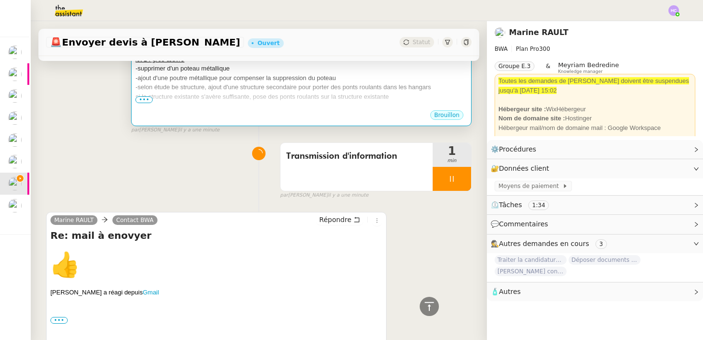
click at [200, 109] on div "Brouillon" at bounding box center [301, 116] width 332 height 14
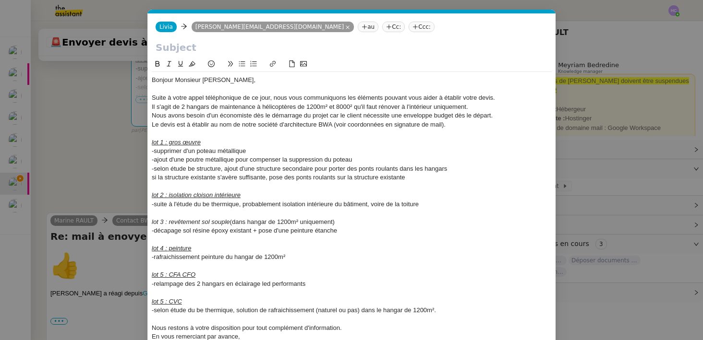
scroll to position [0, 20]
click at [180, 47] on input "text" at bounding box center [352, 47] width 392 height 14
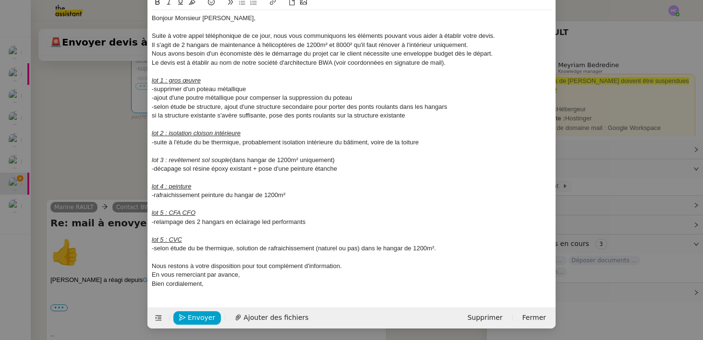
scroll to position [62, 0]
type input "Suite à notre conversation téléphonique."
click at [194, 320] on span "Envoyer" at bounding box center [201, 318] width 27 height 11
click at [194, 320] on span "Confirmer l'envoi" at bounding box center [217, 318] width 58 height 11
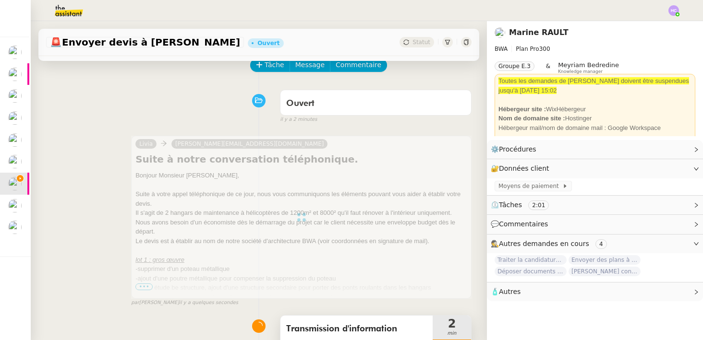
scroll to position [48, 0]
click at [676, 7] on img at bounding box center [673, 10] width 11 height 11
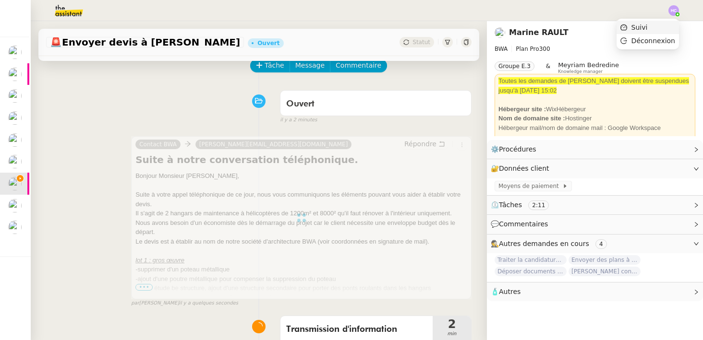
click at [647, 26] on span "Suivi" at bounding box center [639, 28] width 16 height 8
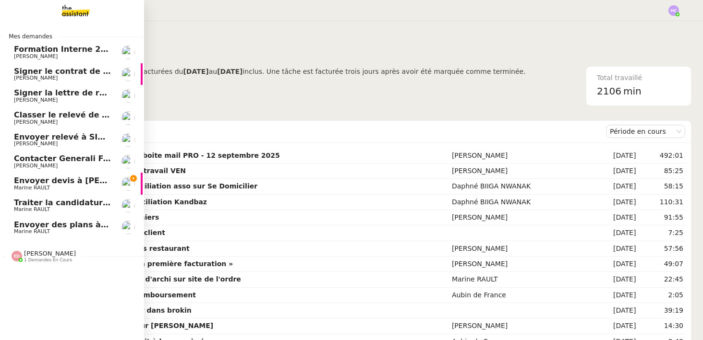
click at [32, 186] on span "Marine RAULT" at bounding box center [32, 188] width 36 height 6
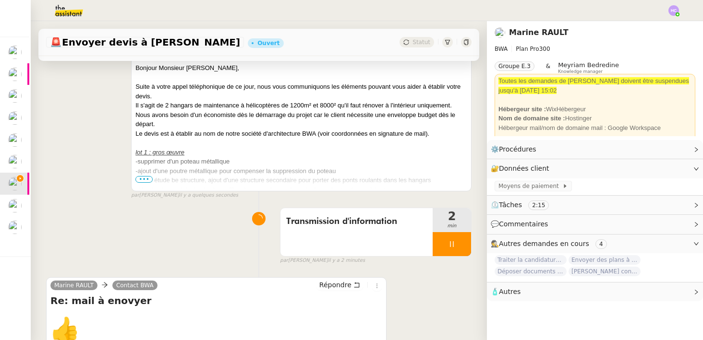
scroll to position [127, 0]
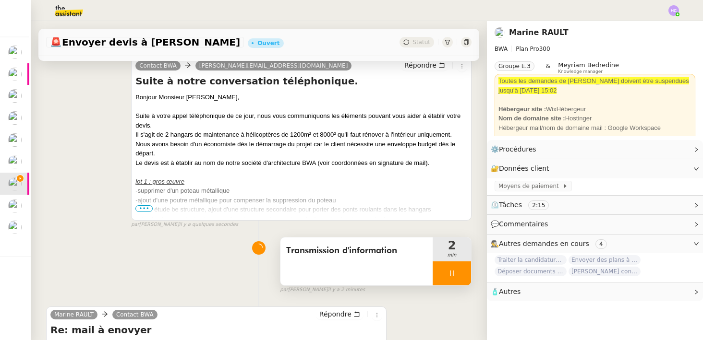
click at [450, 270] on icon at bounding box center [452, 274] width 8 height 8
click at [467, 271] on button at bounding box center [461, 274] width 19 height 24
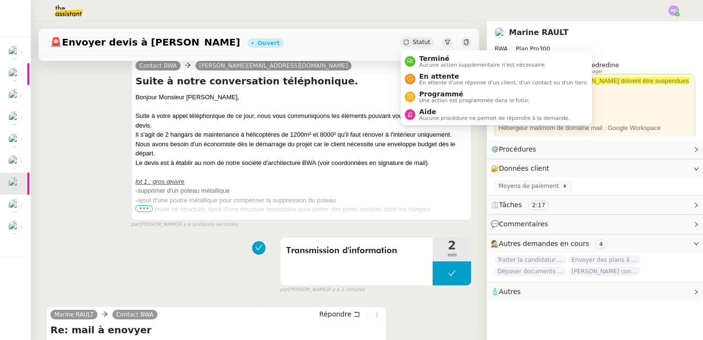
click at [427, 39] on span "Statut" at bounding box center [421, 42] width 18 height 7
click at [423, 59] on span "Terminé" at bounding box center [482, 59] width 127 height 8
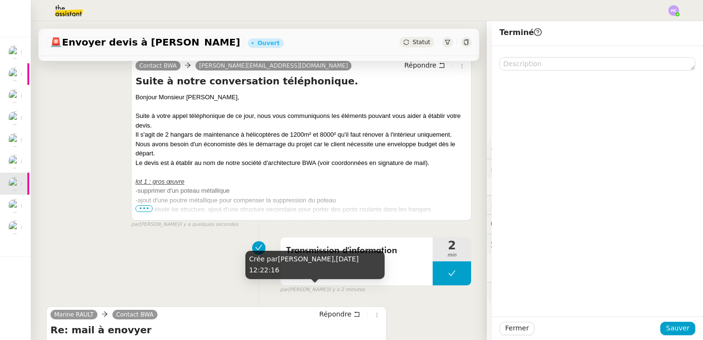
click at [271, 285] on div "Crée par Hannah Cassar, 22 sept. 2025, 12:22:16" at bounding box center [314, 268] width 139 height 35
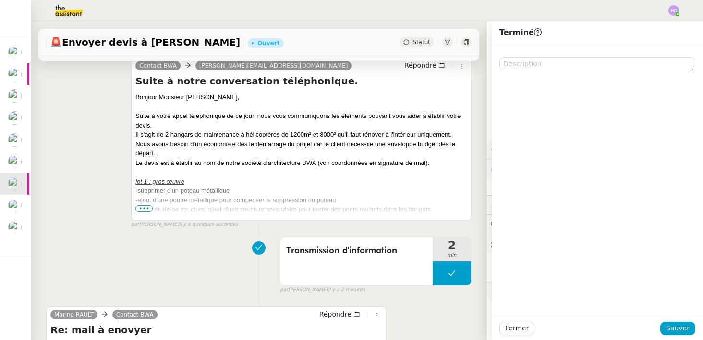
click at [191, 260] on div "Transmission d'information 2 min false par Hannah C. il y a 2 minutes" at bounding box center [258, 263] width 425 height 61
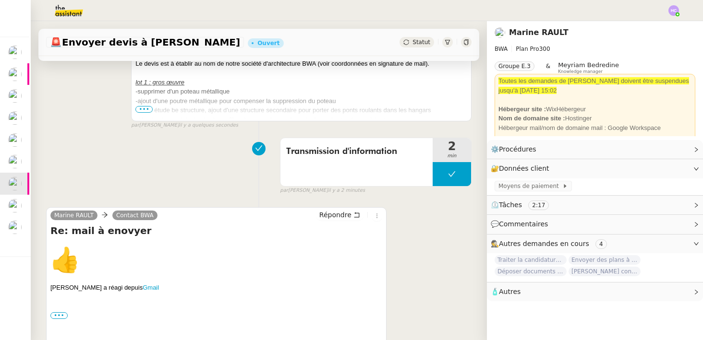
scroll to position [174, 0]
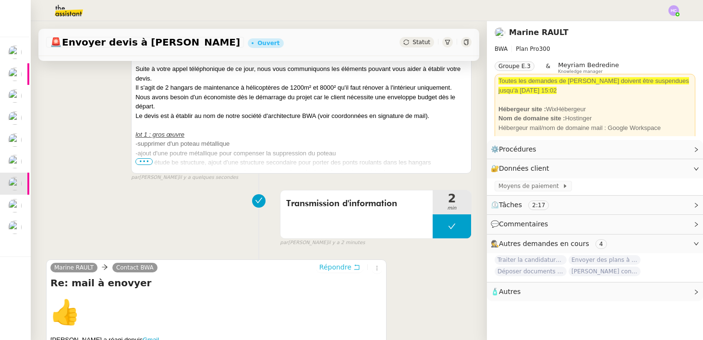
click at [345, 271] on span "Répondre" at bounding box center [335, 268] width 32 height 10
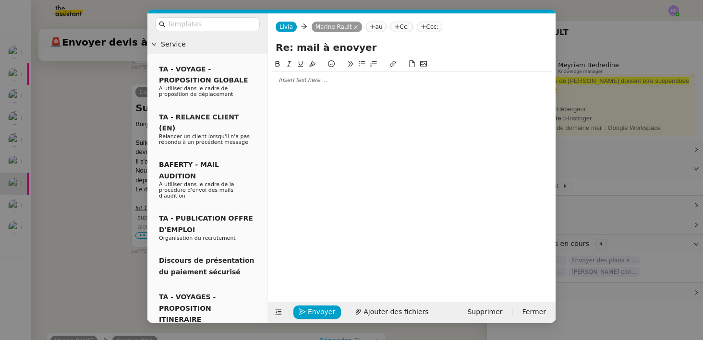
scroll to position [247, 0]
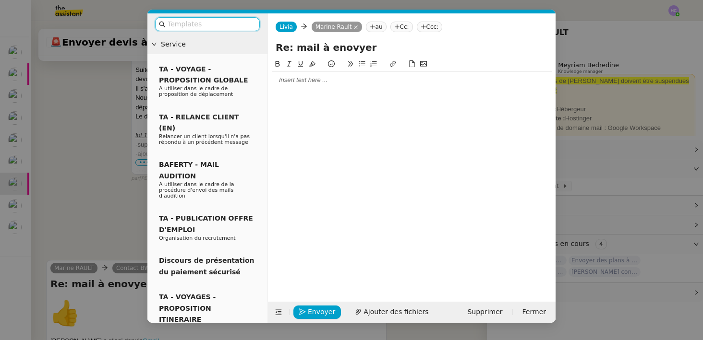
click at [294, 84] on div at bounding box center [412, 80] width 280 height 9
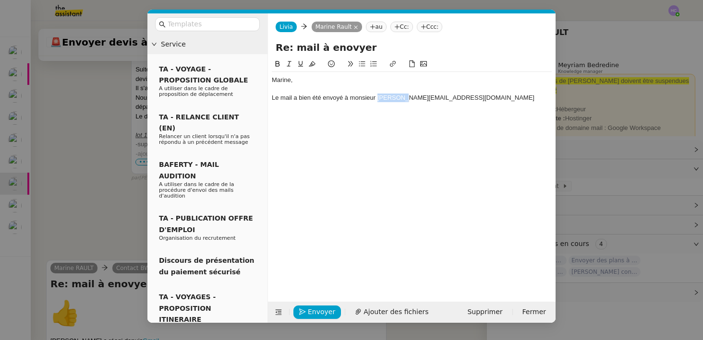
drag, startPoint x: 397, startPoint y: 100, endPoint x: 378, endPoint y: 98, distance: 18.3
click at [378, 98] on div "Le mail a bien été envoyé à monsieur didier.ravasco@outlook.fr" at bounding box center [412, 98] width 280 height 9
drag, startPoint x: 400, startPoint y: 100, endPoint x: 491, endPoint y: 96, distance: 91.3
click at [491, 96] on div "Le mail a bien été envoyé à monsieur Ravasco@outlook.fr" at bounding box center [412, 98] width 280 height 9
click at [46, 205] on nz-modal-container "Service TA - VOYAGE - PROPOSITION GLOBALE A utiliser dans le cadre de propositi…" at bounding box center [351, 170] width 703 height 340
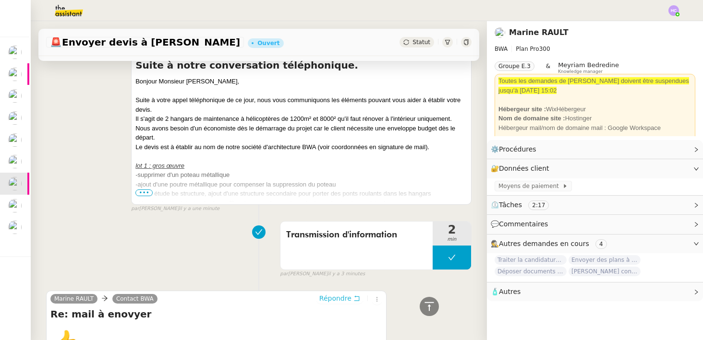
scroll to position [247, 0]
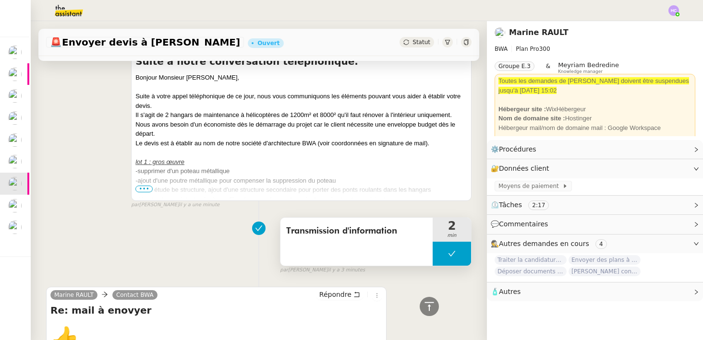
click at [448, 253] on icon at bounding box center [452, 254] width 8 height 8
click at [445, 254] on icon at bounding box center [442, 254] width 8 height 8
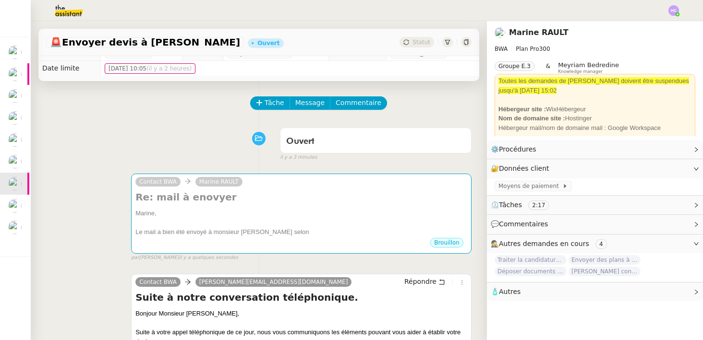
scroll to position [0, 0]
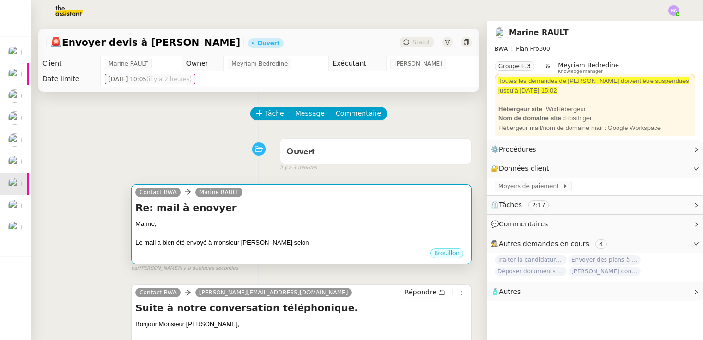
click at [230, 207] on h4 "Re: mail à enovyer" at bounding box center [301, 207] width 332 height 13
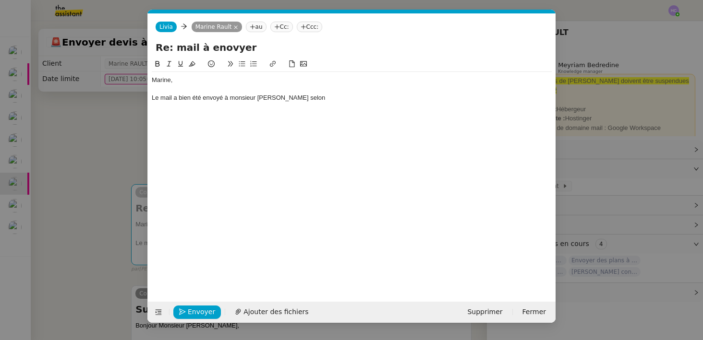
scroll to position [0, 20]
click at [310, 99] on div "Le mail a bien été envoyé à monsieur Ravasco selon" at bounding box center [352, 98] width 400 height 9
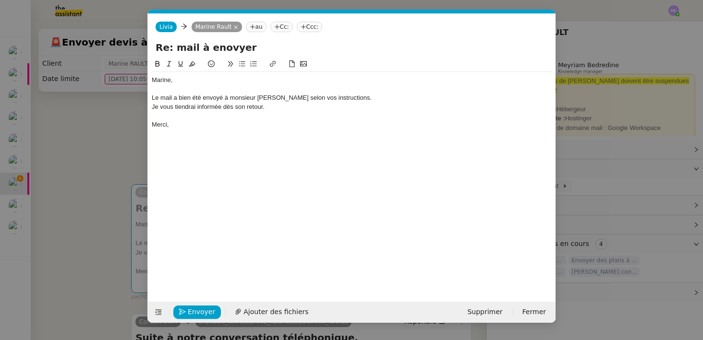
click at [272, 104] on div "Je vous tiendrai informée dès son retour." at bounding box center [352, 107] width 400 height 9
click at [185, 310] on icon "button" at bounding box center [182, 312] width 7 height 7
click at [207, 310] on span "Confirmer l'envoi" at bounding box center [217, 312] width 58 height 11
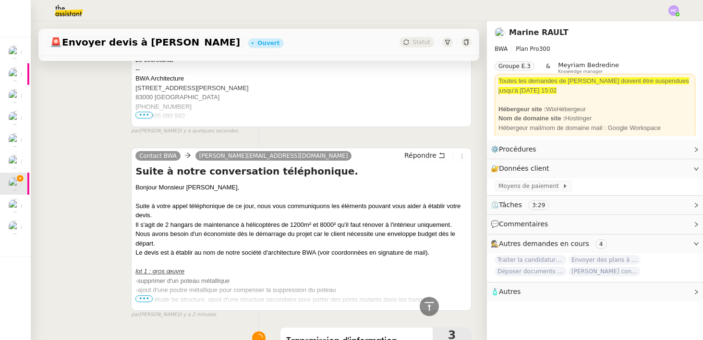
scroll to position [332, 0]
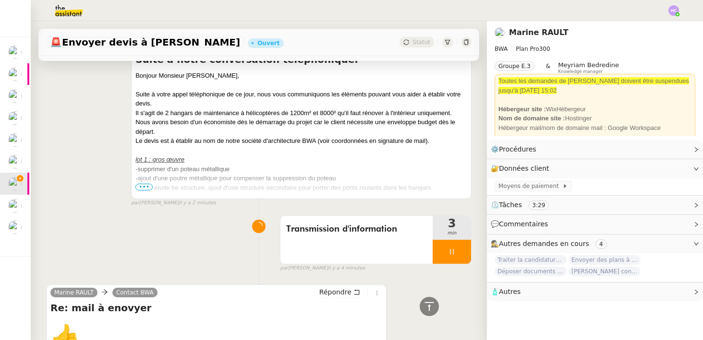
click at [446, 250] on div at bounding box center [452, 252] width 38 height 24
click at [459, 251] on icon at bounding box center [462, 252] width 8 height 8
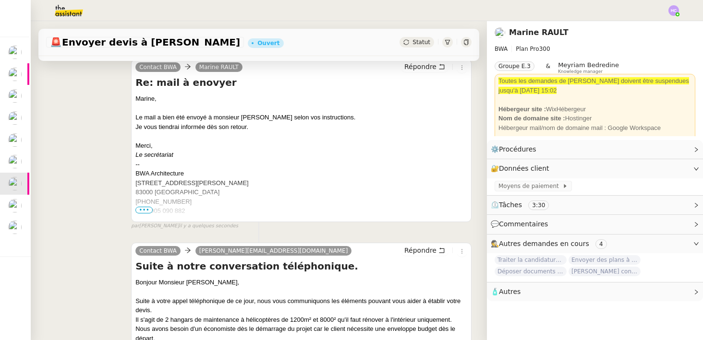
scroll to position [0, 0]
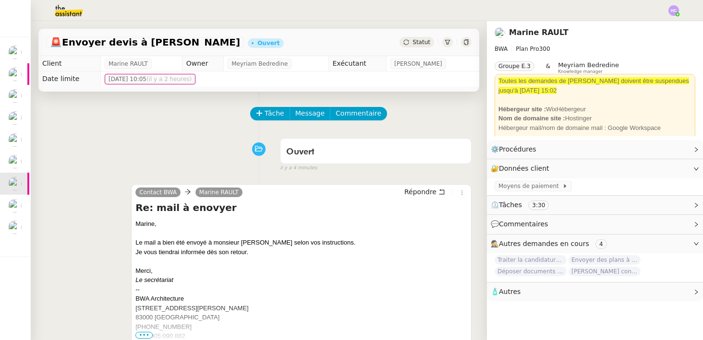
click at [414, 42] on span "Statut" at bounding box center [421, 42] width 18 height 7
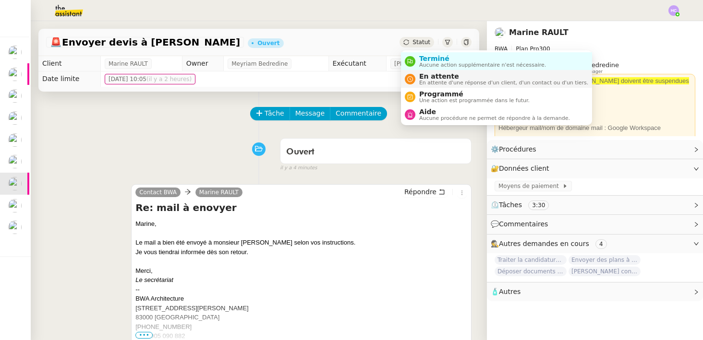
click at [431, 75] on span "En attente" at bounding box center [503, 77] width 169 height 8
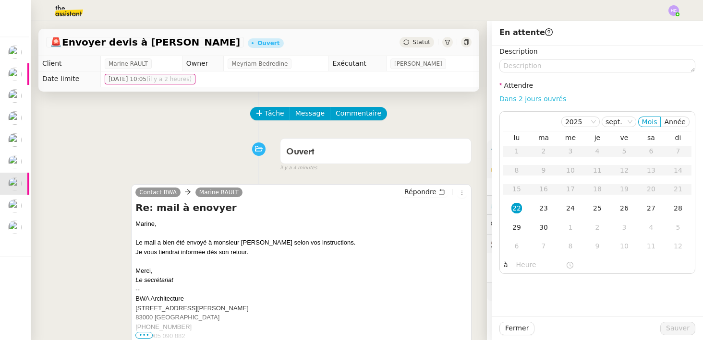
click at [548, 99] on link "Dans 2 jours ouvrés" at bounding box center [532, 99] width 67 height 8
type input "07:00"
click at [671, 326] on span "Sauver" at bounding box center [678, 328] width 24 height 11
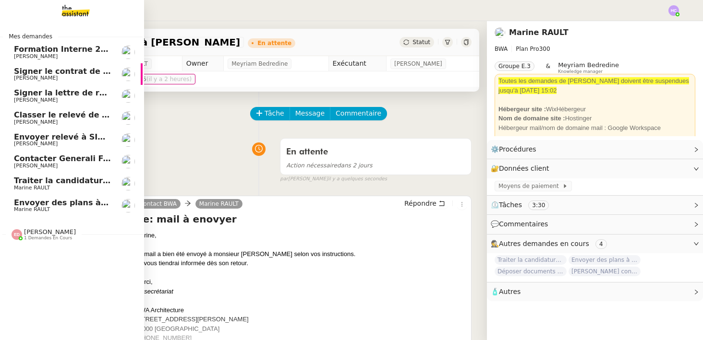
click at [26, 187] on span "Marine RAULT" at bounding box center [32, 188] width 36 height 6
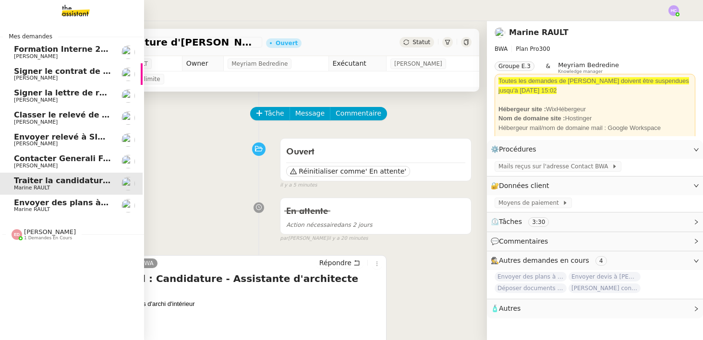
click at [27, 204] on span "Envoyer des plans à [PERSON_NAME]" at bounding box center [94, 202] width 161 height 9
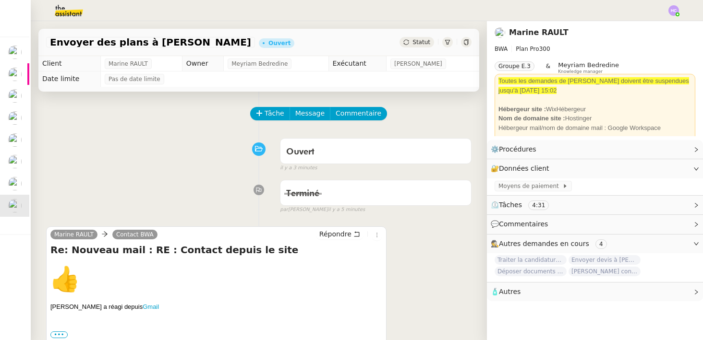
click at [421, 39] on span "Statut" at bounding box center [421, 42] width 18 height 7
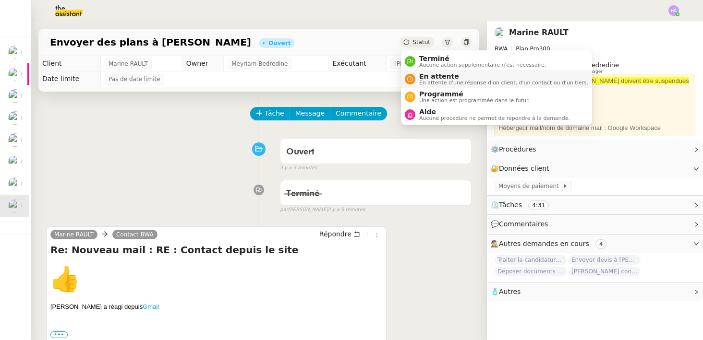
click at [428, 80] on span "En attente d'une réponse d'un client, d'un contact ou d'un tiers." at bounding box center [503, 82] width 169 height 5
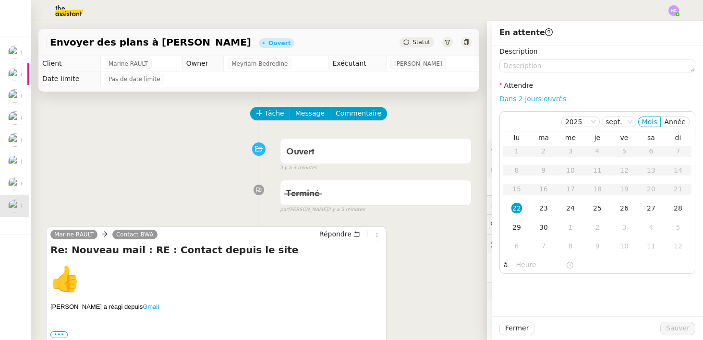
click at [542, 98] on link "Dans 2 jours ouvrés" at bounding box center [532, 99] width 67 height 8
type input "07:00"
click at [679, 327] on span "Sauver" at bounding box center [678, 328] width 24 height 11
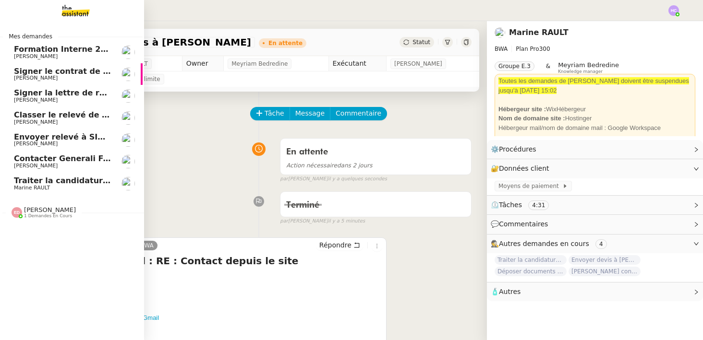
click at [39, 186] on span "Marine RAULT" at bounding box center [32, 188] width 36 height 6
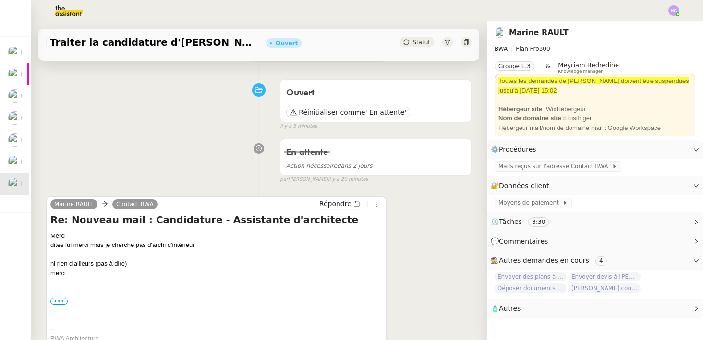
scroll to position [43, 0]
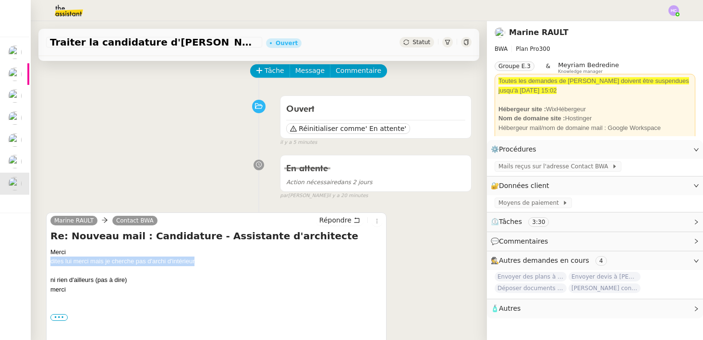
drag, startPoint x: 202, startPoint y: 262, endPoint x: 49, endPoint y: 261, distance: 152.7
click at [49, 261] on div "Marine RAULT Contact BWA Répondre Re: Nouveau mail : Candidature - Assistante d…" at bounding box center [216, 294] width 340 height 163
copy div "dites lui merci mais je cherche pas d'archi d'intérieur"
click at [192, 175] on div "En attente Action nécessaire dans 2 jours false par Hannah C. il y a 21 minutes" at bounding box center [258, 175] width 425 height 49
click at [277, 68] on span "Tâche" at bounding box center [275, 70] width 20 height 11
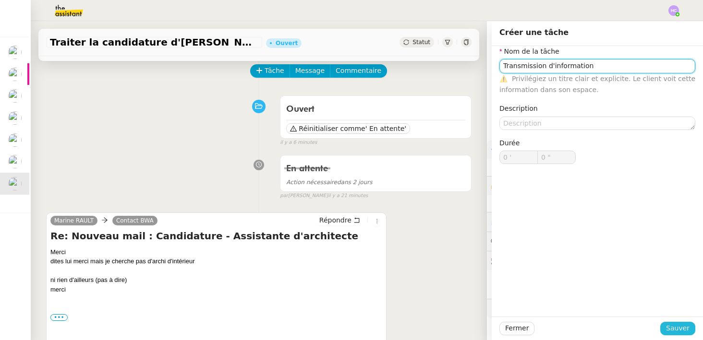
type input "Transmission d'information"
click at [687, 329] on span "Sauver" at bounding box center [678, 328] width 24 height 11
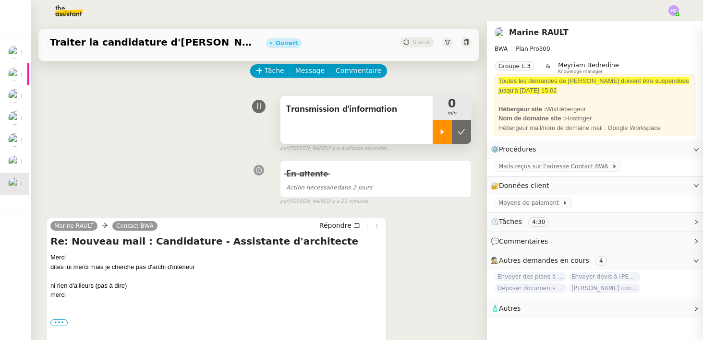
click at [439, 133] on icon at bounding box center [442, 132] width 8 height 8
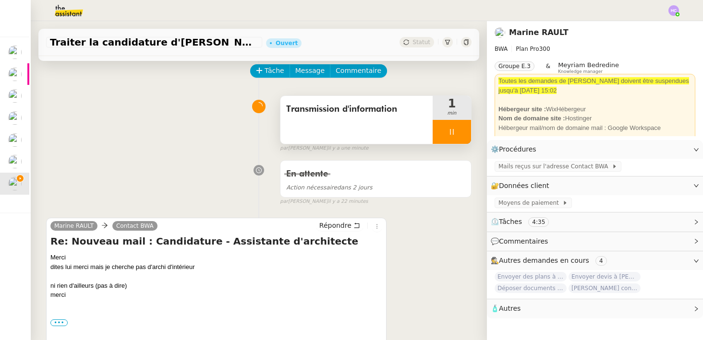
click at [446, 134] on div at bounding box center [452, 132] width 38 height 24
click at [463, 139] on button at bounding box center [461, 132] width 19 height 24
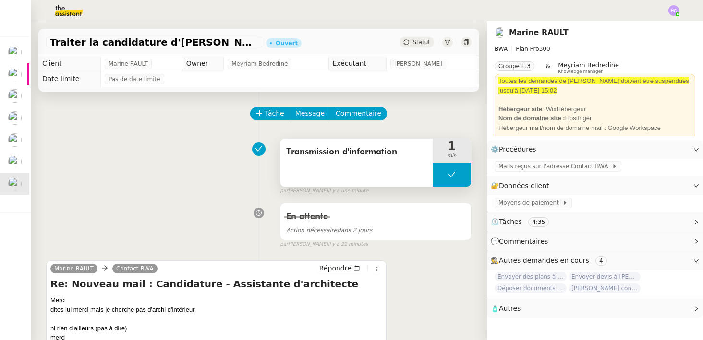
click at [464, 178] on button at bounding box center [452, 175] width 38 height 24
click at [444, 176] on icon at bounding box center [442, 175] width 8 height 8
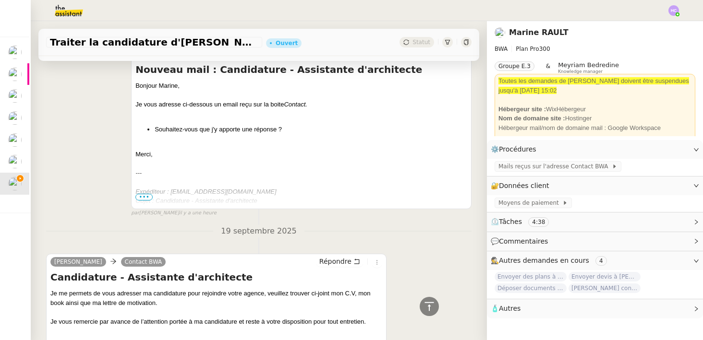
scroll to position [1016, 0]
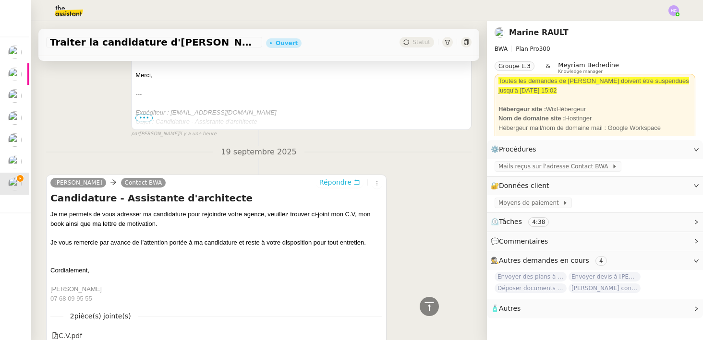
click at [336, 185] on span "Répondre" at bounding box center [335, 183] width 32 height 10
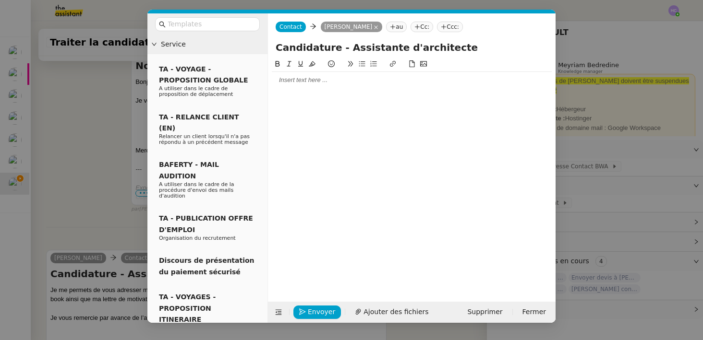
scroll to position [1091, 0]
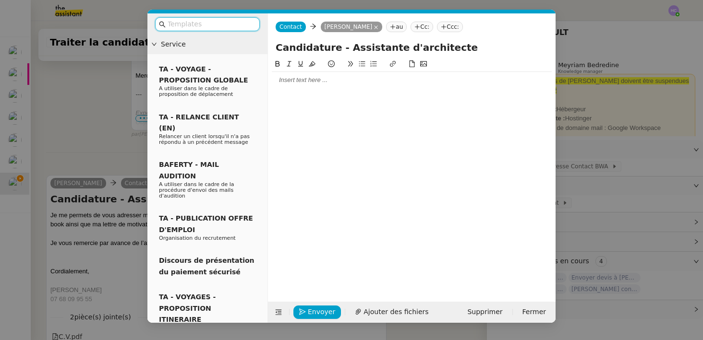
click at [300, 78] on div at bounding box center [412, 80] width 280 height 9
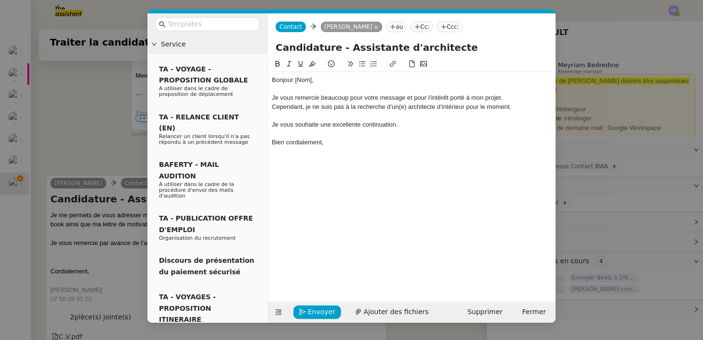
scroll to position [1165, 0]
drag, startPoint x: 312, startPoint y: 82, endPoint x: 293, endPoint y: 81, distance: 19.3
click at [293, 81] on div "Bonjour [Nom]," at bounding box center [412, 80] width 280 height 9
click at [400, 107] on div "Cependant, je ne suis pas à la recherche d’un(e) architecte d’intérieur pour le…" at bounding box center [412, 107] width 280 height 9
click at [374, 114] on div at bounding box center [412, 115] width 280 height 9
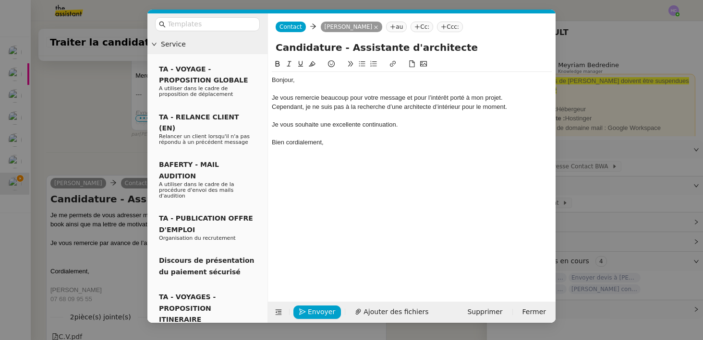
click at [344, 160] on div "Bonjour, Je vous remercie beaucoup pour votre message et pour l’intérêt porté à…" at bounding box center [412, 173] width 280 height 229
click at [337, 96] on div "Je vous remercie beaucoup pour votre message et pour l’intérêt porté à mon proj…" at bounding box center [412, 98] width 280 height 9
drag, startPoint x: 472, startPoint y: 99, endPoint x: 442, endPoint y: 99, distance: 29.3
click at [442, 99] on div "Je vous remercie pour votre message et pour l’intérêt porté à mon projet." at bounding box center [412, 98] width 280 height 9
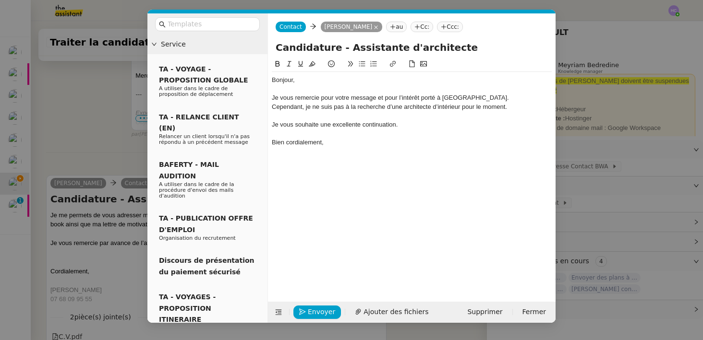
click at [312, 108] on div "Cependant, je ne suis pas à la recherche d’une architecte d’intérieur pour le m…" at bounding box center [412, 107] width 280 height 9
click at [335, 107] on div "Cependant, nous ne suis pas à la recherche d’une architecte d’intérieur pour le…" at bounding box center [412, 107] width 280 height 9
click at [276, 124] on div "Je vous souhaite une excellente continuation." at bounding box center [412, 125] width 280 height 9
drag, startPoint x: 283, startPoint y: 126, endPoint x: 267, endPoint y: 126, distance: 15.8
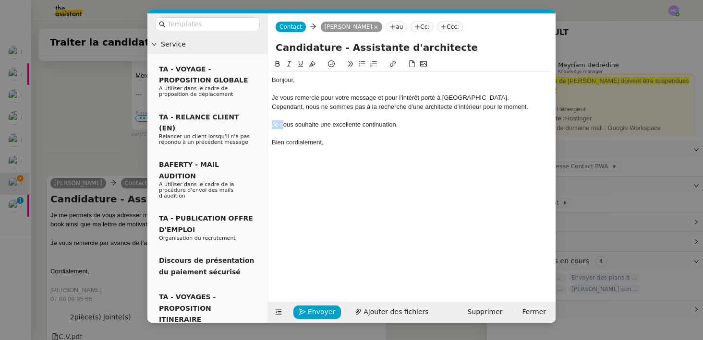
click at [268, 126] on nz-spin "Bonjour, Je vous remercie pour votre message et pour l’intérêt porté à BWA. Cep…" at bounding box center [412, 175] width 288 height 232
click at [311, 125] on div "Vous souhaite une excellente continuation." at bounding box center [412, 125] width 280 height 9
click at [319, 85] on div at bounding box center [412, 89] width 280 height 9
drag, startPoint x: 278, startPoint y: 99, endPoint x: 271, endPoint y: 98, distance: 6.7
click at [271, 98] on nz-spin "Bonjour, Je vous remercie pour votre message et pour l’intérêt porté à BWA. Cep…" at bounding box center [412, 175] width 288 height 232
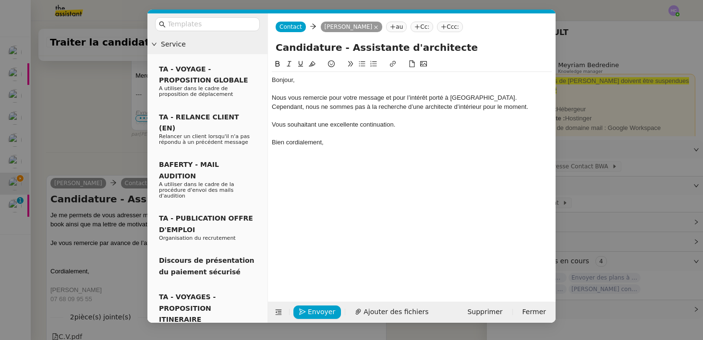
click at [326, 101] on div "Nous vous remercie pour votre message et pour l’intérêt porté à BWA." at bounding box center [412, 98] width 280 height 9
click at [342, 115] on div at bounding box center [412, 115] width 280 height 9
click at [436, 124] on div "Vous souhaitant une excellente continuation." at bounding box center [412, 125] width 280 height 9
click at [302, 315] on button "Envoyer" at bounding box center [317, 312] width 48 height 13
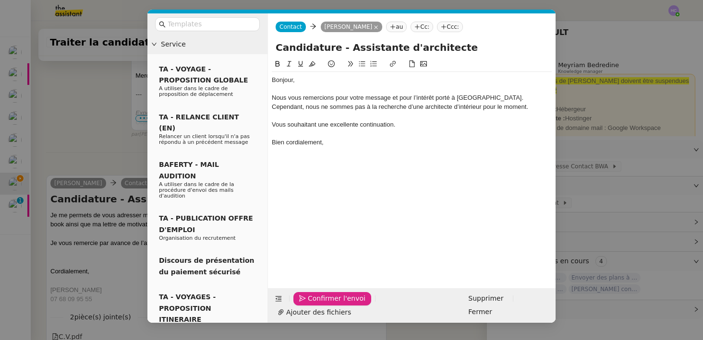
click at [302, 302] on icon "button" at bounding box center [302, 298] width 7 height 7
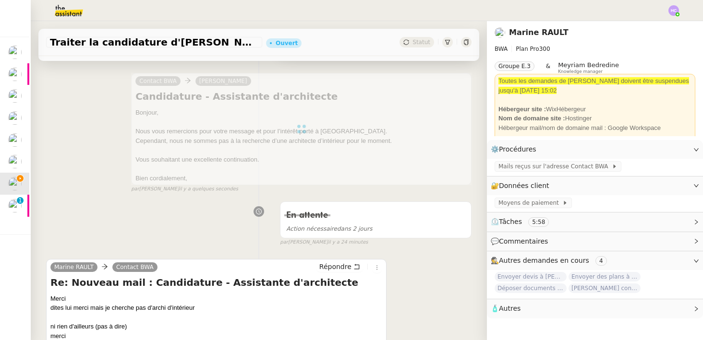
scroll to position [274, 0]
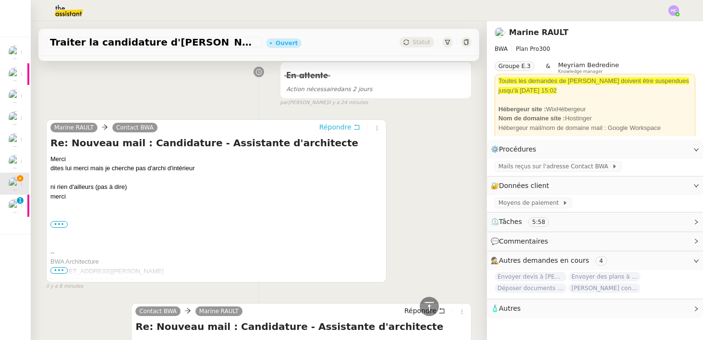
click at [340, 125] on span "Répondre" at bounding box center [335, 127] width 32 height 10
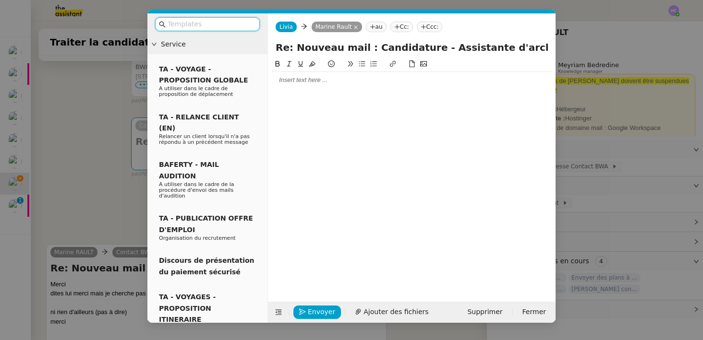
scroll to position [275, 0]
click at [326, 81] on div at bounding box center [412, 80] width 280 height 9
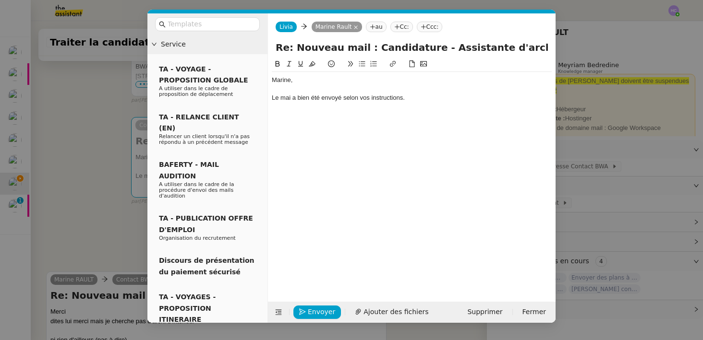
click at [291, 97] on div "Le mai a bien été envoyé selon vos instructions." at bounding box center [412, 98] width 280 height 9
click at [345, 99] on div "Le mail a bien été envoyé selon vos instructions." at bounding box center [412, 98] width 280 height 9
click at [110, 186] on nz-modal-container "Service TA - VOYAGE - PROPOSITION GLOBALE A utiliser dans le cadre de propositi…" at bounding box center [351, 170] width 703 height 340
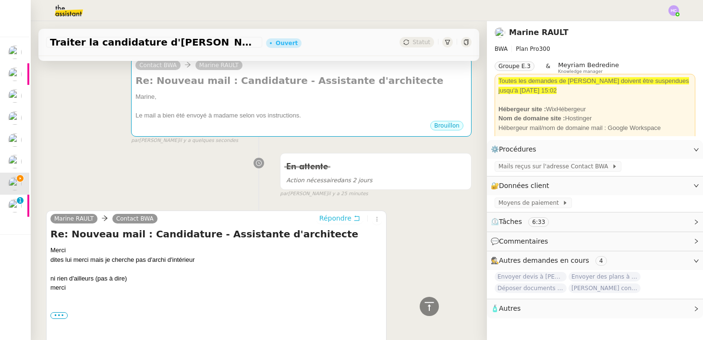
scroll to position [0, 0]
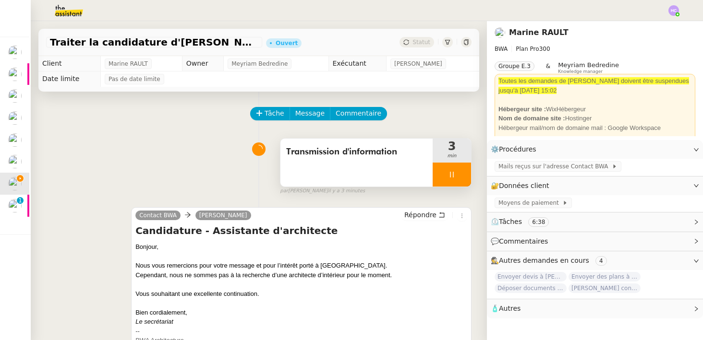
click at [270, 242] on div "Bonjour," at bounding box center [301, 247] width 332 height 10
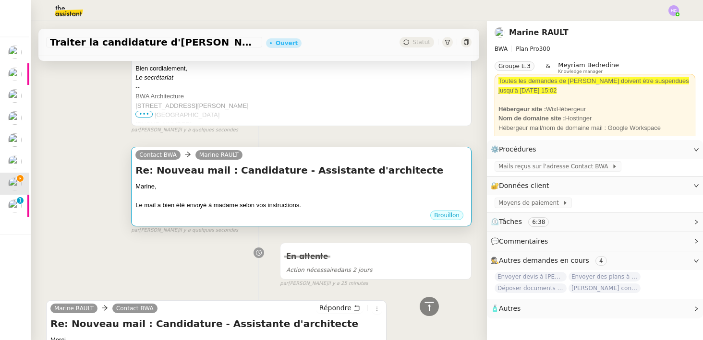
scroll to position [228, 0]
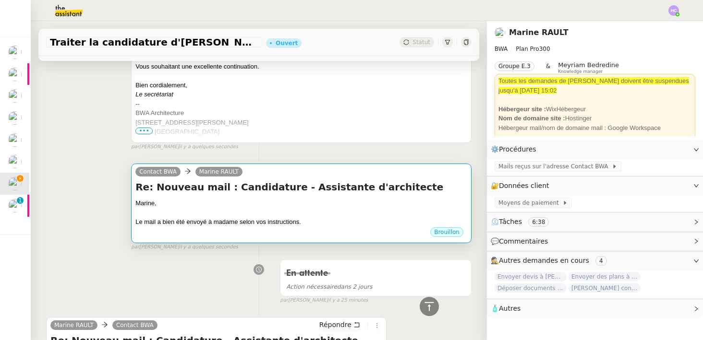
click at [297, 181] on h4 "Re: Nouveau mail : Candidature - Assistante d'architecte" at bounding box center [301, 187] width 332 height 13
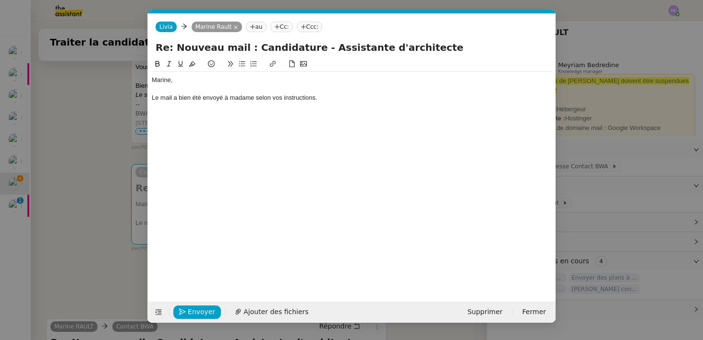
scroll to position [0, 20]
click at [256, 99] on div "Le mail a bien été envoyé à madame selon vos instructions." at bounding box center [352, 98] width 400 height 9
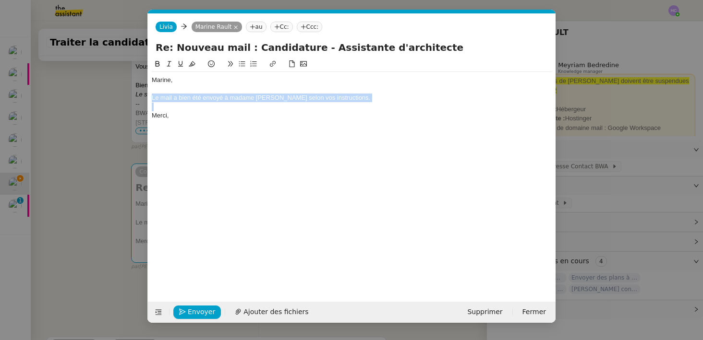
drag, startPoint x: 354, startPoint y: 103, endPoint x: 141, endPoint y: 97, distance: 213.3
click at [141, 97] on nz-modal-container "Service TA - VOYAGE - PROPOSITION GLOBALE A utiliser dans le cadre de propositi…" at bounding box center [351, 170] width 703 height 340
copy div "Le mail a bien été envoyé à madame Baccar selon vos instructions."
click at [492, 315] on span "Supprimer" at bounding box center [484, 312] width 35 height 11
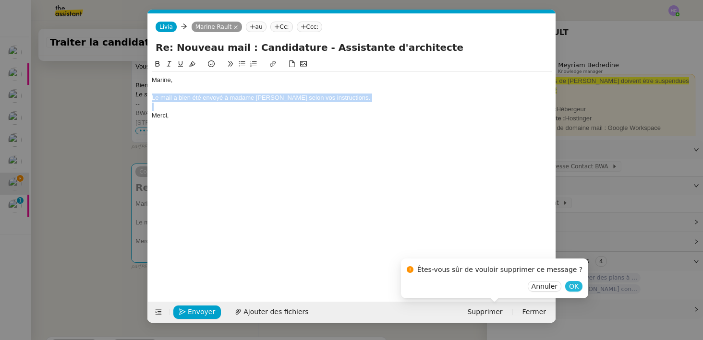
click at [569, 285] on span "OK" at bounding box center [574, 287] width 10 height 10
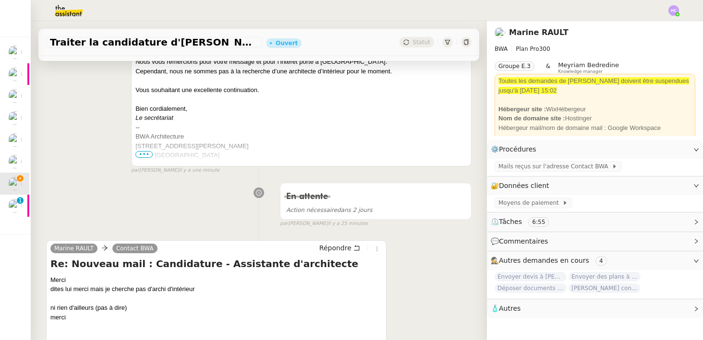
scroll to position [238, 0]
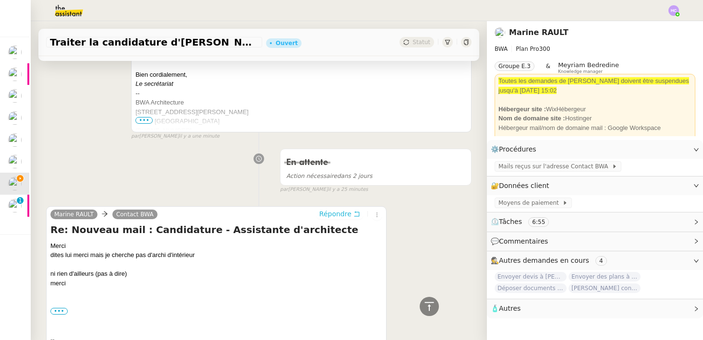
click at [331, 216] on span "Répondre" at bounding box center [335, 214] width 32 height 10
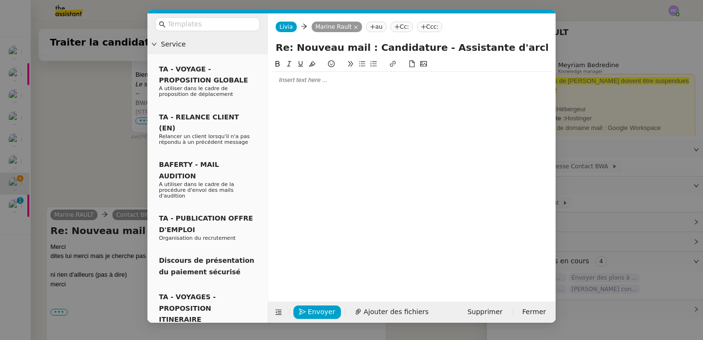
scroll to position [312, 0]
click at [212, 25] on input "text" at bounding box center [211, 24] width 86 height 11
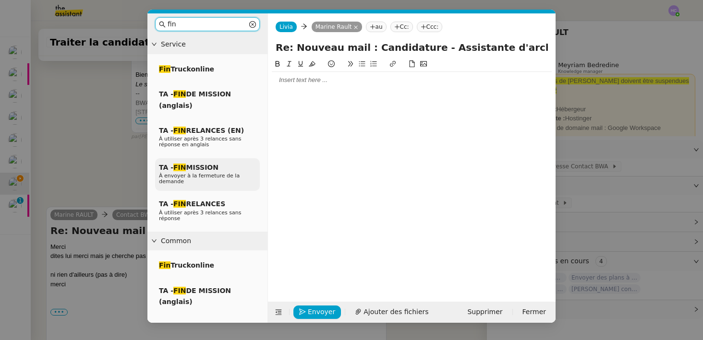
type input "fin"
click at [205, 163] on div "TA - FIN MISSION À envoyer à la fermeture de la demande" at bounding box center [207, 174] width 105 height 33
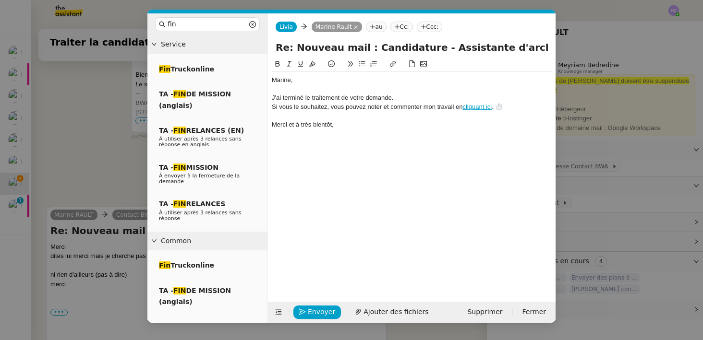
scroll to position [368, 0]
click at [277, 92] on div at bounding box center [412, 89] width 280 height 9
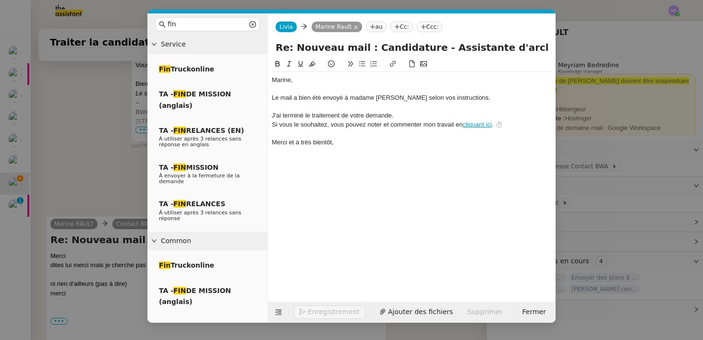
scroll to position [387, 0]
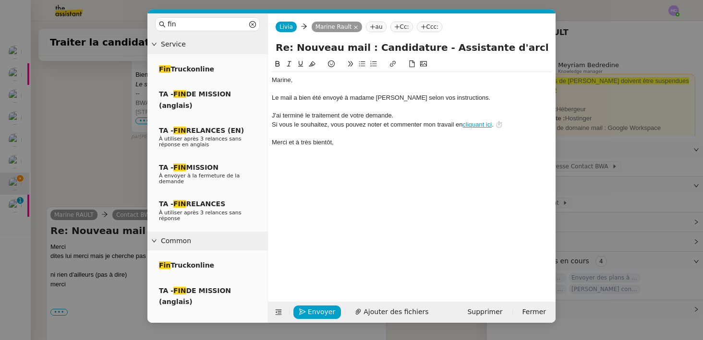
click at [370, 152] on div "﻿Marine﻿, Le mail a bien été envoyé à madame Baccar selon vos instructions. J'a…" at bounding box center [412, 173] width 280 height 229
click at [386, 97] on div "Le mail a bien été envoyé à madame Baccar selon vos instructions." at bounding box center [412, 98] width 280 height 9
click at [0, 0] on lt-span "Ignore" at bounding box center [0, 0] width 0 height 0
click at [358, 142] on div "Merci et à très bientôt," at bounding box center [412, 142] width 280 height 9
click at [305, 312] on icon "button" at bounding box center [302, 312] width 7 height 7
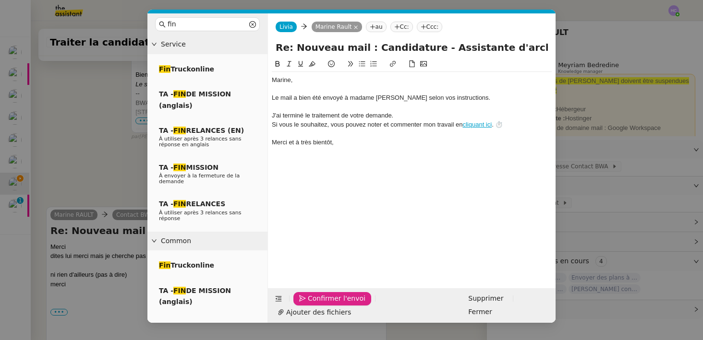
click at [310, 304] on span "Confirmer l'envoi" at bounding box center [337, 298] width 58 height 11
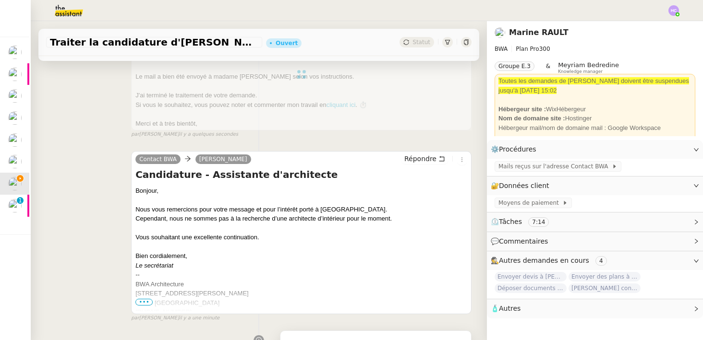
scroll to position [0, 0]
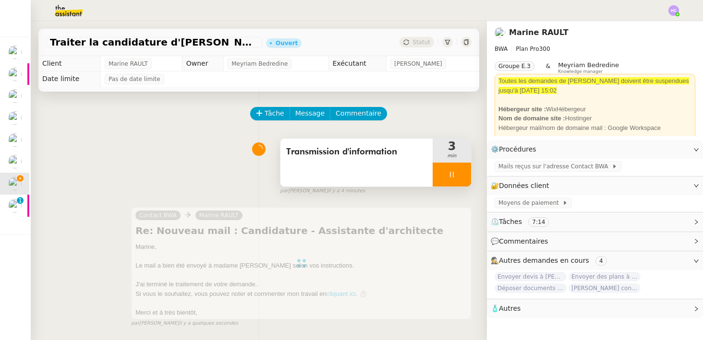
click at [431, 182] on div "Transmission d'information" at bounding box center [356, 163] width 152 height 48
click at [449, 180] on div at bounding box center [452, 175] width 38 height 24
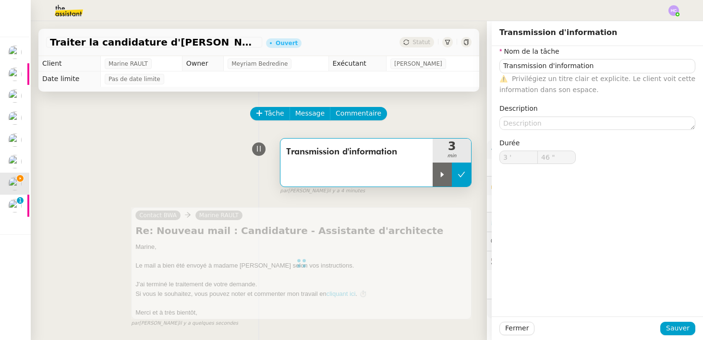
type input "Transmission d'information"
type input "3 '"
type input "45 ""
click at [459, 174] on icon at bounding box center [461, 174] width 7 height 5
type input "Transmission d'information"
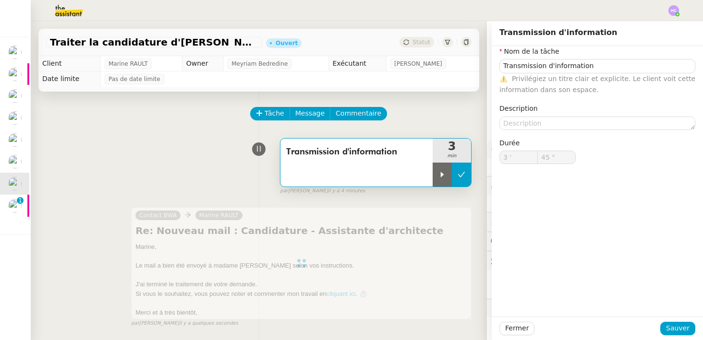
type input "3 '"
type input "45 ""
type input "Transmission d'information"
type input "3 '"
type input "45 ""
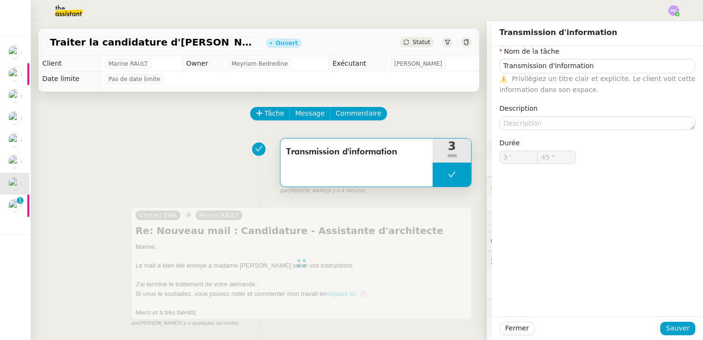
type input "Transmission d'information"
type input "3 '"
type input "45 ""
click at [674, 330] on span "Sauver" at bounding box center [678, 328] width 24 height 11
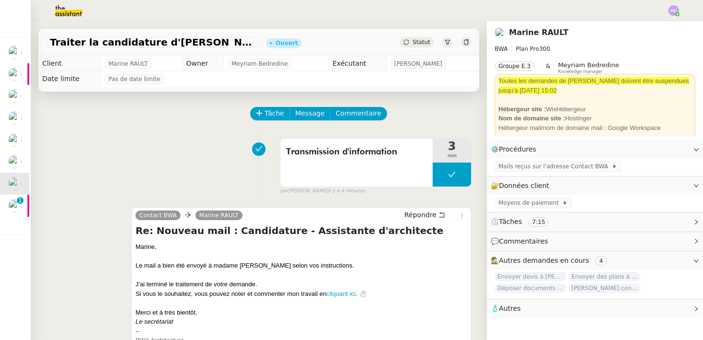
click at [412, 44] on div "Statut" at bounding box center [417, 42] width 35 height 11
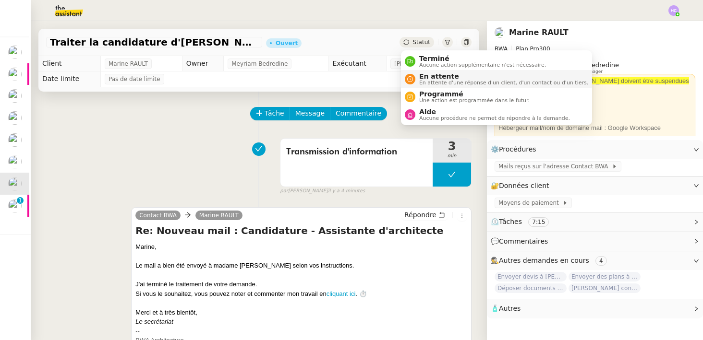
click at [415, 71] on li "En attente En attente d'une réponse d'un client, d'un contact ou d'un tiers." at bounding box center [496, 79] width 191 height 18
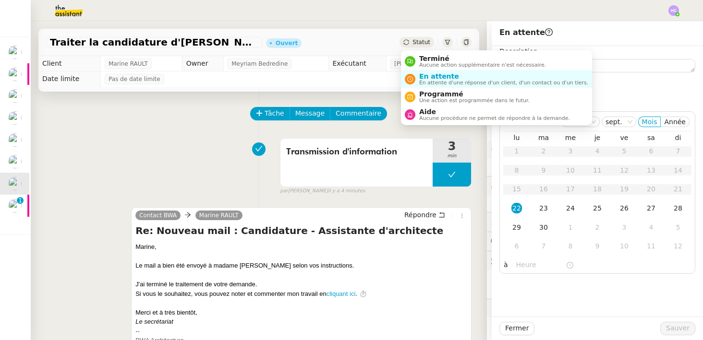
click at [417, 45] on span "Statut" at bounding box center [421, 42] width 18 height 7
click at [420, 60] on span "Terminé" at bounding box center [482, 59] width 127 height 8
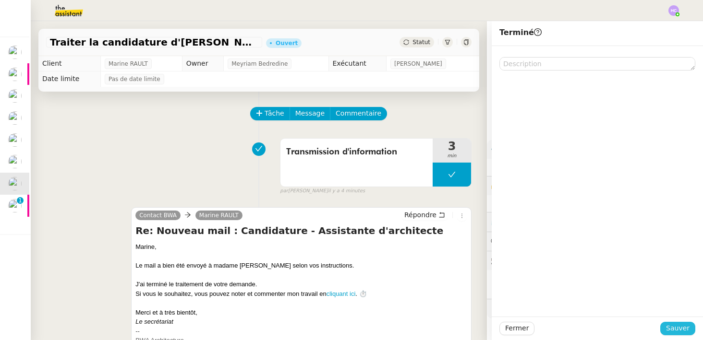
click at [679, 328] on span "Sauver" at bounding box center [678, 328] width 24 height 11
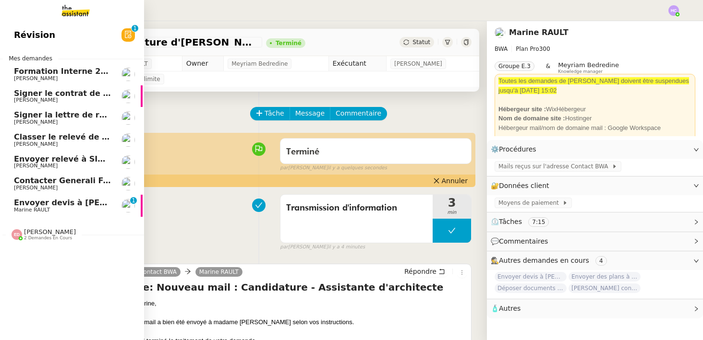
click at [27, 204] on span "Envoyer devis à [PERSON_NAME]" at bounding box center [85, 202] width 143 height 9
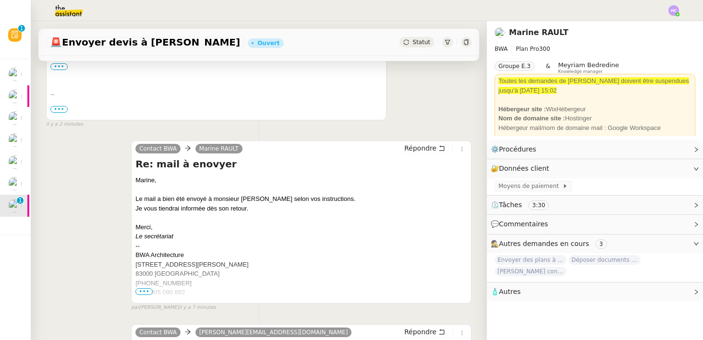
scroll to position [298, 0]
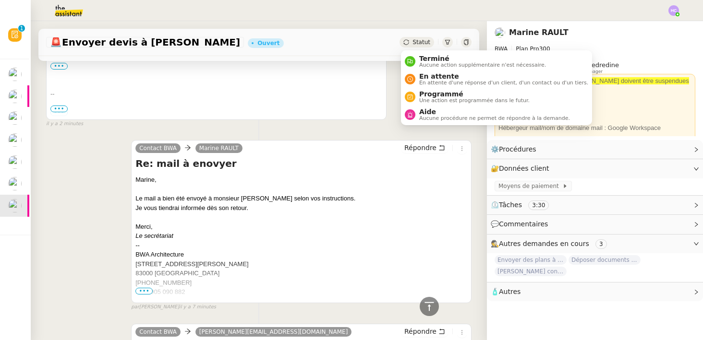
click at [426, 38] on div "Statut" at bounding box center [417, 42] width 35 height 11
click at [429, 84] on span "En attente d'une réponse d'un client, d'un contact ou d'un tiers." at bounding box center [503, 82] width 169 height 5
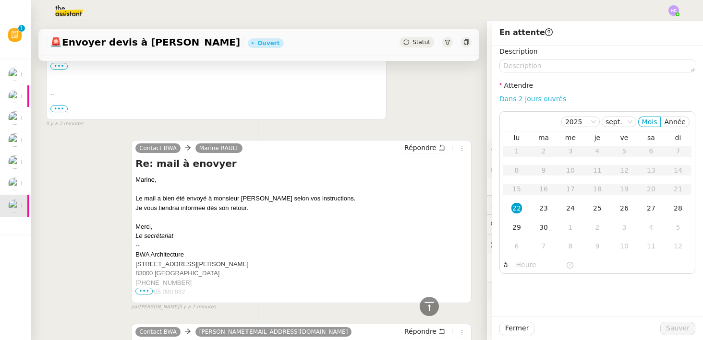
click at [547, 102] on link "Dans 2 jours ouvrés" at bounding box center [532, 99] width 67 height 8
type input "07:00"
click at [669, 322] on button "Sauver" at bounding box center [677, 328] width 35 height 13
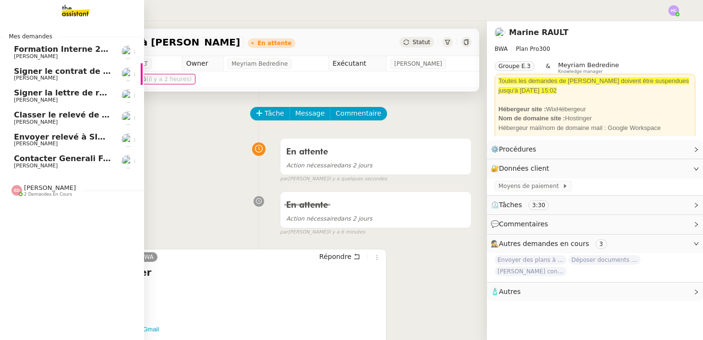
click at [60, 118] on span "Classer le relevé de commissions" at bounding box center [86, 114] width 144 height 9
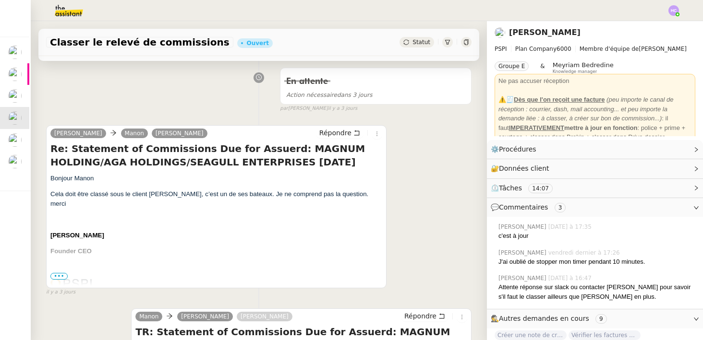
scroll to position [162, 0]
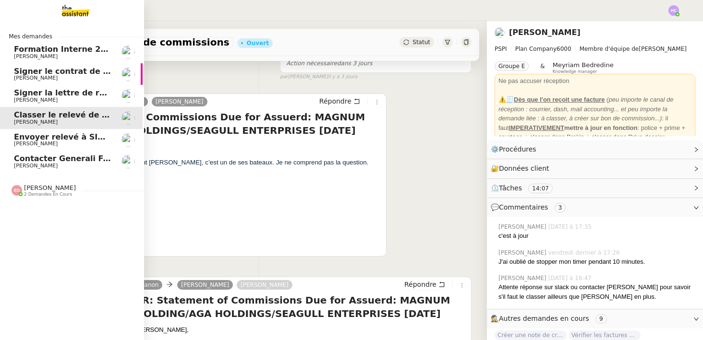
click at [27, 192] on span "[PERSON_NAME]" at bounding box center [50, 187] width 52 height 7
click at [88, 136] on span "Envoyer relevé à SIP pour [PERSON_NAME]" at bounding box center [107, 137] width 186 height 9
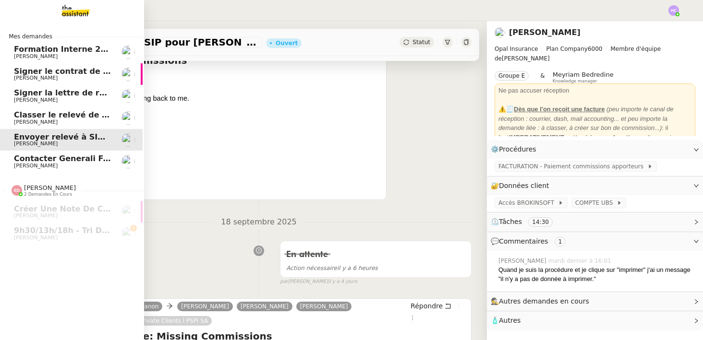
scroll to position [144, 0]
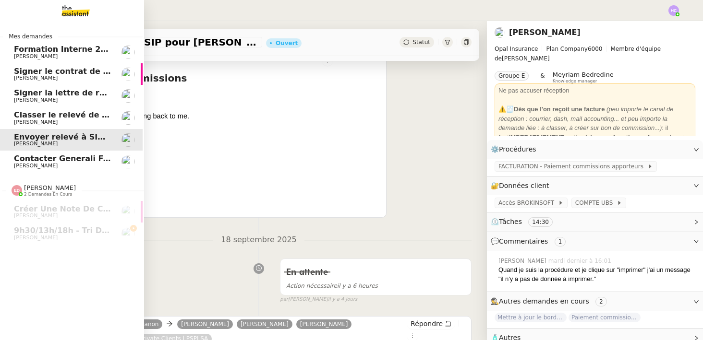
click at [30, 166] on span "[PERSON_NAME]" at bounding box center [36, 166] width 44 height 6
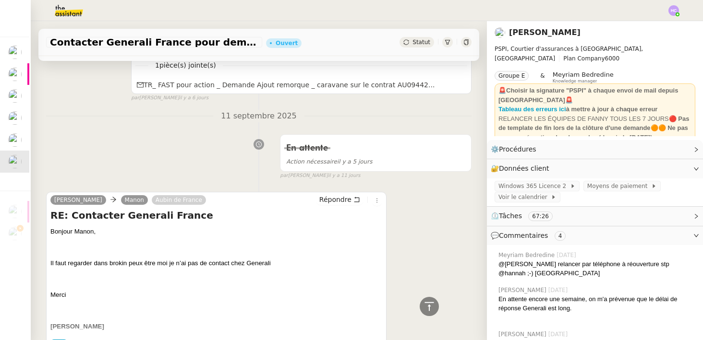
scroll to position [479, 0]
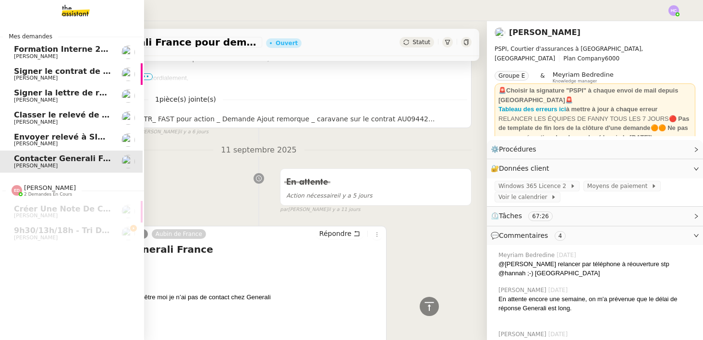
drag, startPoint x: 54, startPoint y: 219, endPoint x: 9, endPoint y: 155, distance: 78.3
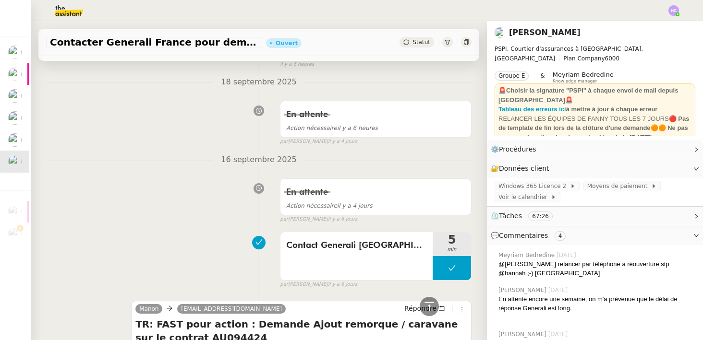
scroll to position [0, 0]
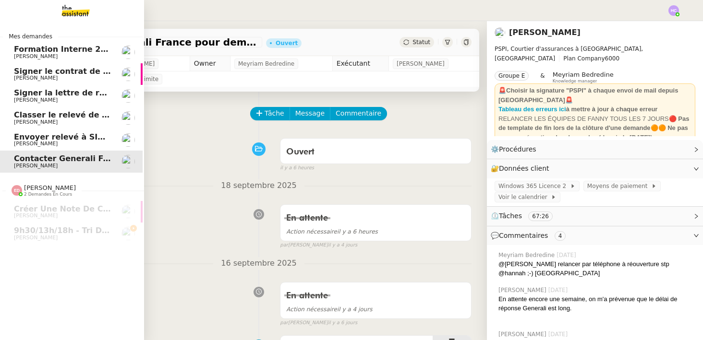
click at [26, 138] on span "Envoyer relevé à SIP pour [PERSON_NAME]" at bounding box center [107, 137] width 186 height 9
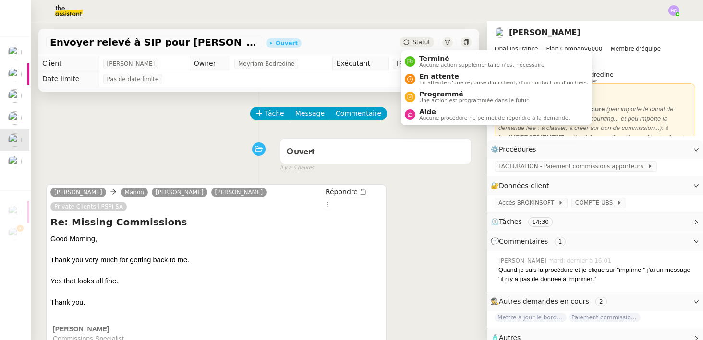
click at [412, 41] on div "Statut" at bounding box center [417, 42] width 35 height 11
click at [437, 109] on span "Aide" at bounding box center [494, 112] width 151 height 8
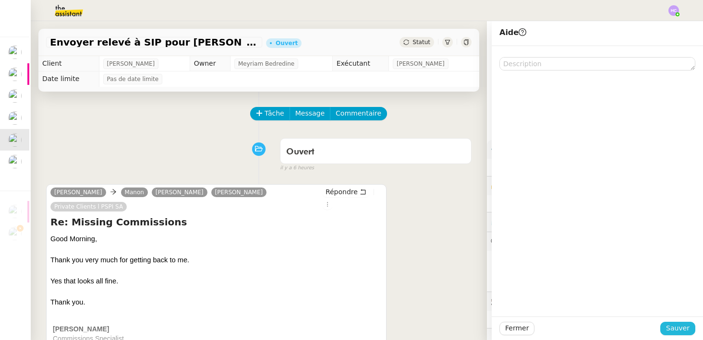
click at [673, 326] on span "Sauver" at bounding box center [678, 328] width 24 height 11
click at [351, 111] on span "Commentaire" at bounding box center [359, 113] width 46 height 11
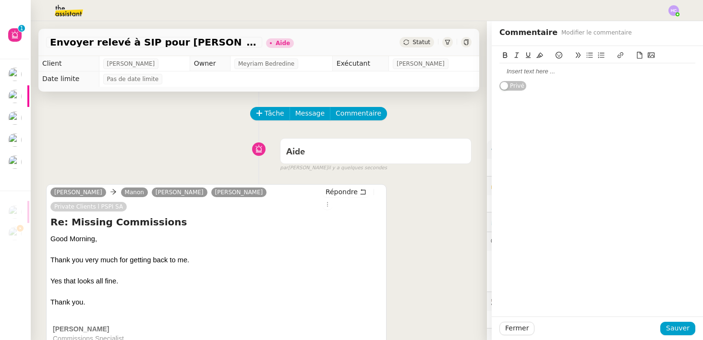
click at [588, 72] on div at bounding box center [597, 71] width 196 height 9
click at [674, 334] on span "Sauver" at bounding box center [678, 328] width 24 height 11
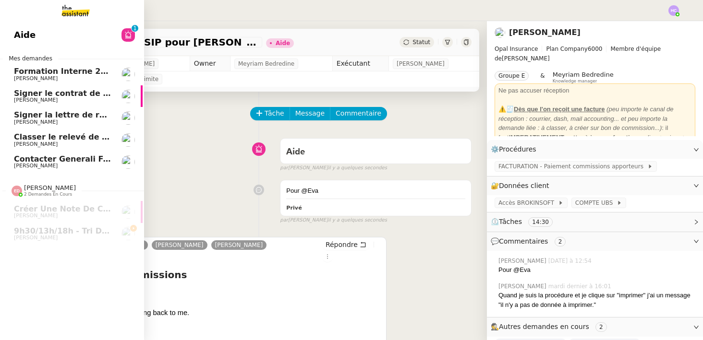
click at [45, 134] on span "Classer le relevé de commissions" at bounding box center [86, 137] width 144 height 9
